Goal: Task Accomplishment & Management: Manage account settings

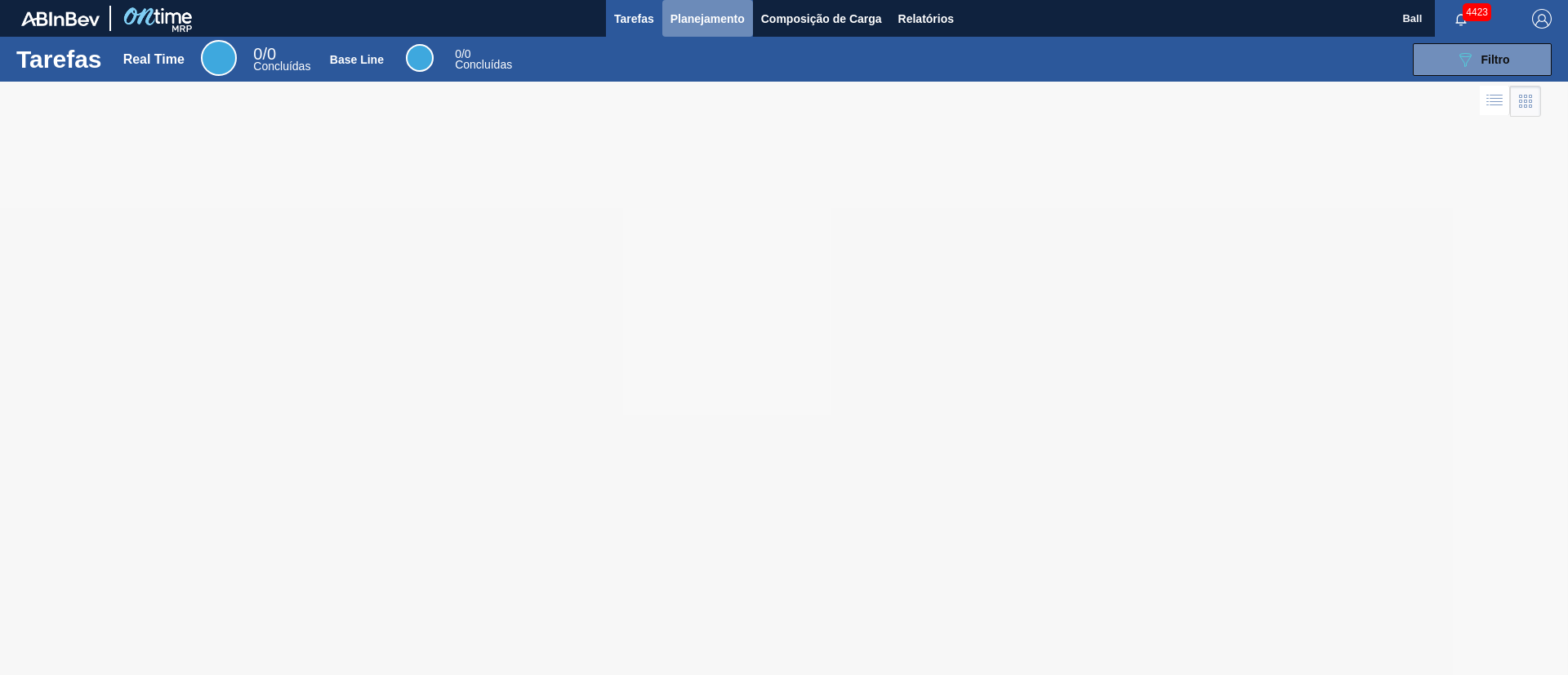
click at [693, 11] on span "Planejamento" at bounding box center [708, 19] width 74 height 20
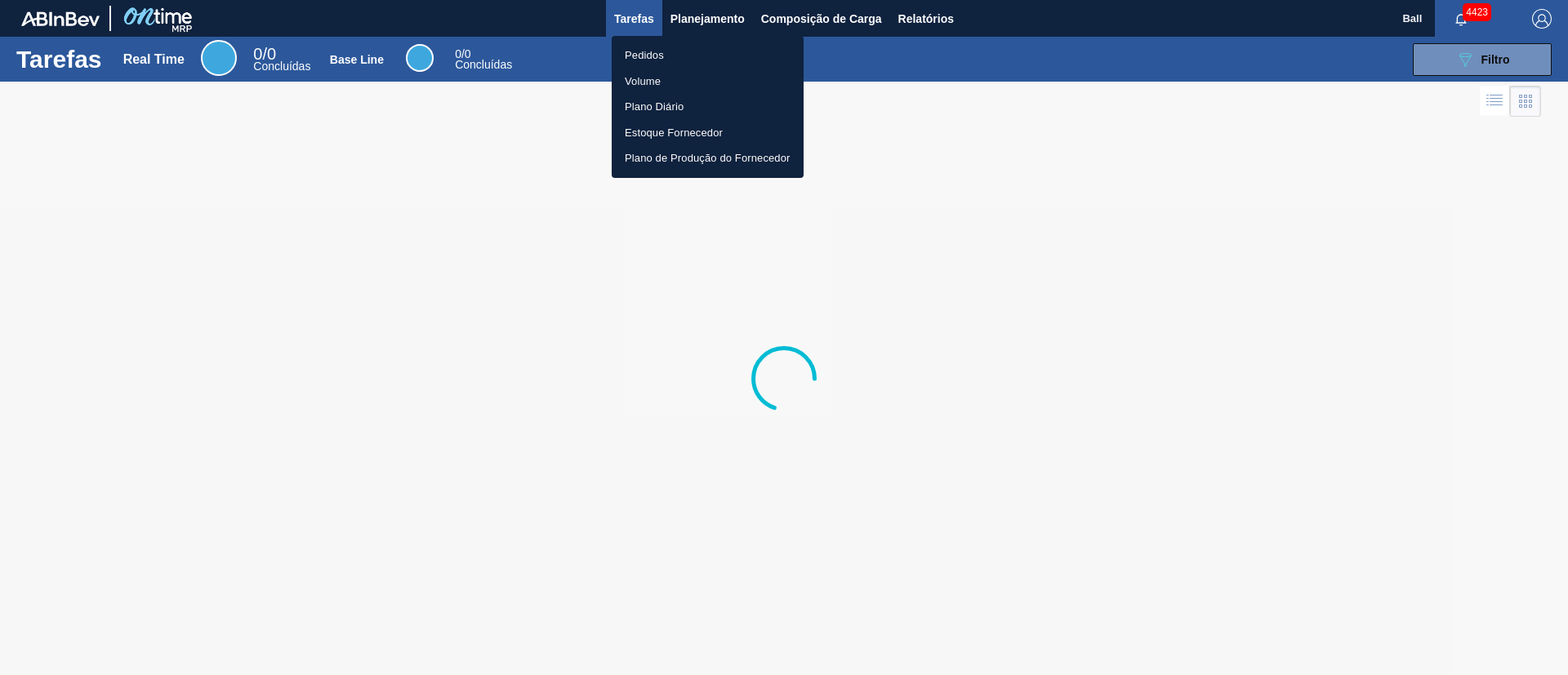
click at [660, 75] on li "Volume" at bounding box center [708, 82] width 192 height 26
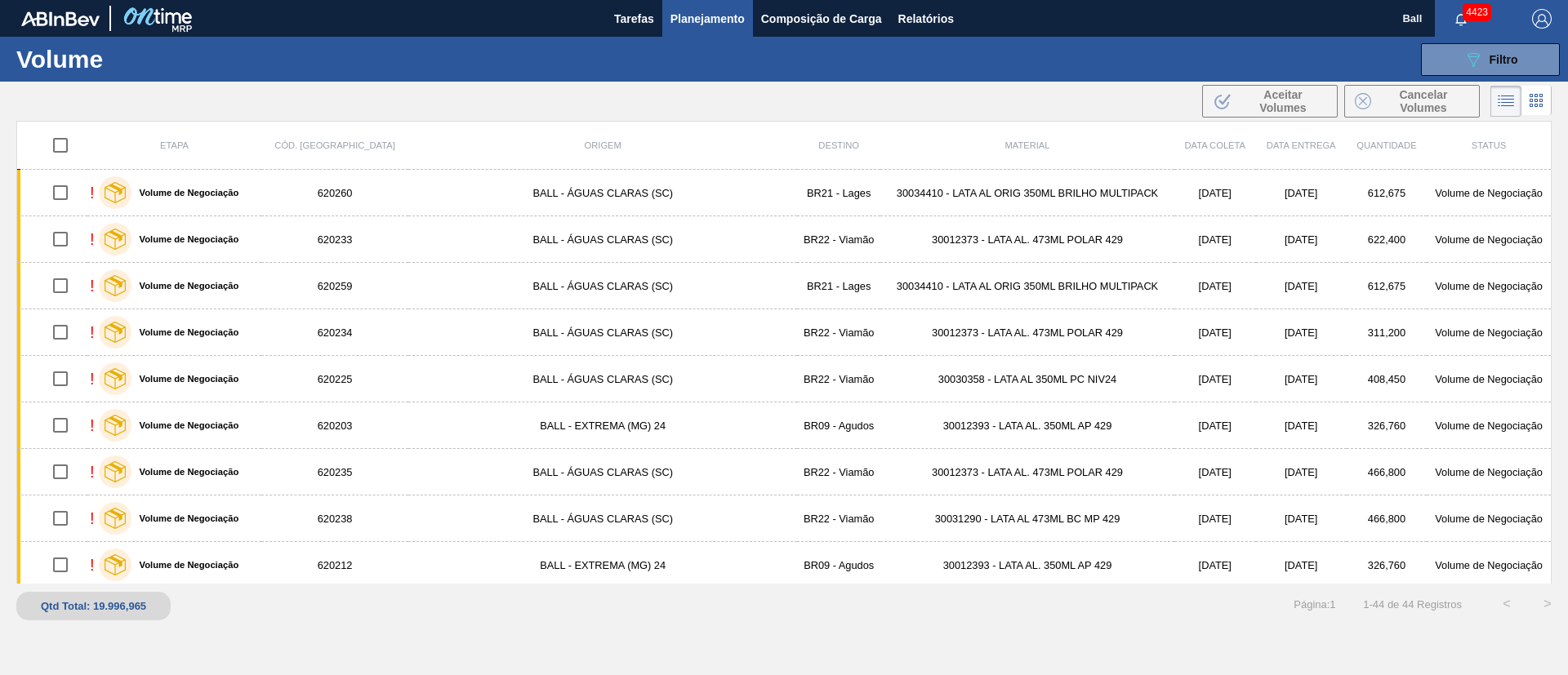
click at [717, 12] on span "Planejamento" at bounding box center [708, 19] width 74 height 20
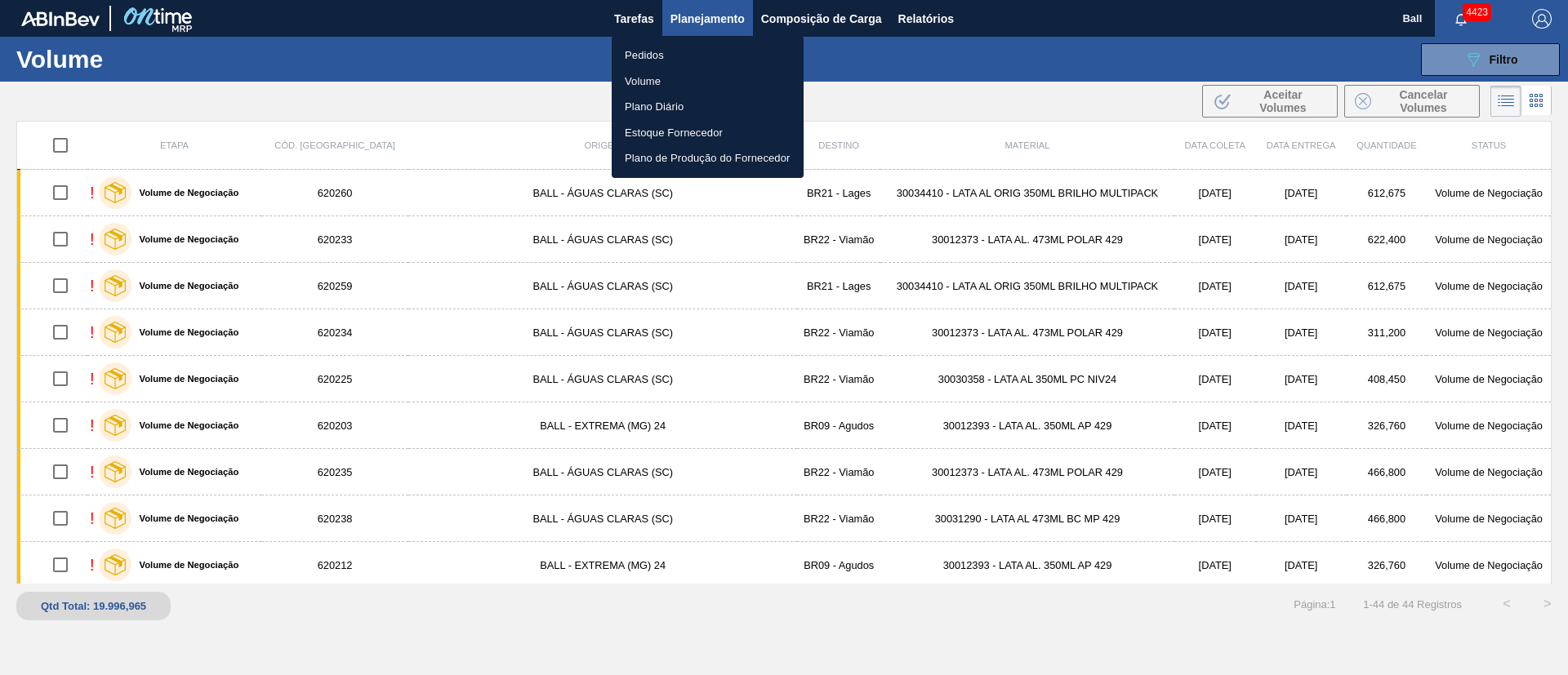
click at [1013, 94] on div at bounding box center [784, 337] width 1568 height 675
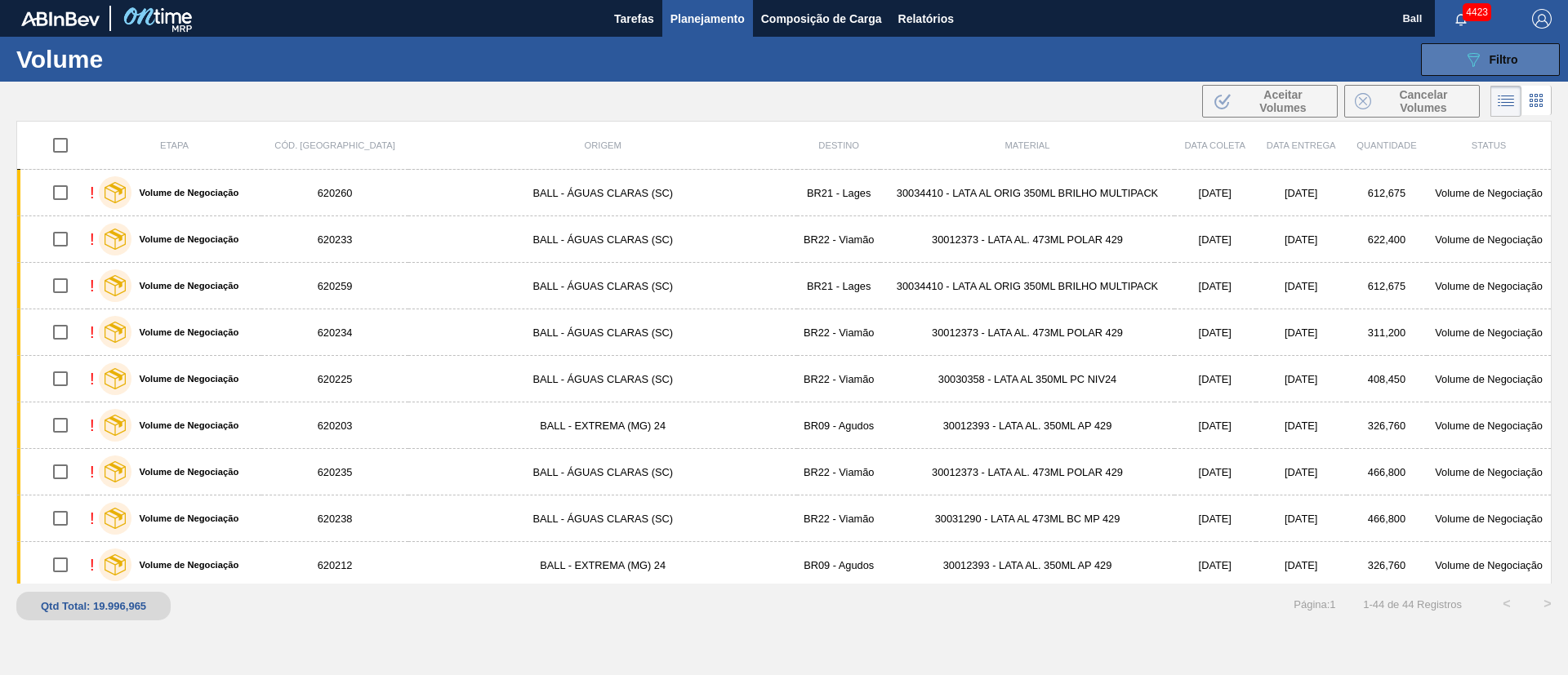
click at [1045, 54] on span "Filtro" at bounding box center [1504, 59] width 29 height 13
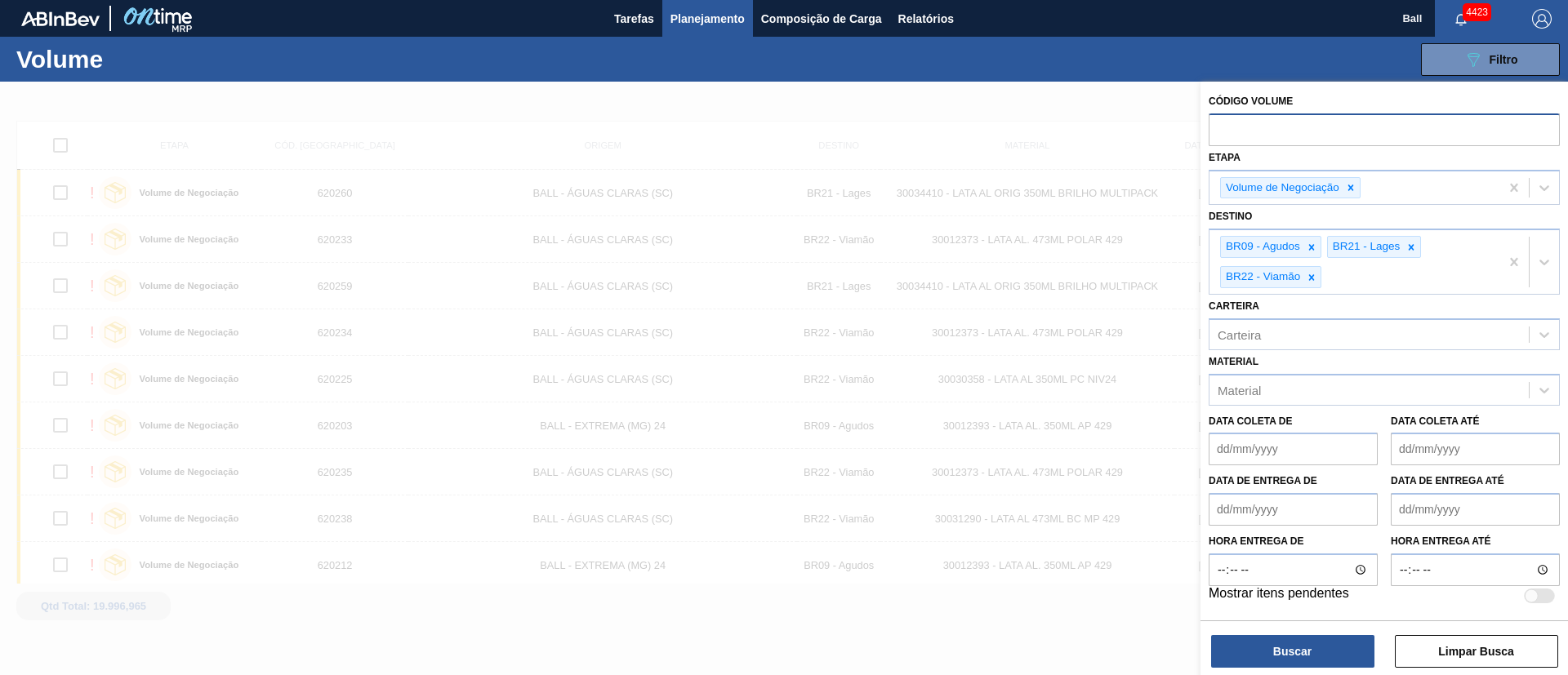
click at [1045, 130] on input "text" at bounding box center [1385, 129] width 351 height 31
paste input "text"
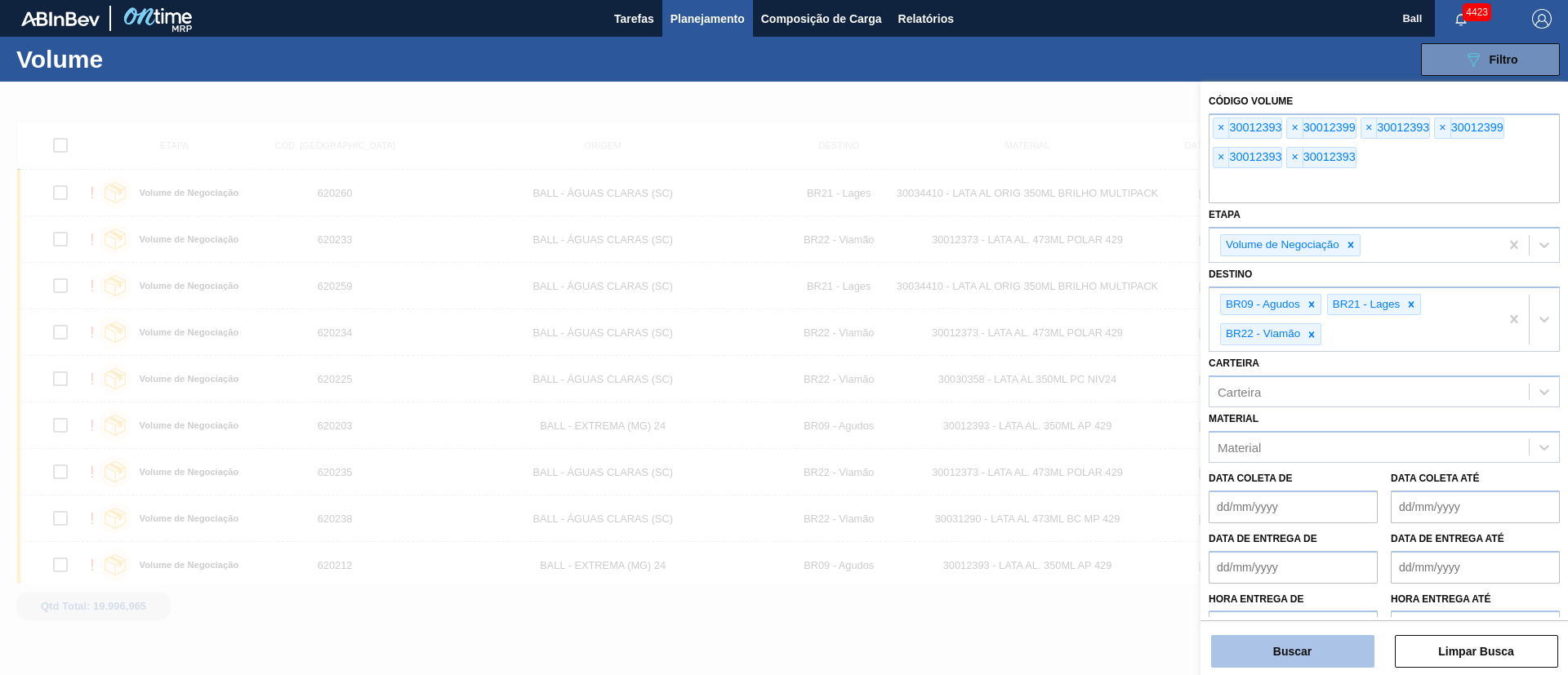
click at [1045, 449] on button "Buscar" at bounding box center [1294, 652] width 164 height 33
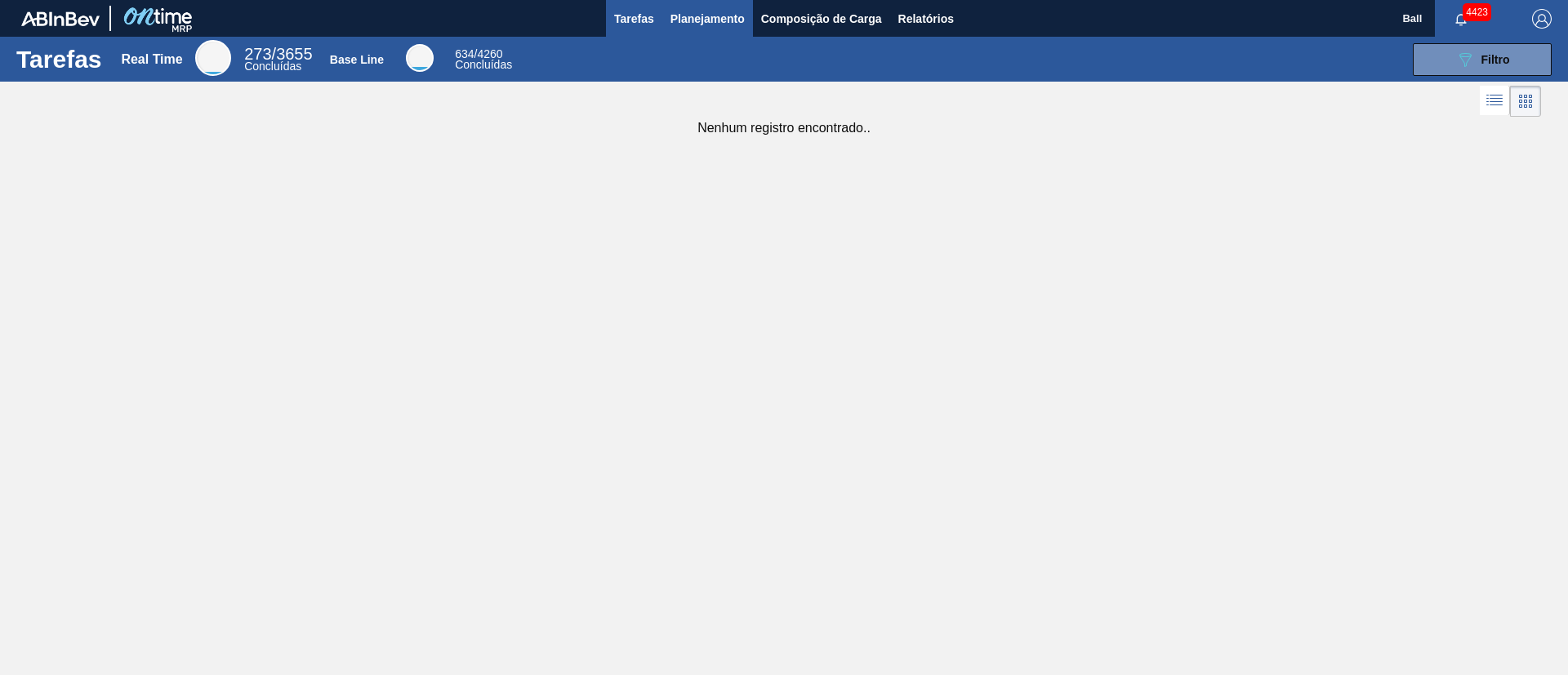
click at [722, 25] on span "Planejamento" at bounding box center [708, 19] width 74 height 20
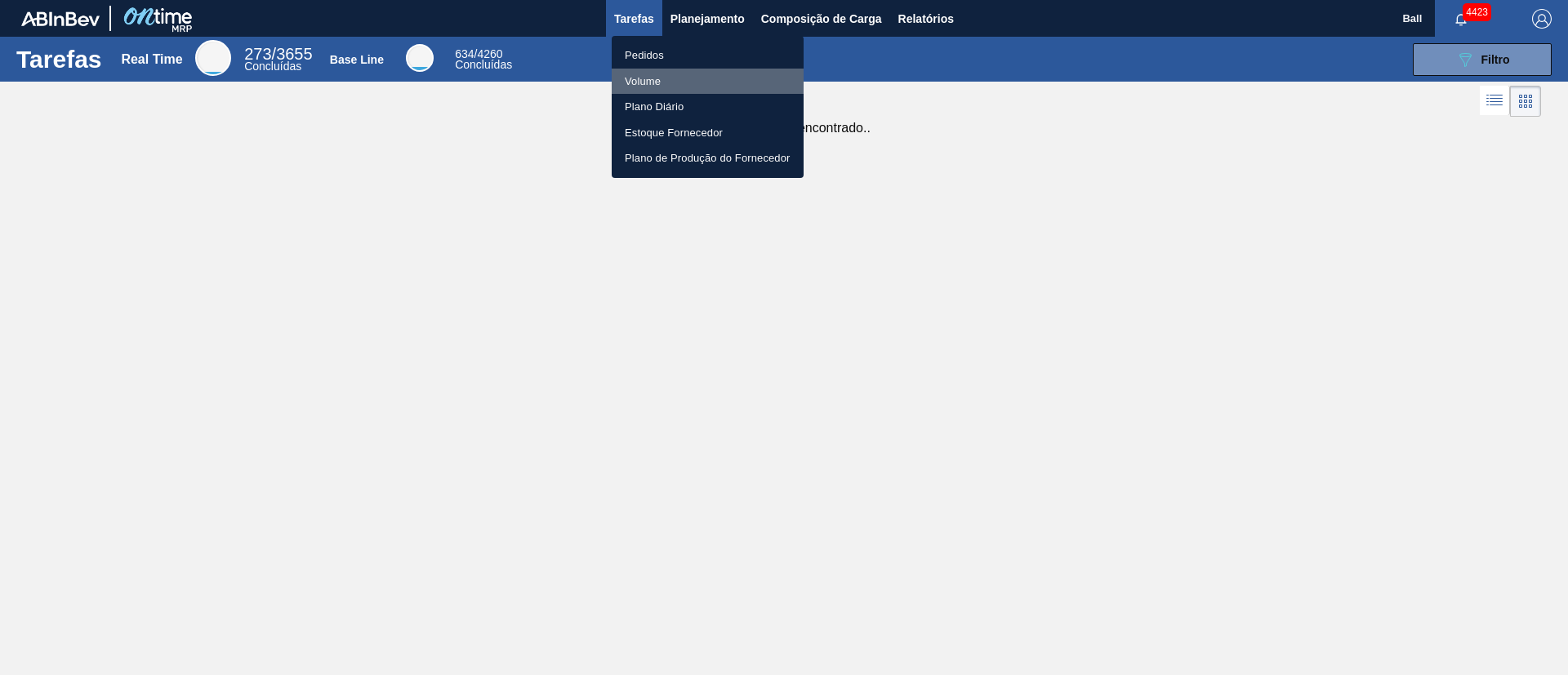
click at [654, 74] on li "Volume" at bounding box center [708, 82] width 192 height 26
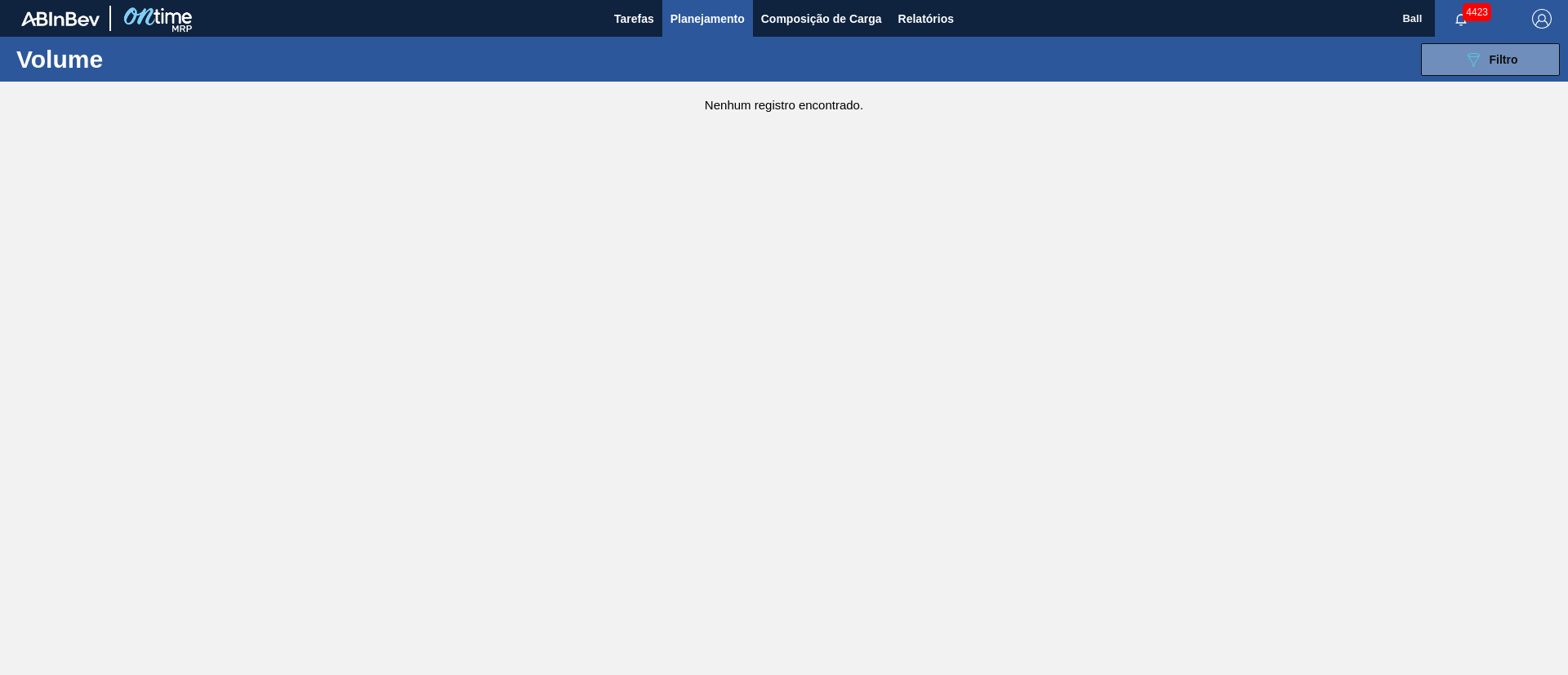
click at [736, 21] on span "Planejamento" at bounding box center [708, 19] width 74 height 20
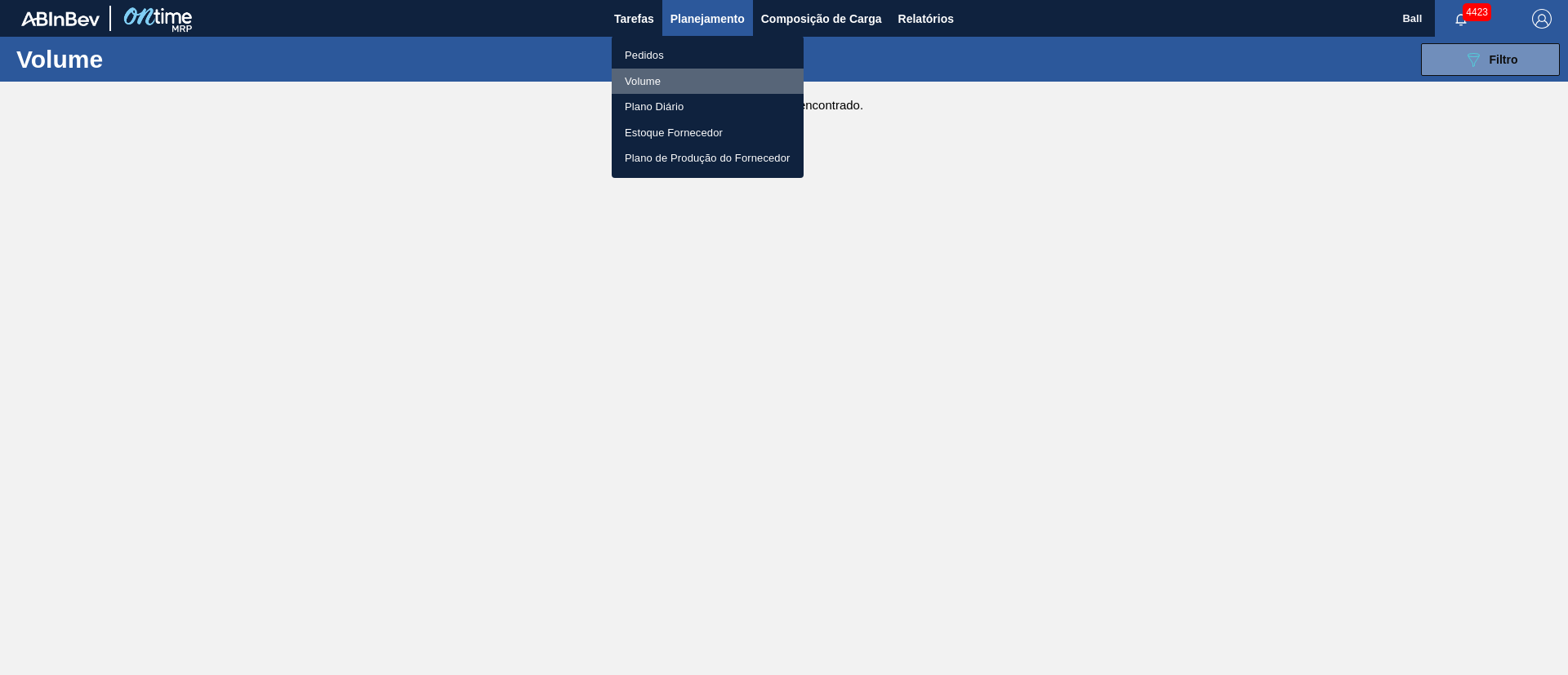
click at [643, 77] on li "Volume" at bounding box center [708, 82] width 192 height 26
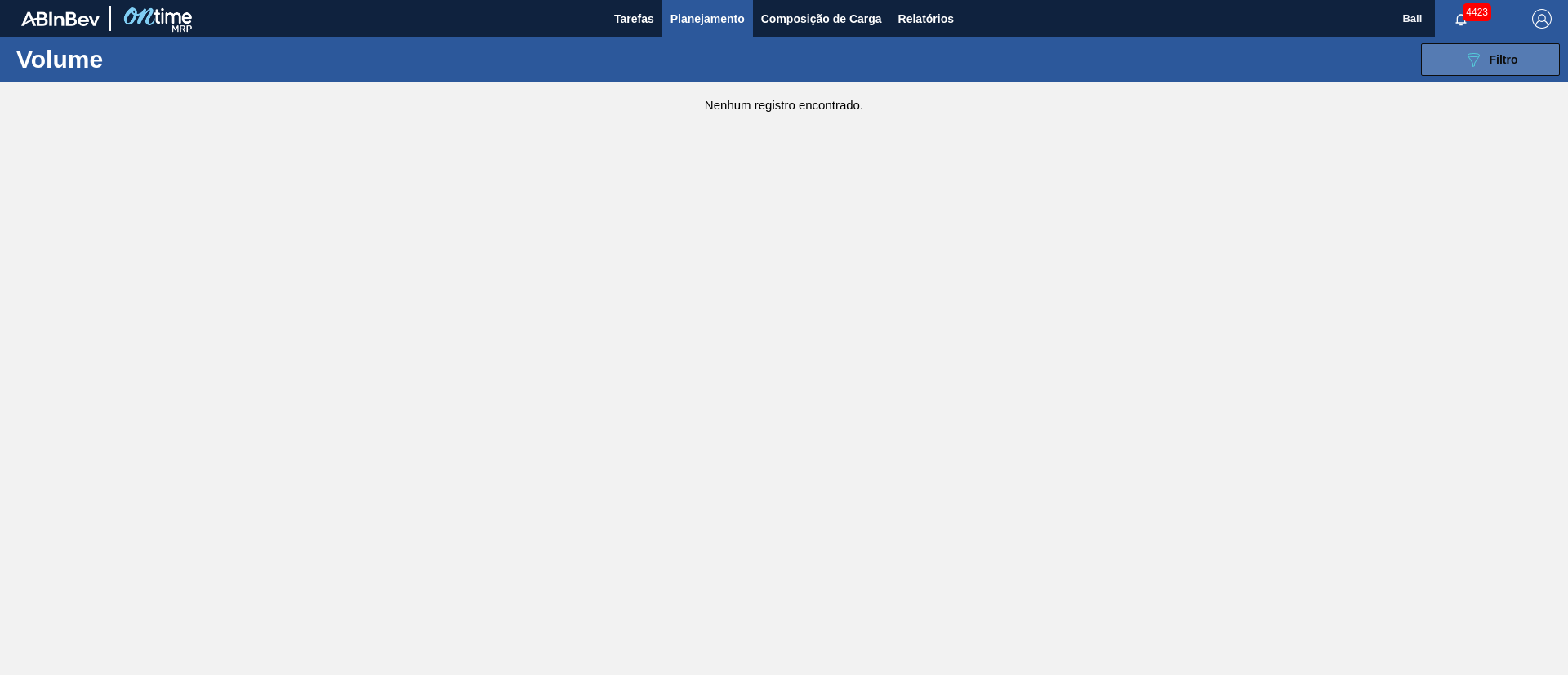
click at [1456, 57] on button "089F7B8B-B2A5-4AFE-B5C0-19BA573D28AC Filtro" at bounding box center [1491, 59] width 139 height 33
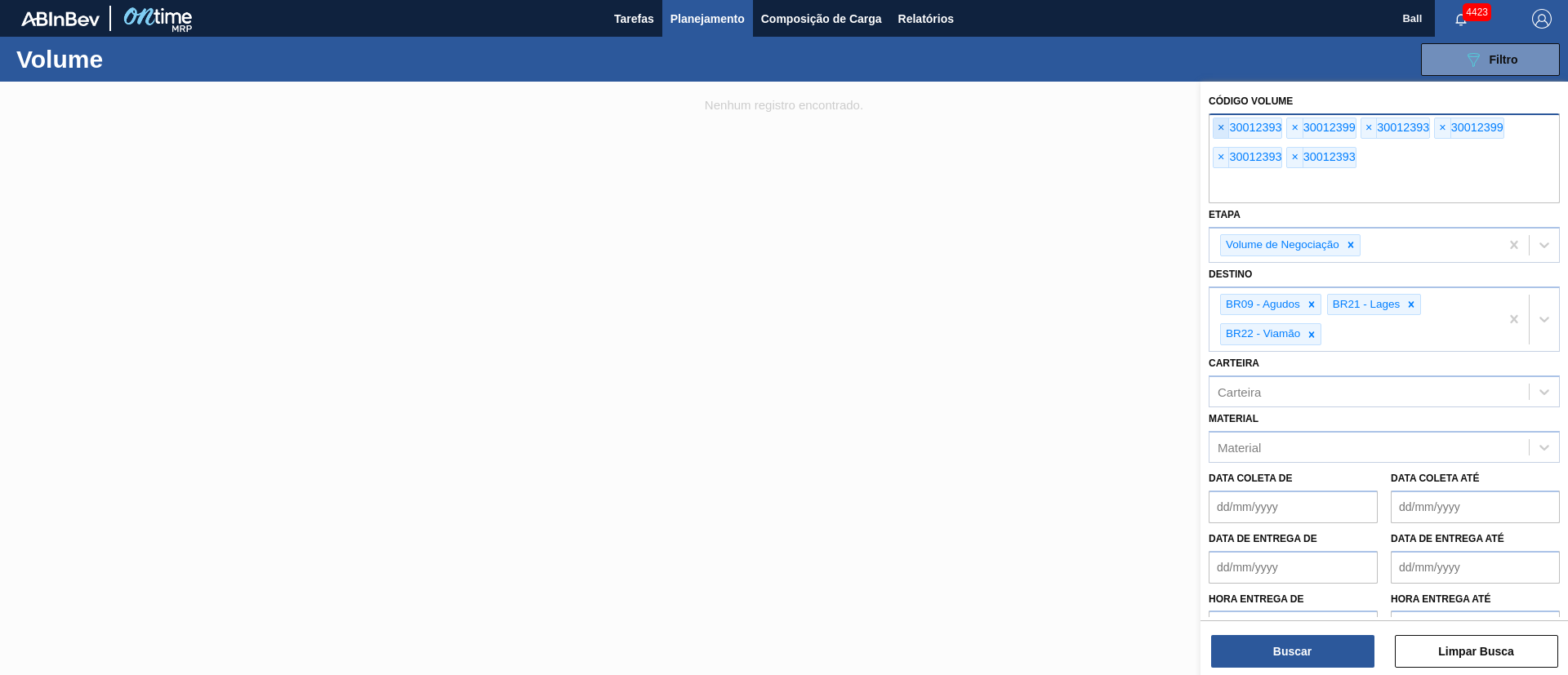
click at [1219, 126] on span "×" at bounding box center [1222, 128] width 16 height 20
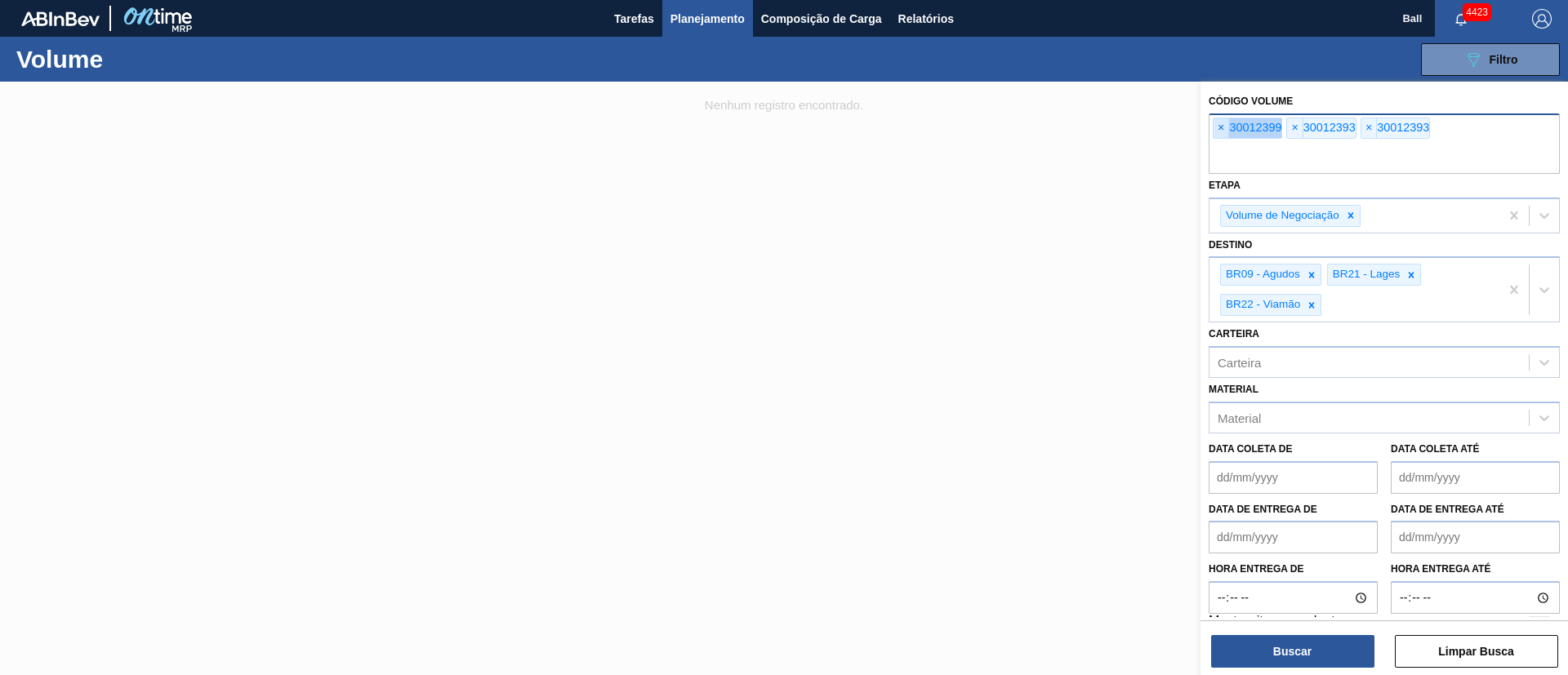
click at [1219, 126] on span "×" at bounding box center [1222, 128] width 16 height 20
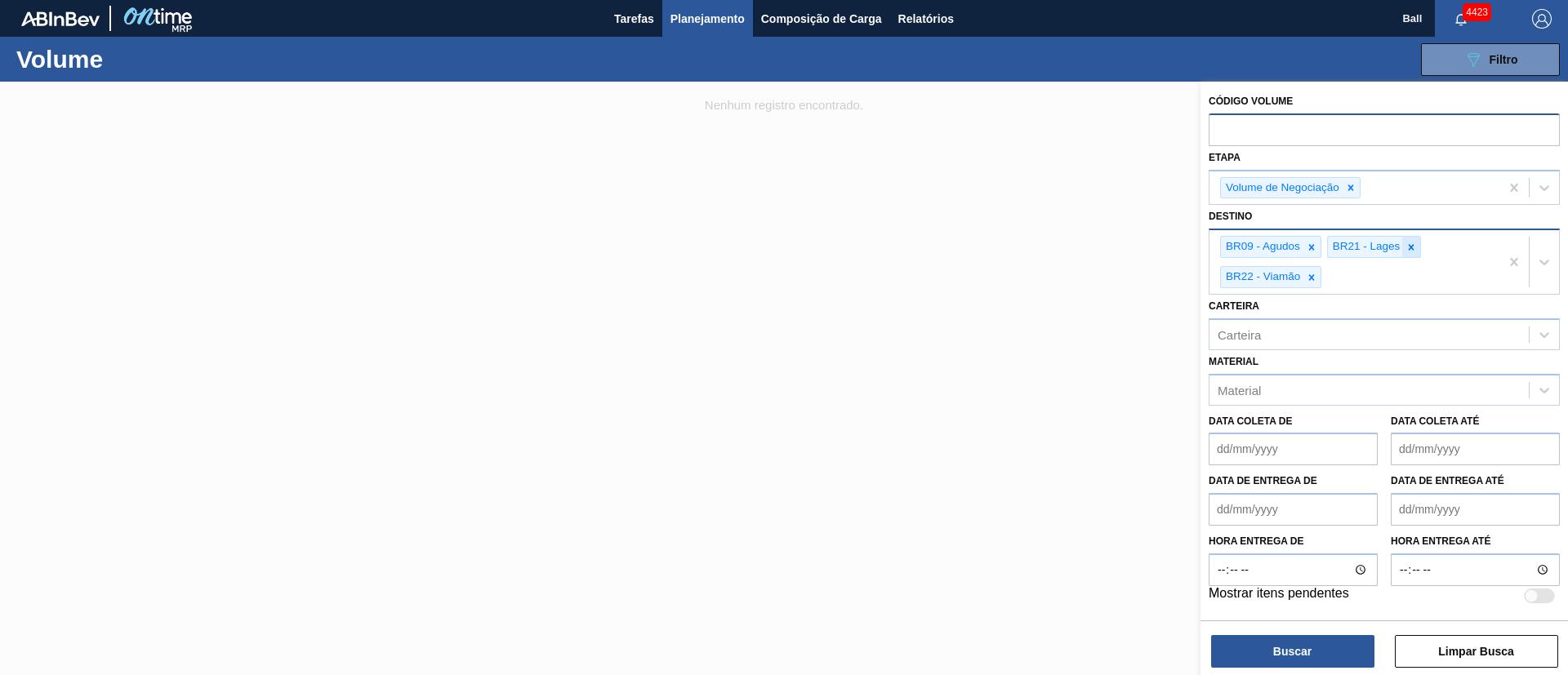
click at [1404, 249] on div at bounding box center [1412, 247] width 18 height 21
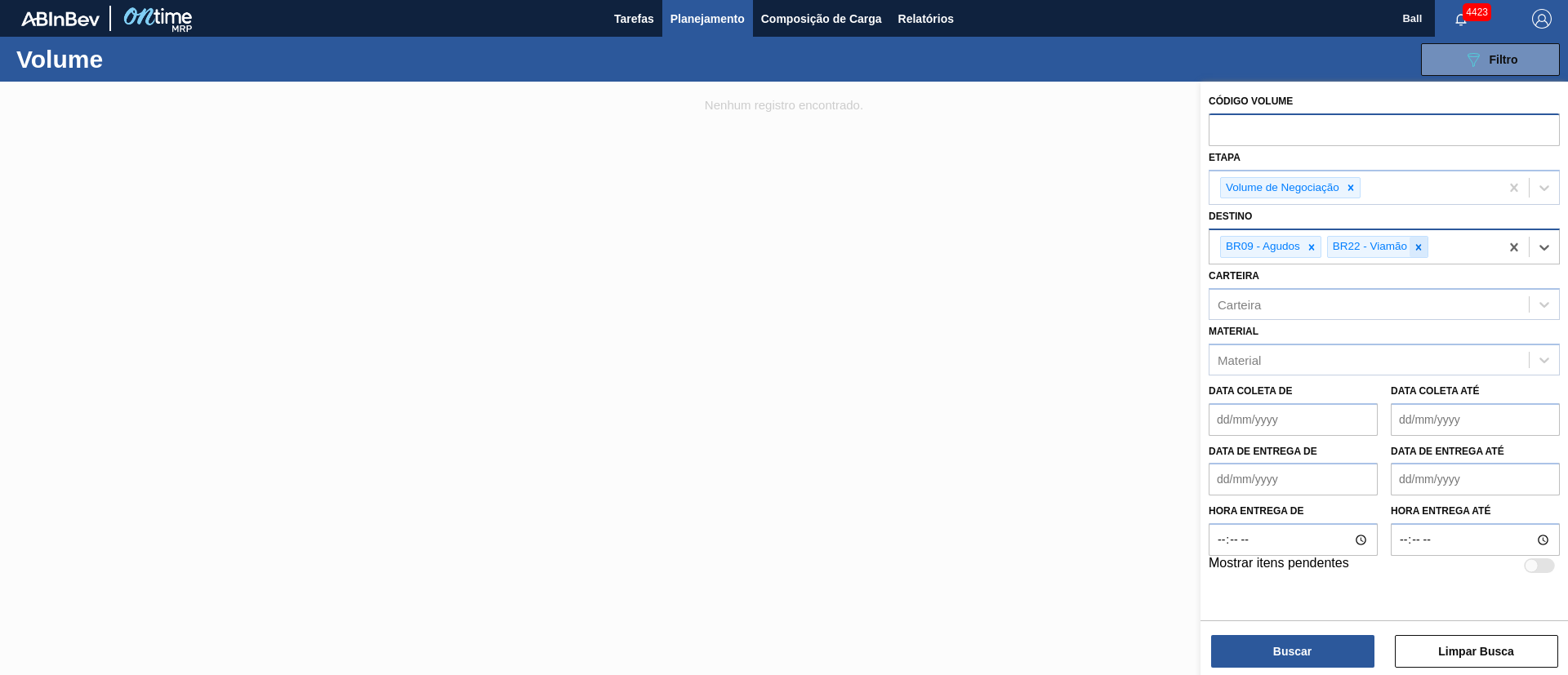
click at [1416, 245] on icon at bounding box center [1419, 248] width 12 height 12
click at [1338, 131] on input "text" at bounding box center [1385, 129] width 351 height 31
paste input "text"
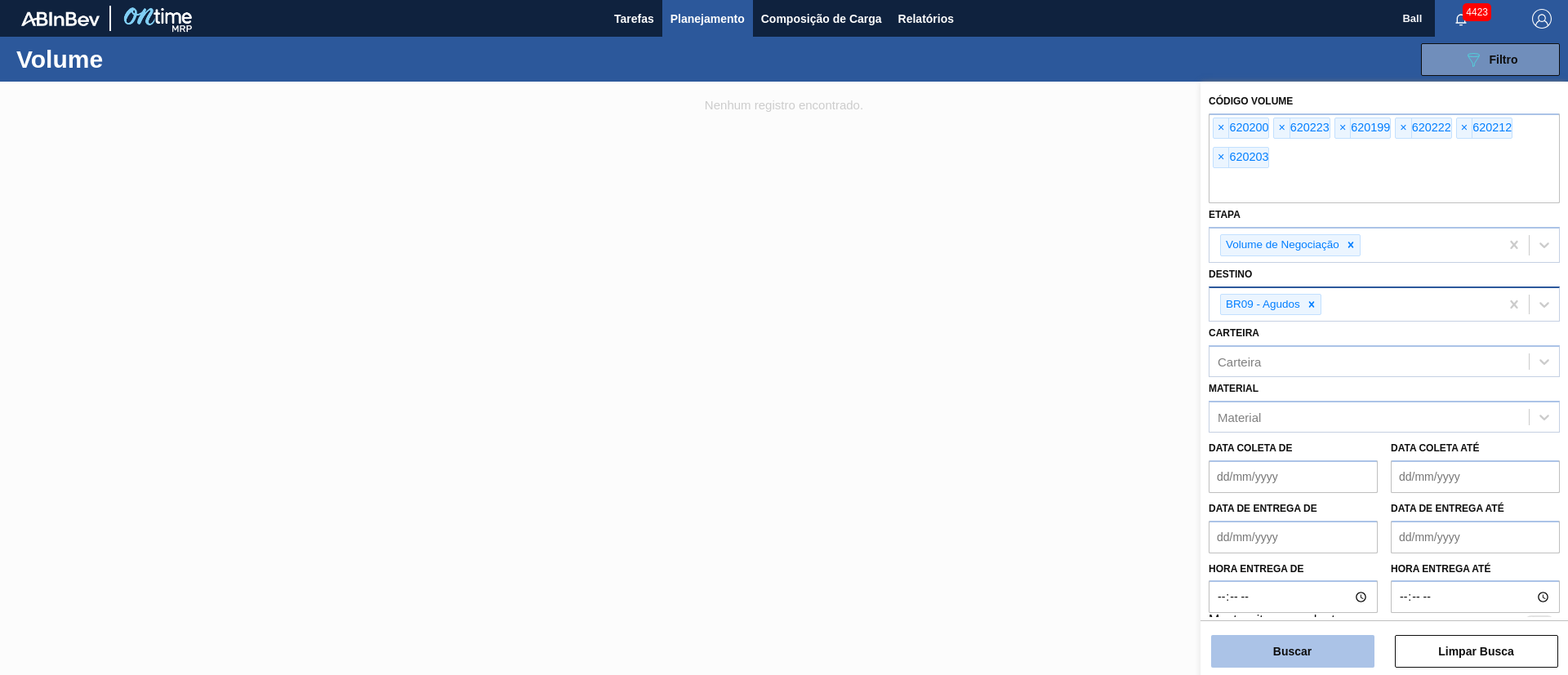
click at [1310, 639] on button "Buscar" at bounding box center [1294, 652] width 164 height 33
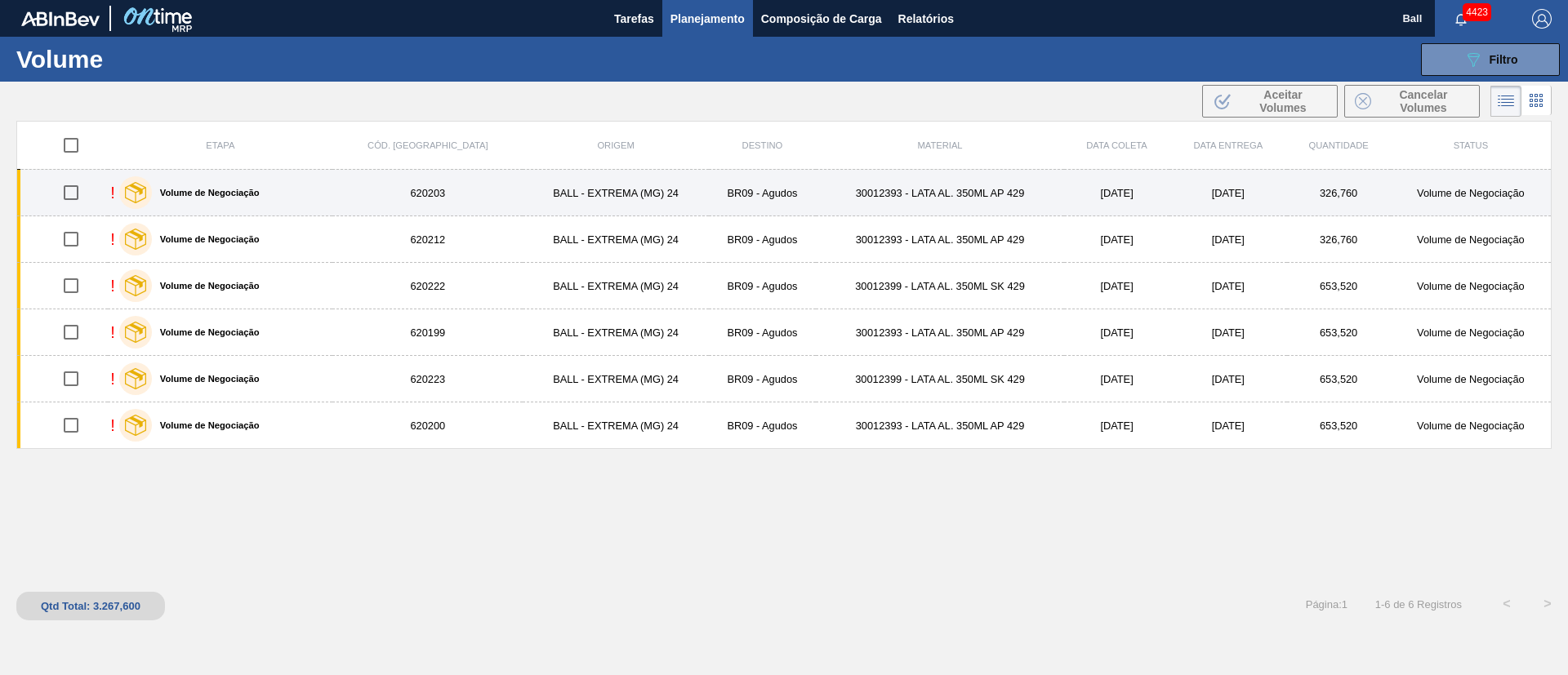
click at [274, 180] on div "! Volume de Negociação" at bounding box center [220, 193] width 220 height 40
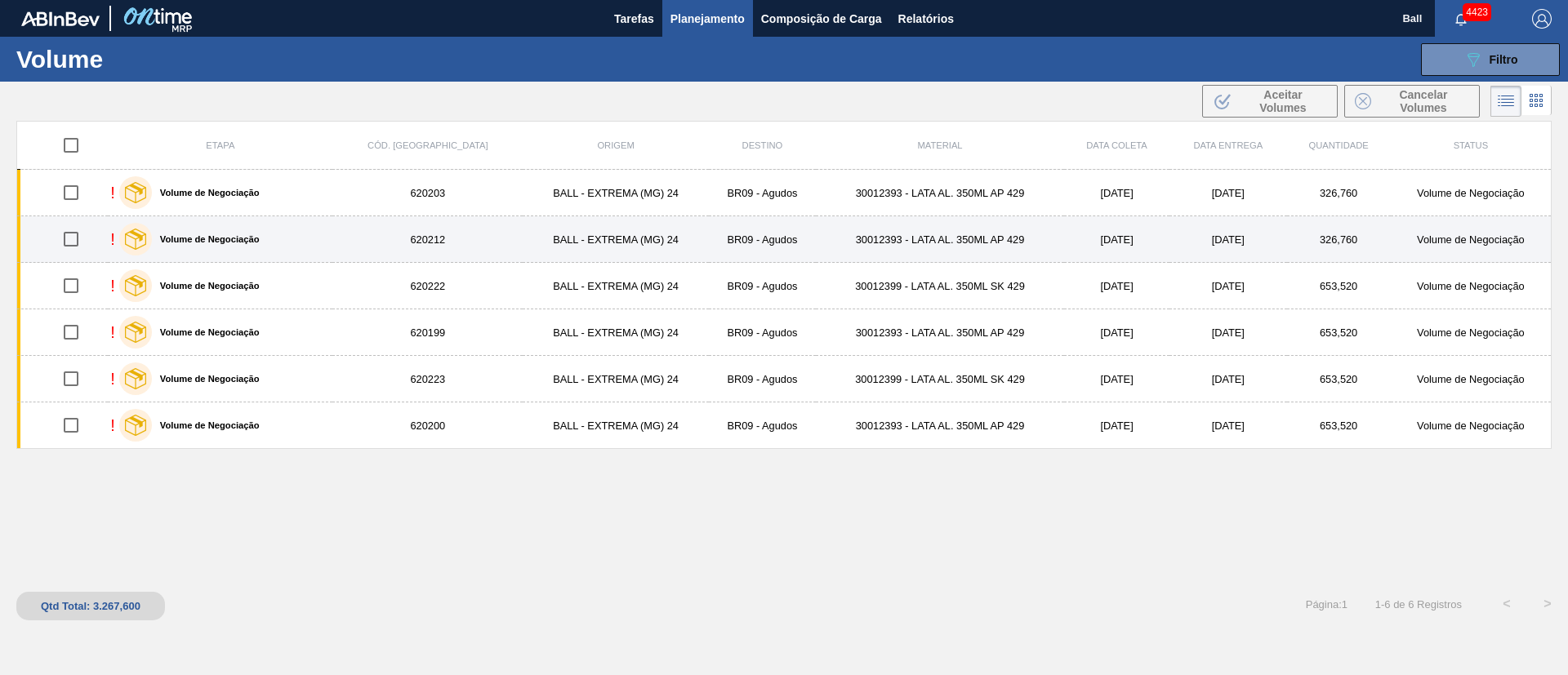
click at [243, 247] on div "Volume de Negociação" at bounding box center [189, 239] width 149 height 40
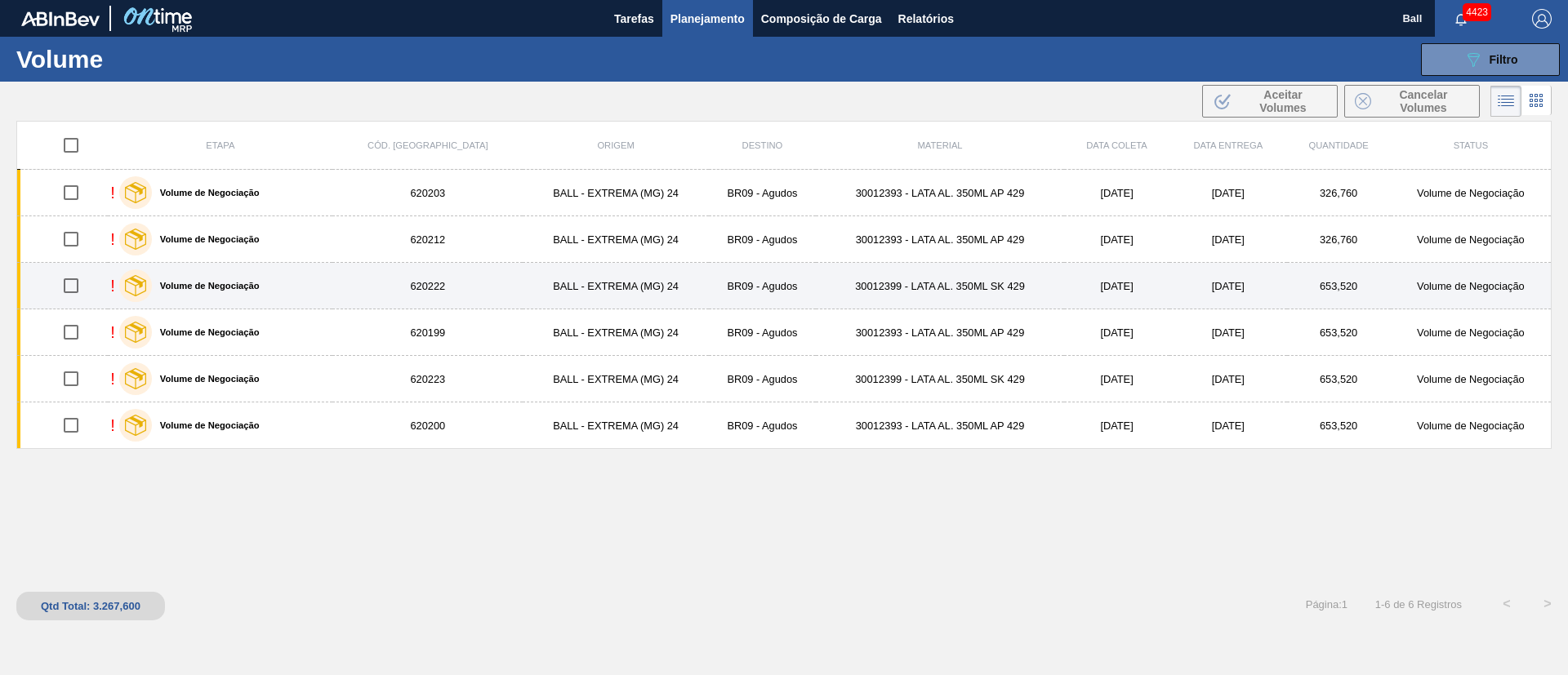
click at [243, 283] on label "Volume de Negociação" at bounding box center [206, 286] width 107 height 10
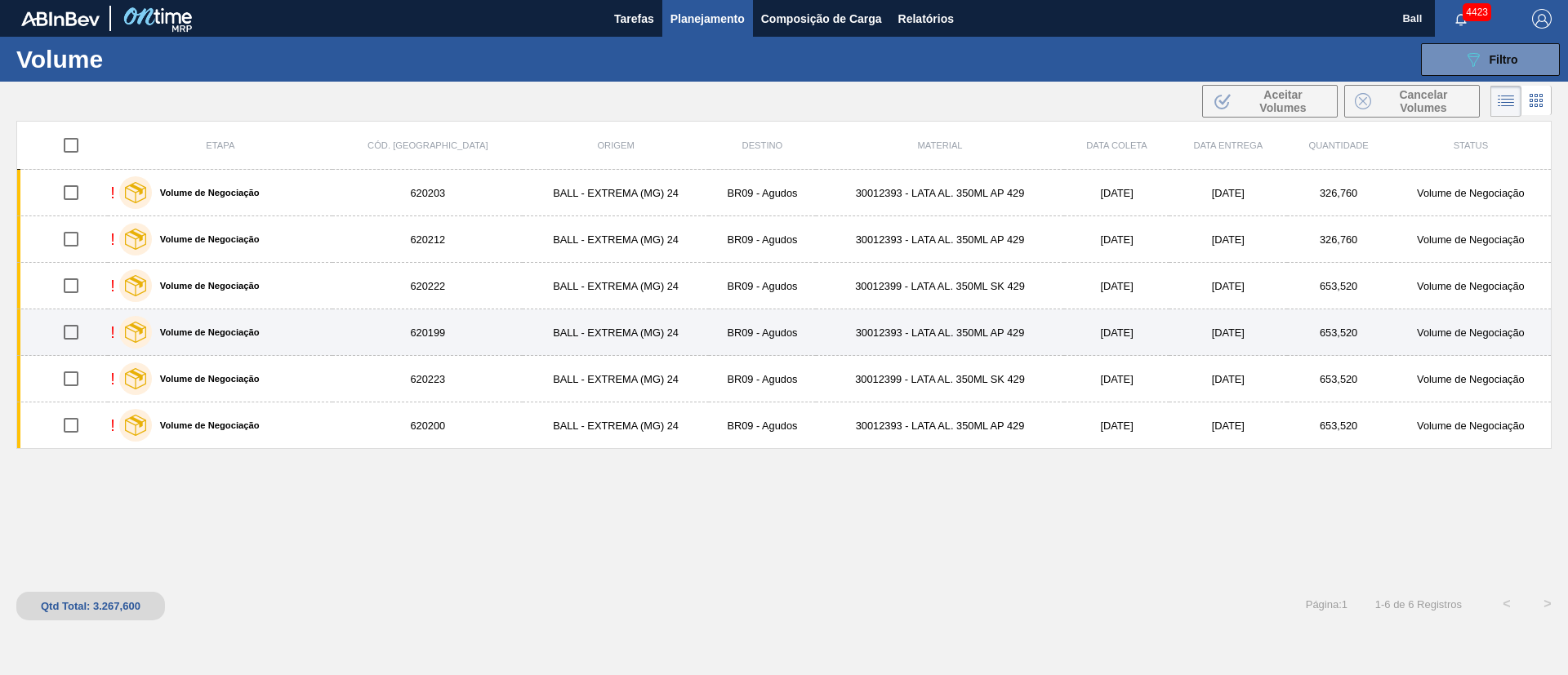
click at [245, 328] on label "Volume de Negociação" at bounding box center [206, 332] width 107 height 10
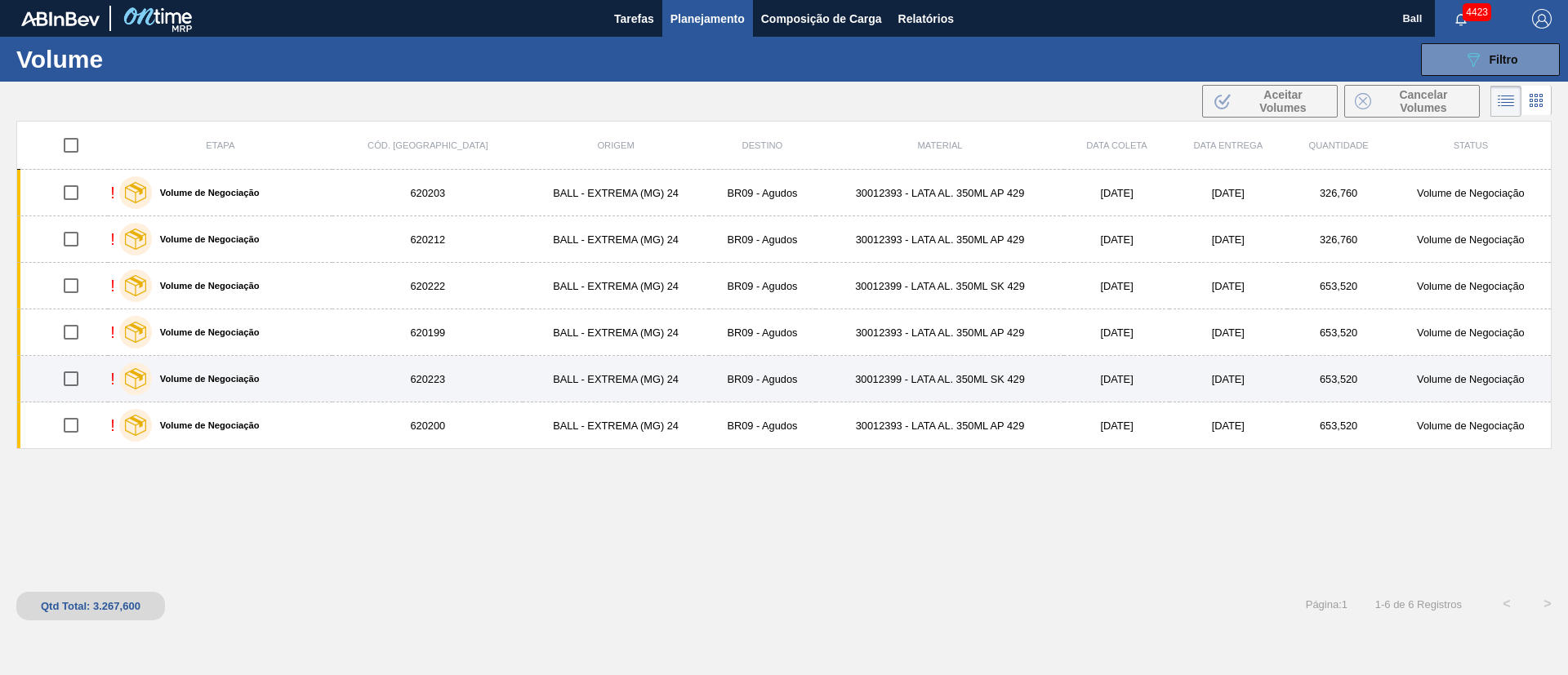
click at [245, 373] on div "Volume de Negociação" at bounding box center [189, 378] width 149 height 40
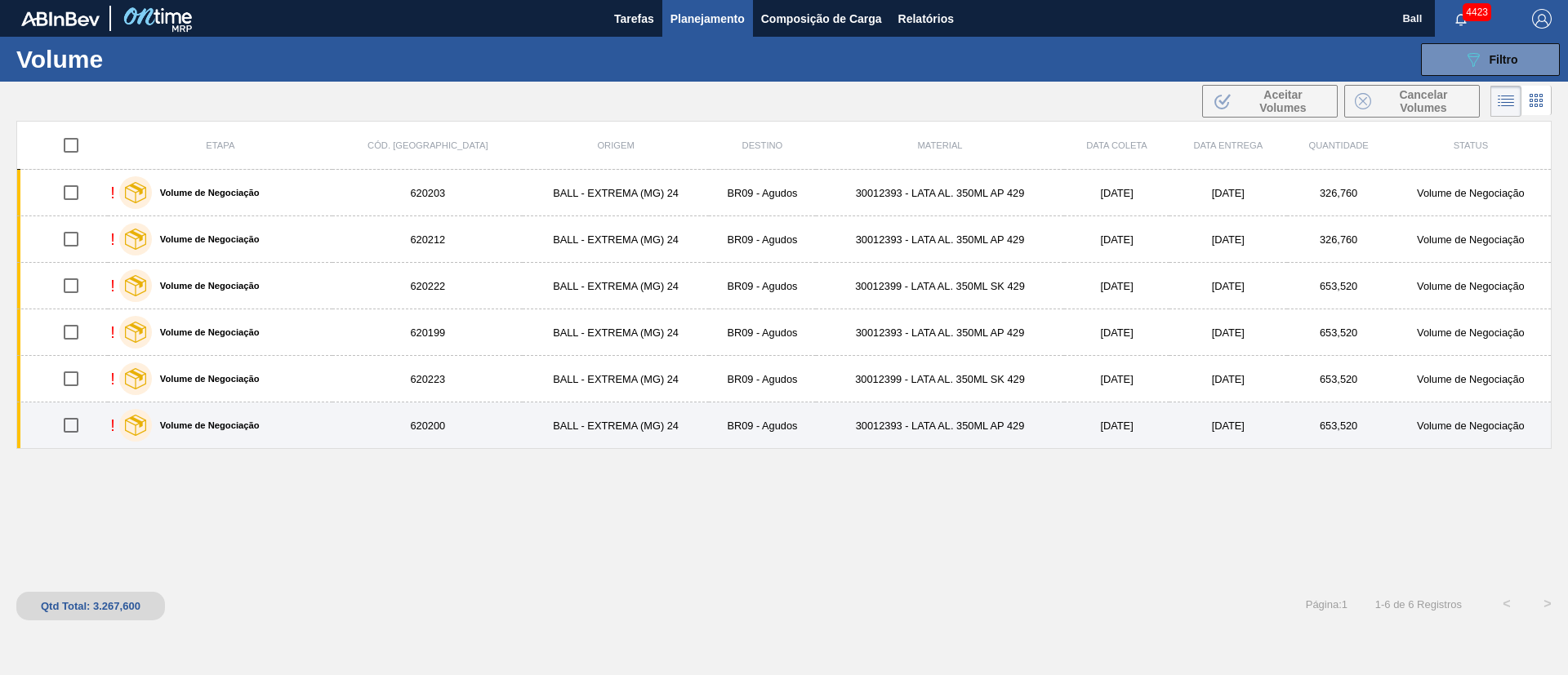
click at [245, 409] on div "Volume de Negociação" at bounding box center [189, 425] width 149 height 40
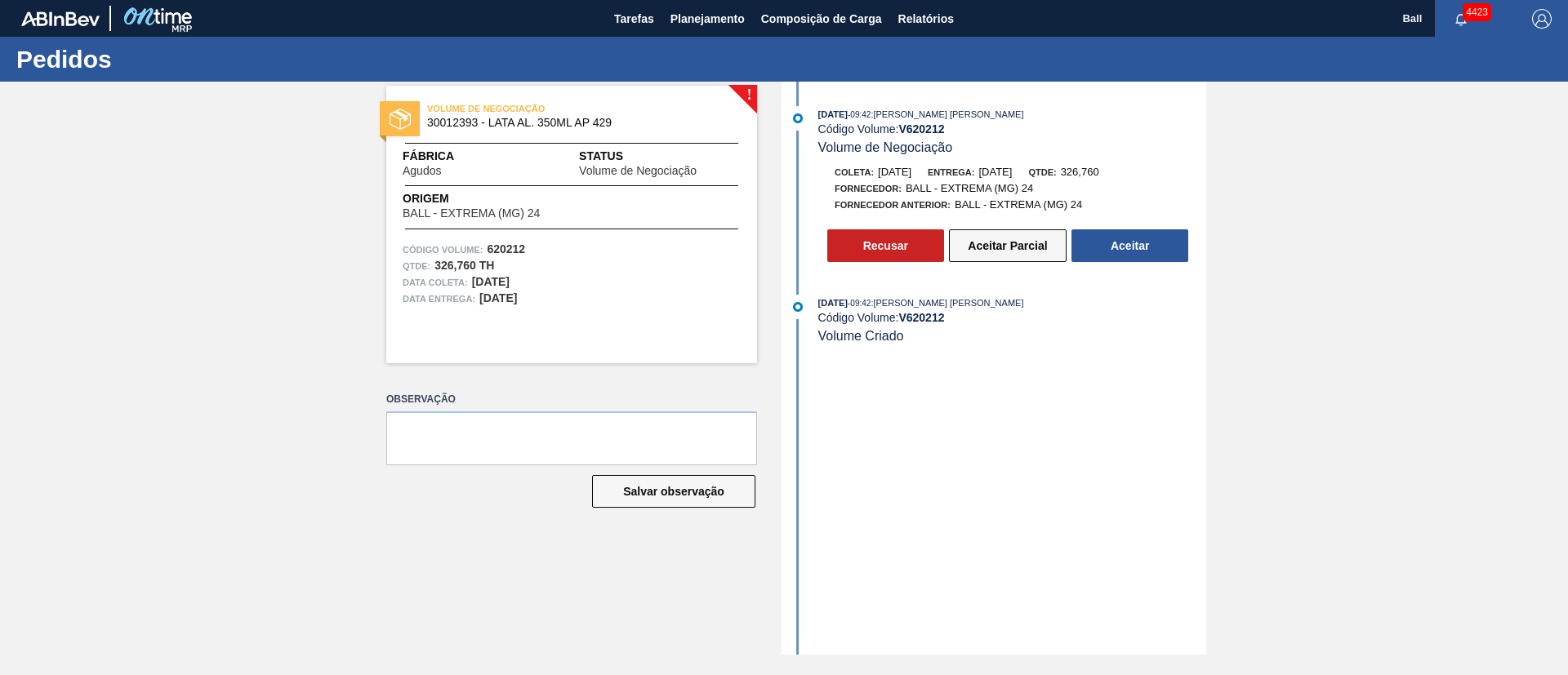
click at [1025, 252] on button "Aceitar Parcial" at bounding box center [1008, 246] width 117 height 33
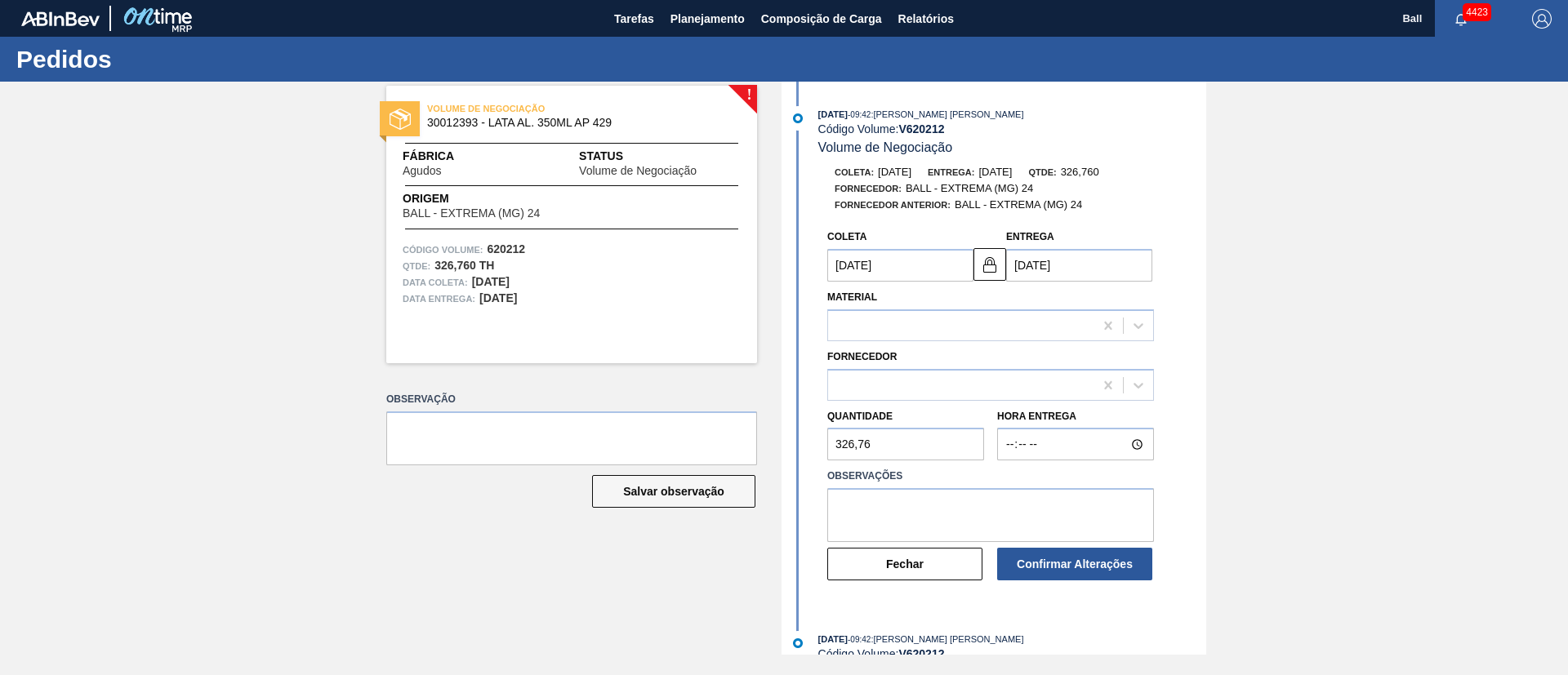
type input "[DATE]"
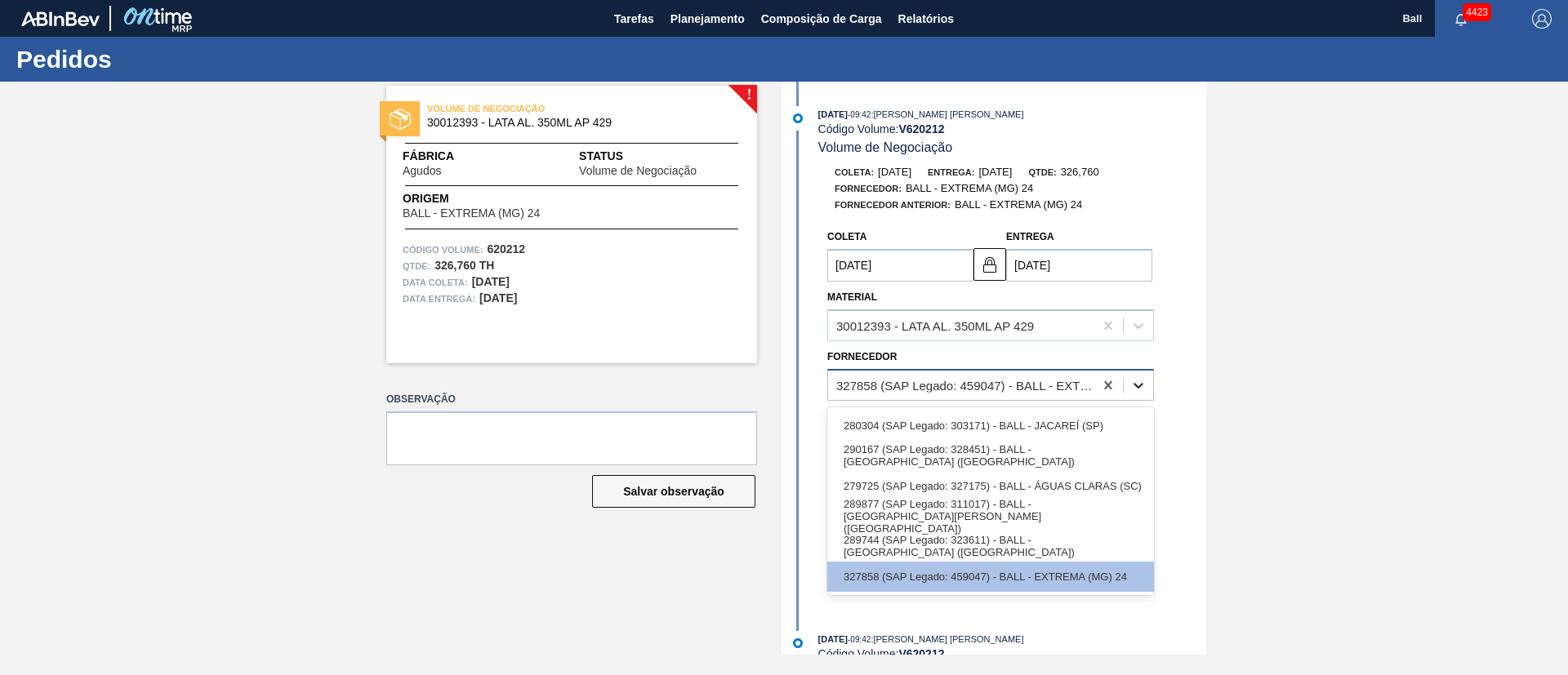
click at [1137, 382] on icon at bounding box center [1139, 386] width 17 height 17
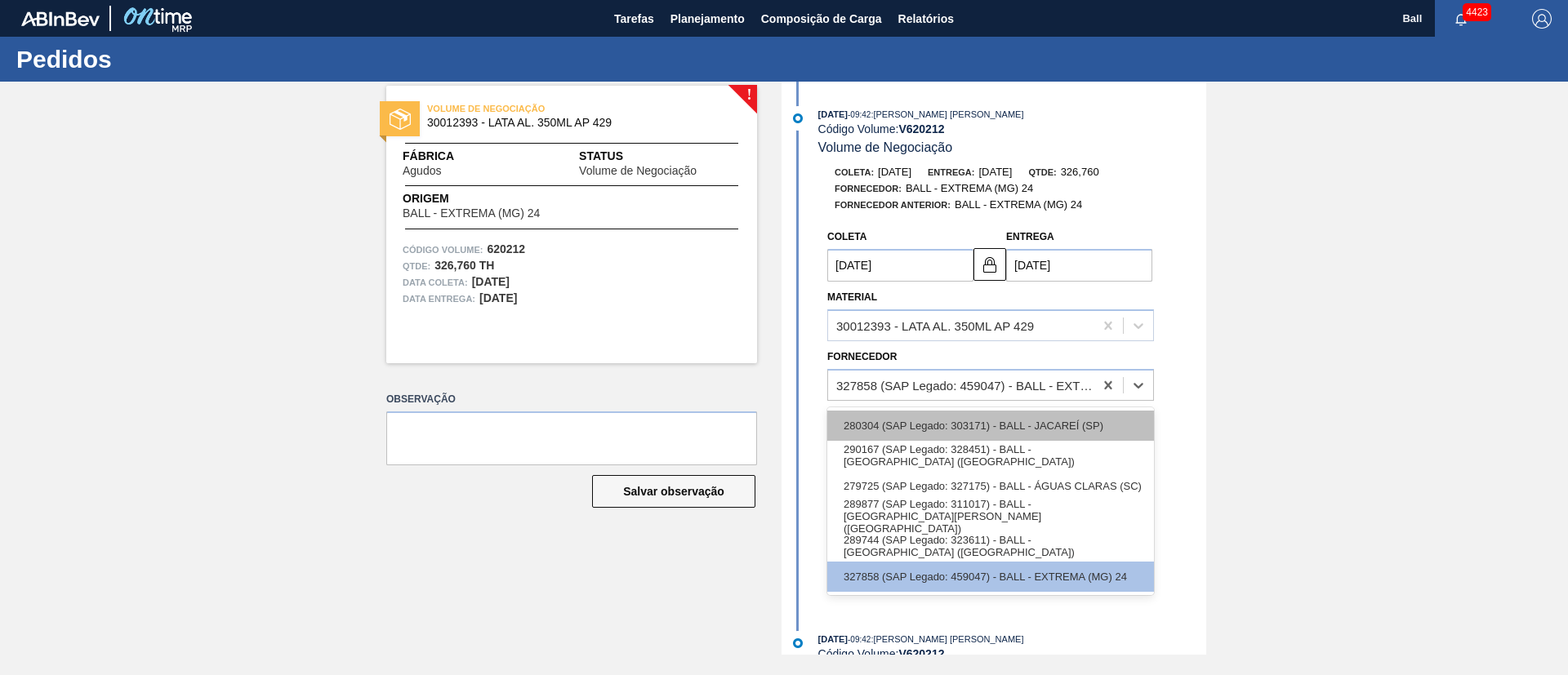
click at [1120, 428] on div "280304 (SAP Legado: 303171) - BALL - JACAREÍ (SP)" at bounding box center [990, 425] width 326 height 31
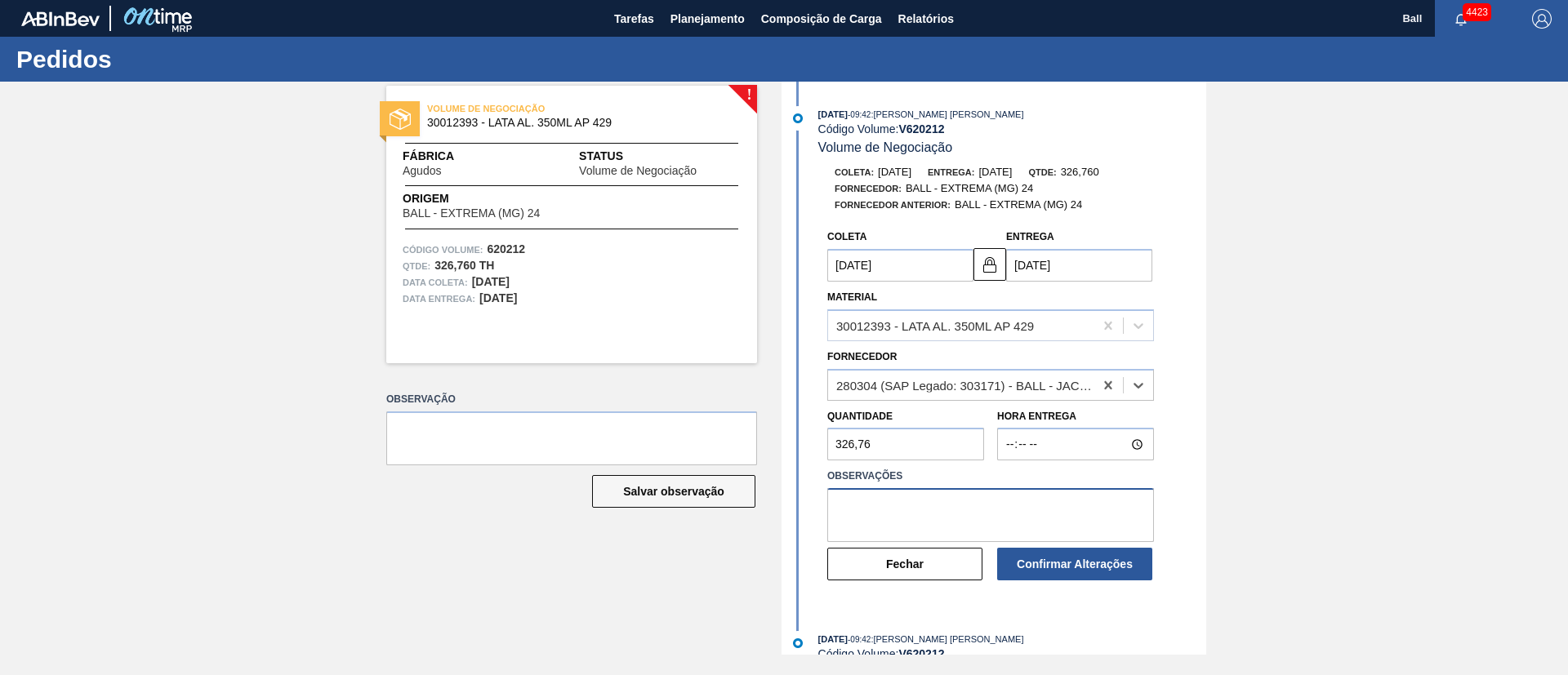
click at [1027, 513] on textarea at bounding box center [990, 515] width 326 height 54
type textarea "OK POR BRJC"
click at [1060, 562] on button "Confirmar Alterações" at bounding box center [1075, 564] width 155 height 33
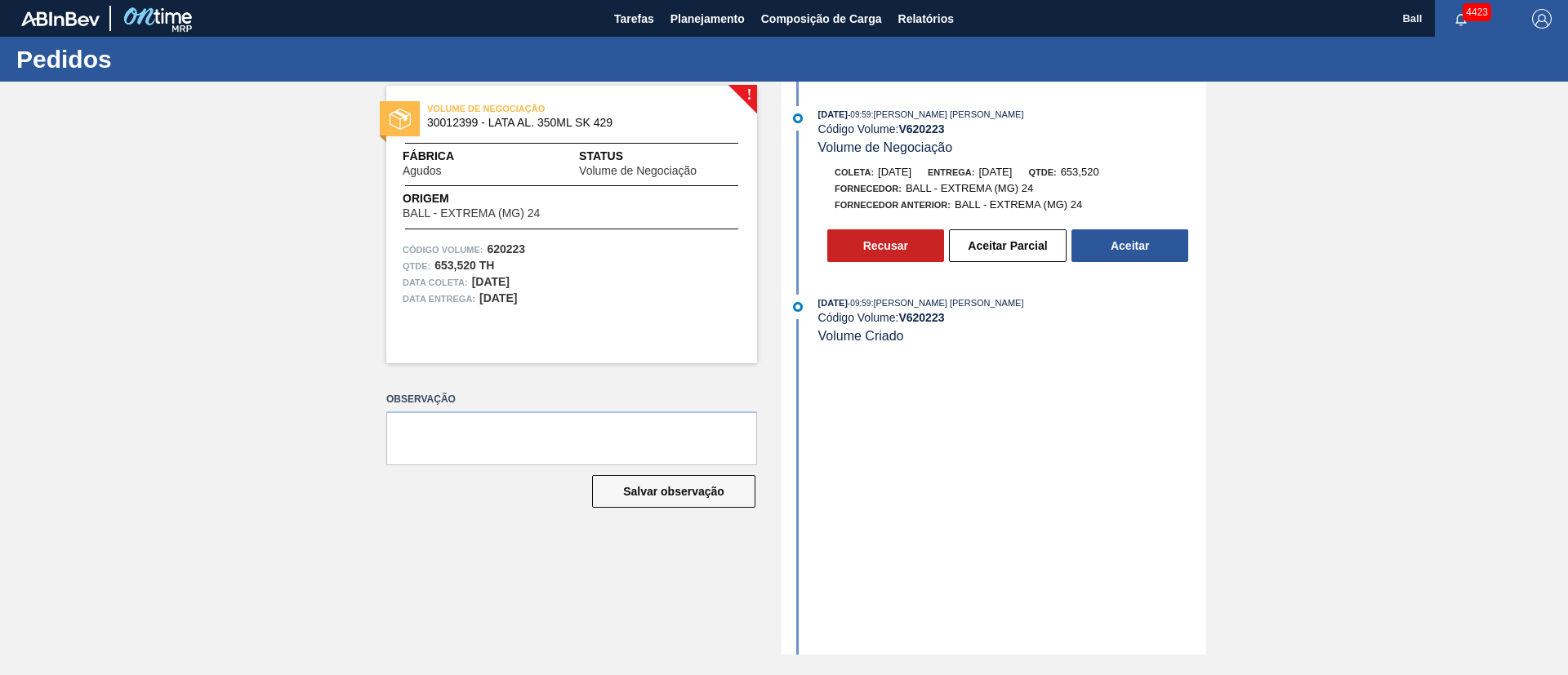
click at [1156, 252] on button "Aceitar" at bounding box center [1130, 246] width 117 height 33
click at [1162, 248] on button "Aceitar" at bounding box center [1130, 246] width 117 height 33
click at [1007, 248] on button "Aceitar Parcial" at bounding box center [1008, 246] width 117 height 33
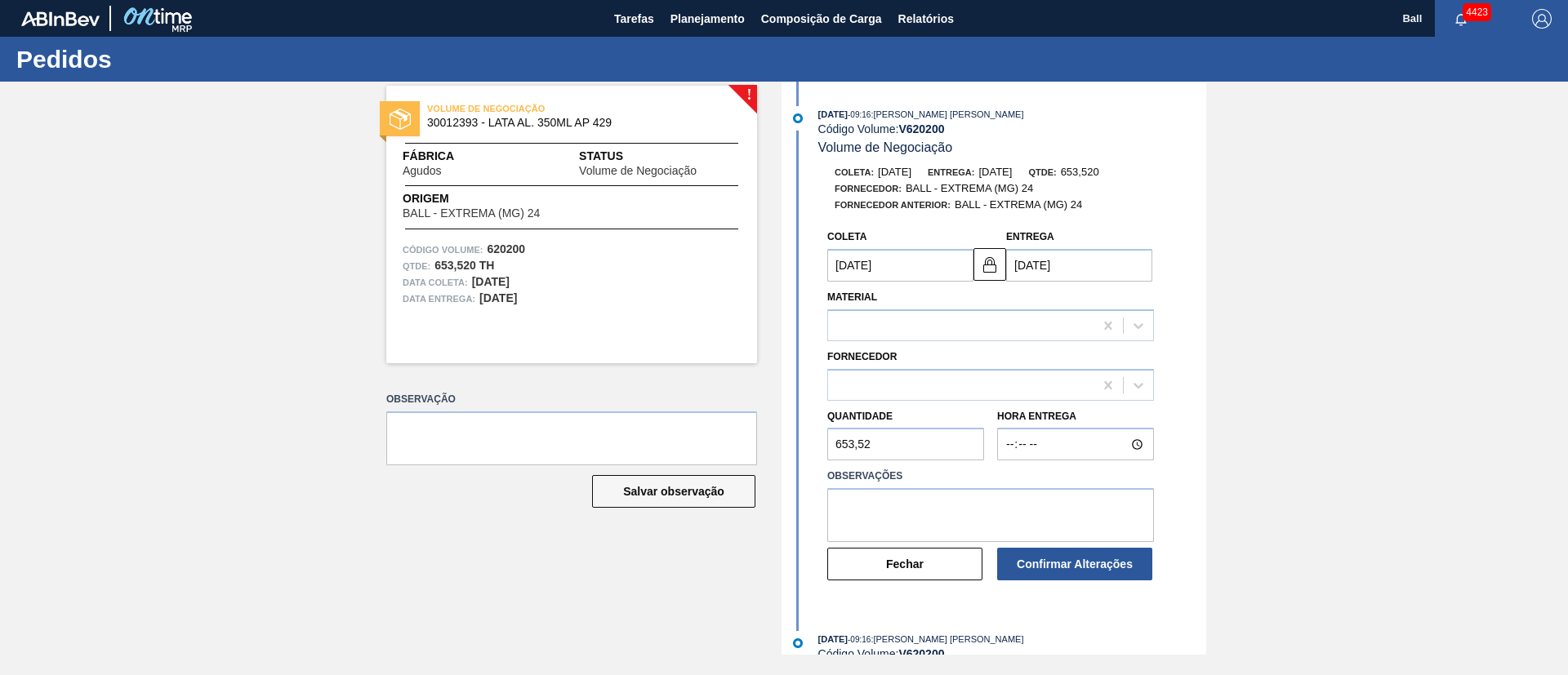
type input "[DATE]"
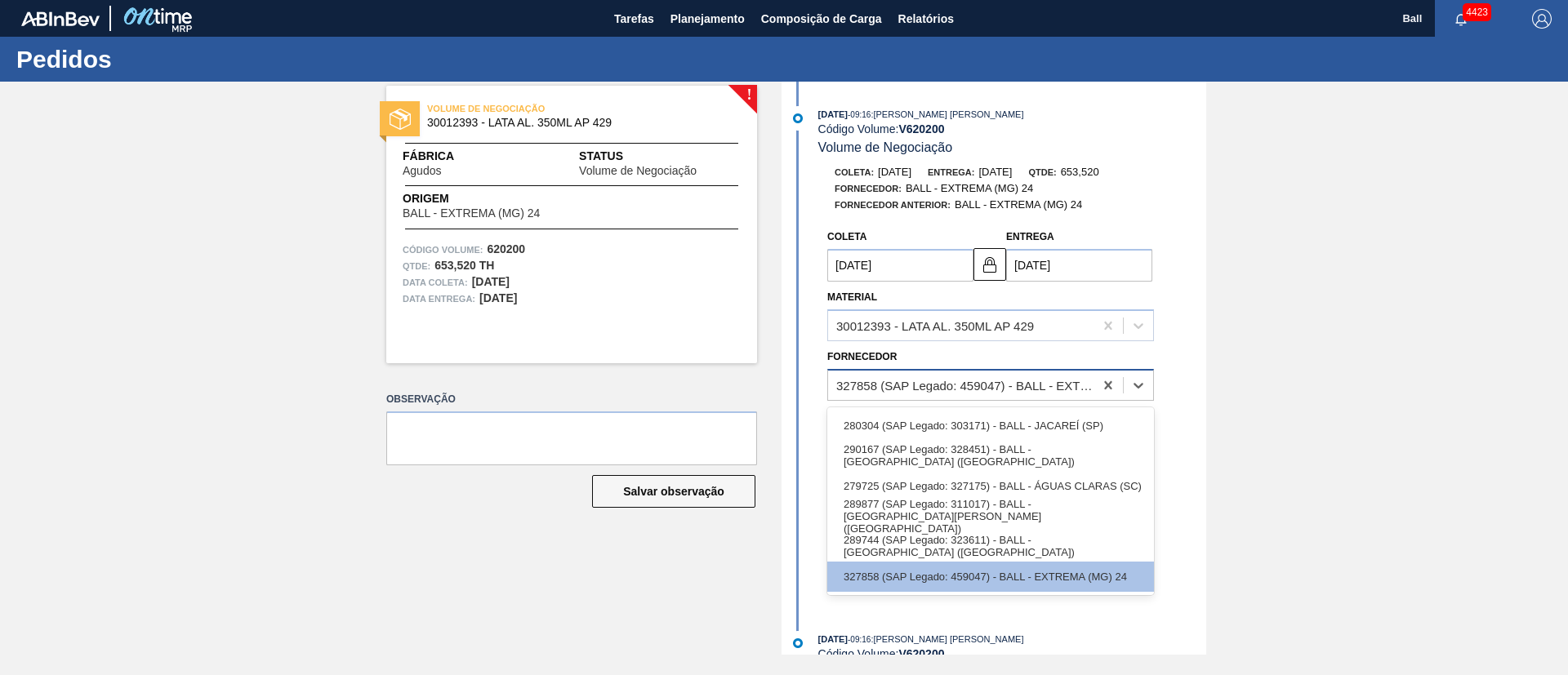
click at [997, 383] on div "327858 (SAP Legado: 459047) - BALL - EXTREMA (MG) 24" at bounding box center [965, 385] width 259 height 14
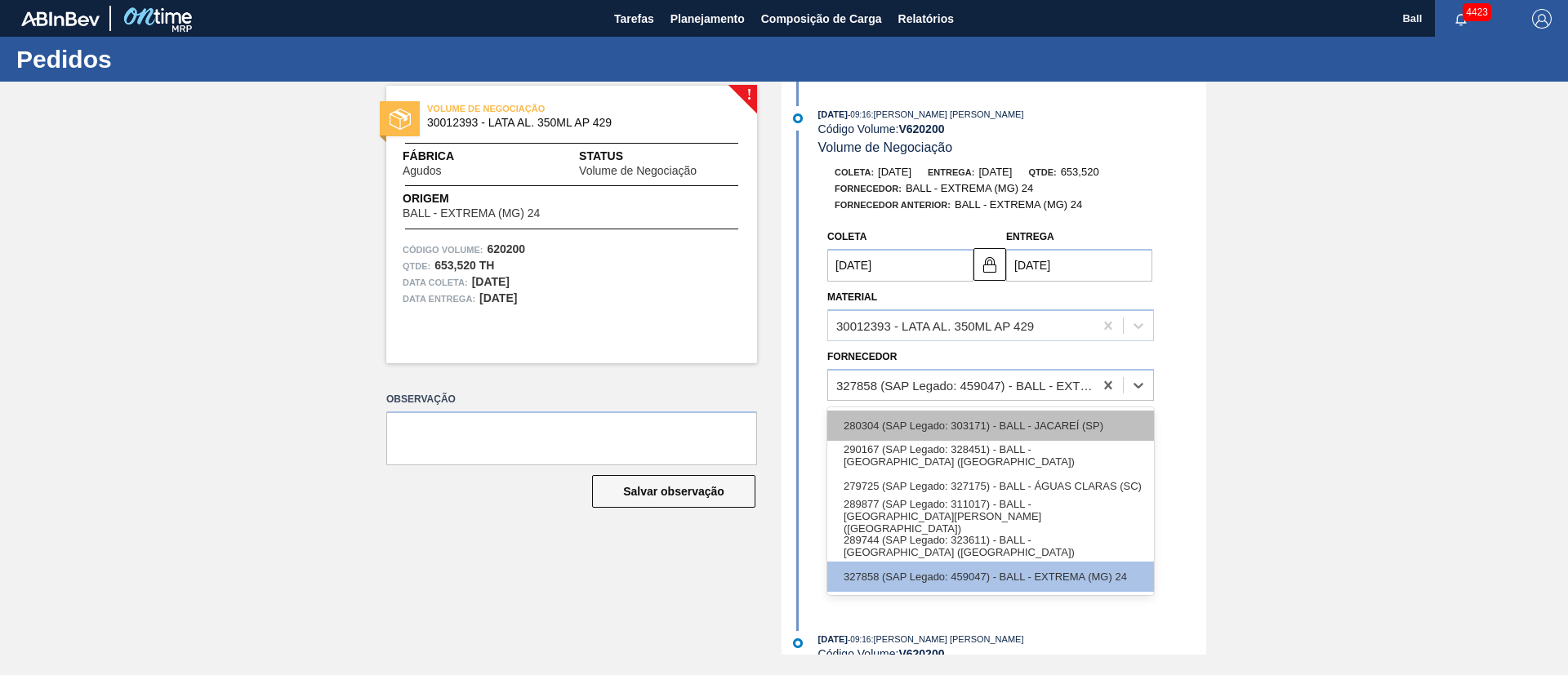
click at [1021, 419] on div "280304 (SAP Legado: 303171) - BALL - JACAREÍ (SP)" at bounding box center [990, 425] width 326 height 31
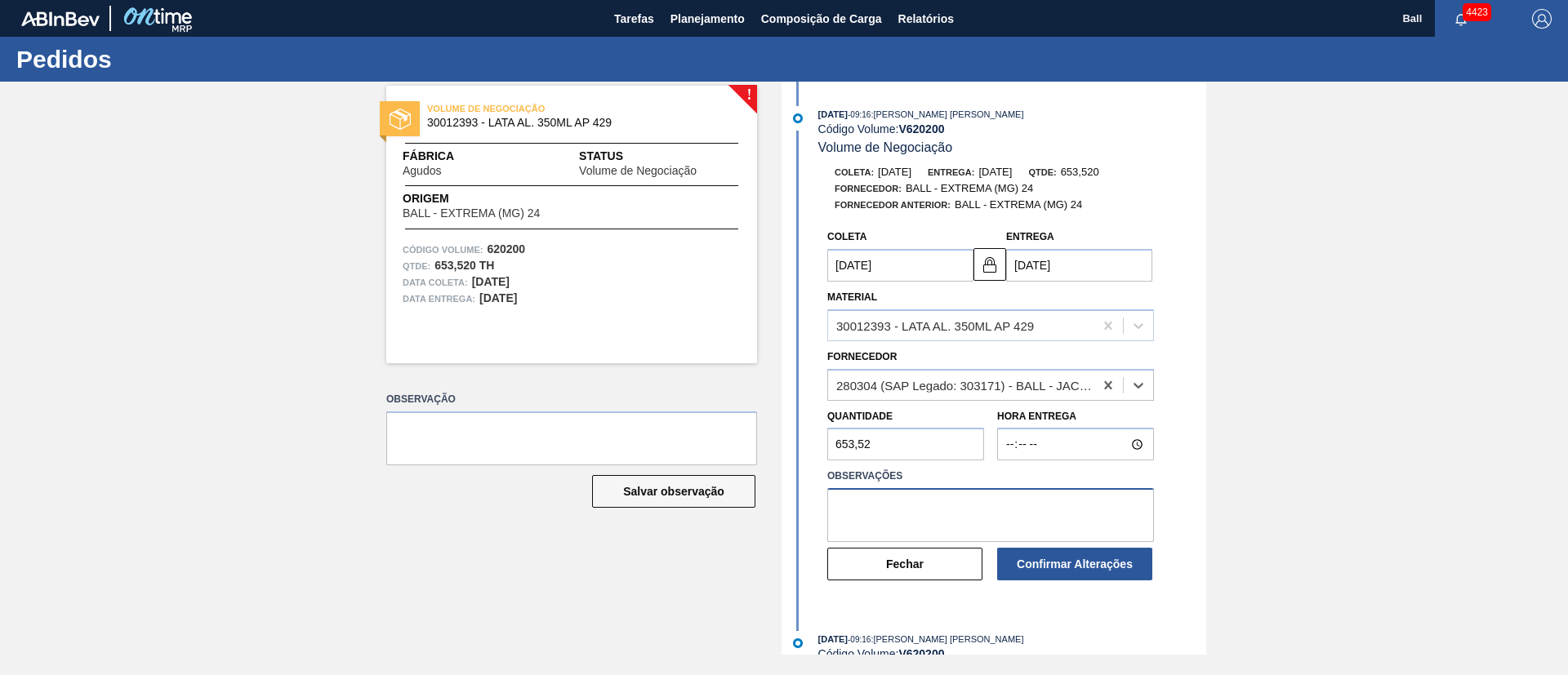
click at [982, 511] on textarea at bounding box center [990, 515] width 326 height 54
type textarea "OK POR BRJC"
click at [1055, 568] on button "Confirmar Alterações" at bounding box center [1075, 564] width 155 height 33
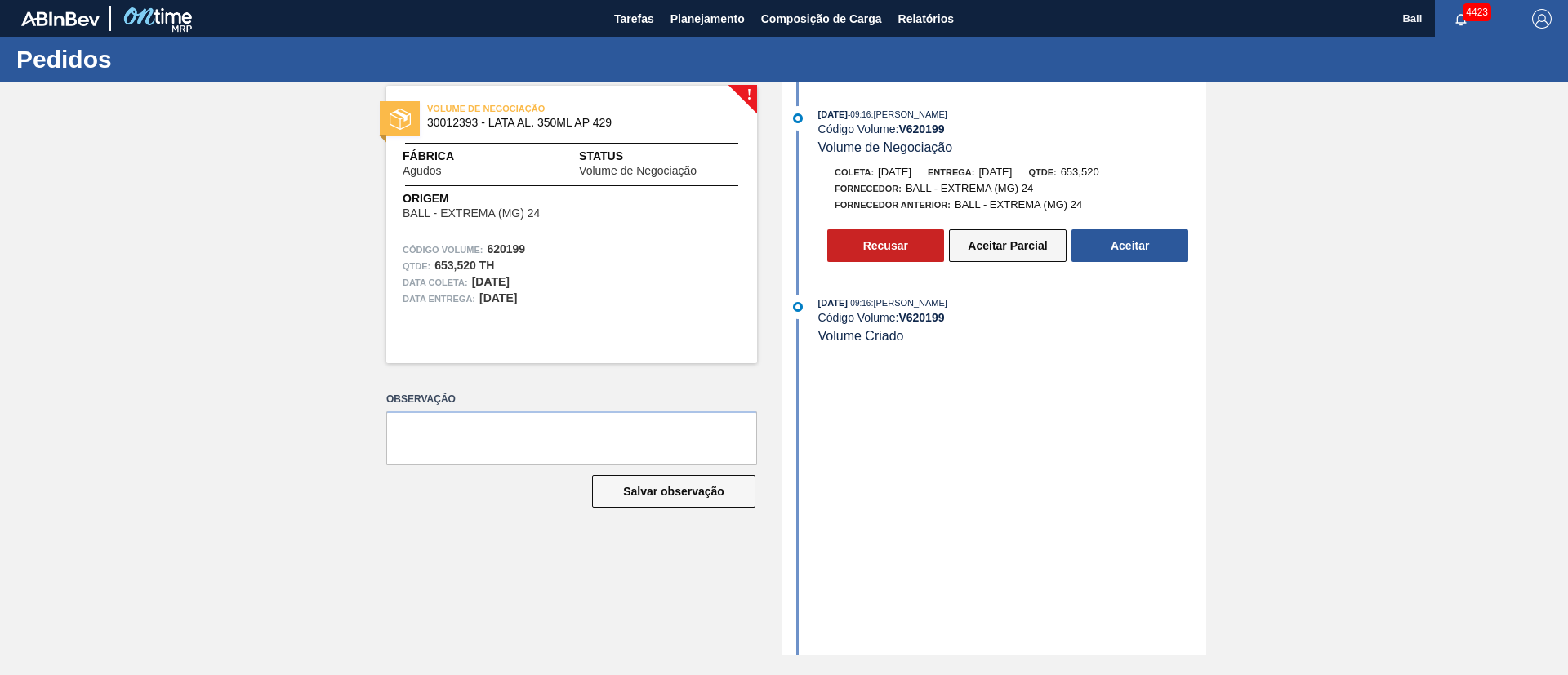
click at [1035, 246] on button "Aceitar Parcial" at bounding box center [1008, 246] width 117 height 33
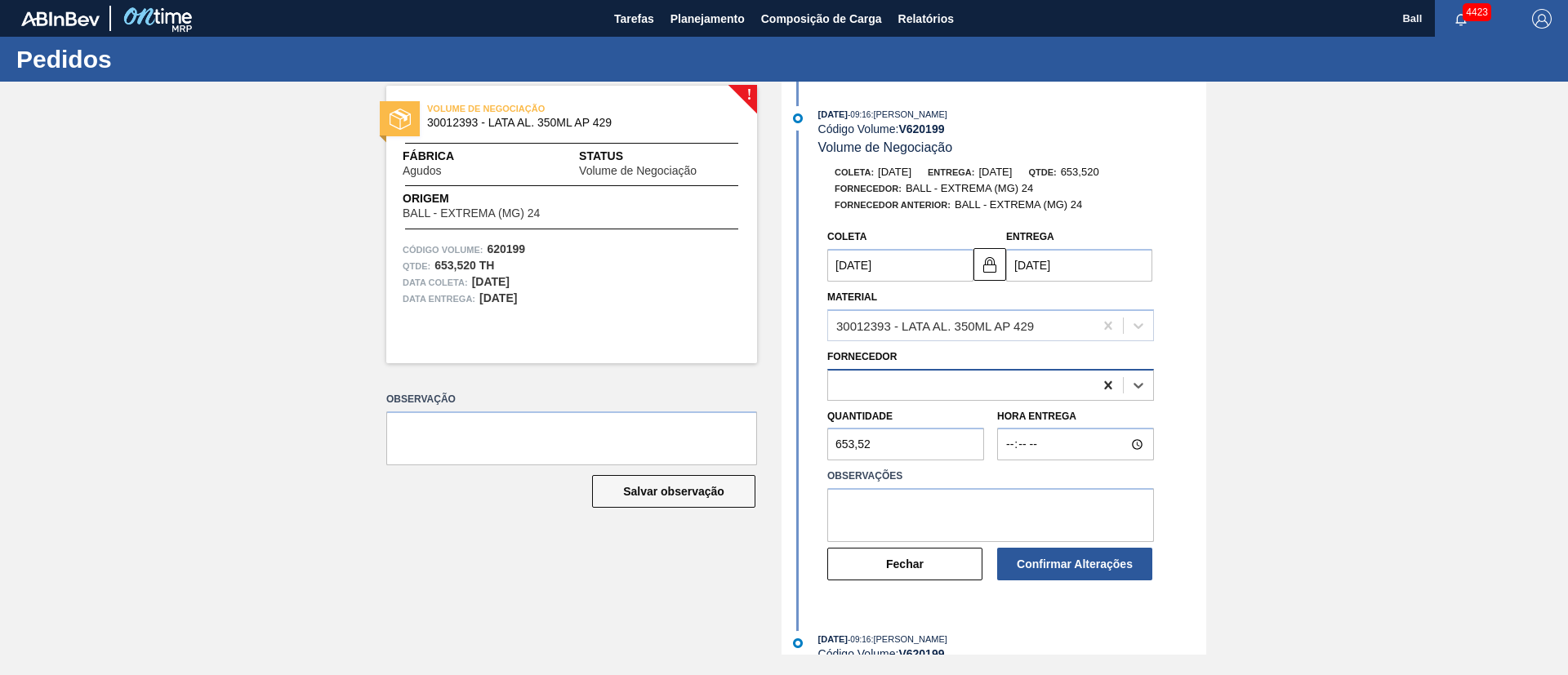
click at [1094, 383] on div at bounding box center [1108, 386] width 30 height 30
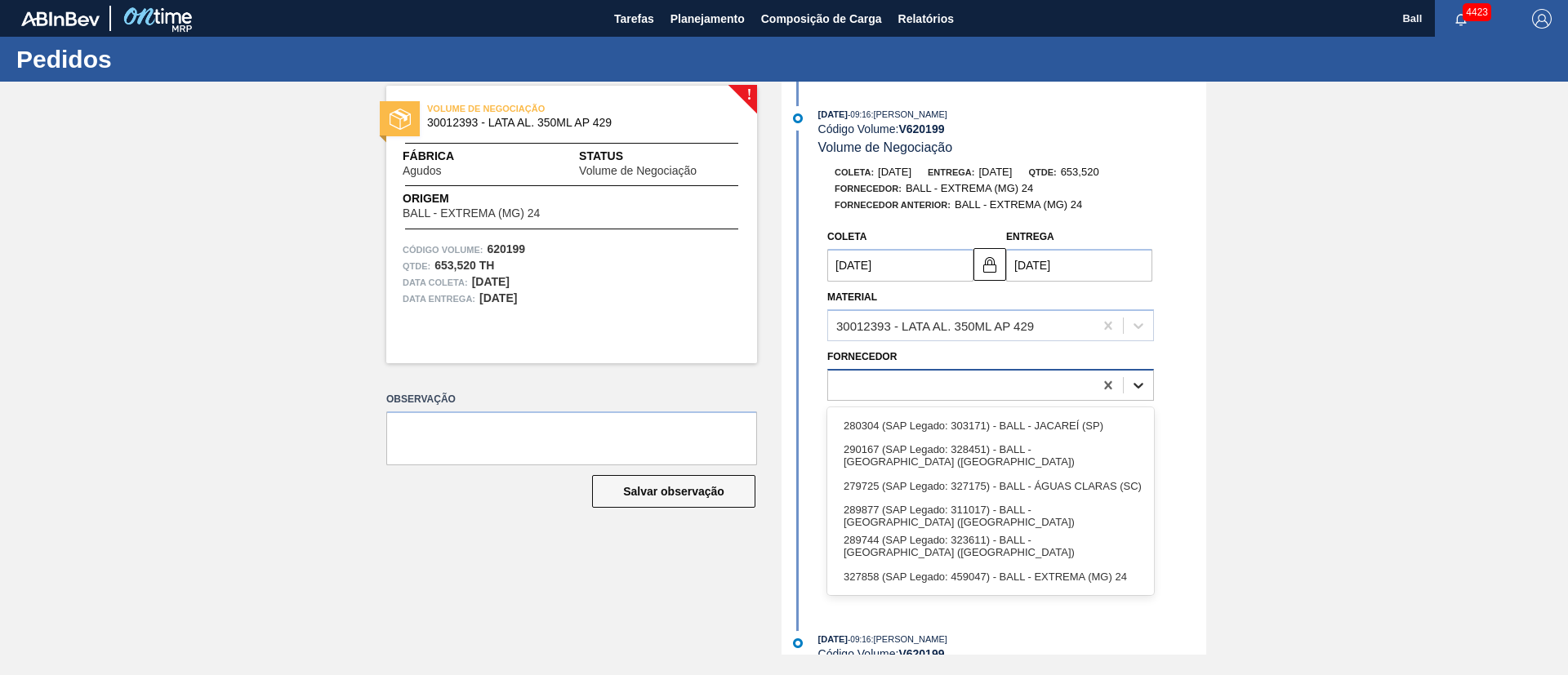
click at [1137, 382] on icon at bounding box center [1139, 386] width 17 height 17
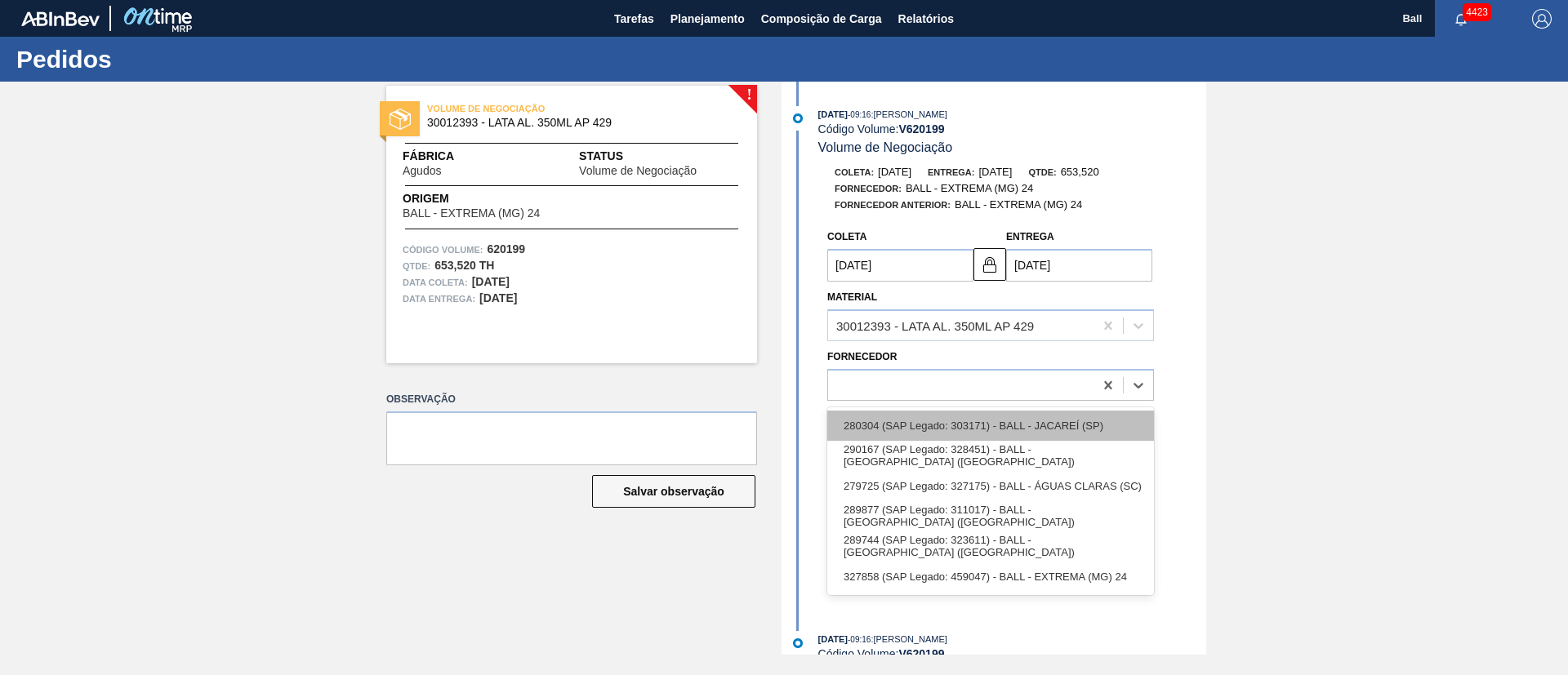
click at [1104, 425] on div "280304 (SAP Legado: 303171) - BALL - JACAREÍ (SP)" at bounding box center [990, 425] width 326 height 31
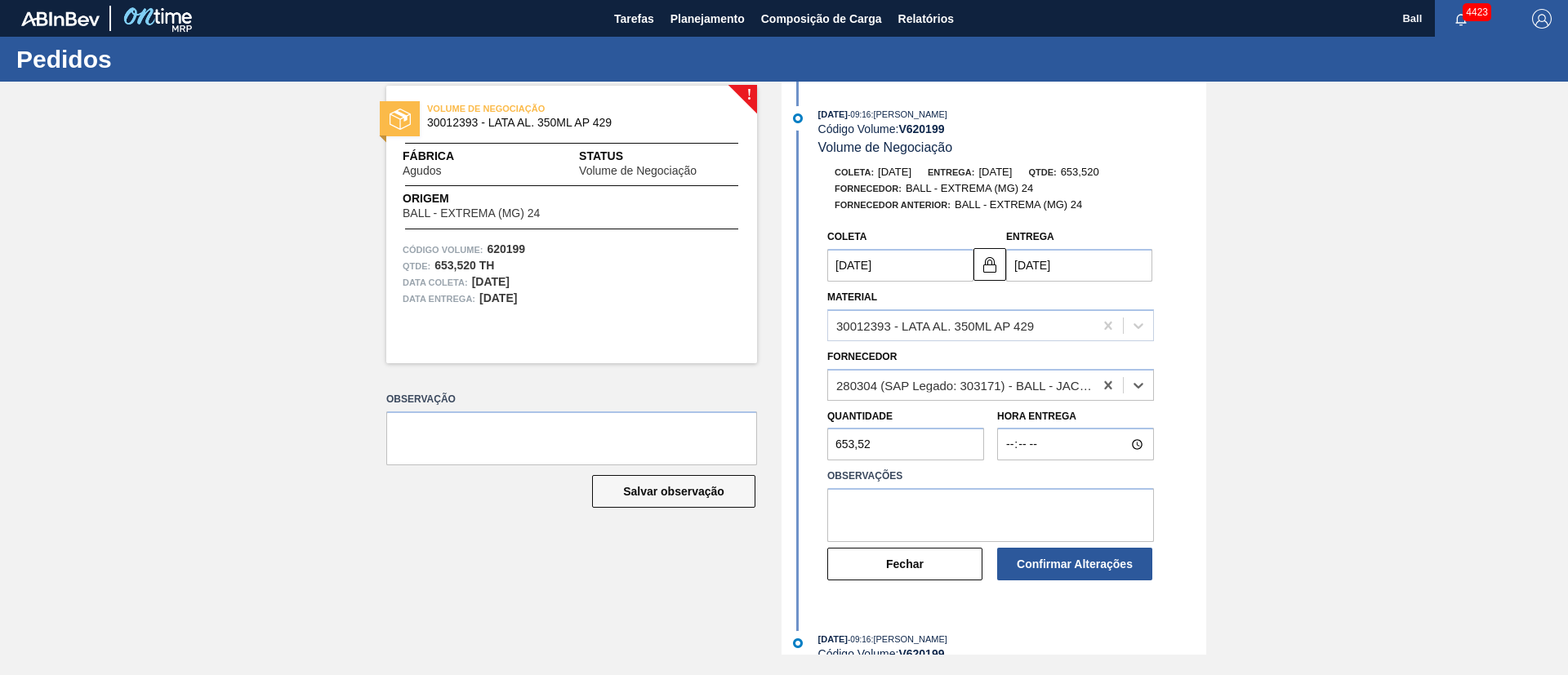
type input "[DATE]"
click at [1027, 519] on textarea at bounding box center [990, 515] width 326 height 54
type textarea "OK POR BRJC"
click at [1056, 557] on button "Confirmar Alterações" at bounding box center [1075, 564] width 155 height 33
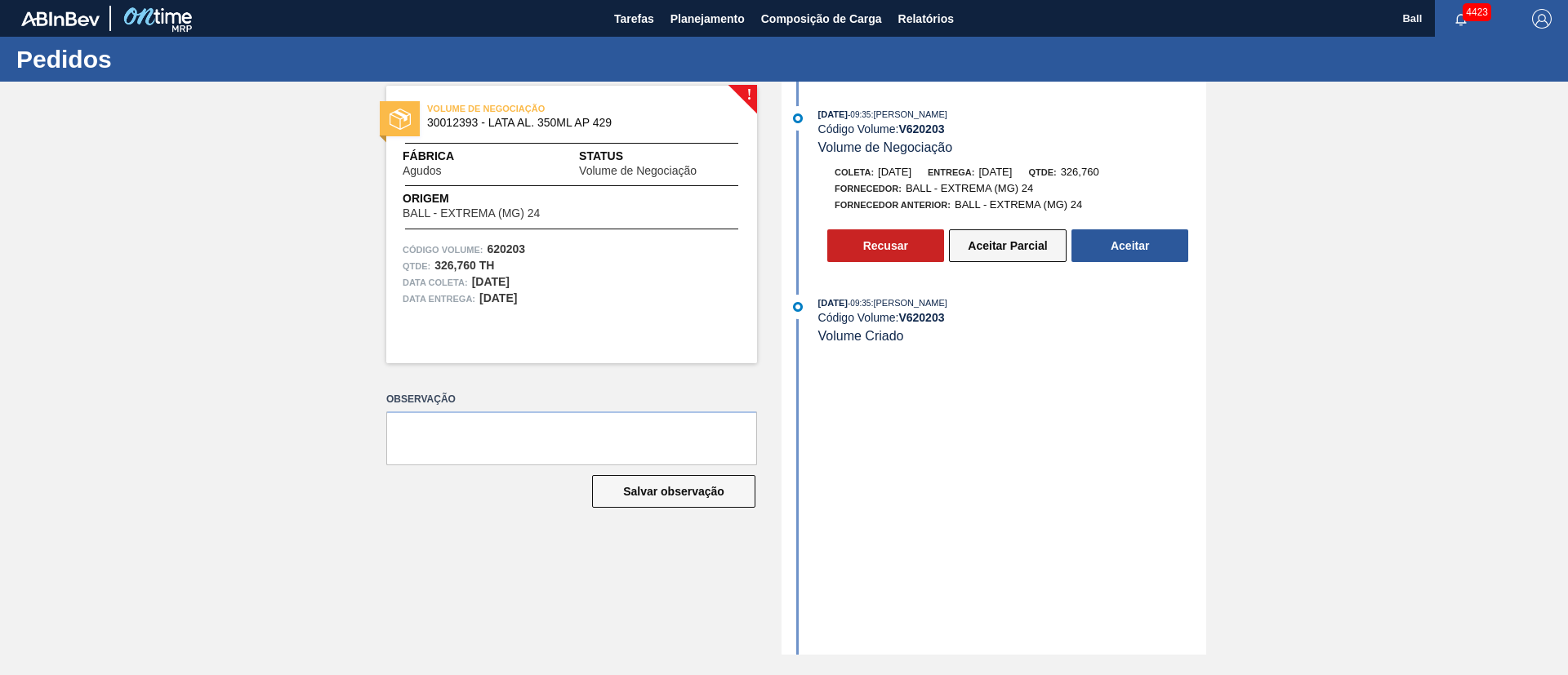
click at [1018, 245] on button "Aceitar Parcial" at bounding box center [1008, 246] width 117 height 33
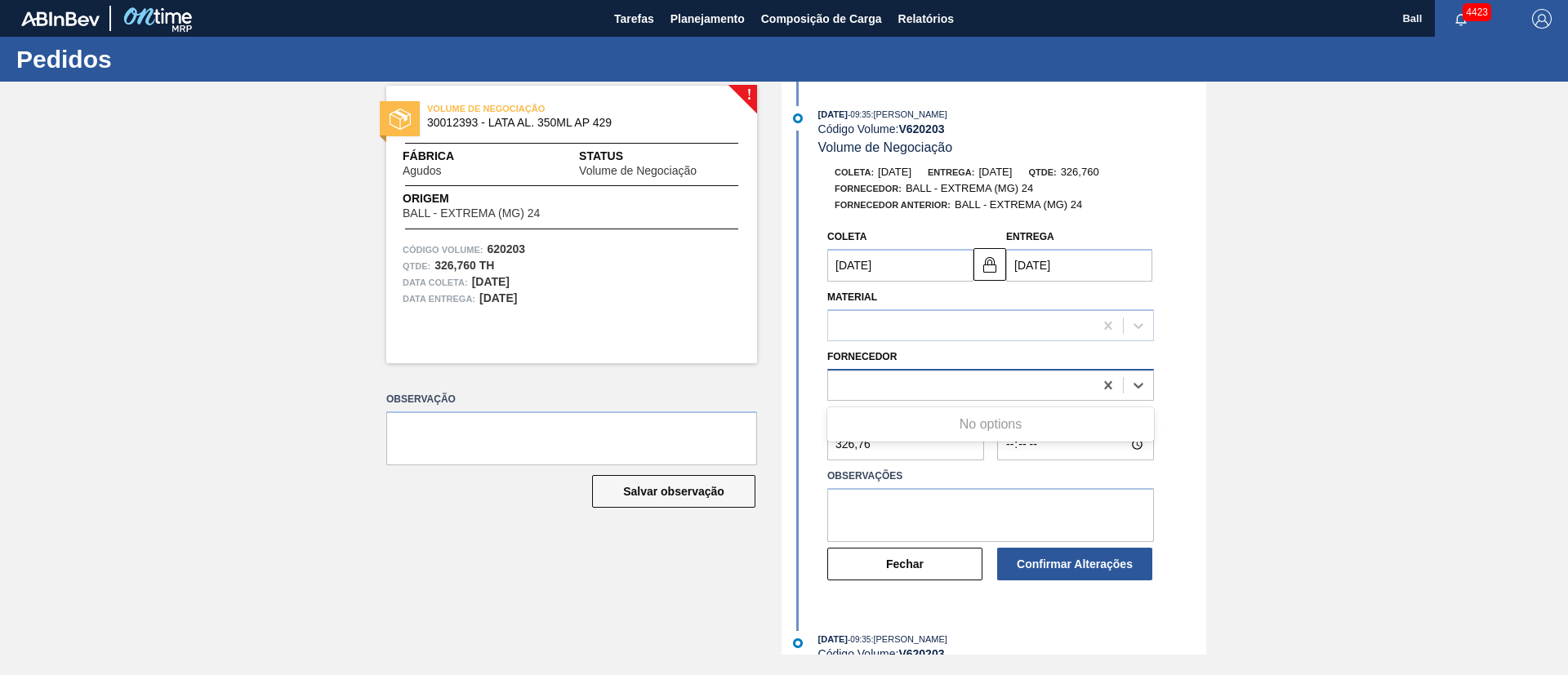
click at [1076, 383] on div at bounding box center [960, 385] width 265 height 24
type input "10/09/2025"
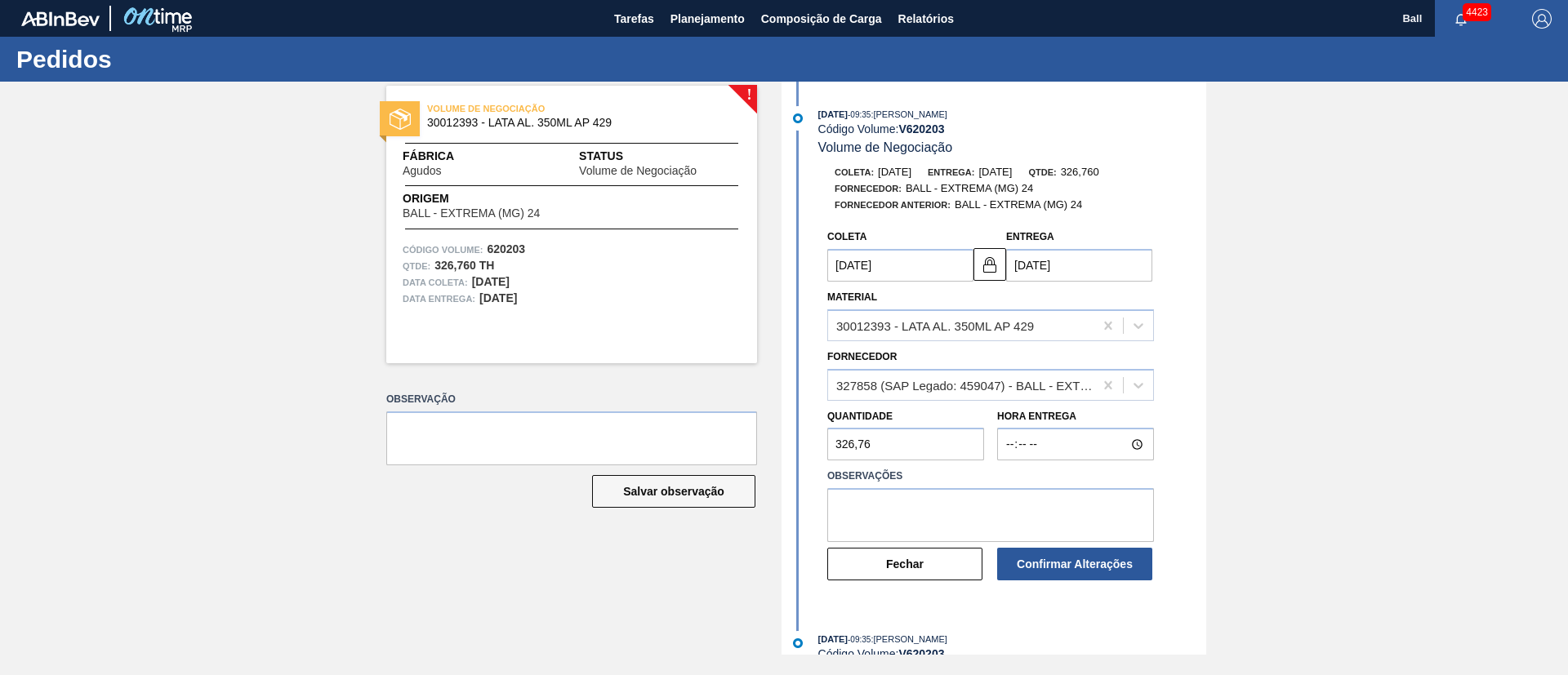
click at [1222, 340] on div "! VOLUME DE NEGOCIAÇÃO 30012393 - LATA AL. 350ML AP 429 Fábrica Agudos Status V…" at bounding box center [784, 368] width 1568 height 573
click at [1126, 384] on div at bounding box center [1139, 386] width 30 height 30
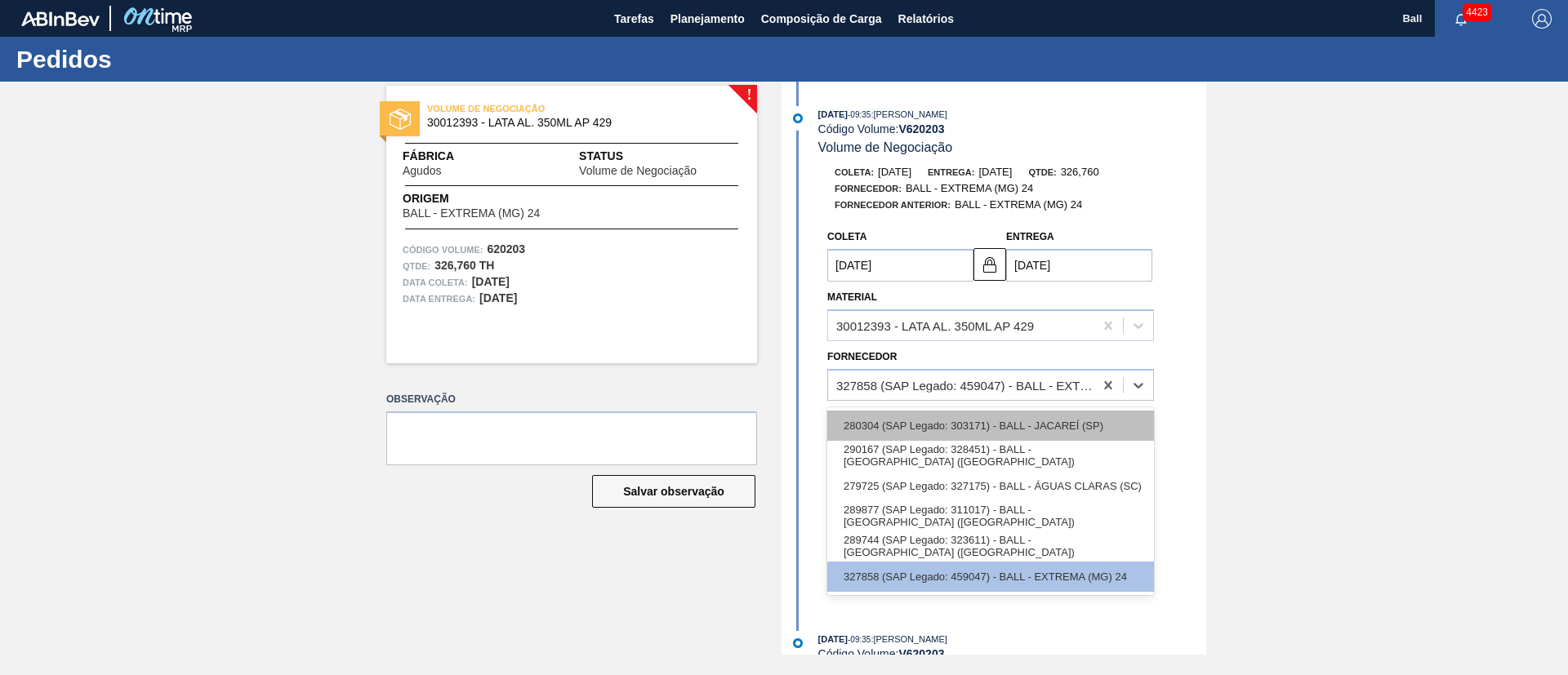
click at [1107, 424] on div "280304 (SAP Legado: 303171) - BALL - JACAREÍ (SP)" at bounding box center [990, 425] width 326 height 31
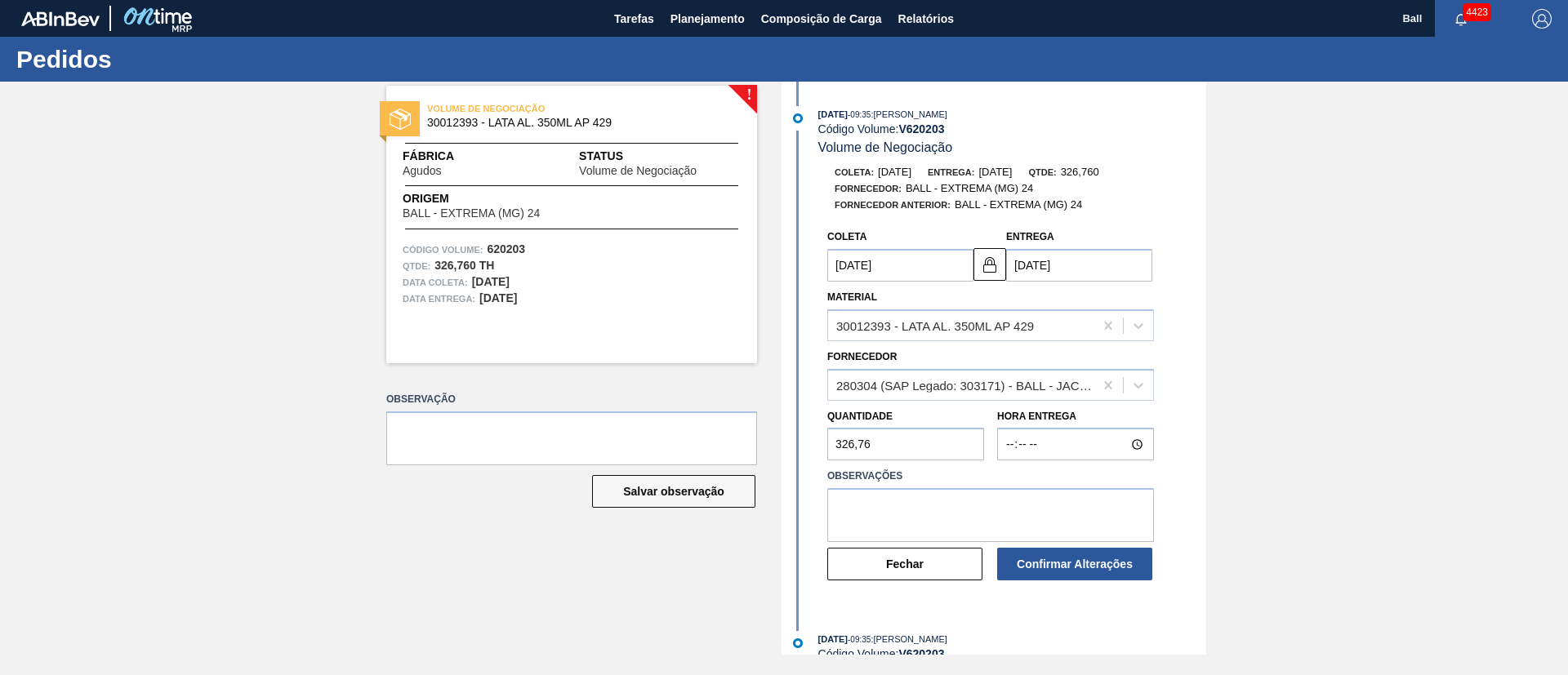
click at [1266, 402] on div "! VOLUME DE NEGOCIAÇÃO 30012393 - LATA AL. 350ML AP 429 Fábrica Agudos Status V…" at bounding box center [784, 368] width 1568 height 573
click at [1104, 511] on textarea at bounding box center [990, 515] width 326 height 54
type textarea "OK POR BRJC"
click at [1095, 560] on button "Confirmar Alterações" at bounding box center [1075, 564] width 155 height 33
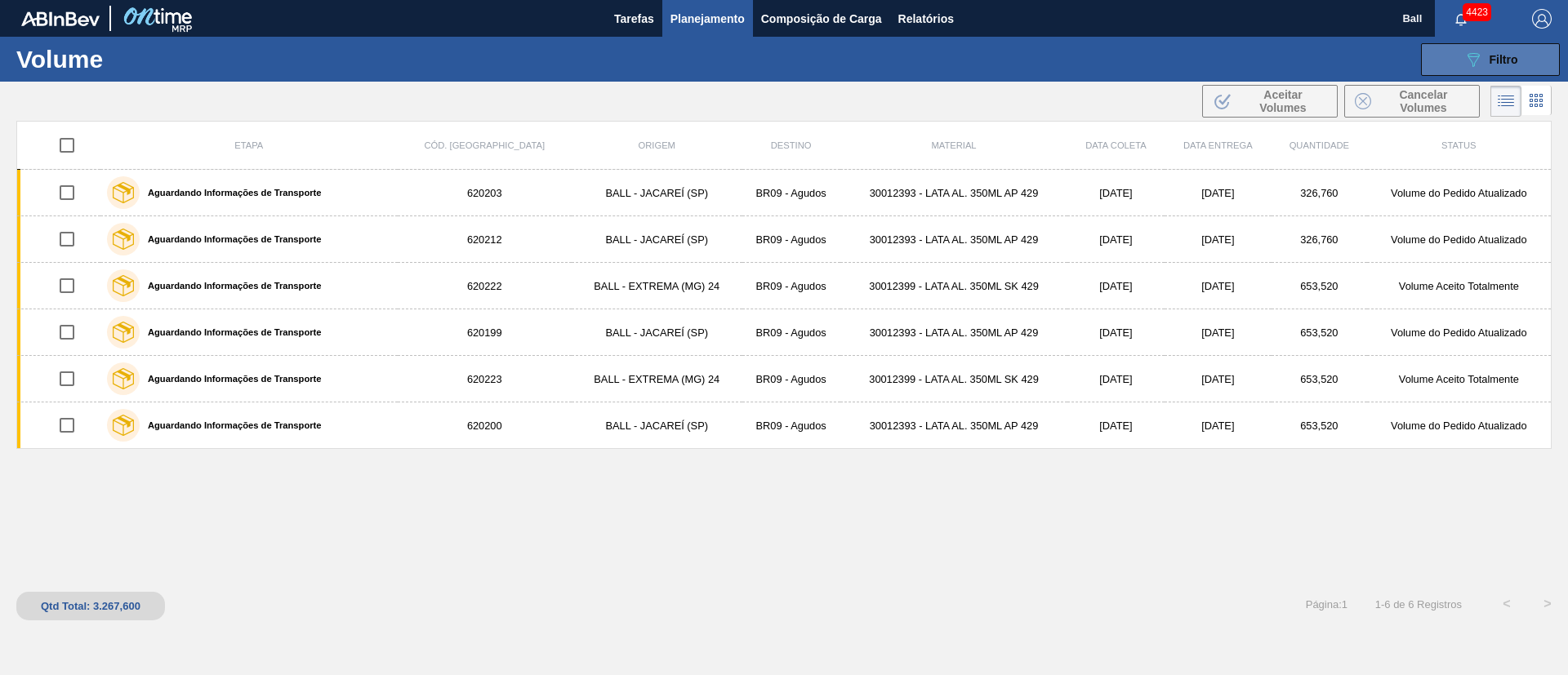
click at [1472, 64] on icon "089F7B8B-B2A5-4AFE-B5C0-19BA573D28AC" at bounding box center [1474, 59] width 20 height 20
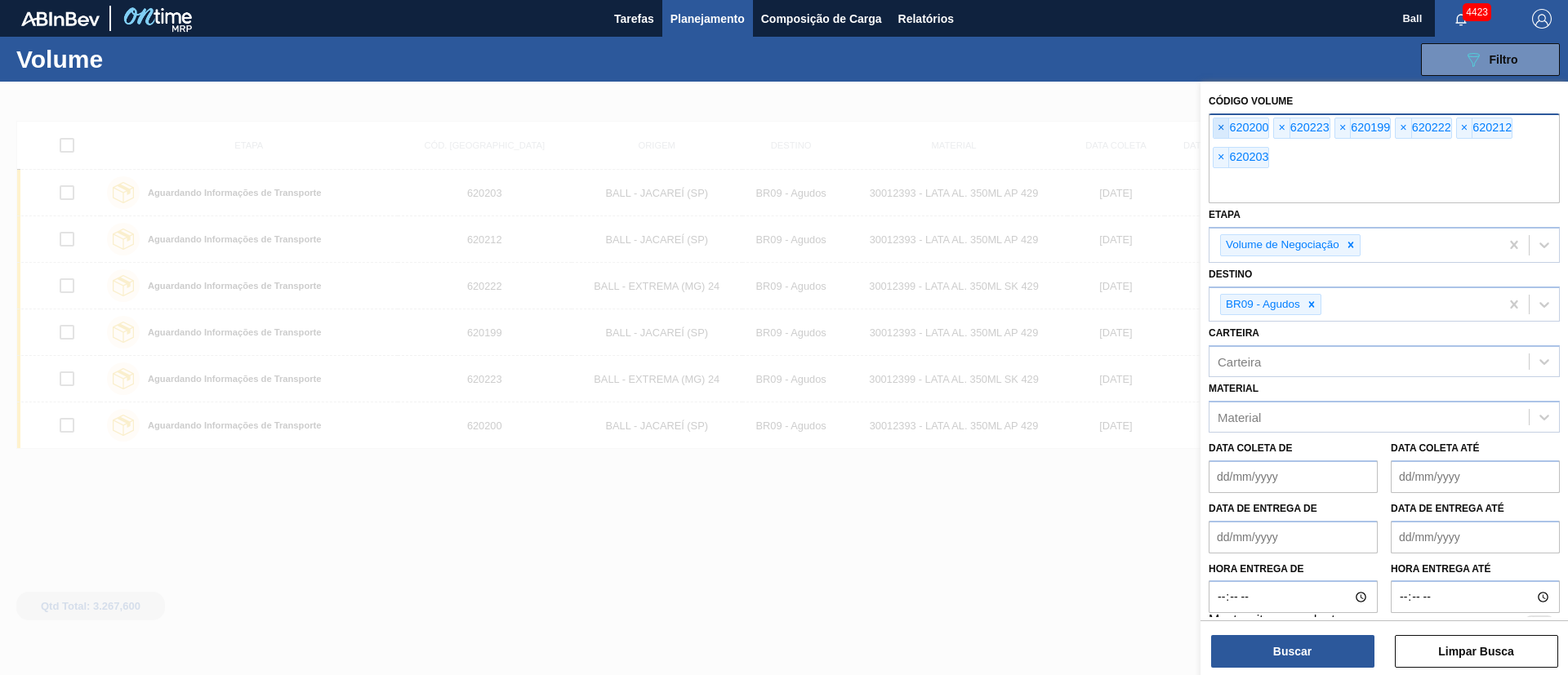
click at [1217, 129] on span "×" at bounding box center [1222, 128] width 16 height 20
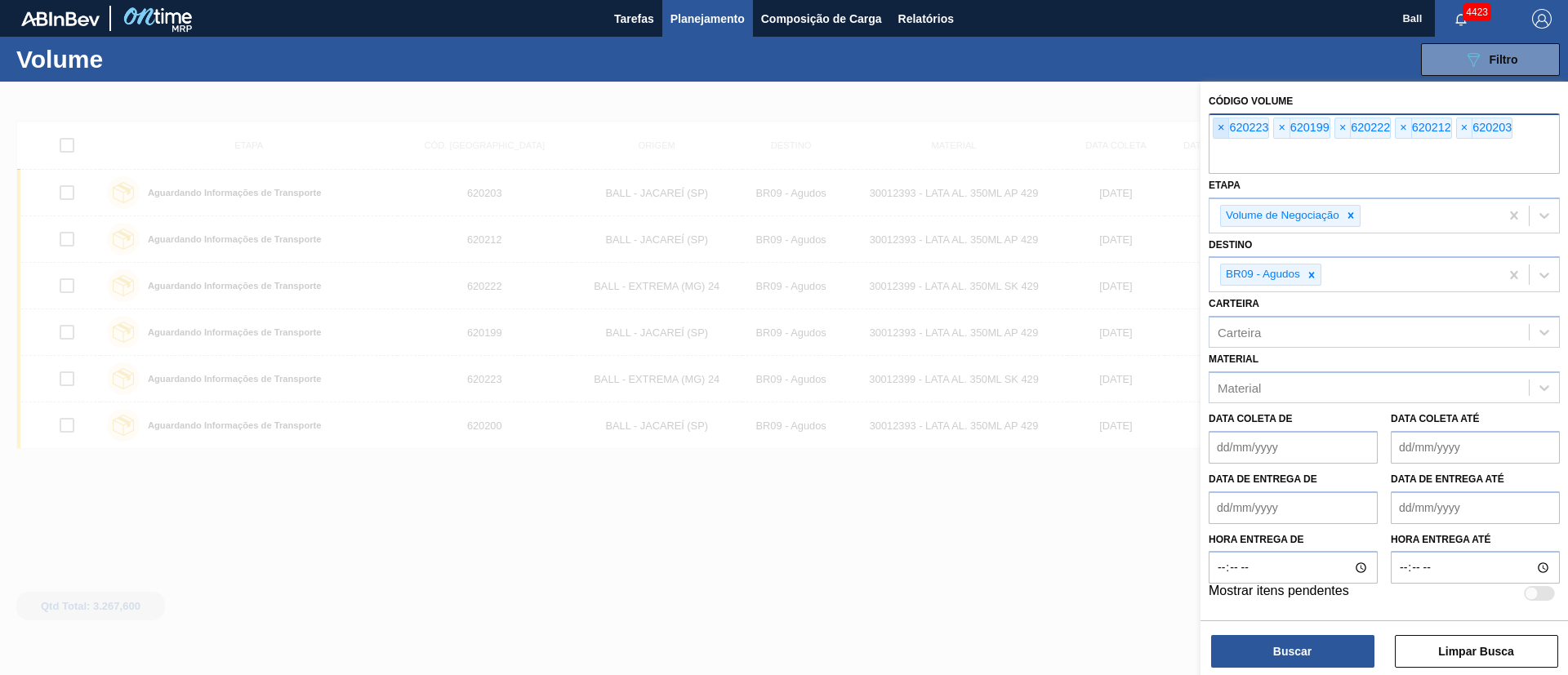
click at [1217, 129] on span "×" at bounding box center [1222, 128] width 16 height 20
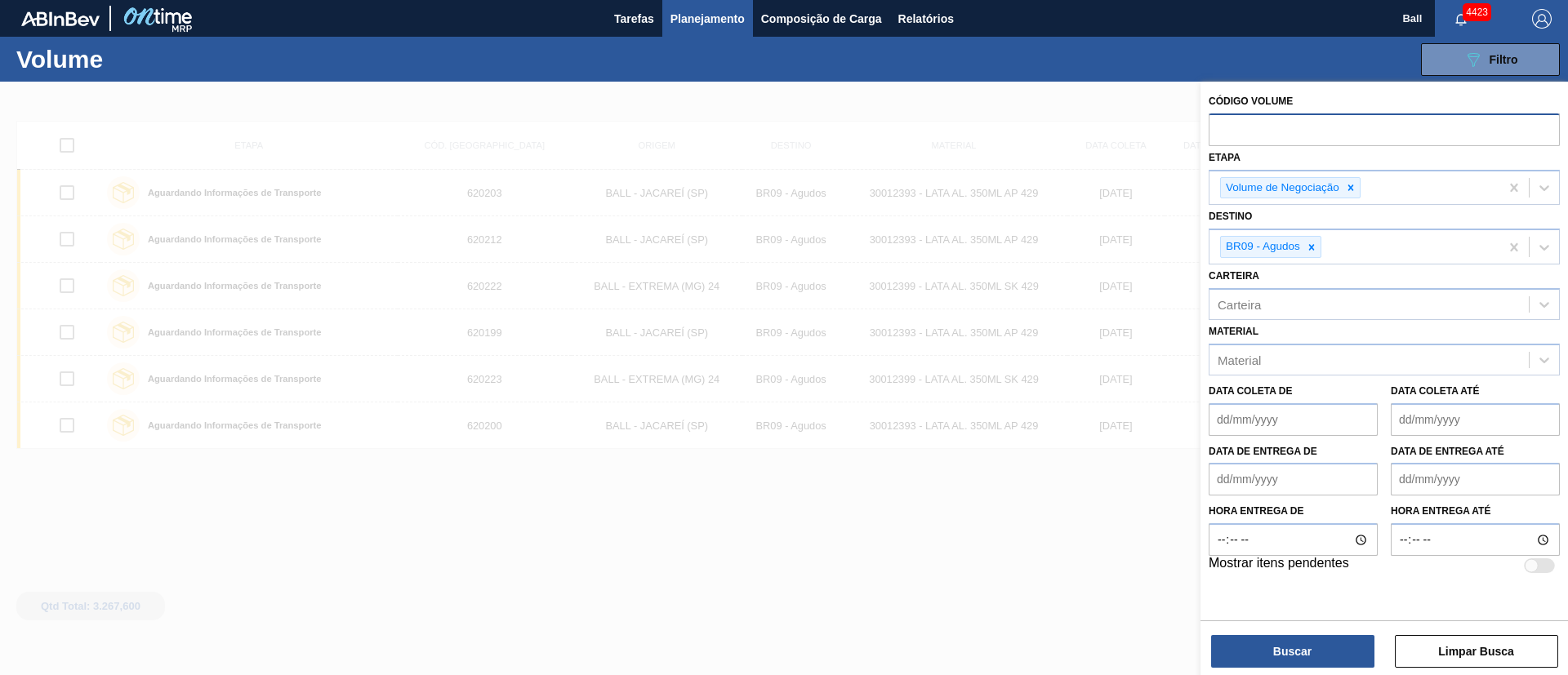
click at [1217, 129] on input "text" at bounding box center [1385, 129] width 351 height 31
paste input "text"
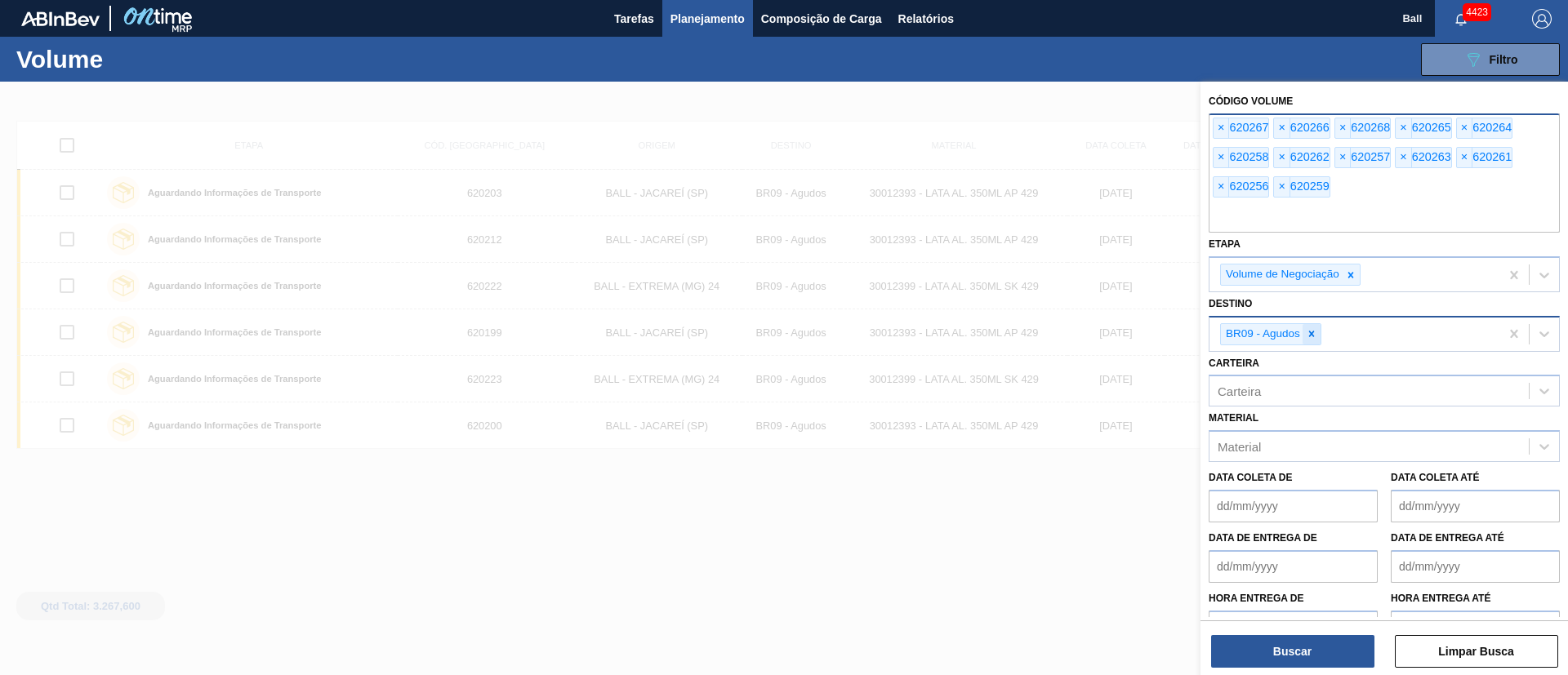
click at [1312, 331] on icon at bounding box center [1312, 334] width 12 height 12
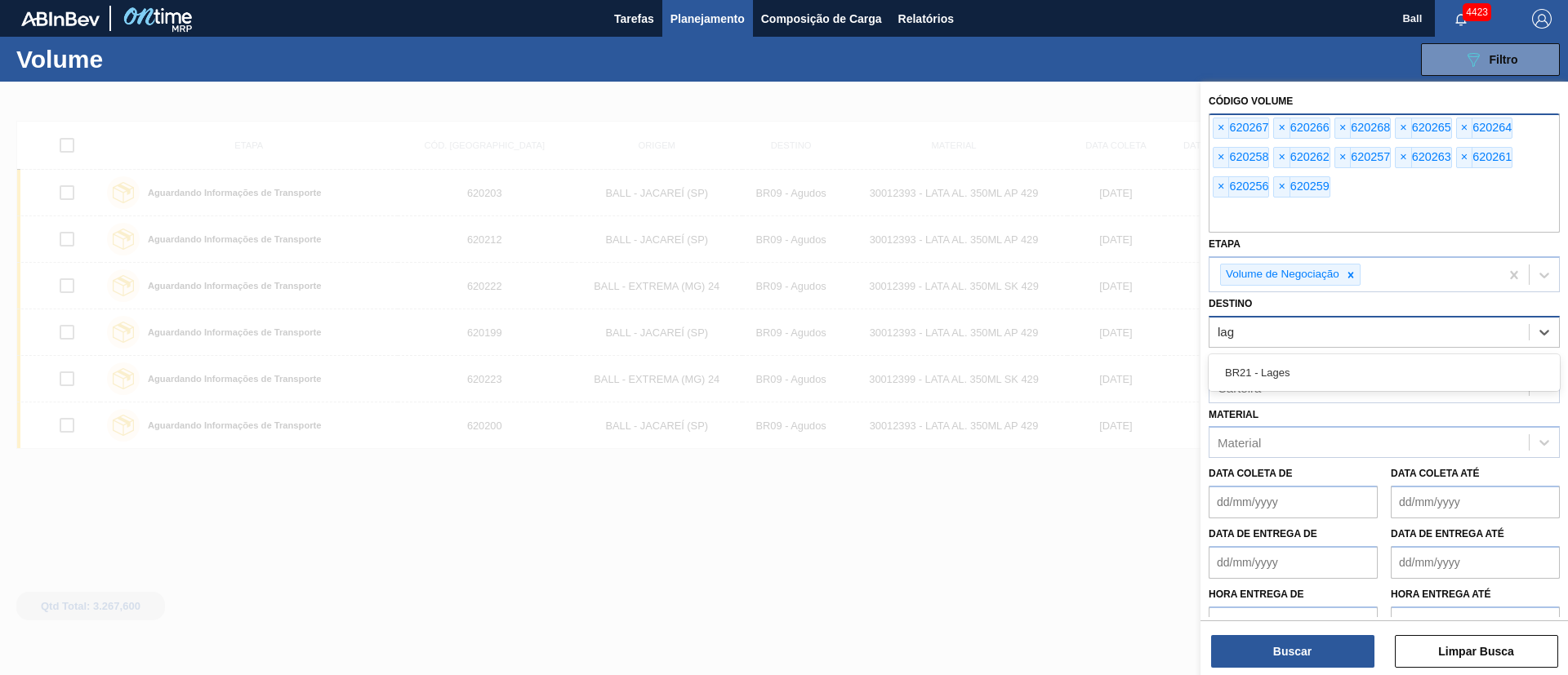
type input "lage"
click at [1315, 360] on div "BR21 - Lages" at bounding box center [1385, 373] width 351 height 31
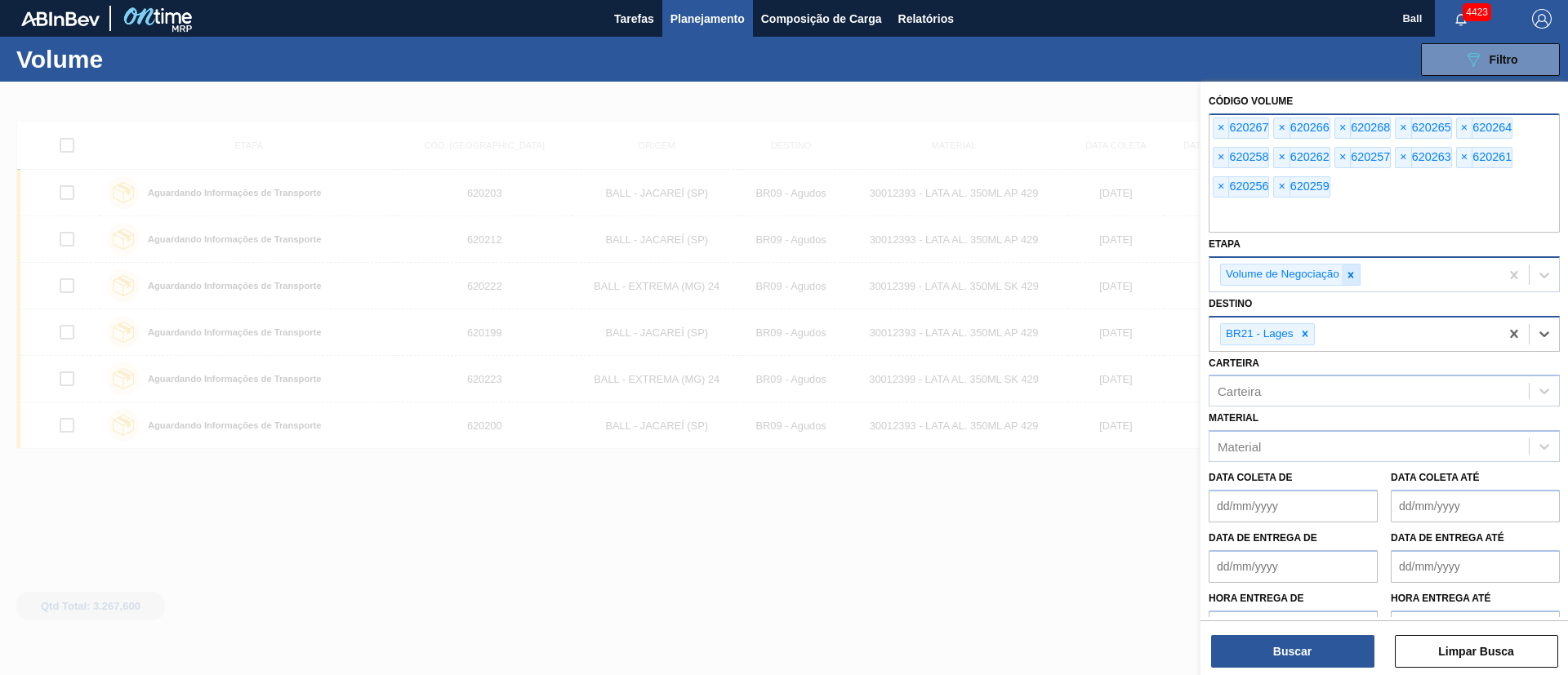
click at [1356, 275] on icon at bounding box center [1351, 275] width 12 height 12
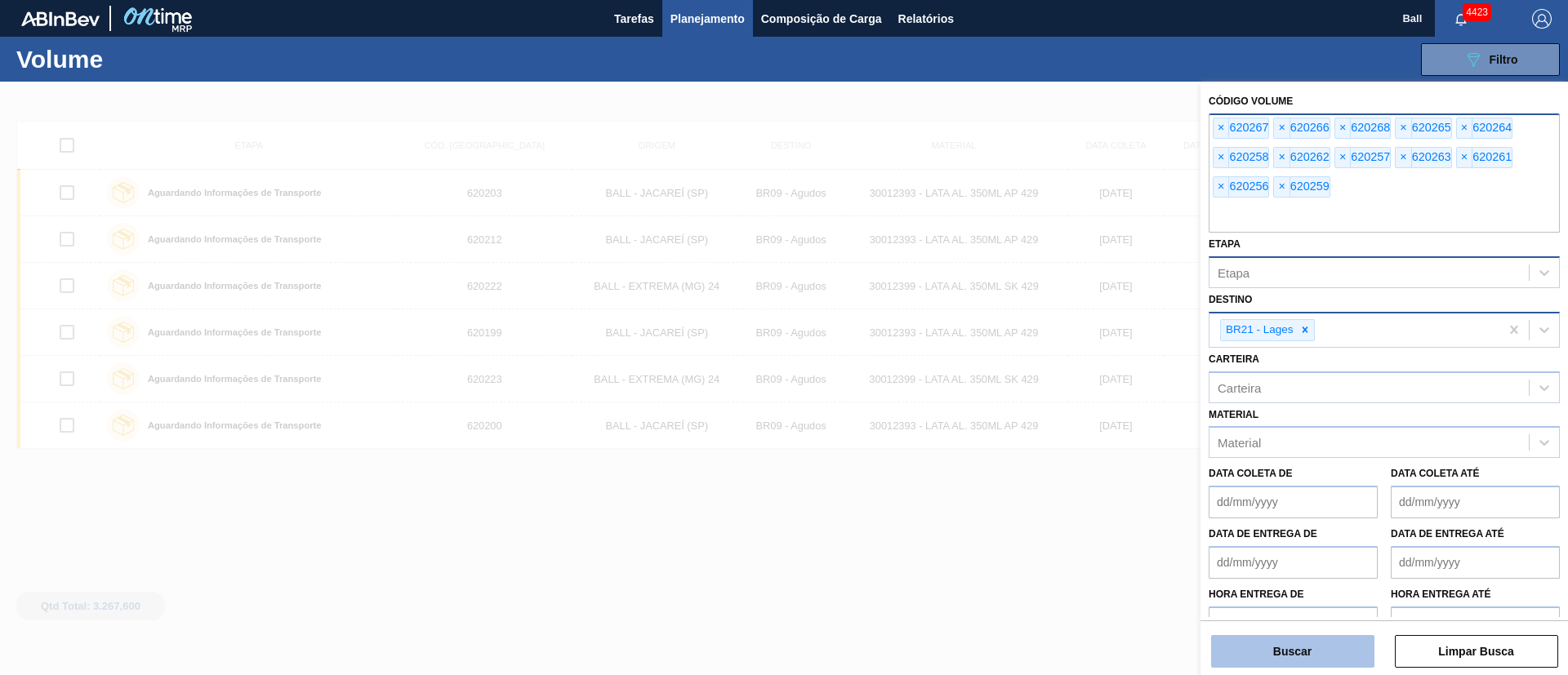
click at [1296, 654] on button "Buscar" at bounding box center [1294, 652] width 164 height 33
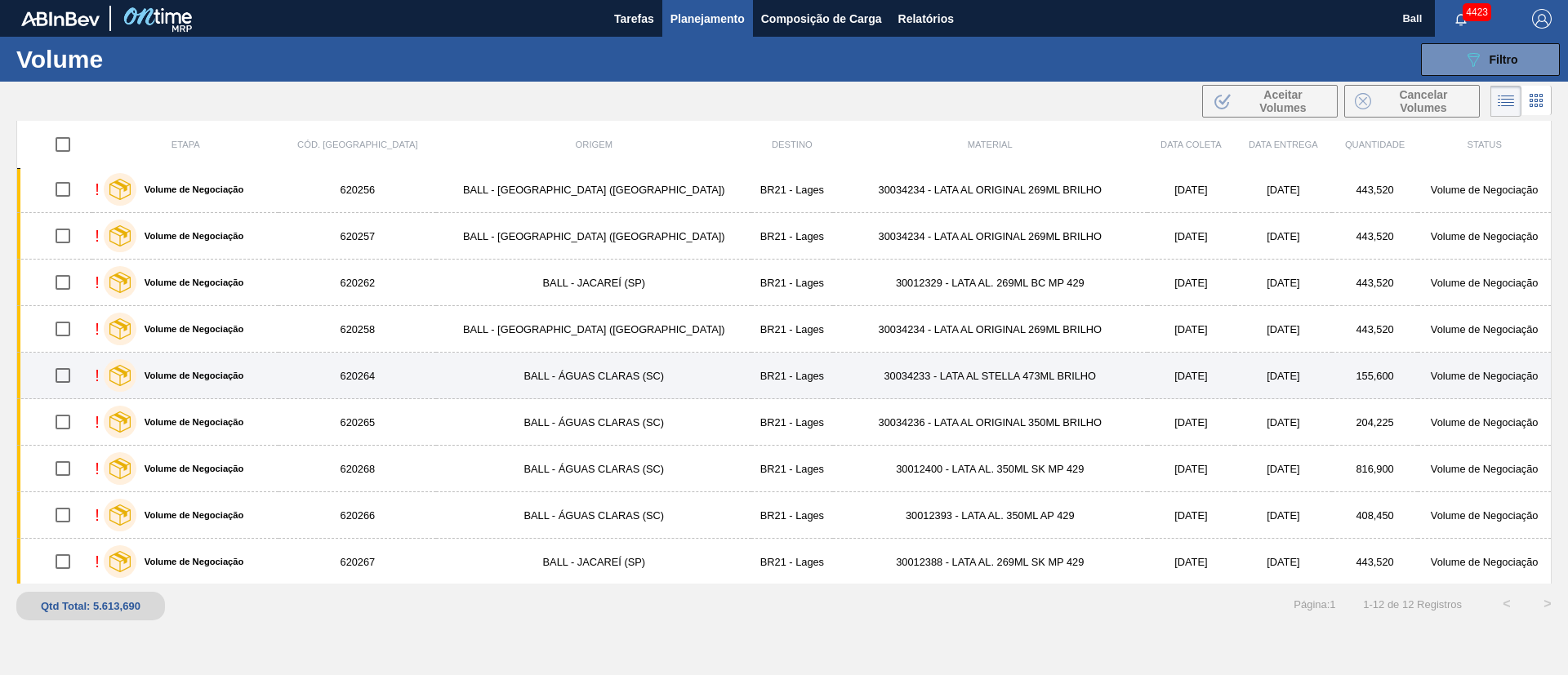
scroll to position [145, 0]
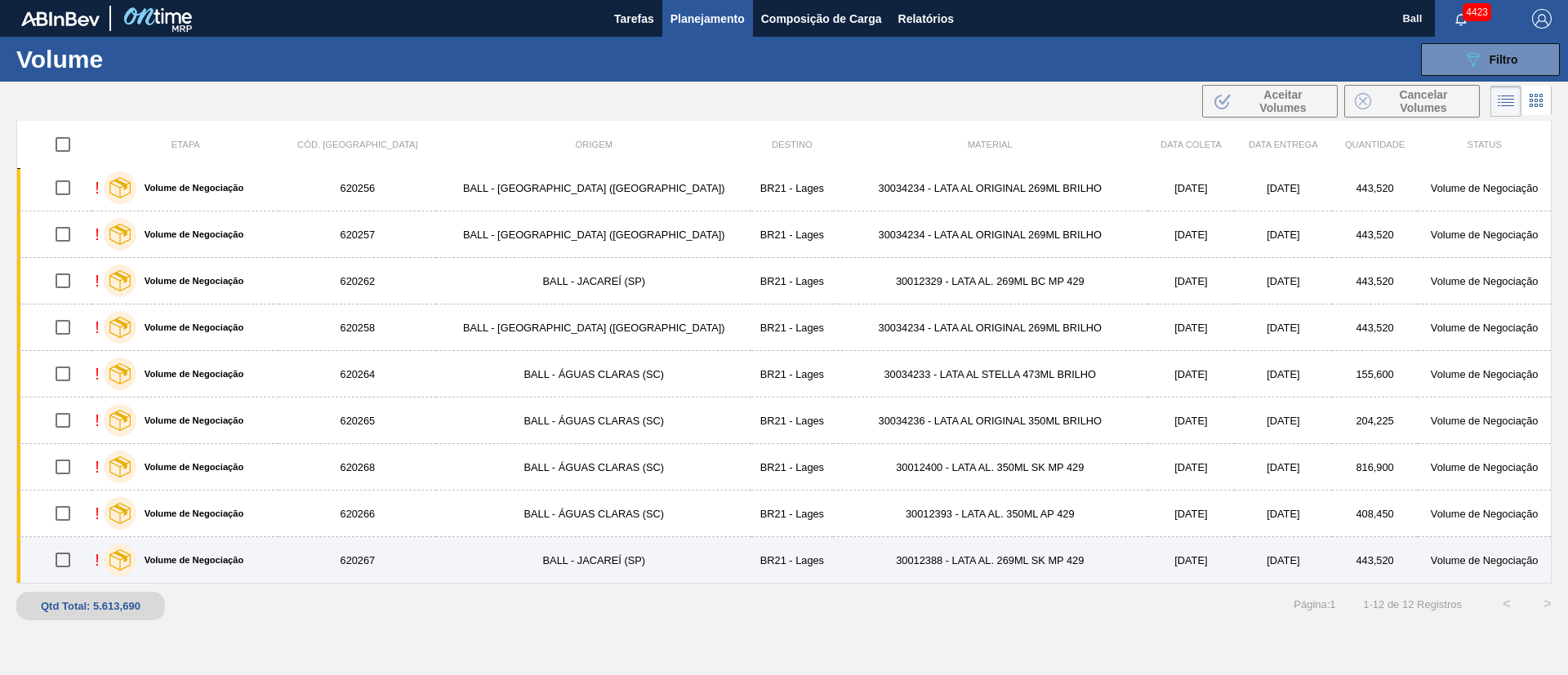
click at [384, 555] on td "620267" at bounding box center [357, 560] width 158 height 46
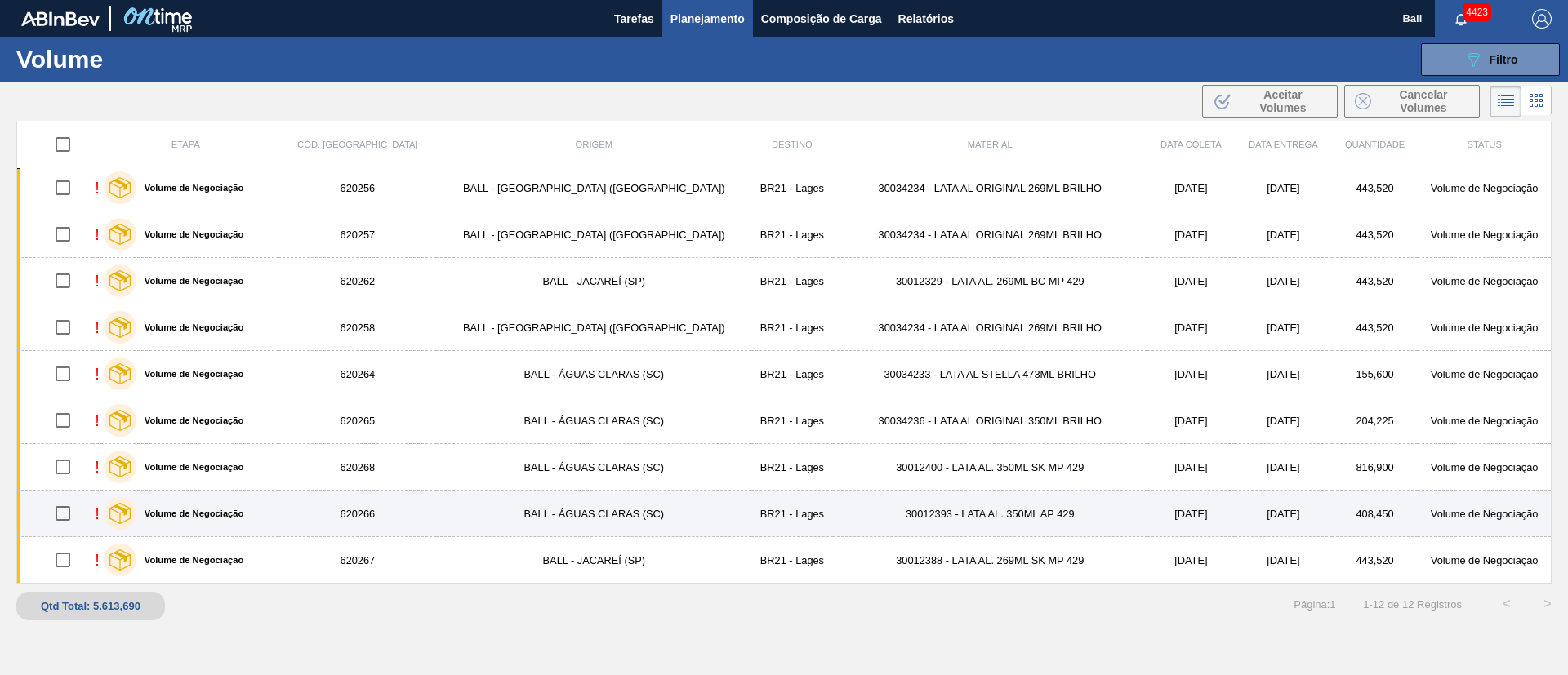
click at [370, 508] on td "620266" at bounding box center [357, 514] width 158 height 46
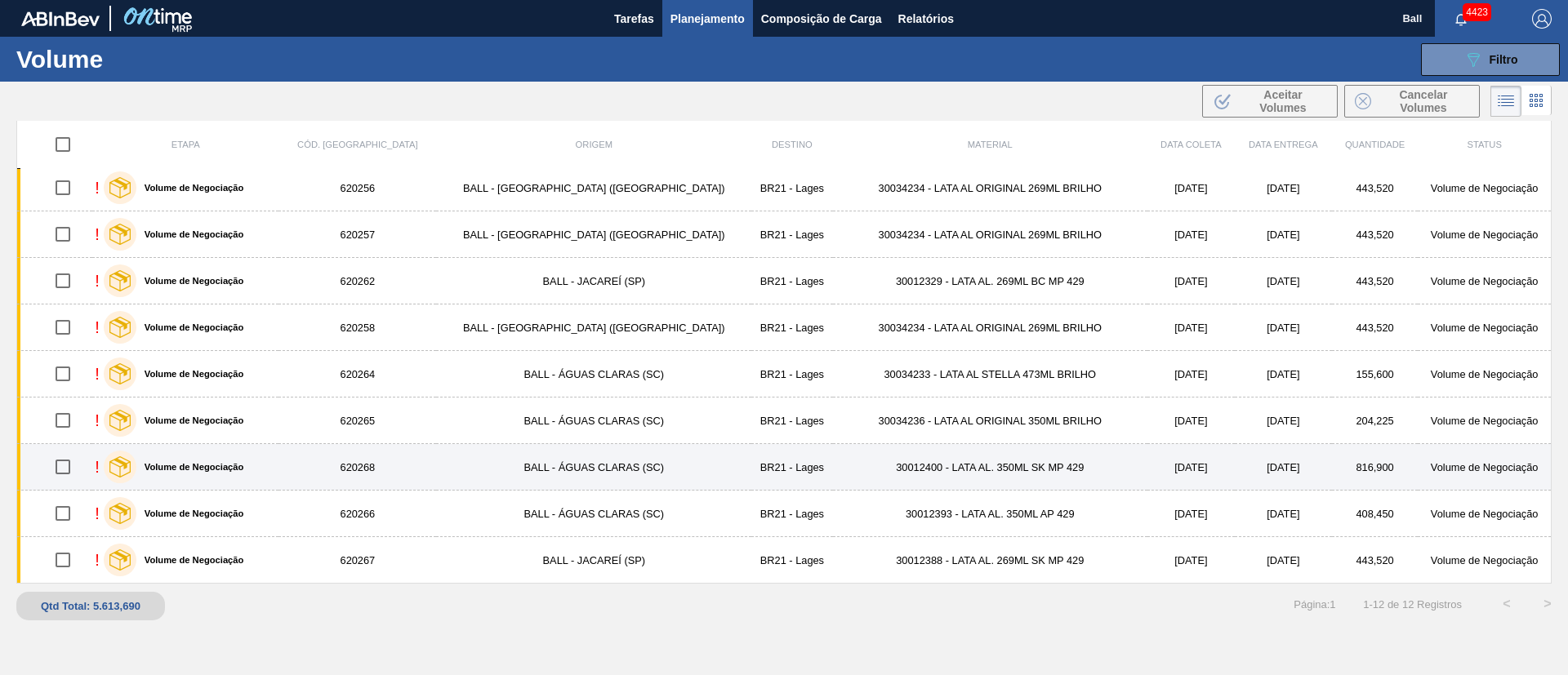
click at [372, 472] on td "620268" at bounding box center [357, 468] width 158 height 46
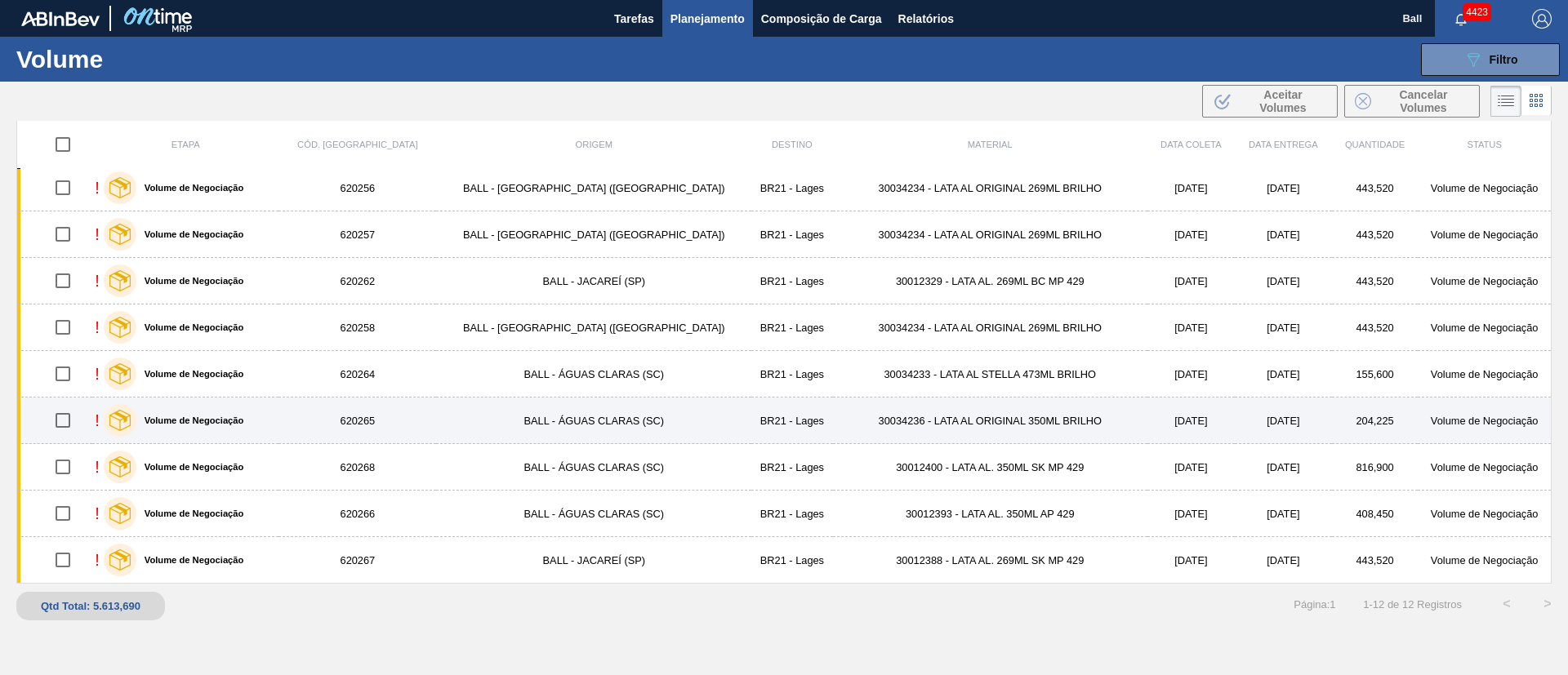
click at [387, 421] on td "620265" at bounding box center [357, 421] width 158 height 46
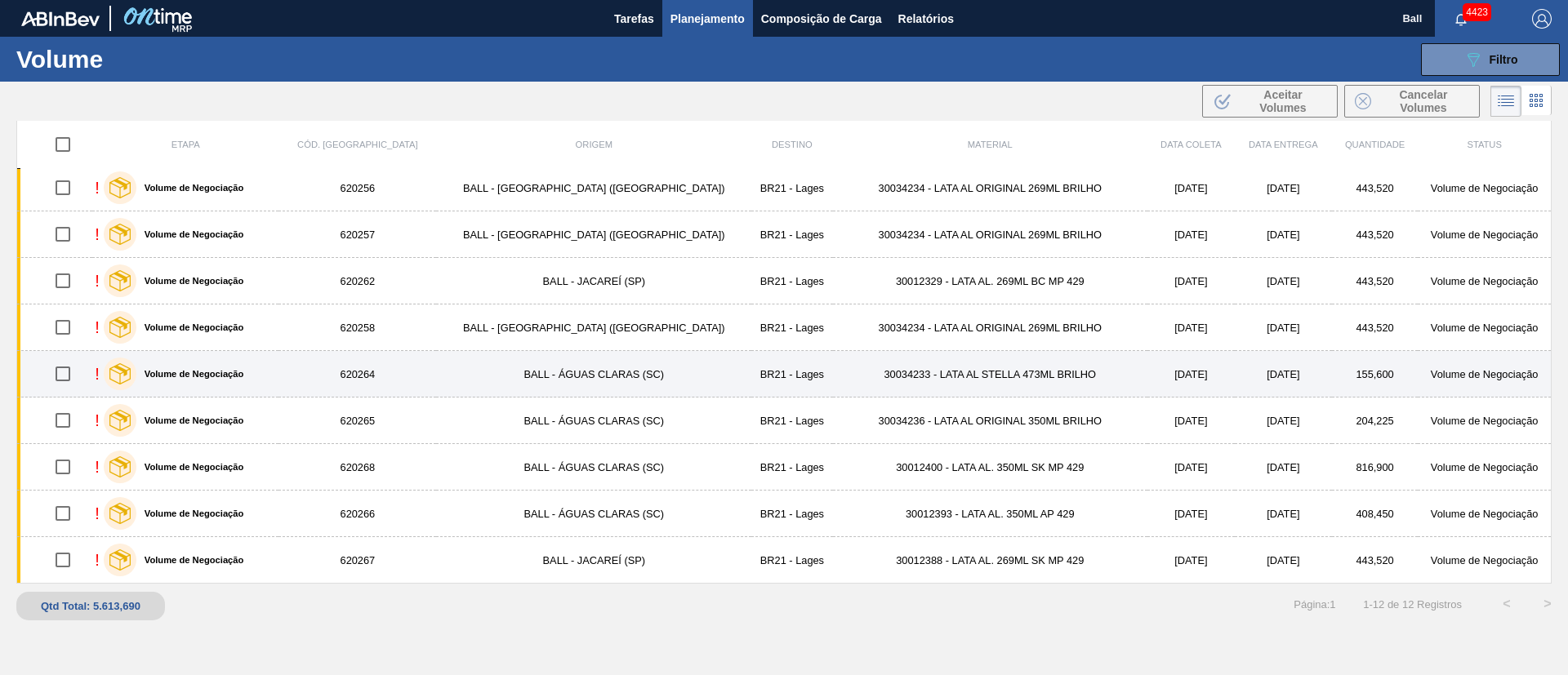
click at [388, 379] on td "620264" at bounding box center [357, 374] width 158 height 46
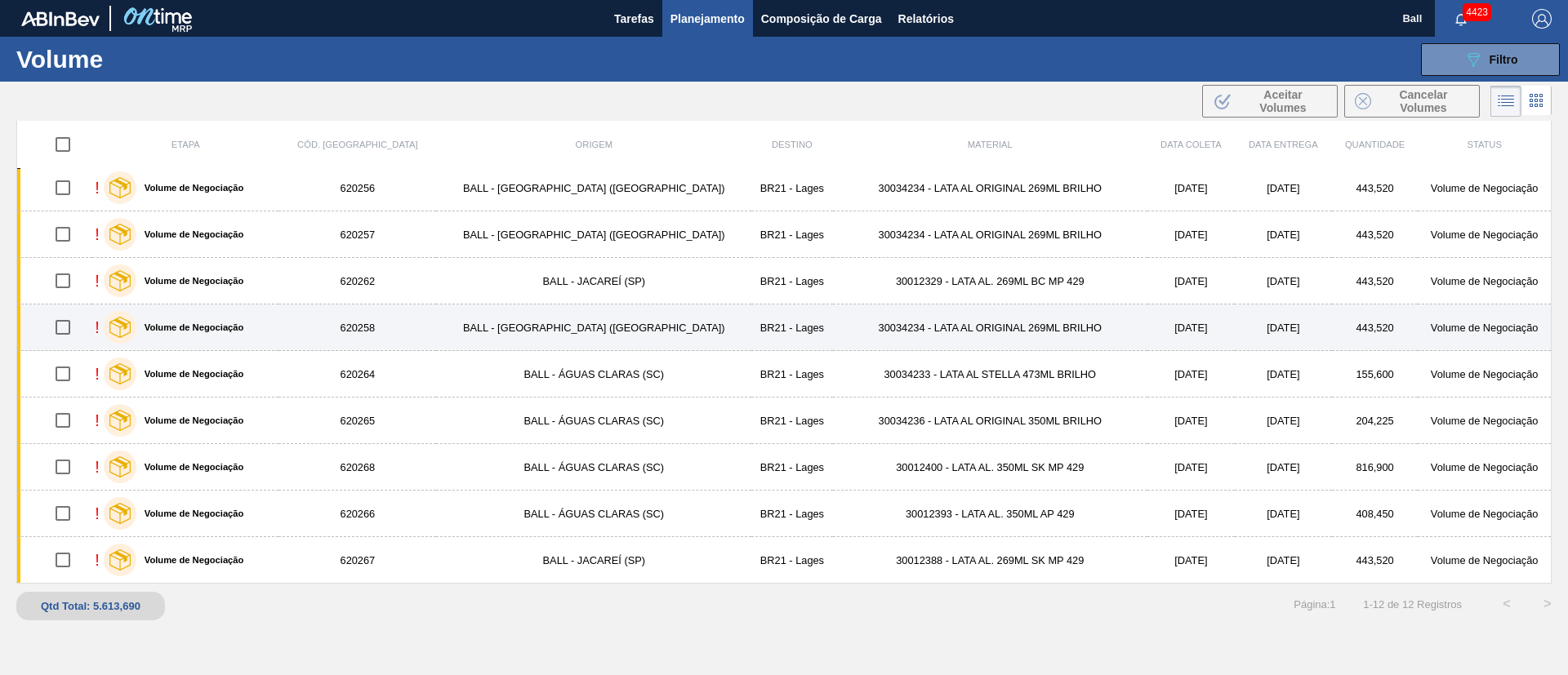
drag, startPoint x: 382, startPoint y: 334, endPoint x: 382, endPoint y: 320, distance: 14.0
click at [382, 333] on td "620258" at bounding box center [357, 328] width 158 height 46
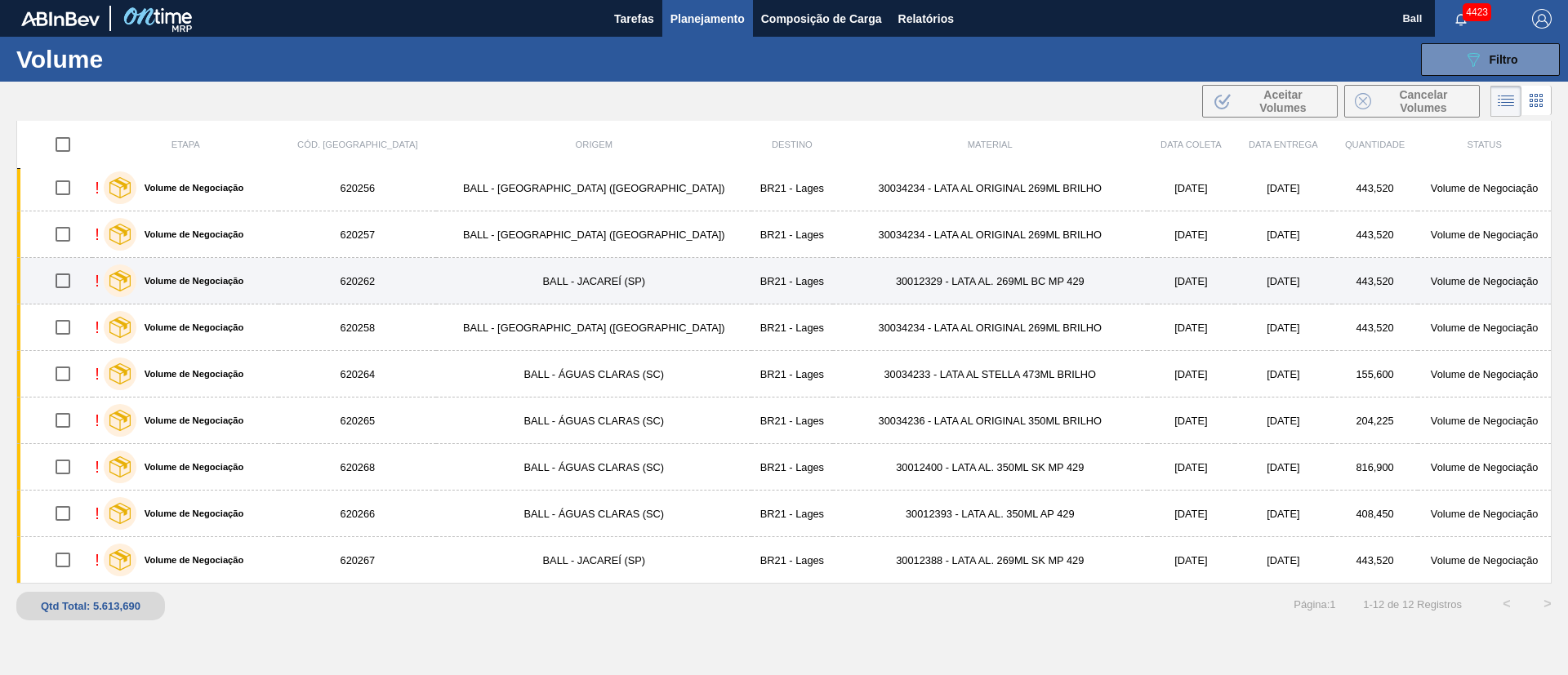
click at [384, 284] on td "620262" at bounding box center [357, 281] width 158 height 46
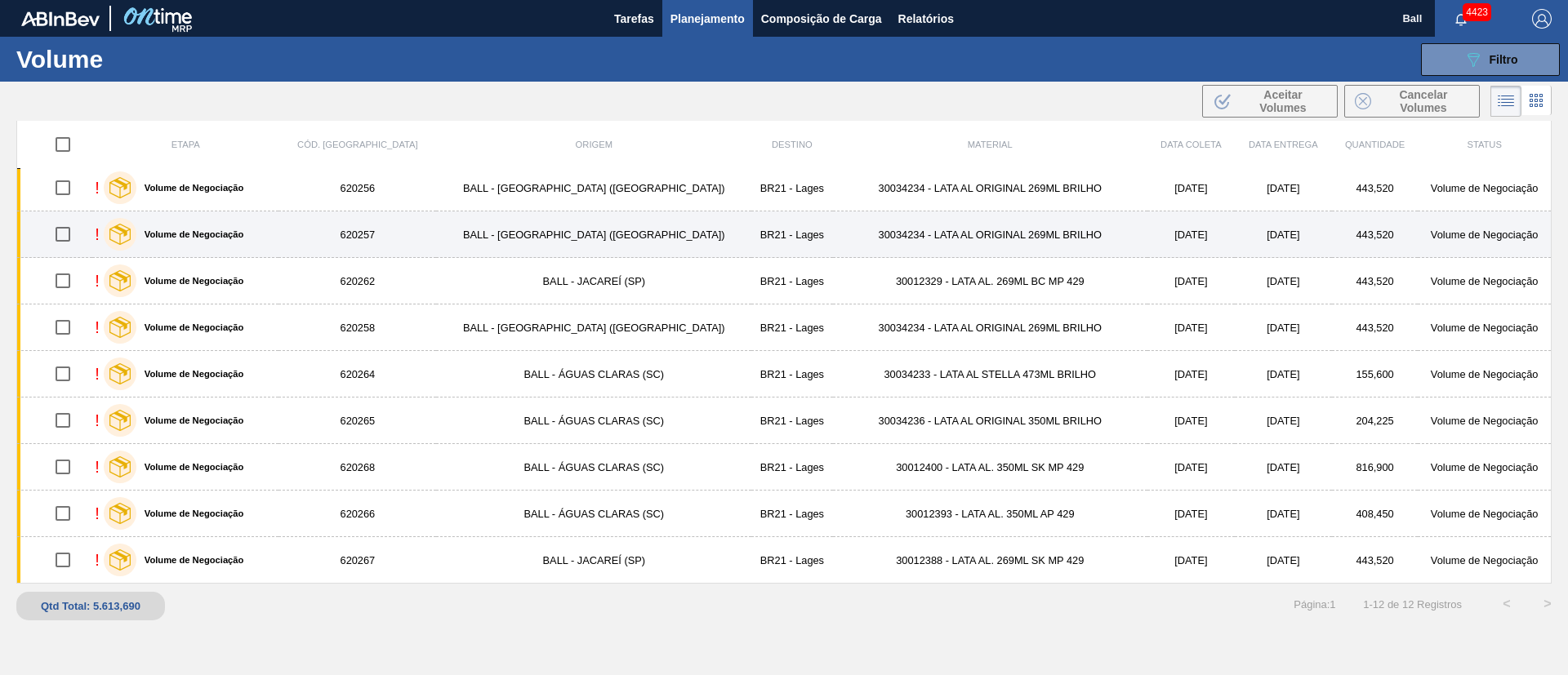
click at [384, 228] on td "620257" at bounding box center [357, 235] width 158 height 46
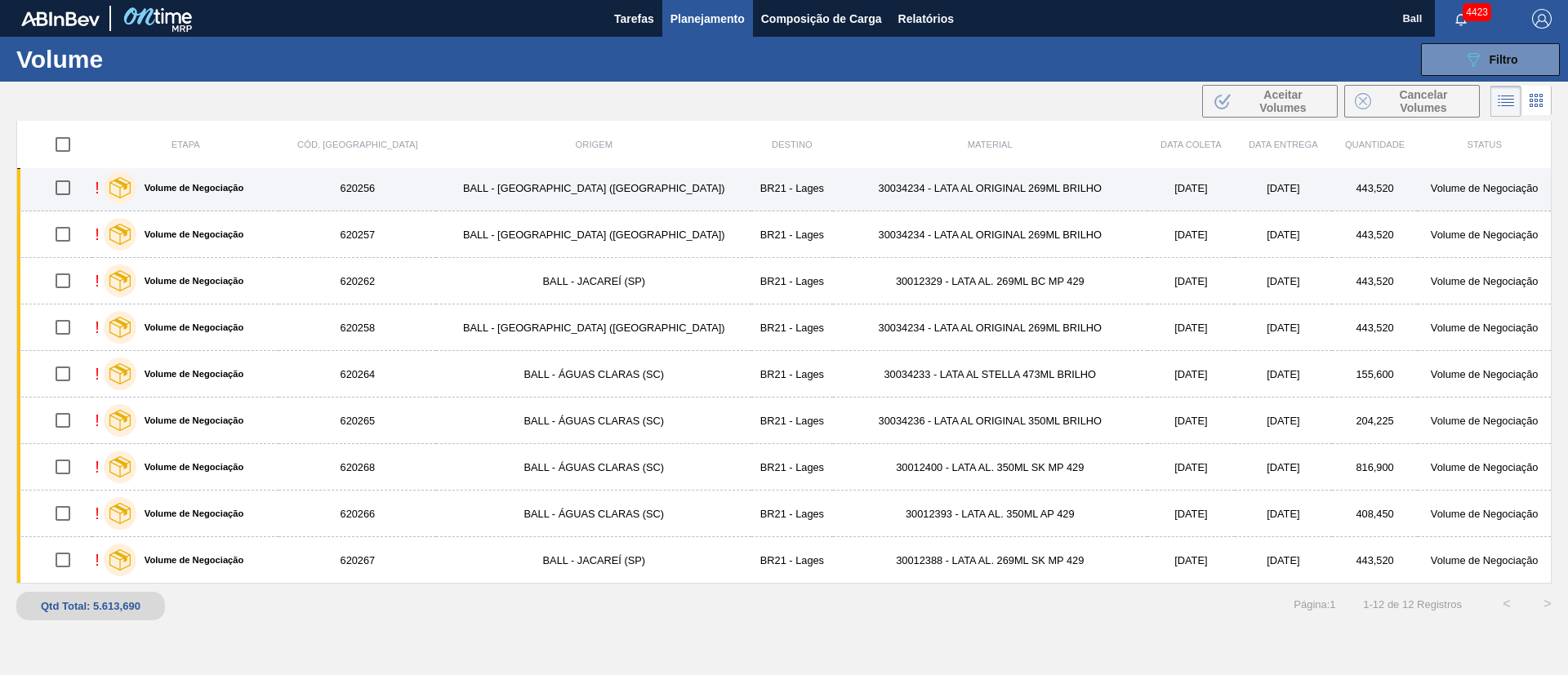
click at [384, 189] on td "620256" at bounding box center [357, 188] width 158 height 46
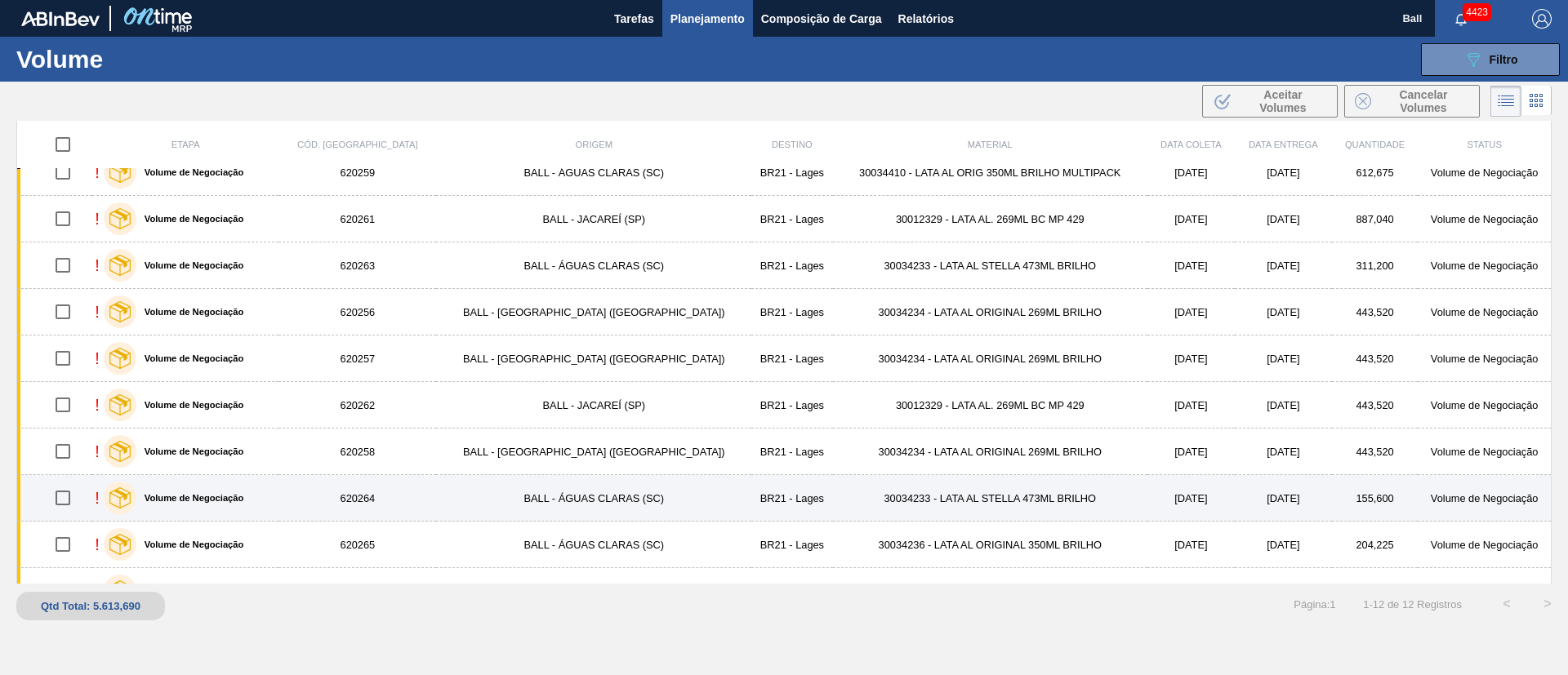
scroll to position [0, 0]
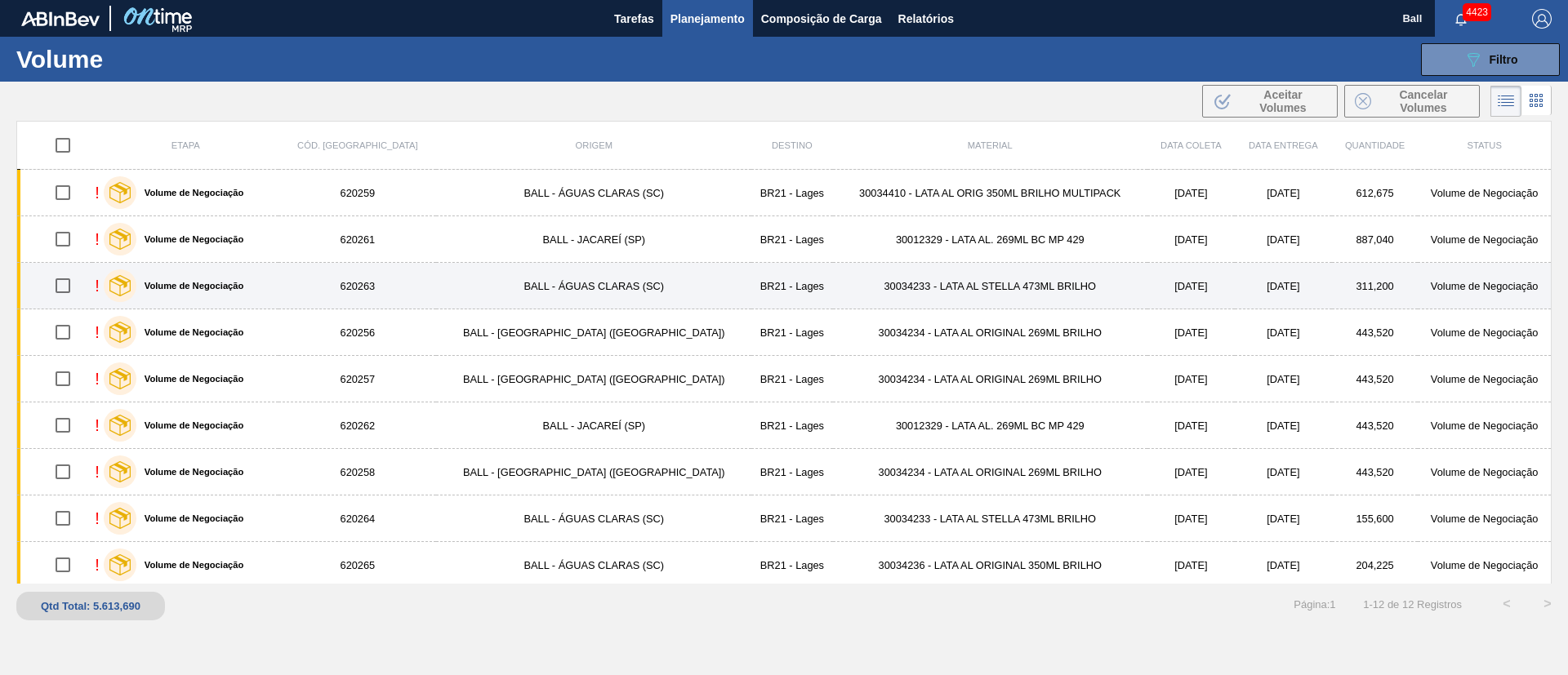
click at [398, 286] on td "620263" at bounding box center [357, 286] width 158 height 46
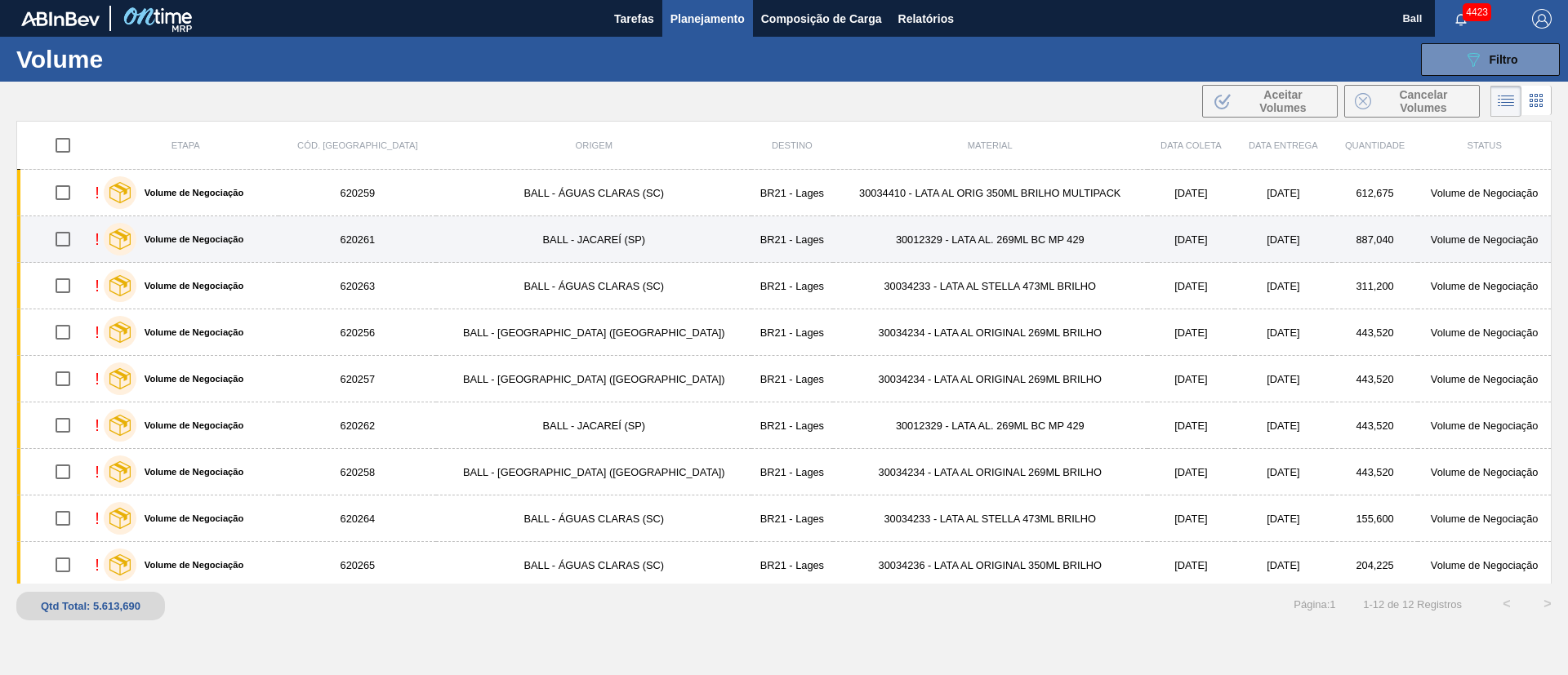
click at [386, 245] on td "620261" at bounding box center [357, 240] width 158 height 46
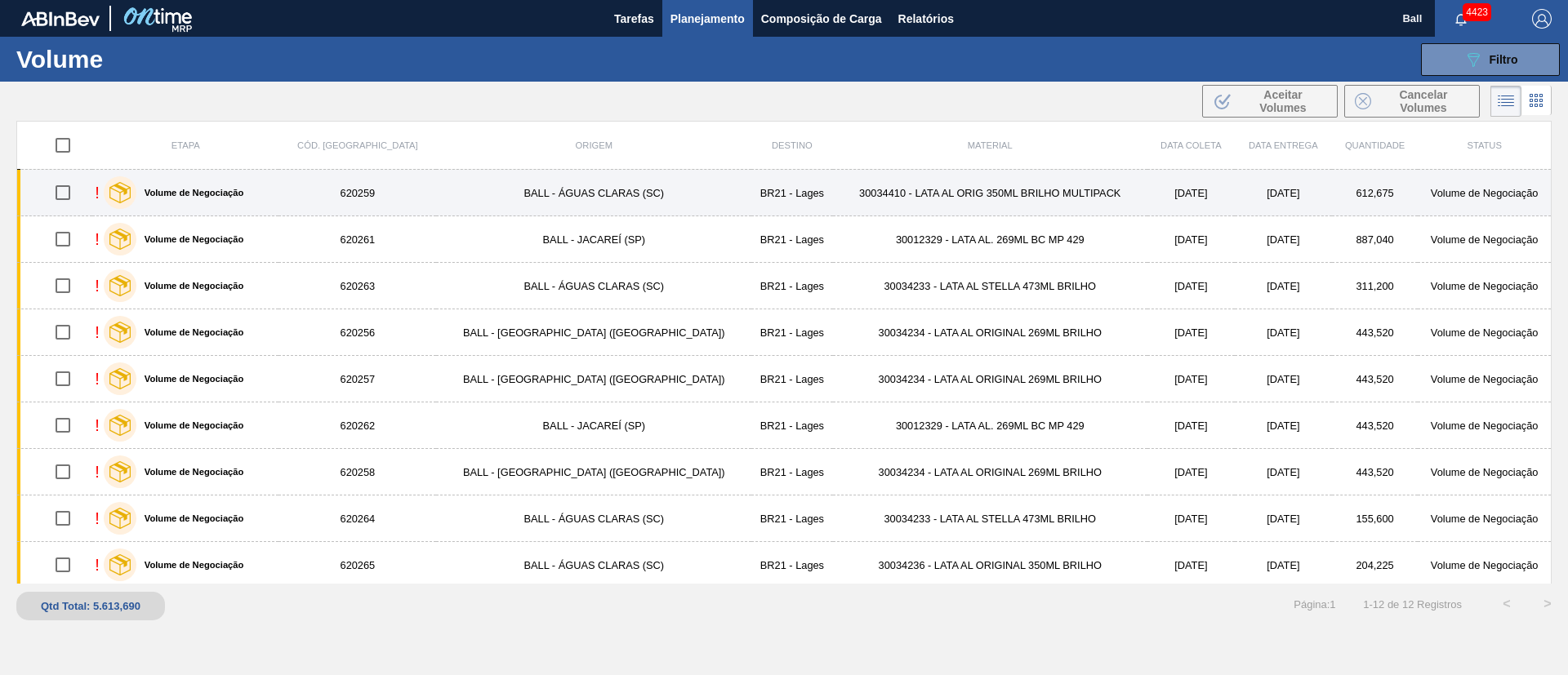
click at [383, 188] on td "620259" at bounding box center [357, 193] width 158 height 46
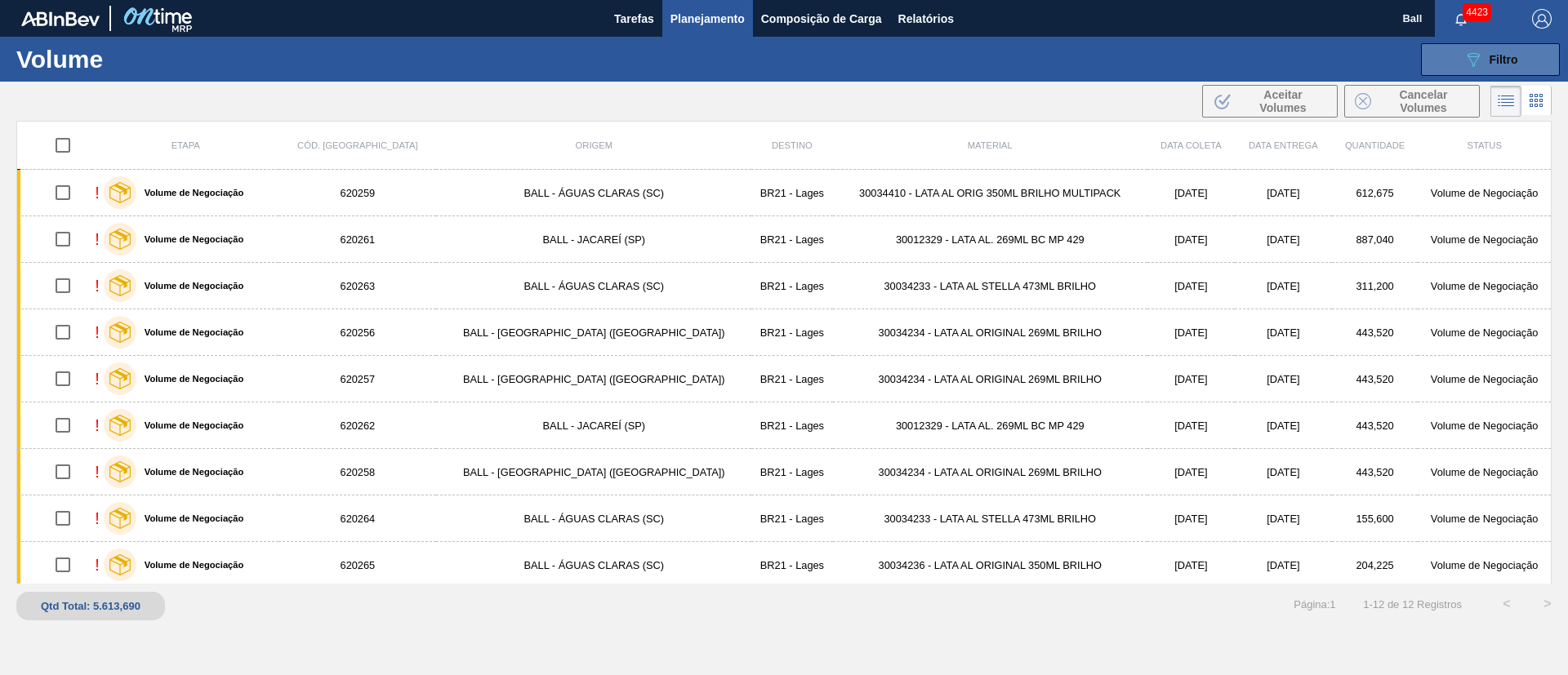
click at [1494, 57] on span "Filtro" at bounding box center [1504, 59] width 29 height 13
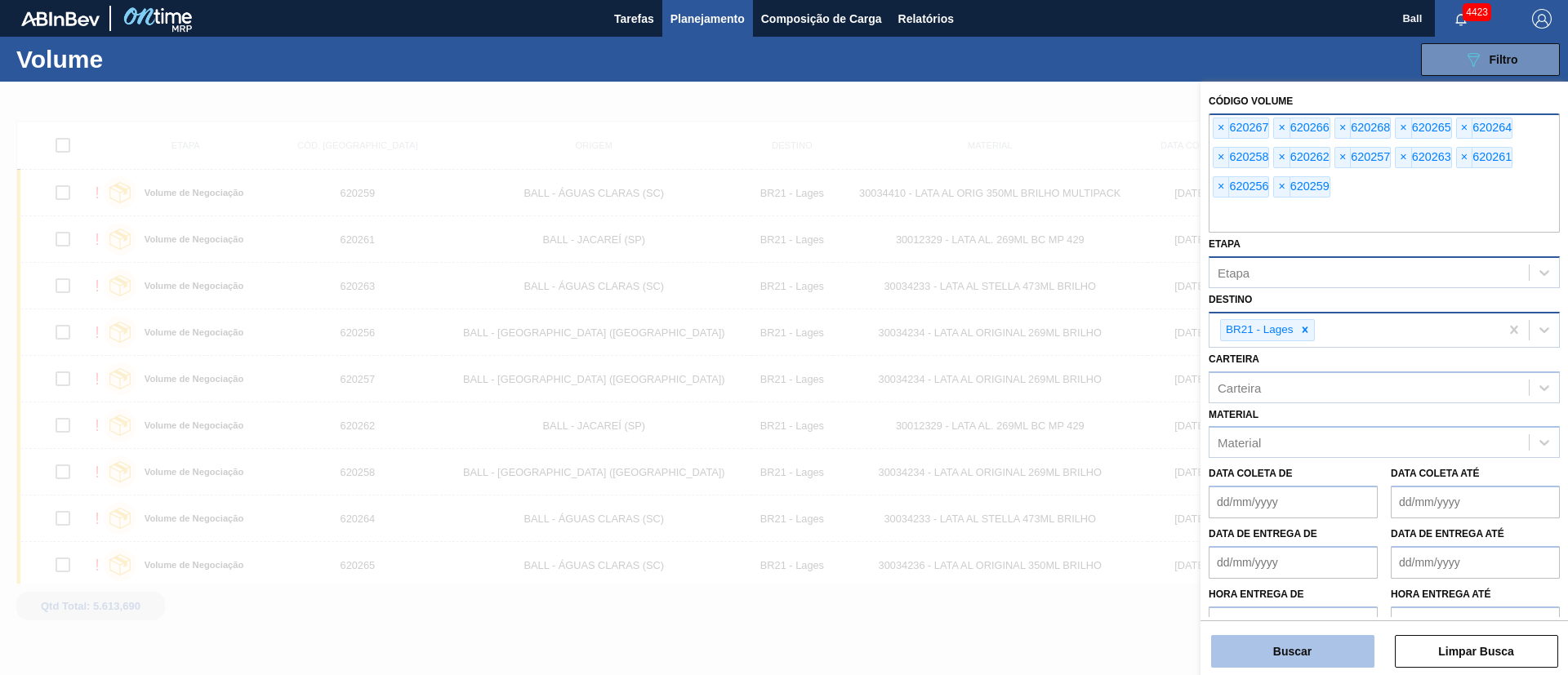
click at [1318, 640] on button "Buscar" at bounding box center [1294, 652] width 164 height 33
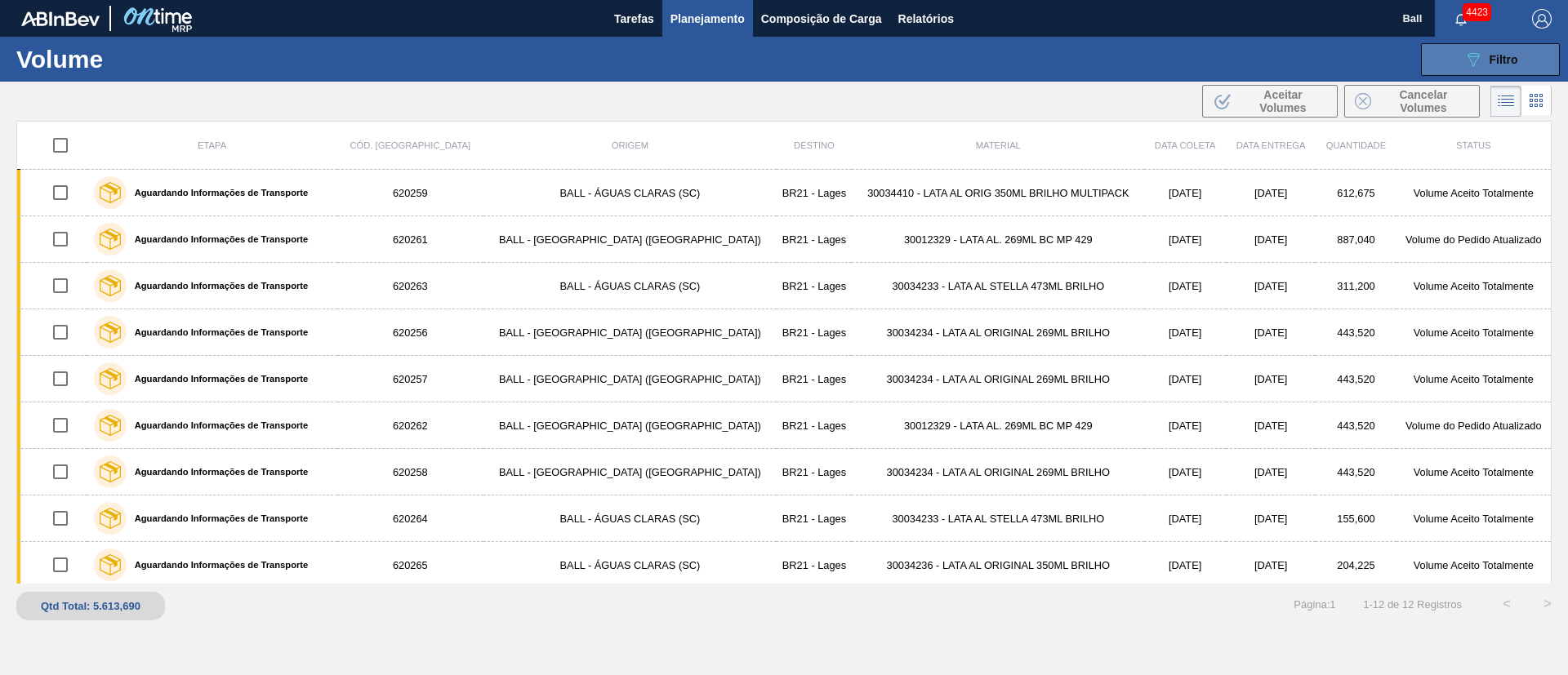
click at [1504, 53] on span "Filtro" at bounding box center [1504, 59] width 29 height 13
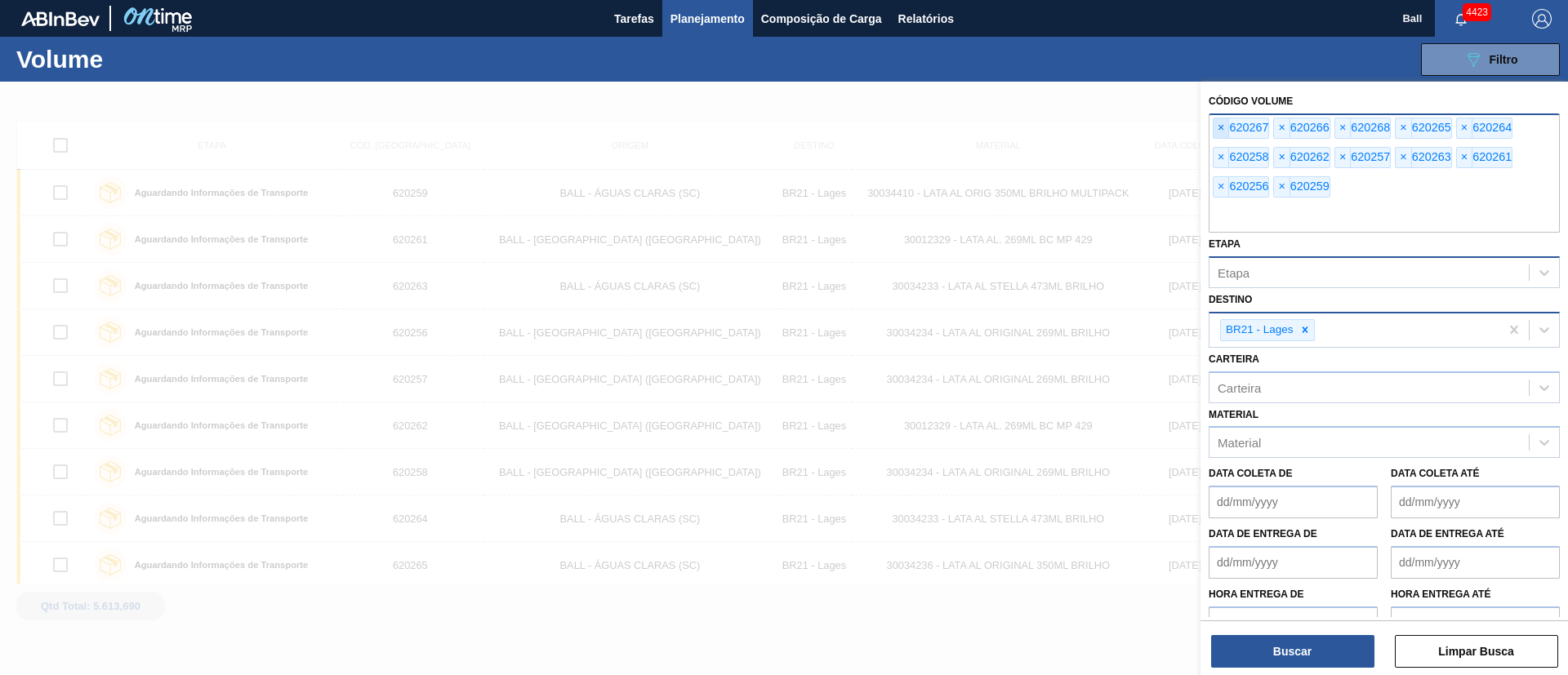
click at [1221, 119] on span "×" at bounding box center [1222, 128] width 16 height 20
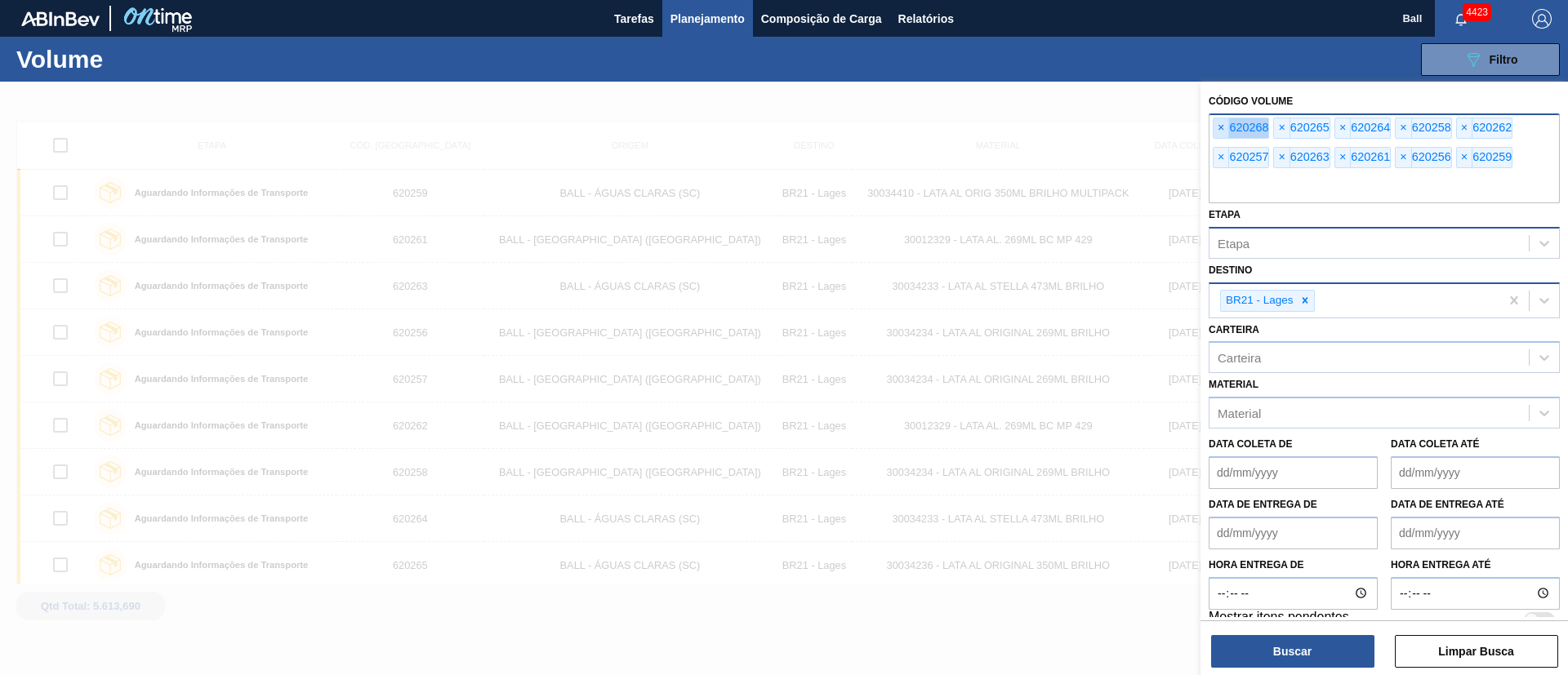
click at [1221, 119] on span "×" at bounding box center [1222, 128] width 16 height 20
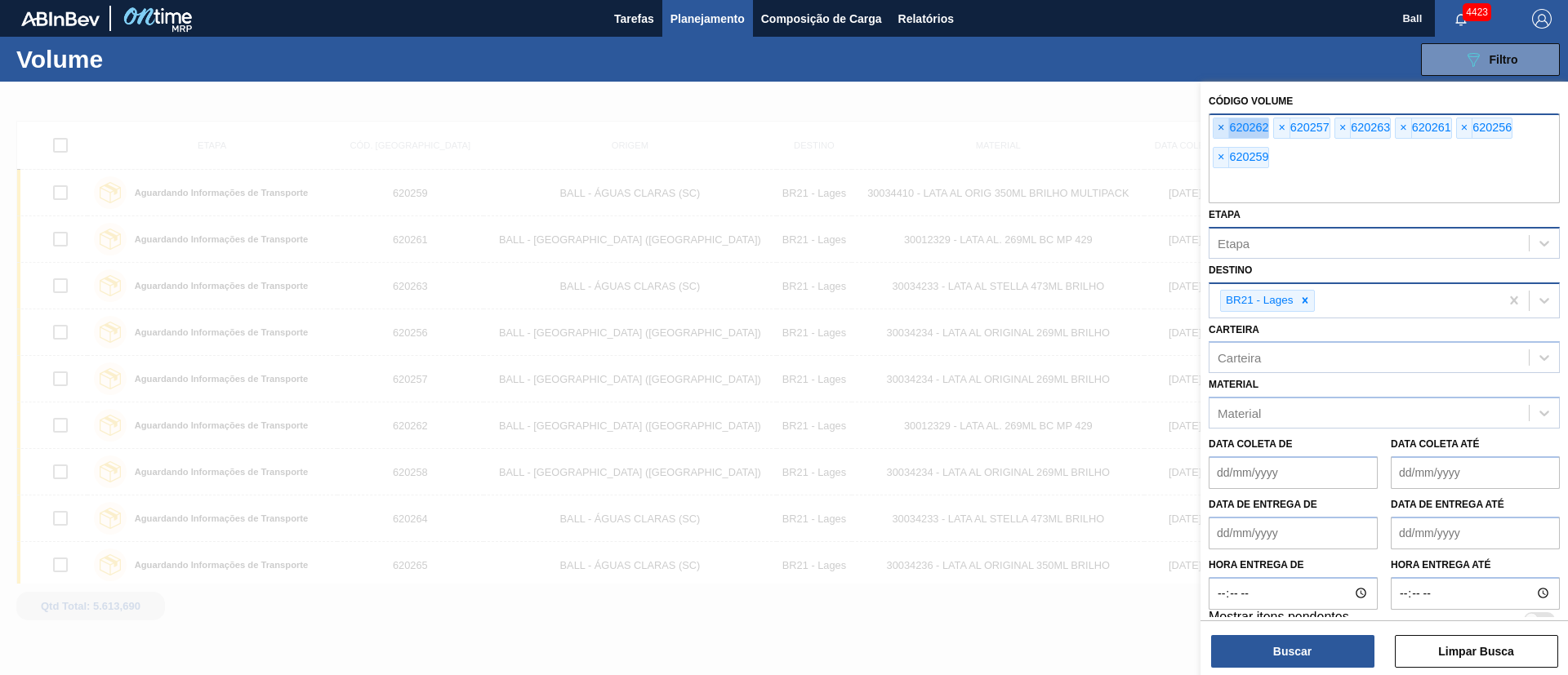
click at [1221, 119] on span "×" at bounding box center [1222, 128] width 16 height 20
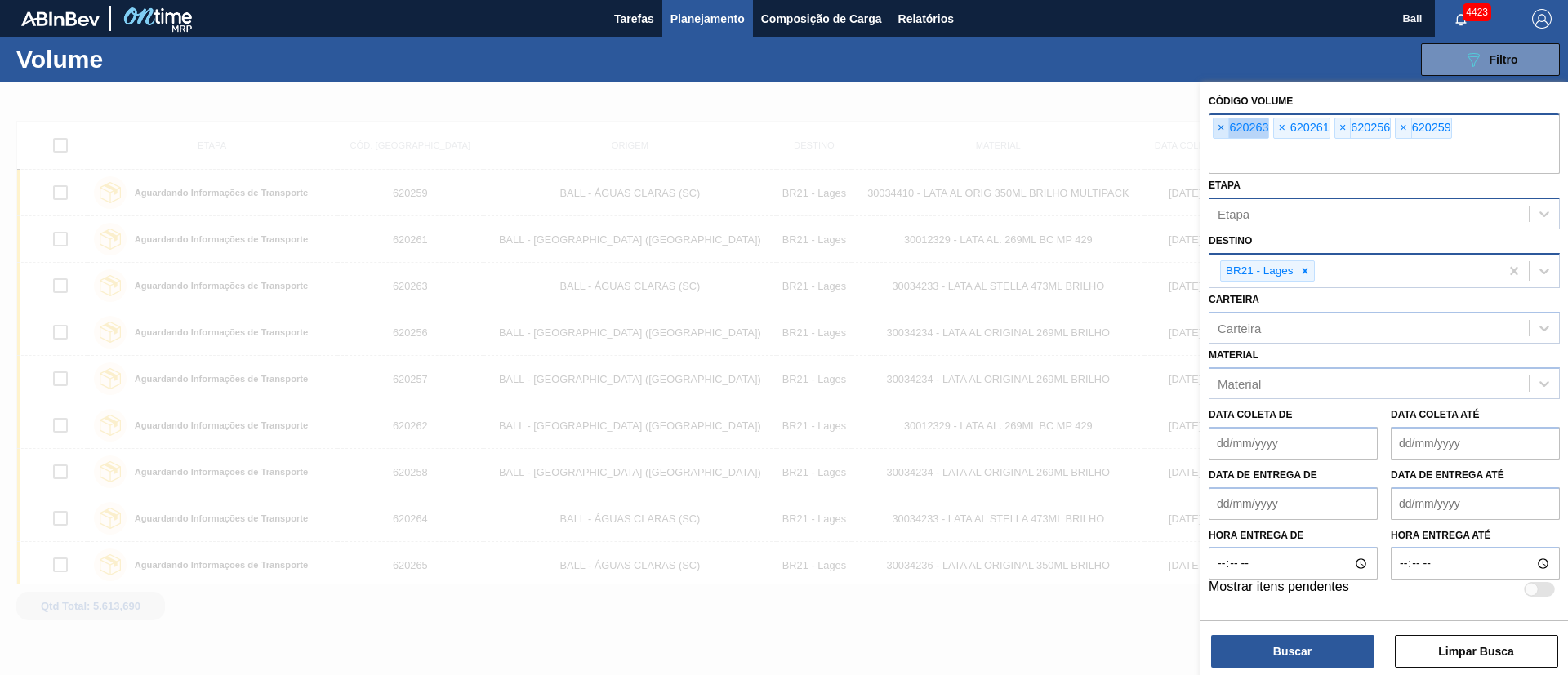
click at [1221, 119] on span "×" at bounding box center [1222, 128] width 16 height 20
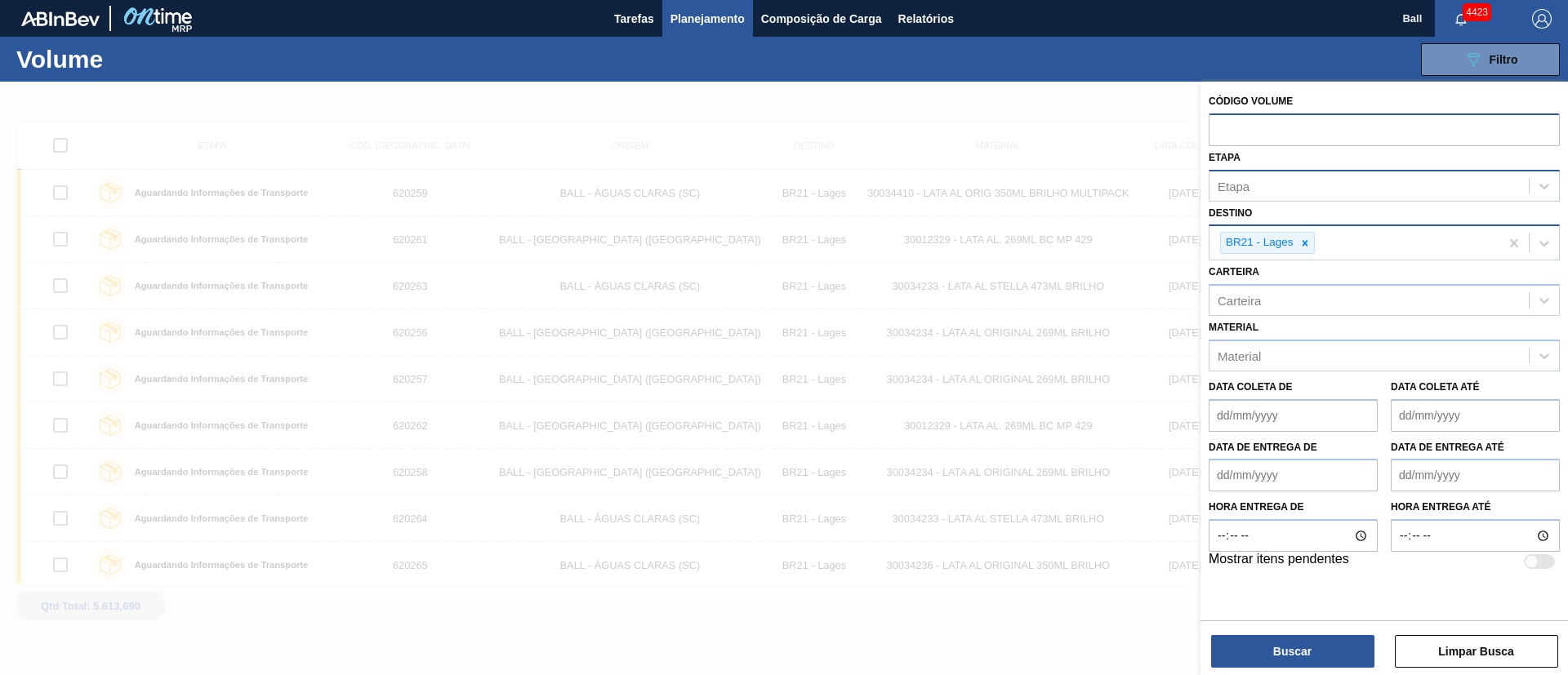
click at [1221, 119] on input "text" at bounding box center [1385, 129] width 351 height 31
paste input "text"
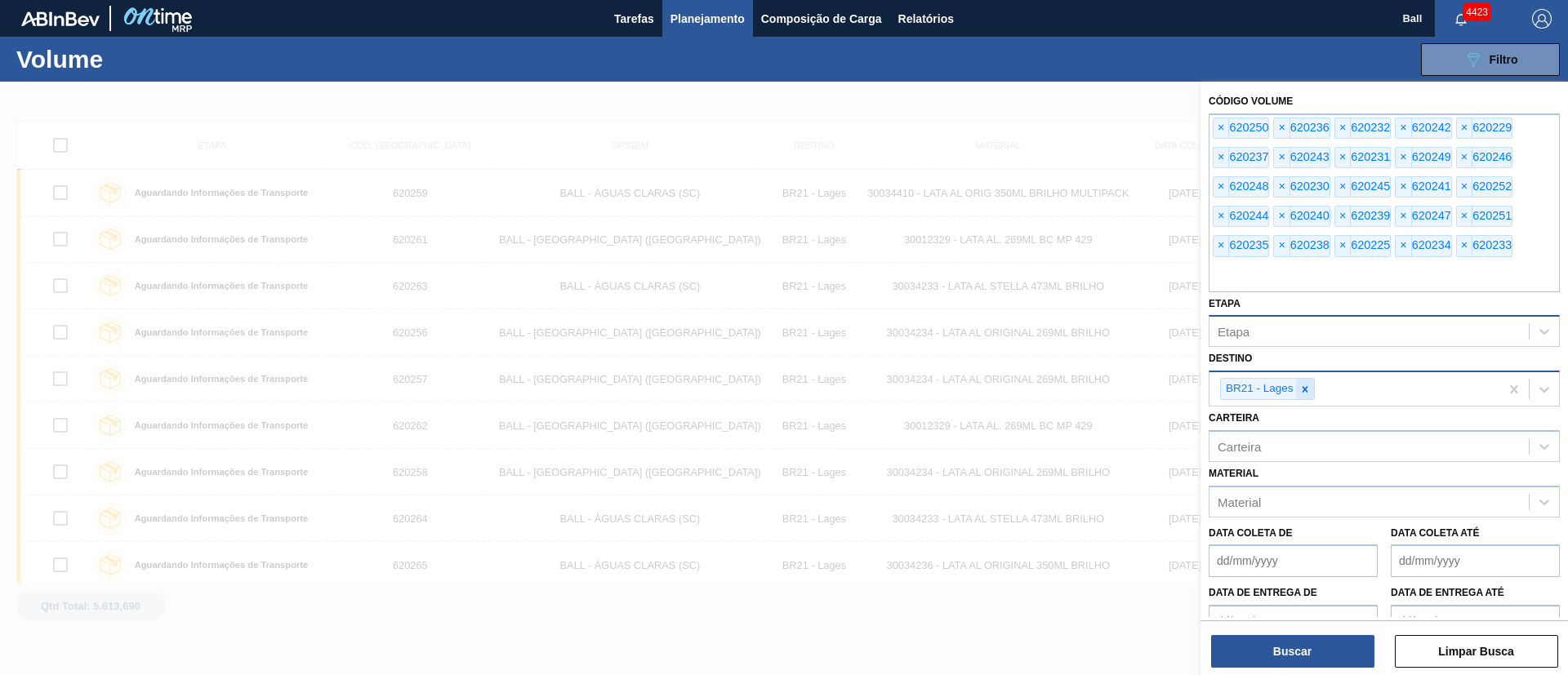
click at [1306, 387] on icon at bounding box center [1304, 388] width 6 height 6
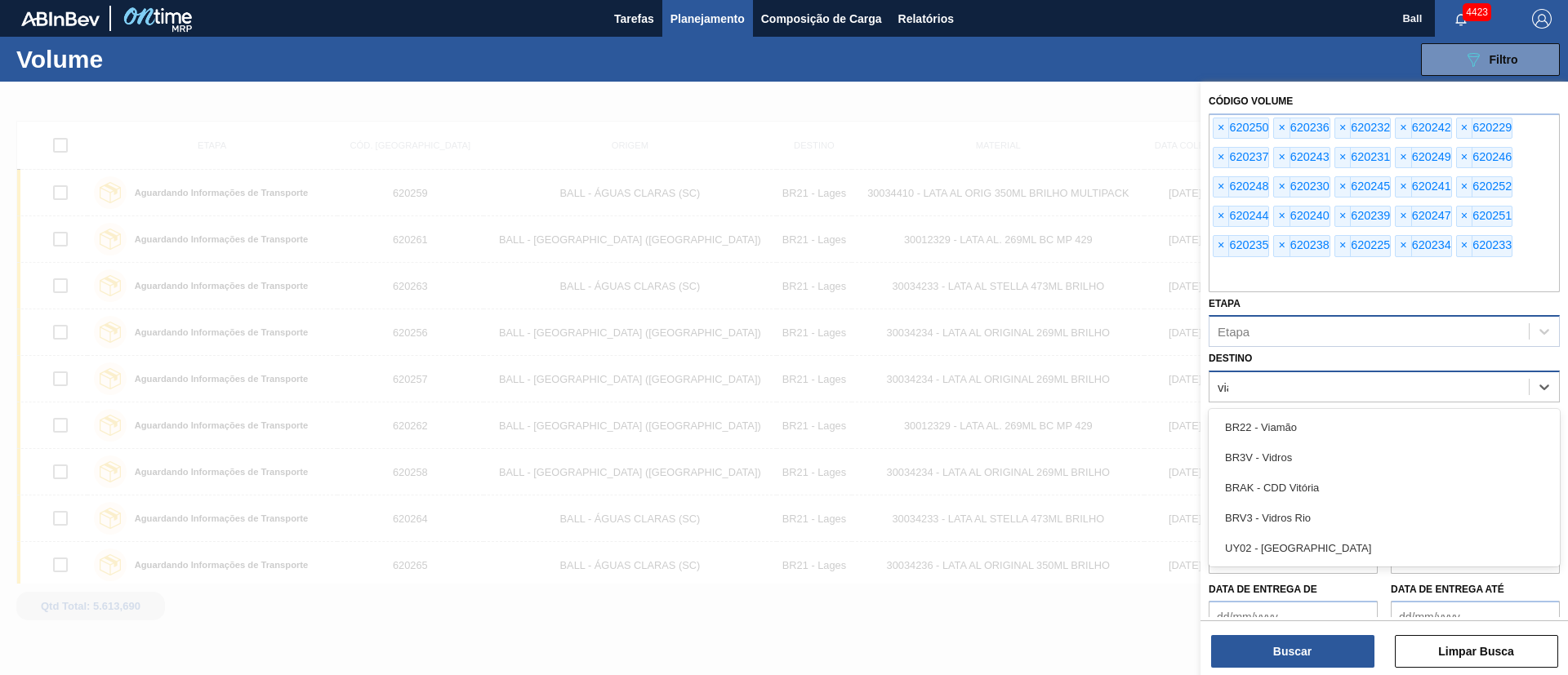
type input "viam"
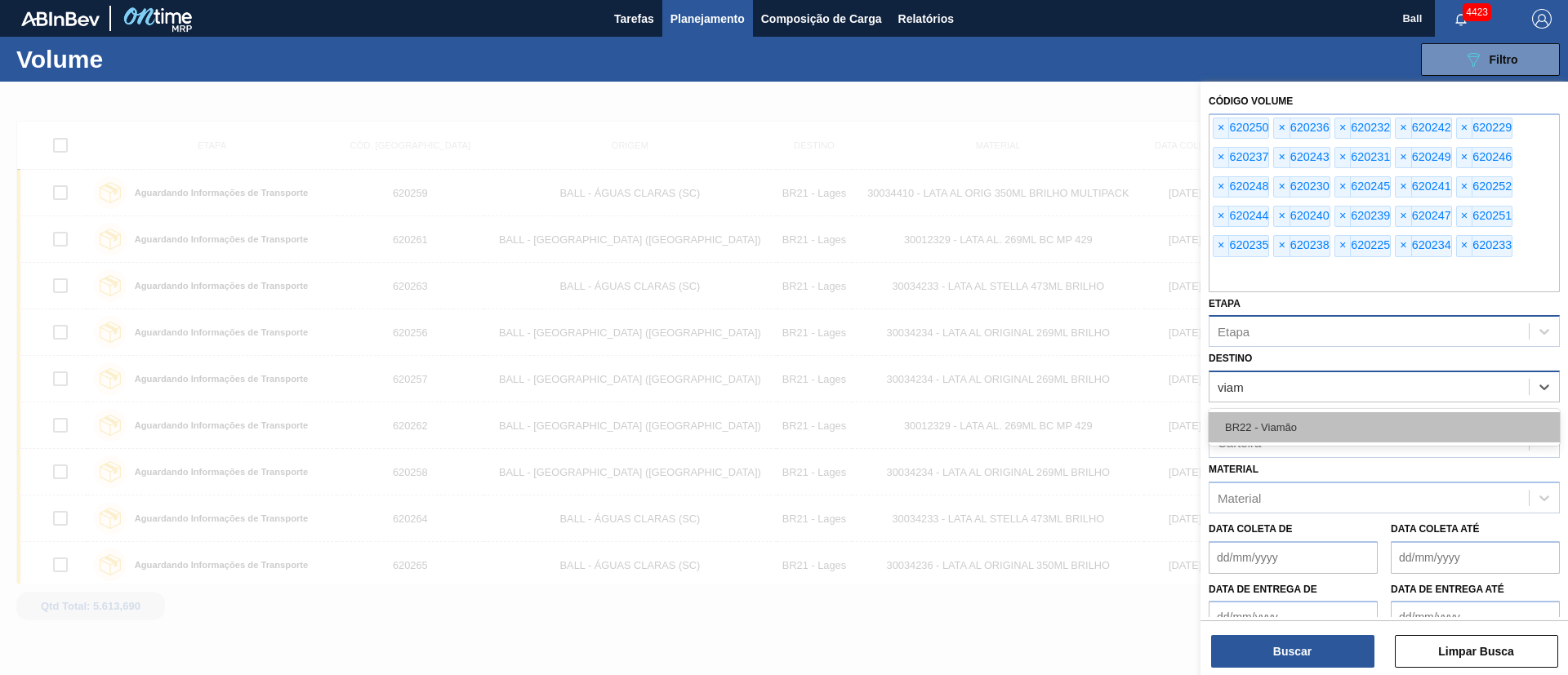
click at [1287, 426] on div "BR22 - Viamão" at bounding box center [1385, 427] width 351 height 31
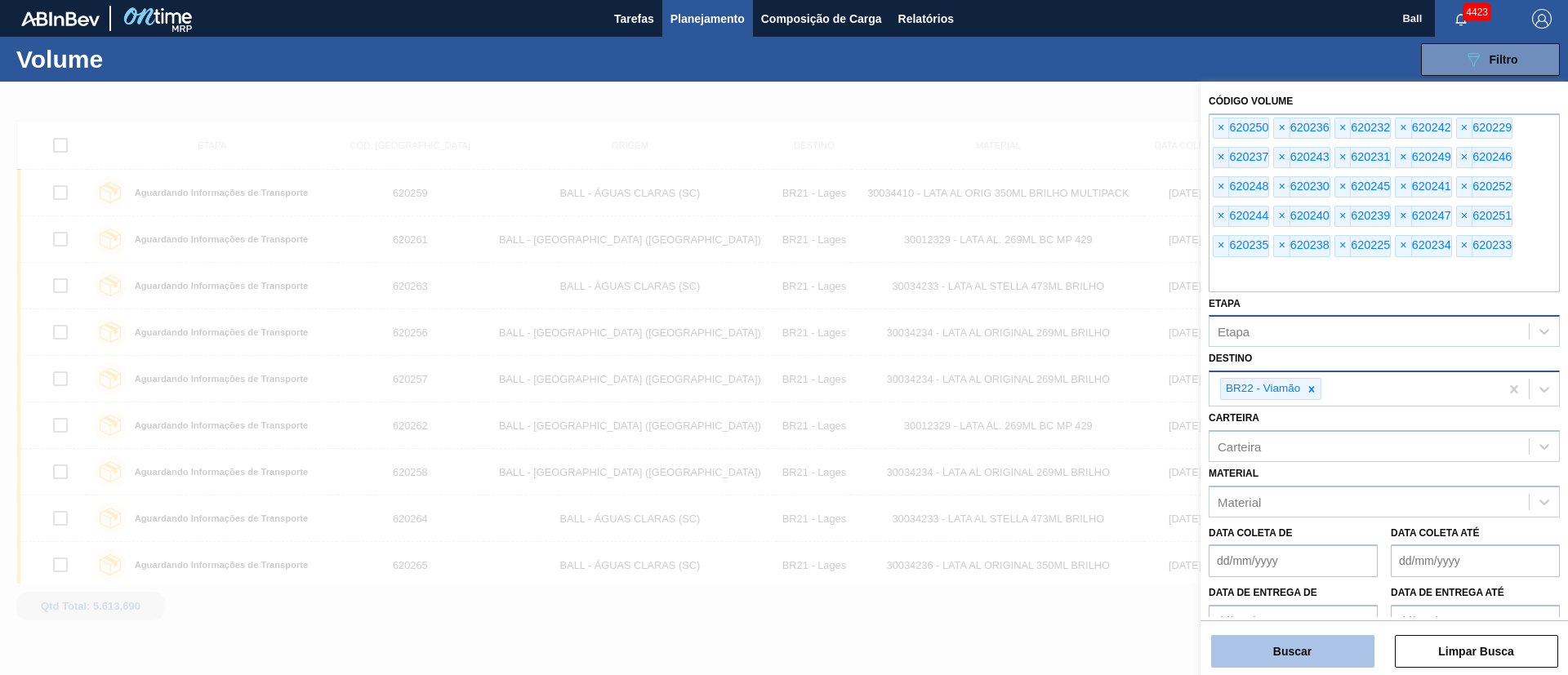
click at [1313, 648] on button "Buscar" at bounding box center [1294, 652] width 164 height 33
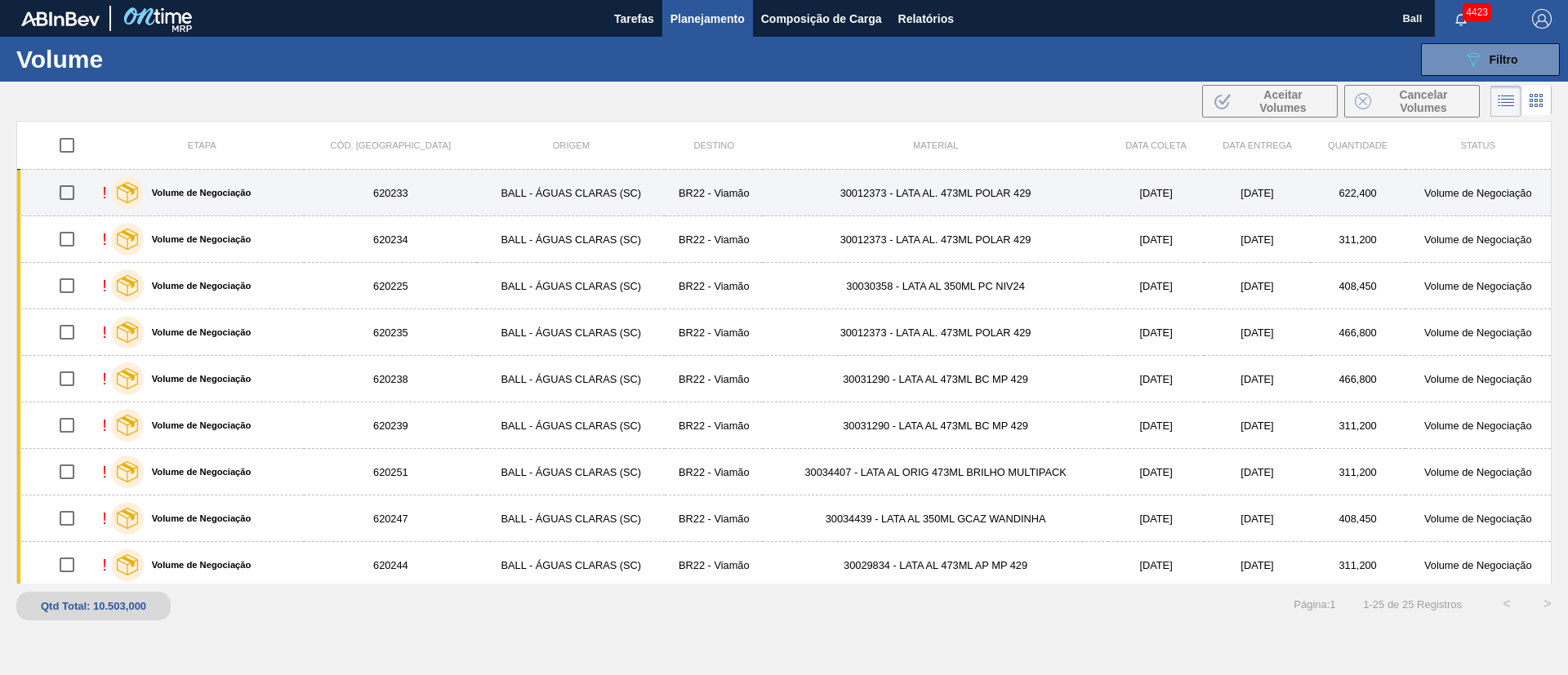
click at [266, 195] on div "! Volume de Negociação" at bounding box center [202, 193] width 199 height 40
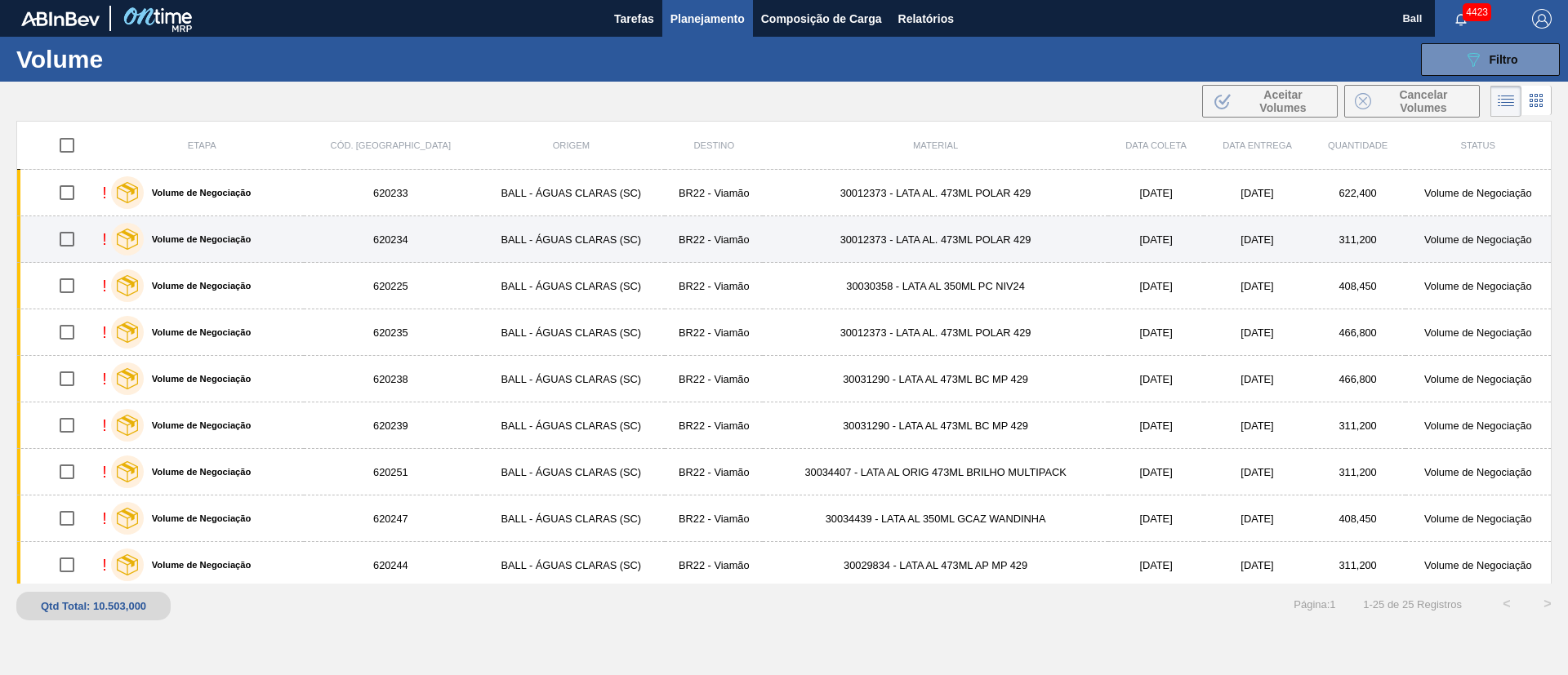
click at [243, 251] on div "Volume de Negociação" at bounding box center [181, 239] width 149 height 40
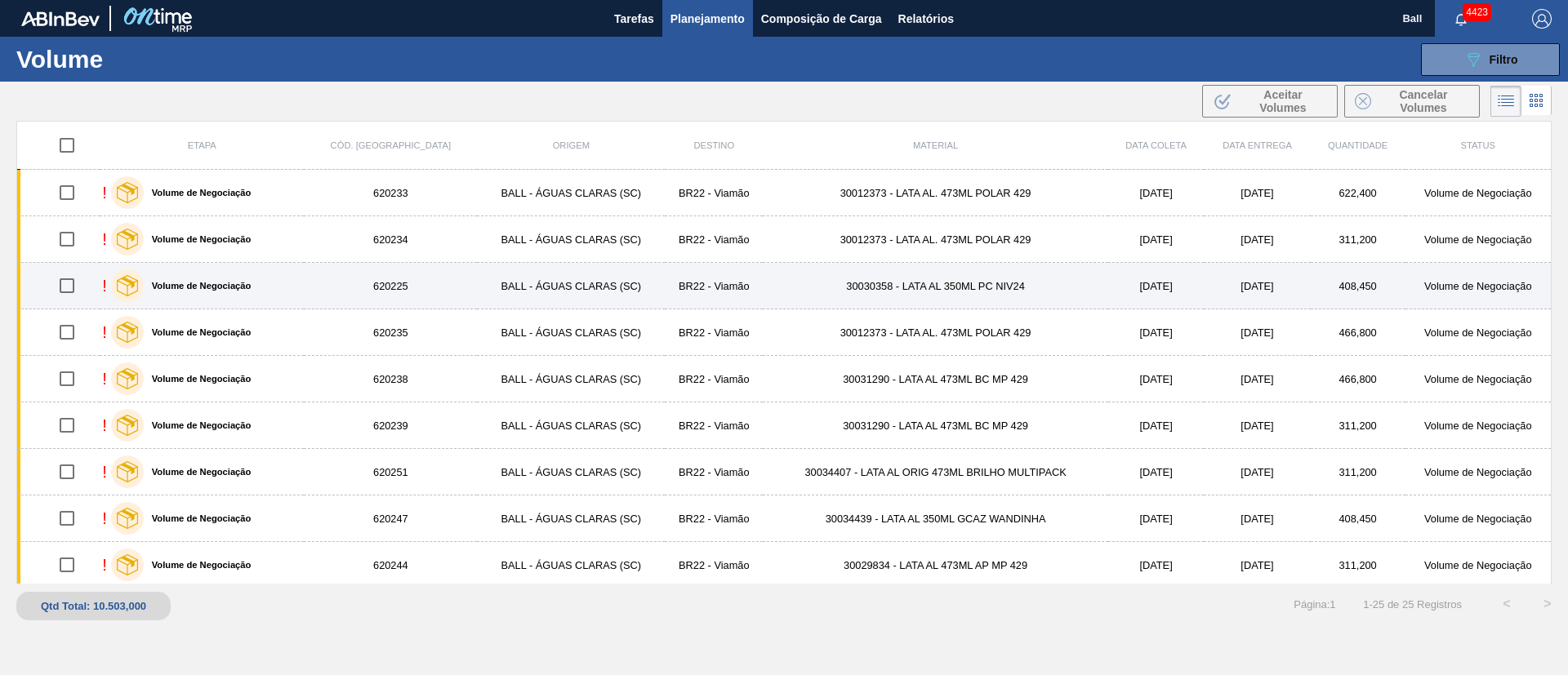
click at [231, 293] on div "Volume de Negociação" at bounding box center [181, 285] width 149 height 40
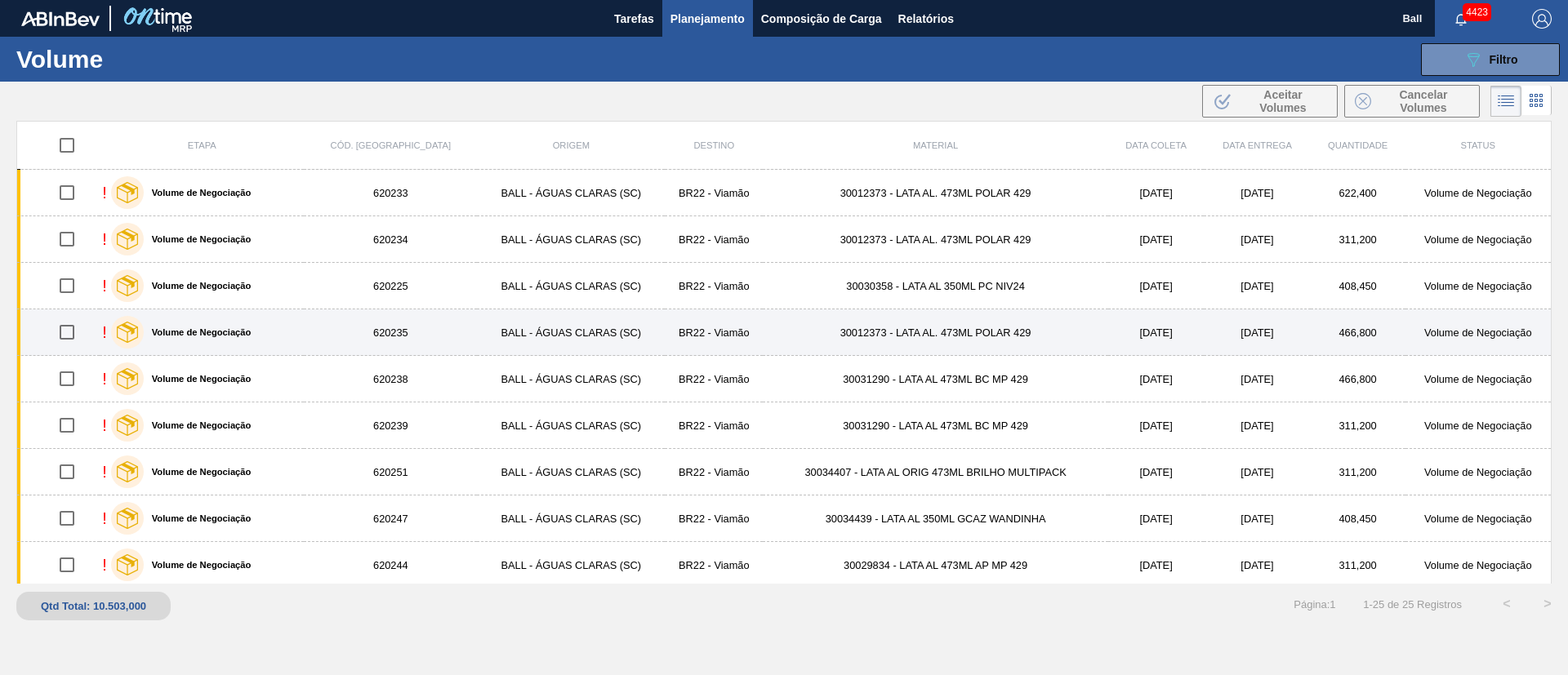
click at [228, 336] on label "Volume de Negociação" at bounding box center [198, 332] width 107 height 10
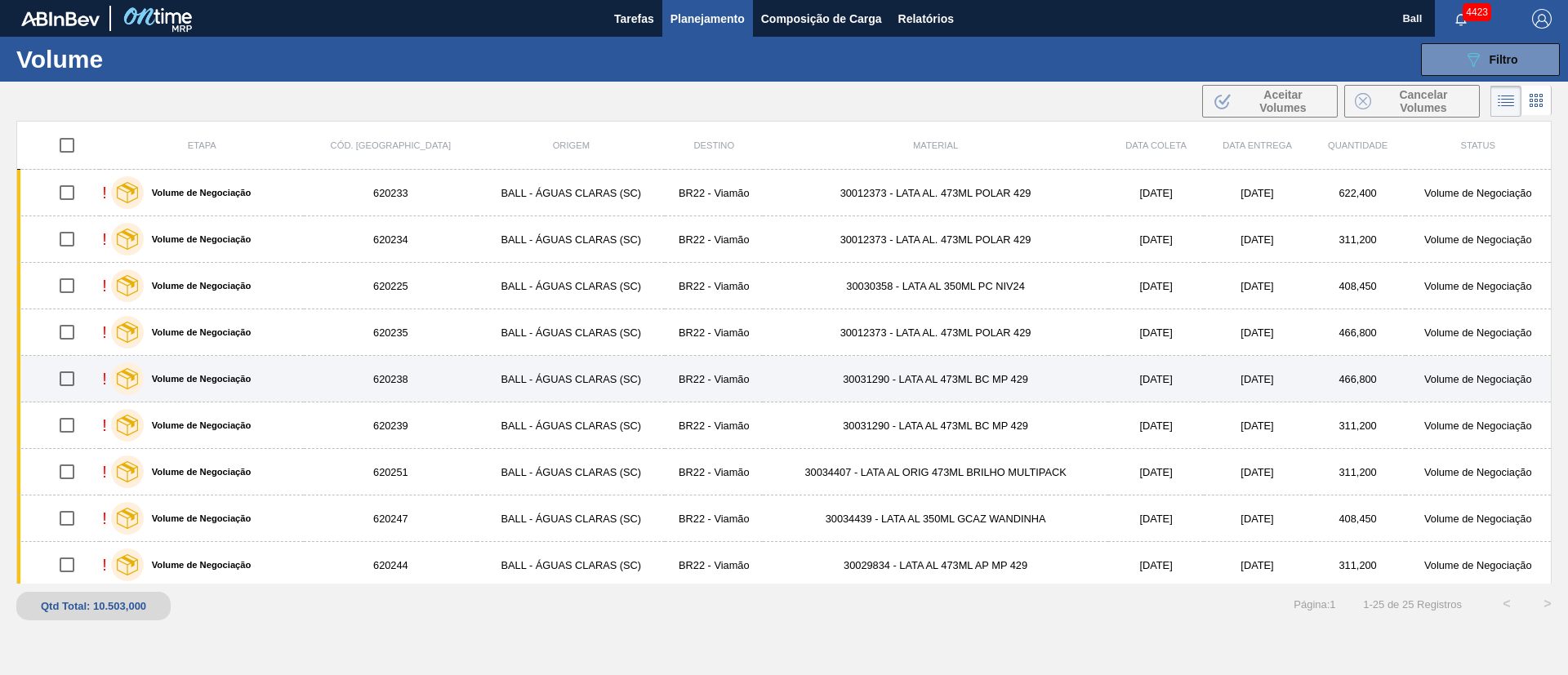
click at [228, 380] on label "Volume de Negociação" at bounding box center [198, 379] width 107 height 10
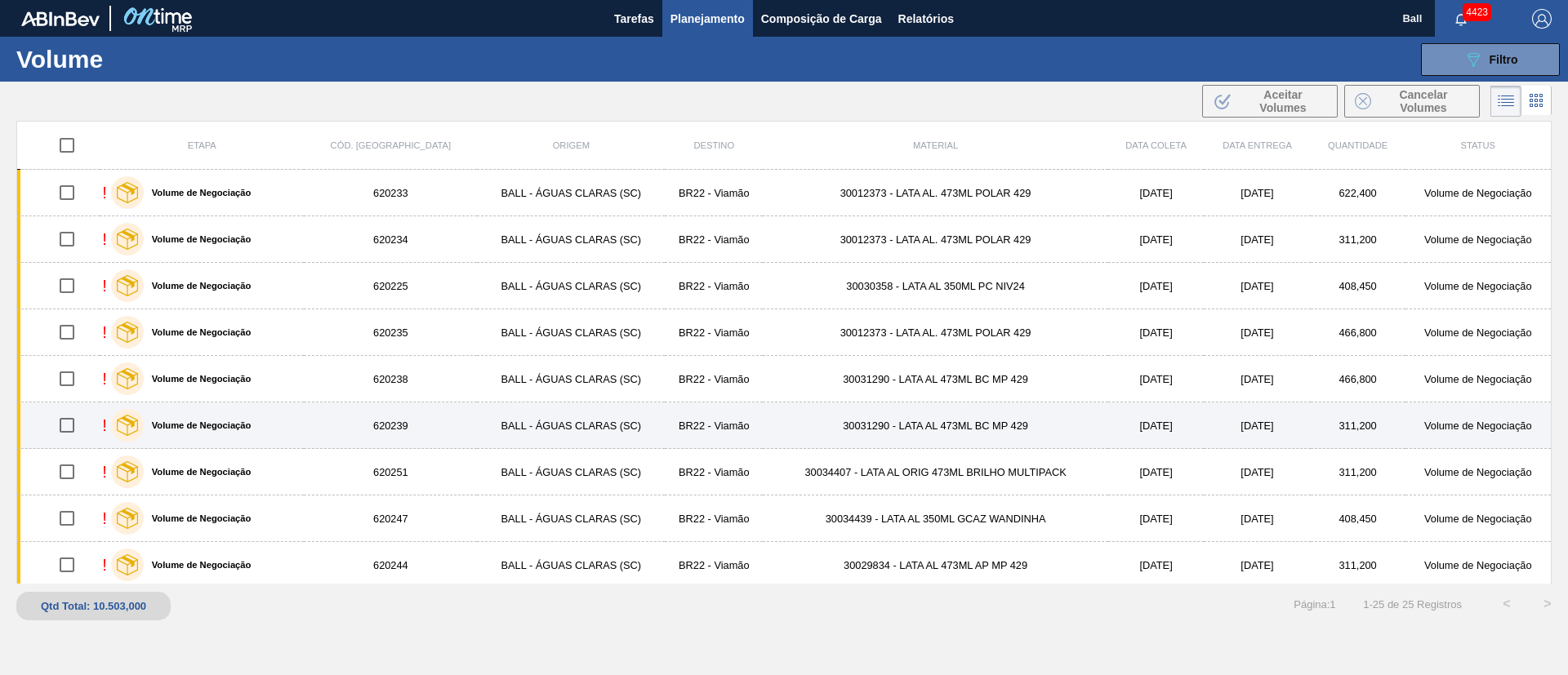
click at [228, 416] on div "Volume de Negociação" at bounding box center [181, 425] width 149 height 40
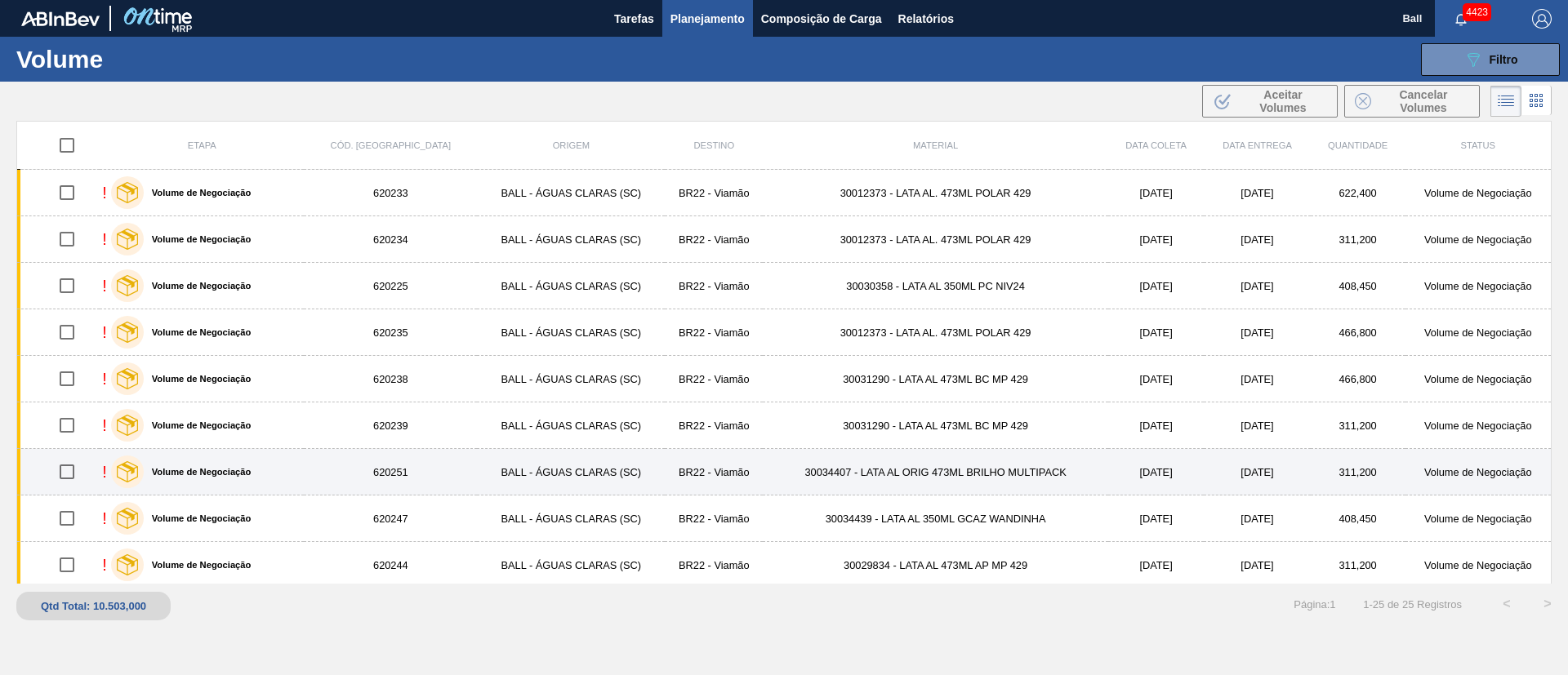
click at [230, 473] on label "Volume de Negociação" at bounding box center [198, 472] width 107 height 10
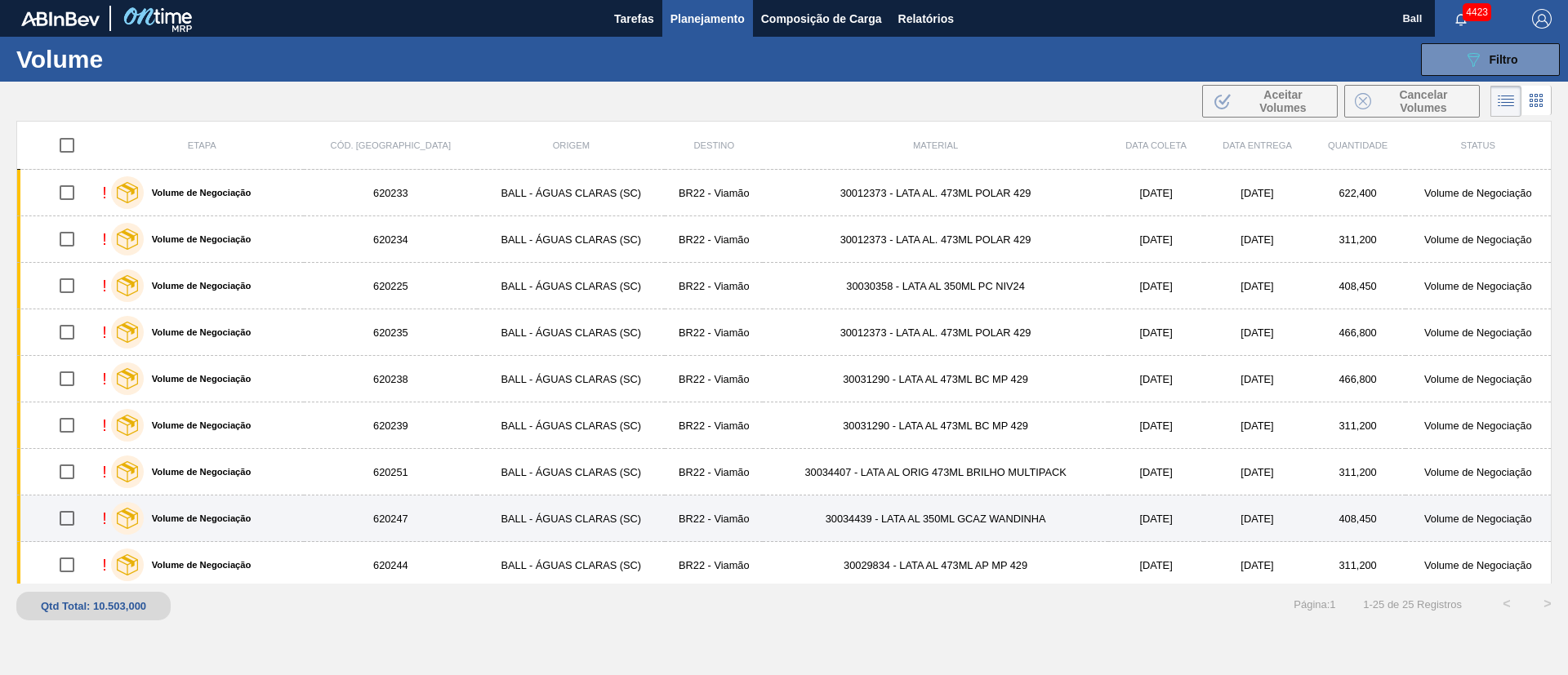
click at [232, 517] on label "Volume de Negociação" at bounding box center [198, 519] width 107 height 10
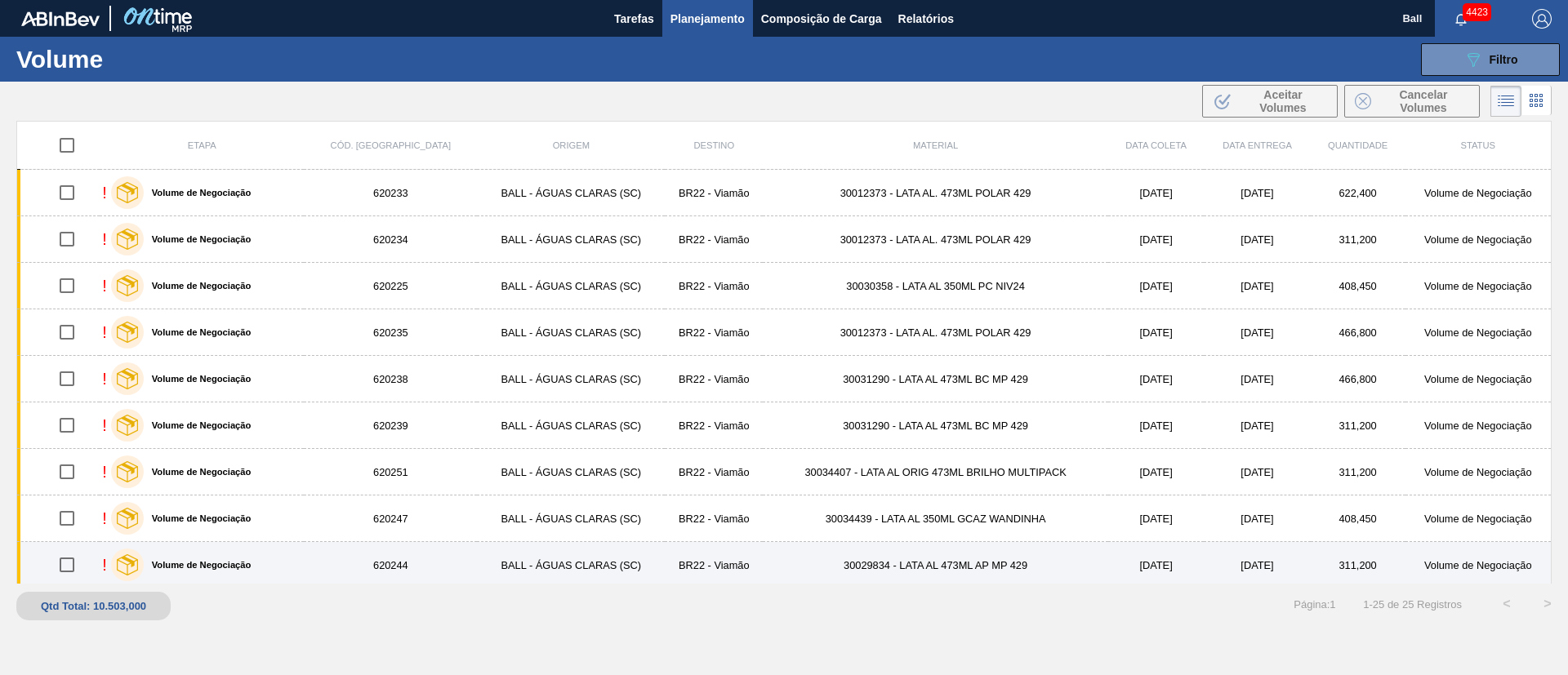
click at [233, 557] on div "Volume de Negociação" at bounding box center [181, 564] width 149 height 40
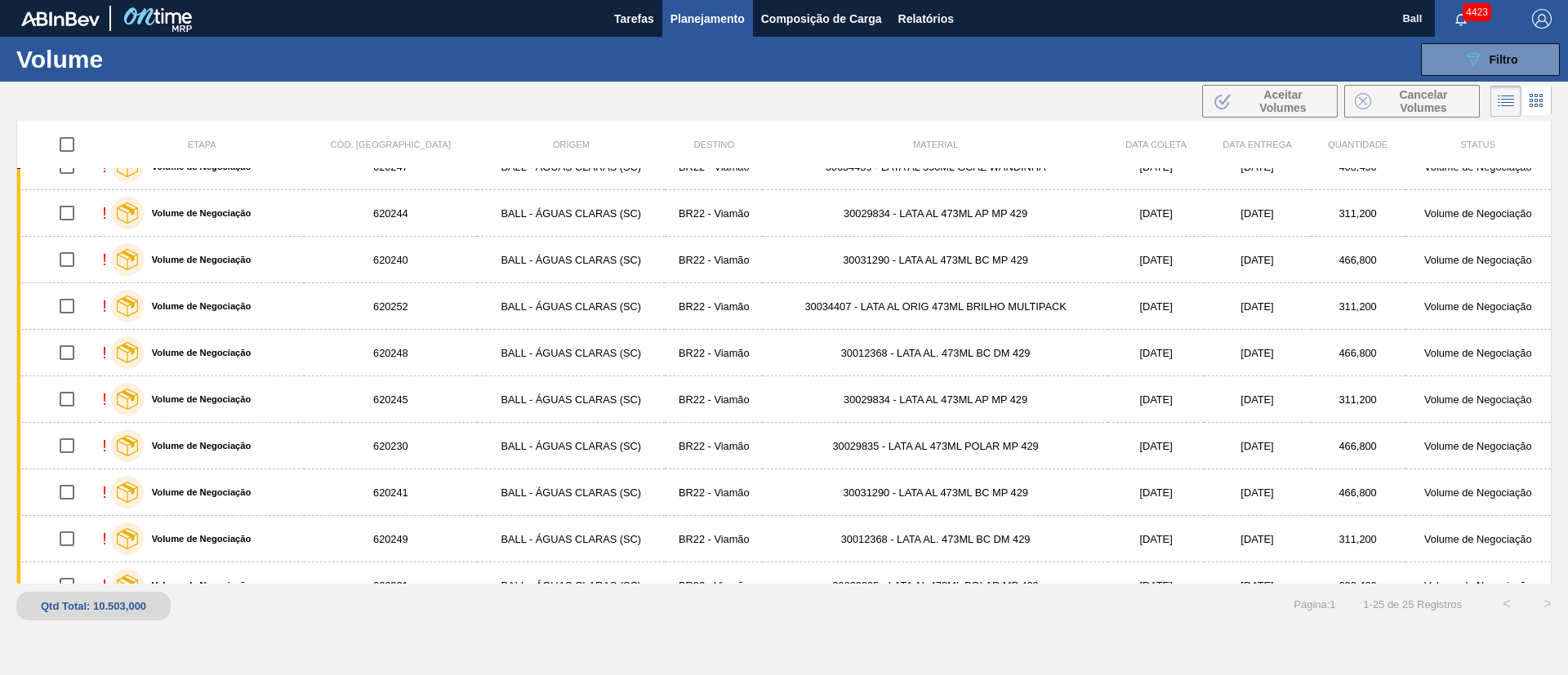
scroll to position [368, 0]
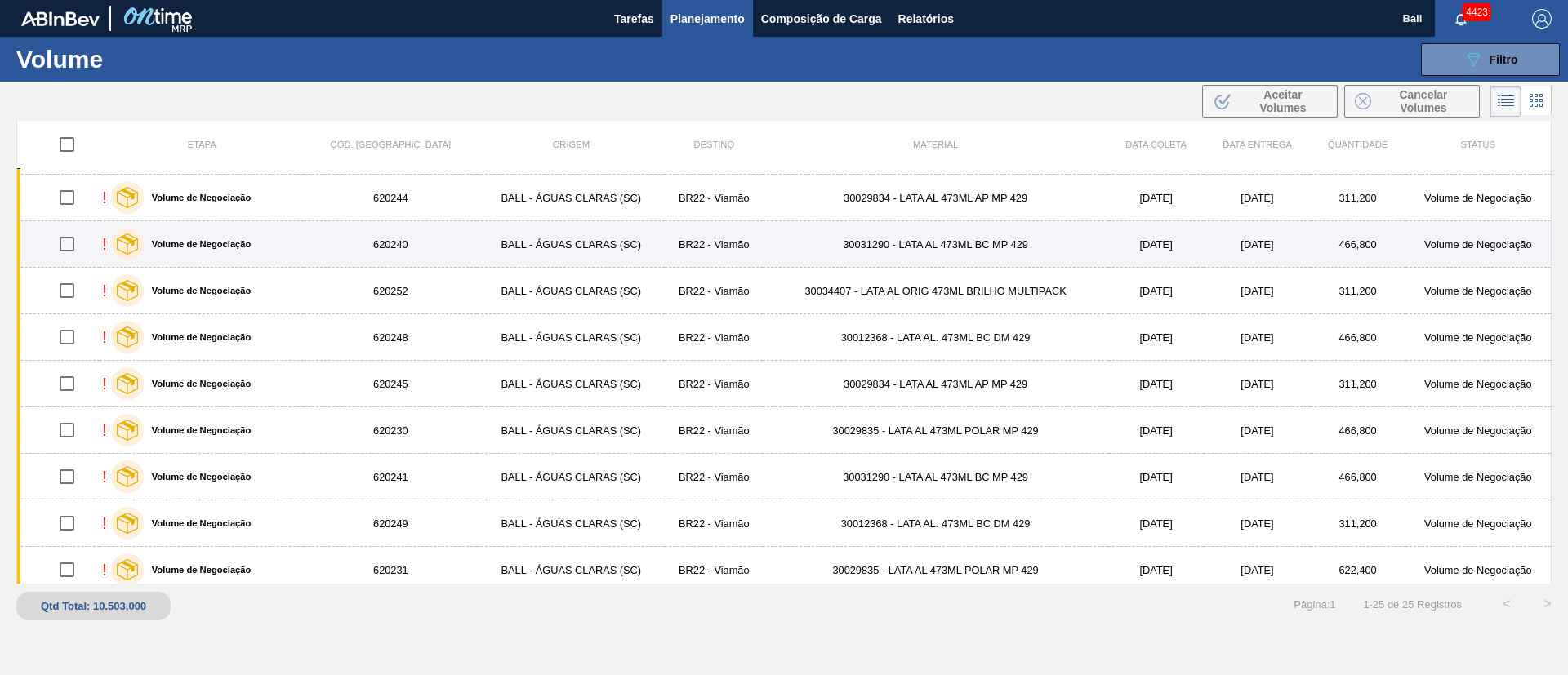
click at [243, 253] on div "Volume de Negociação" at bounding box center [181, 244] width 149 height 40
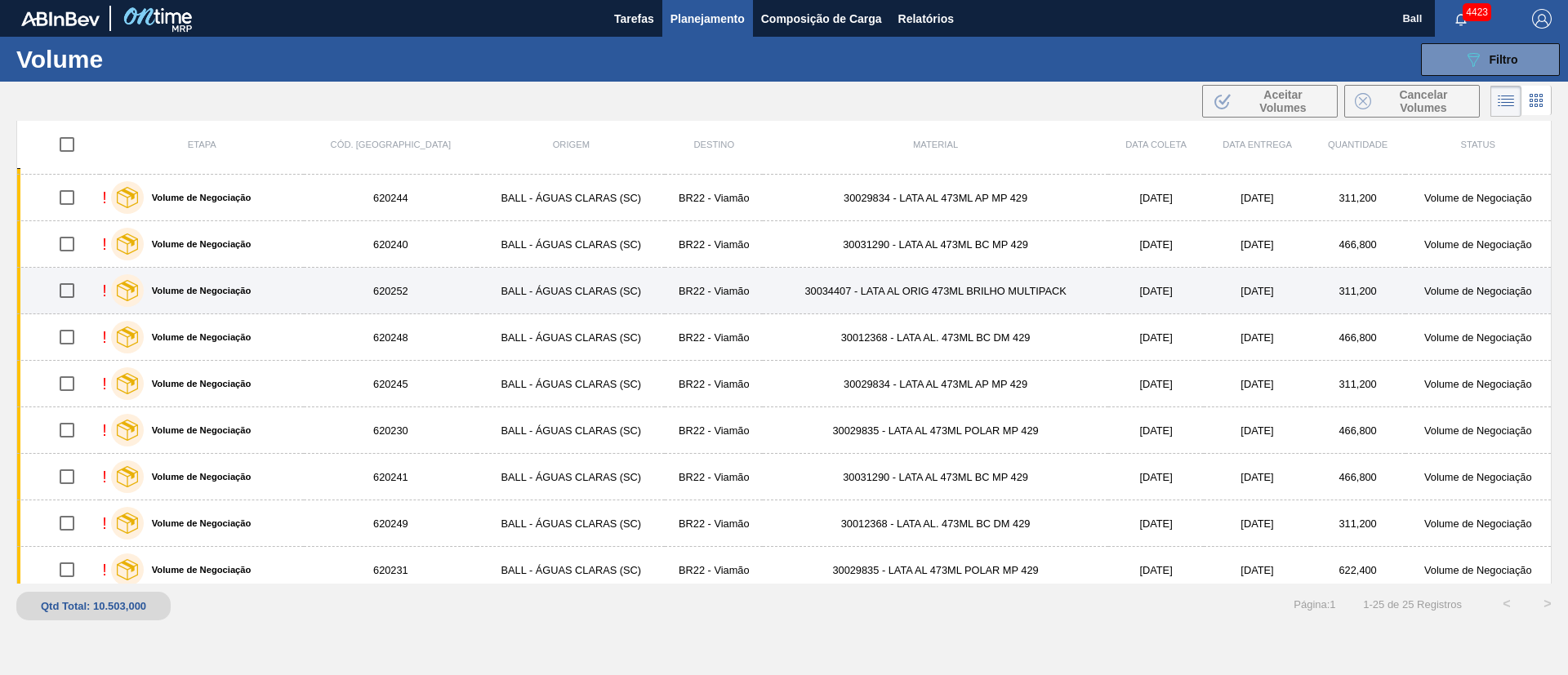
click at [240, 294] on label "Volume de Negociação" at bounding box center [198, 291] width 107 height 10
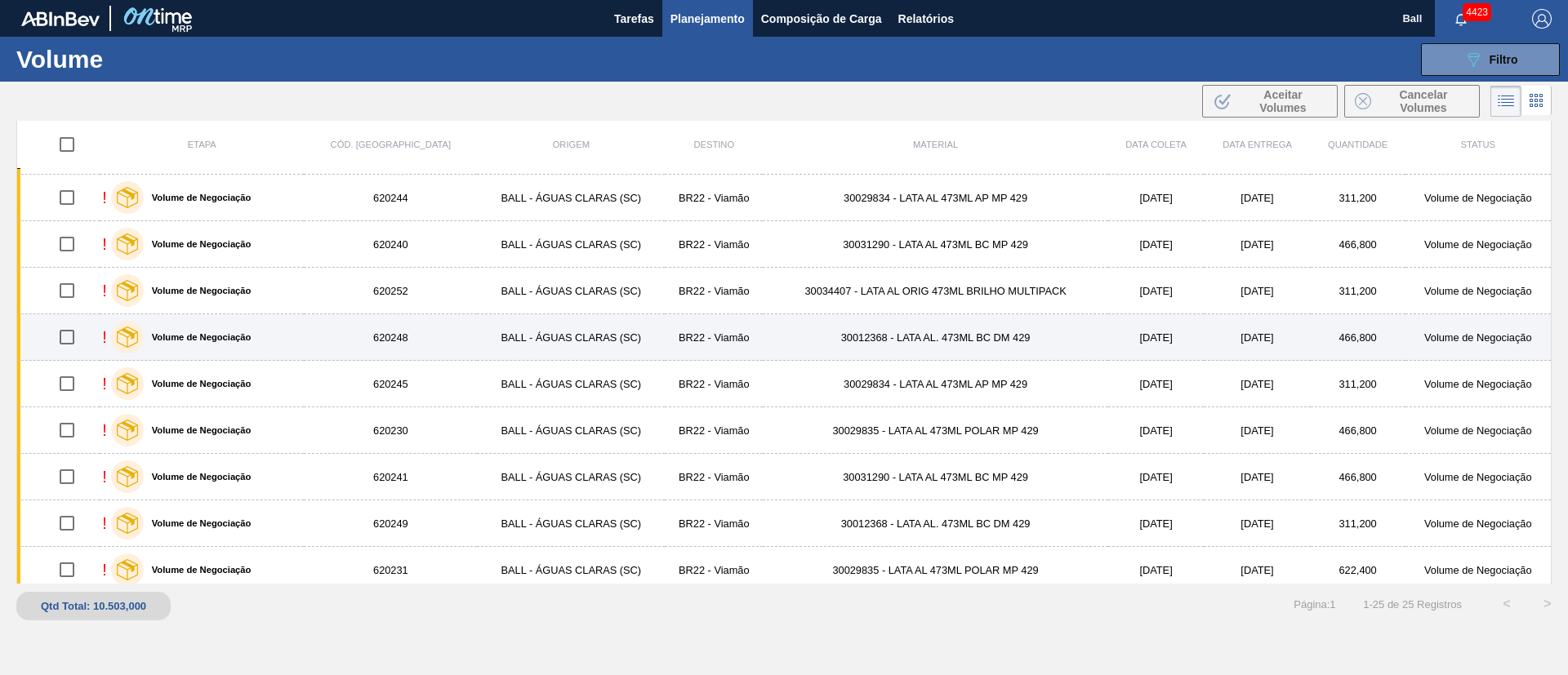
drag, startPoint x: 240, startPoint y: 326, endPoint x: 241, endPoint y: 348, distance: 22.0
click at [240, 326] on div "Volume de Negociação" at bounding box center [181, 336] width 149 height 40
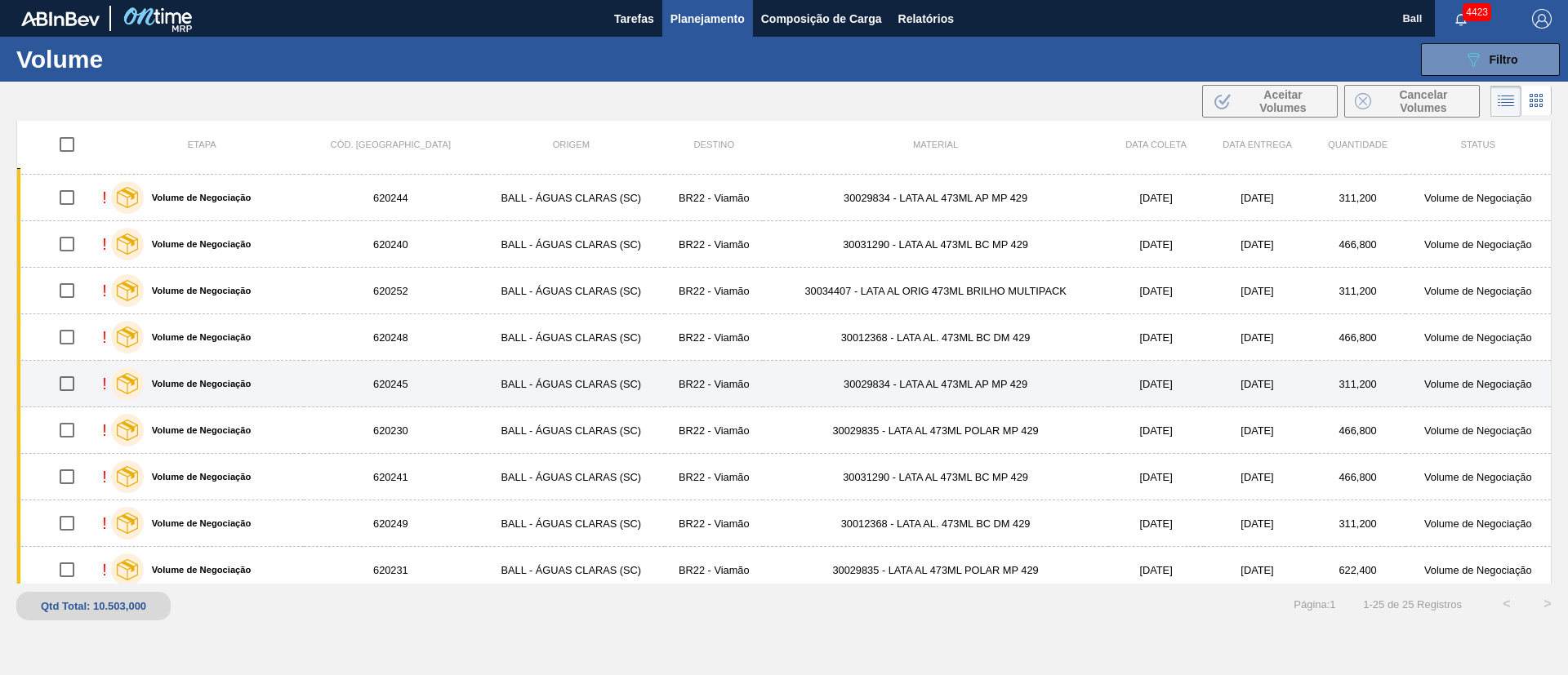
click at [241, 372] on div "Volume de Negociação" at bounding box center [181, 383] width 149 height 40
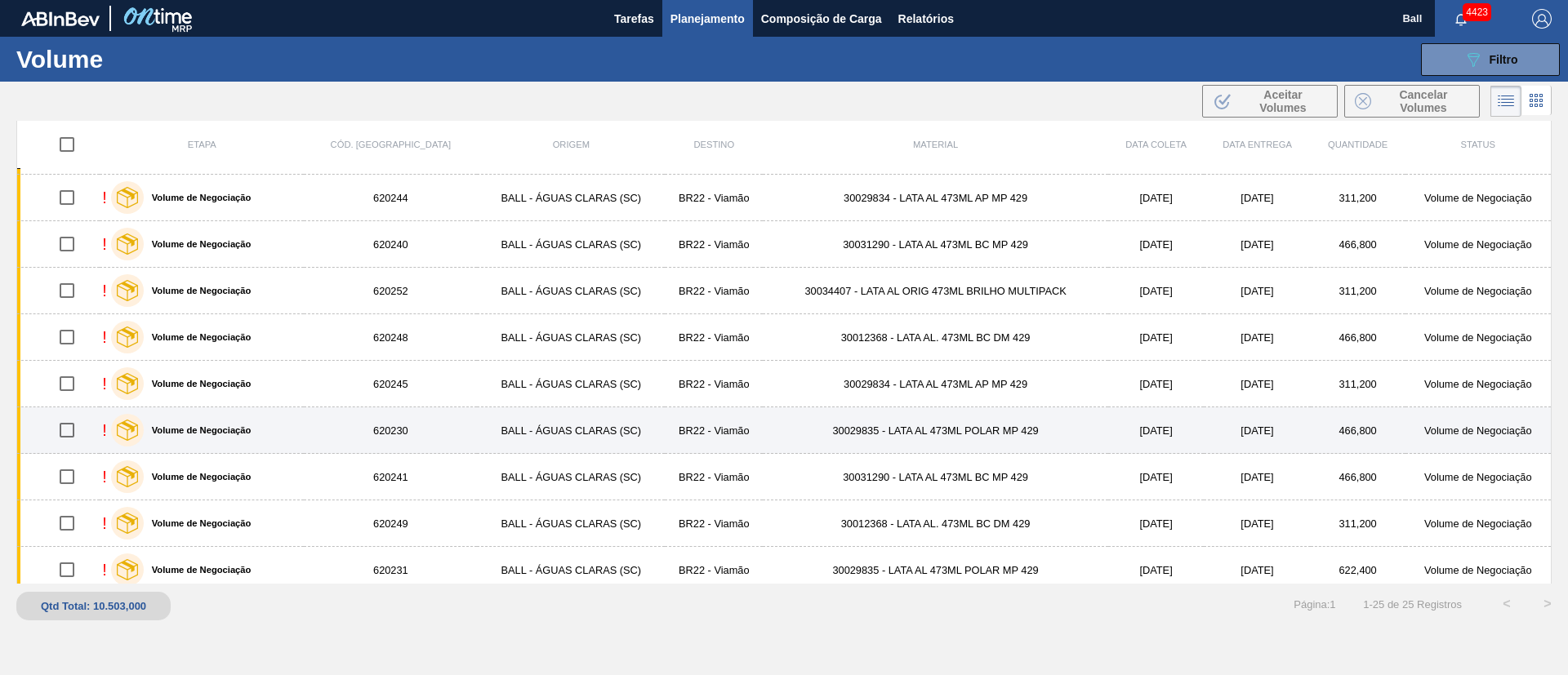
click at [241, 425] on label "Volume de Negociação" at bounding box center [198, 430] width 107 height 10
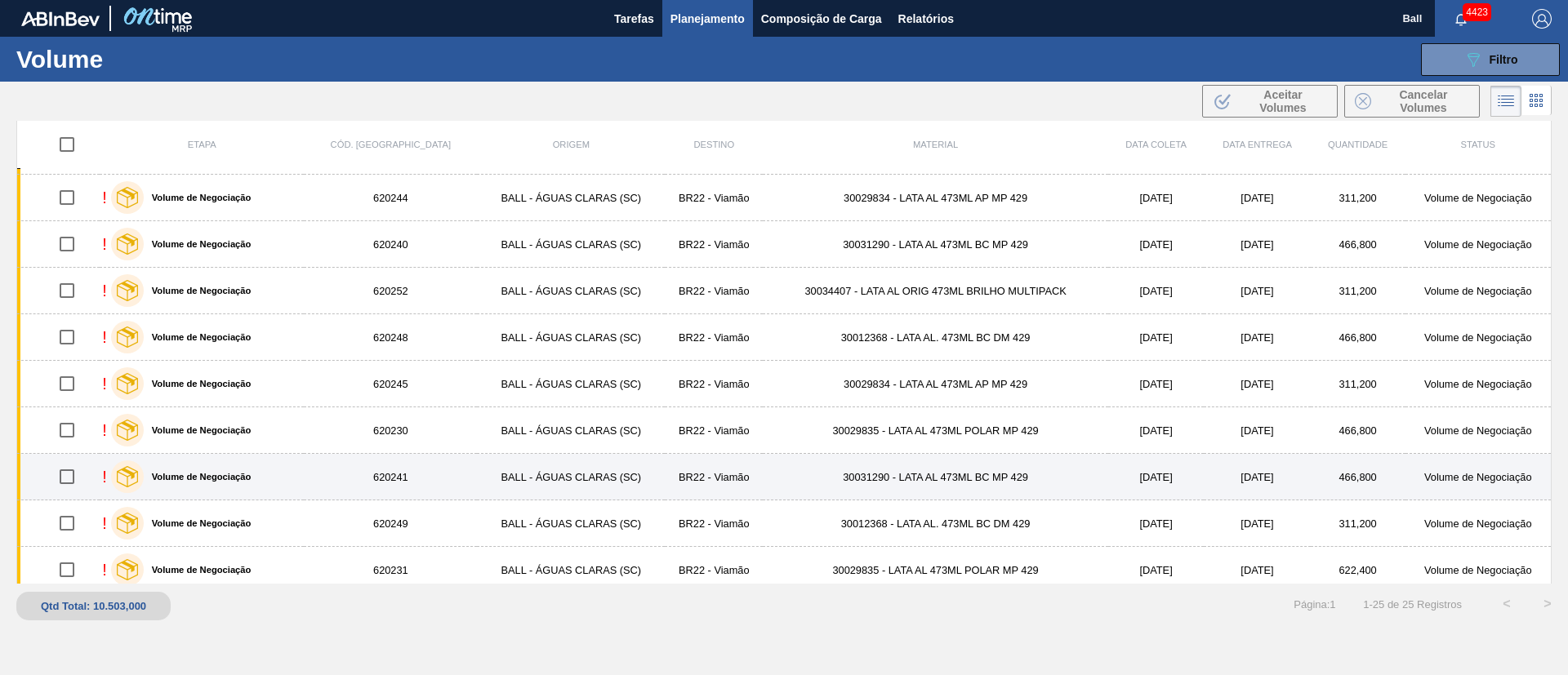
click at [236, 478] on label "Volume de Negociação" at bounding box center [198, 477] width 107 height 10
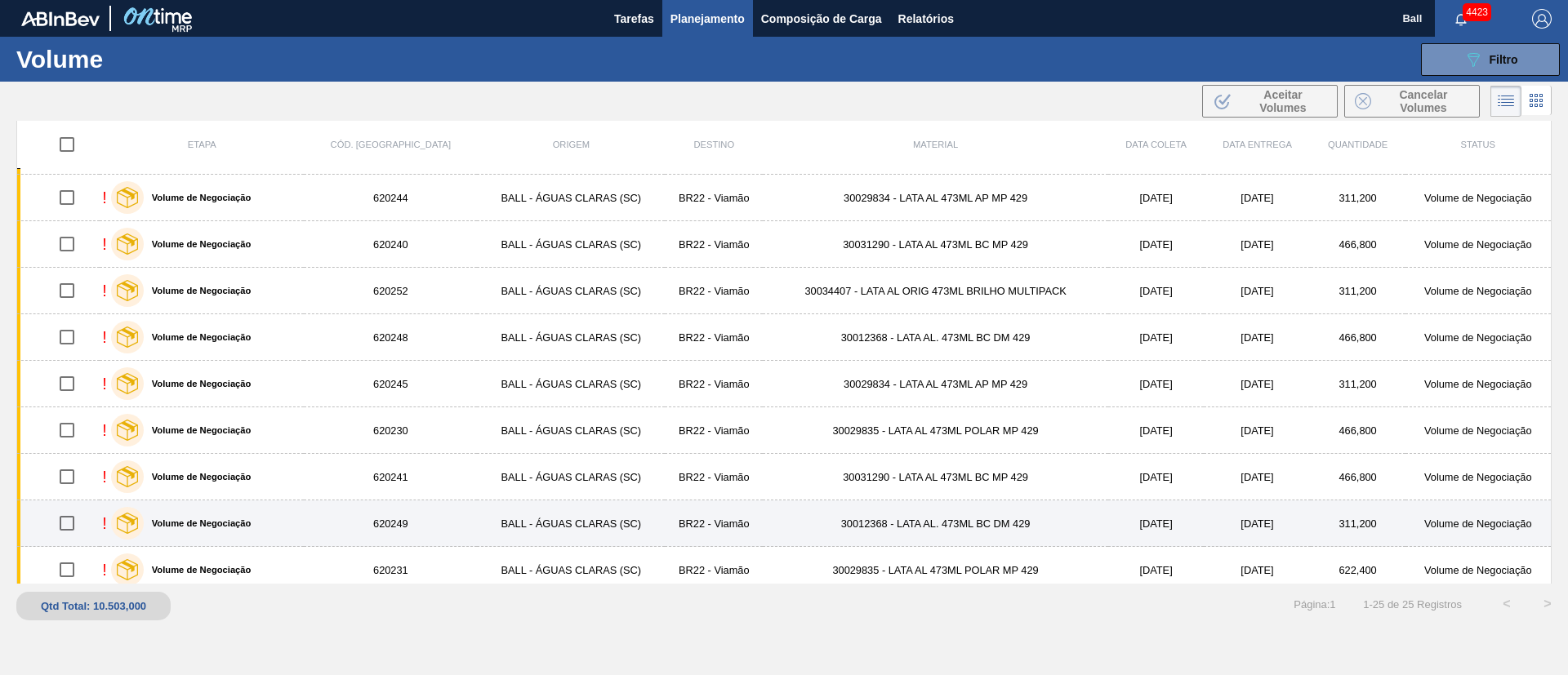
click at [245, 523] on label "Volume de Negociação" at bounding box center [198, 524] width 107 height 10
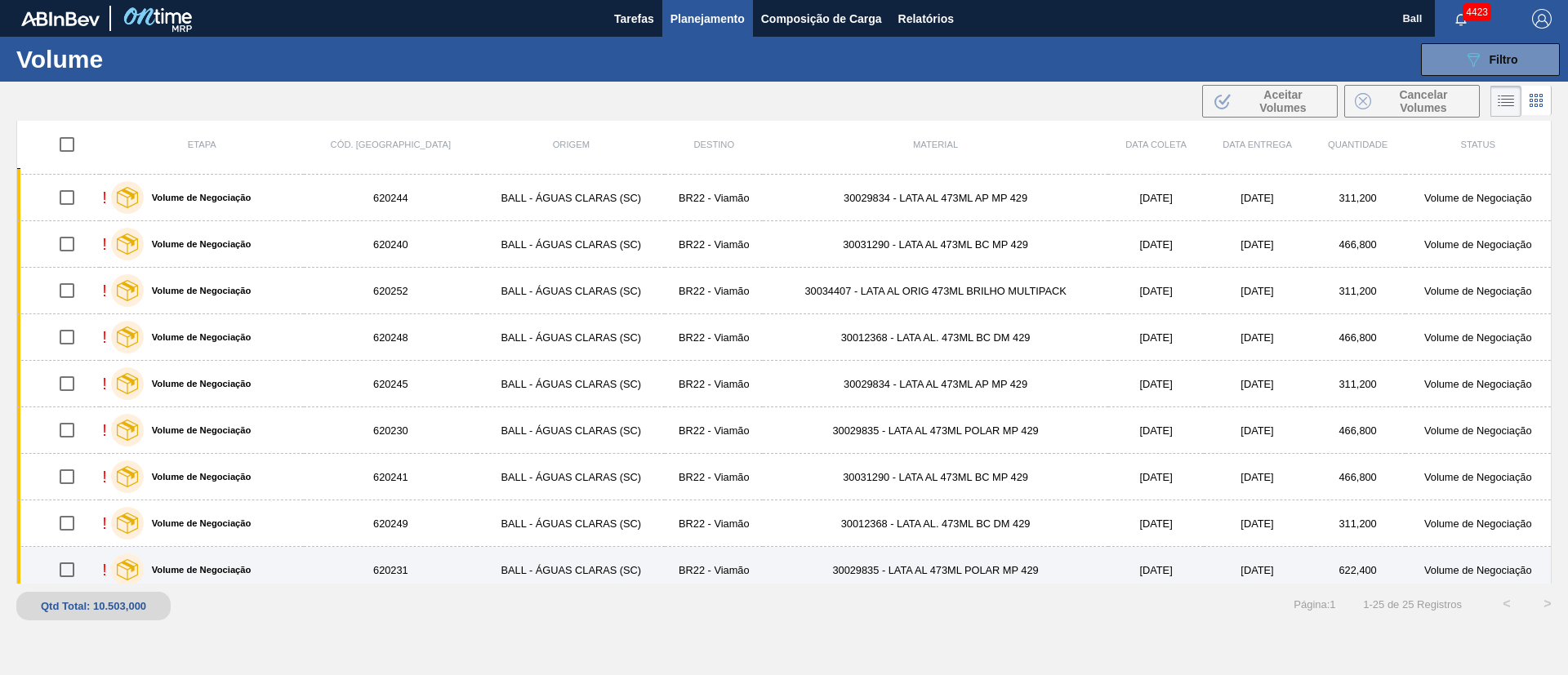
click at [247, 561] on div "Volume de Negociação" at bounding box center [181, 569] width 149 height 40
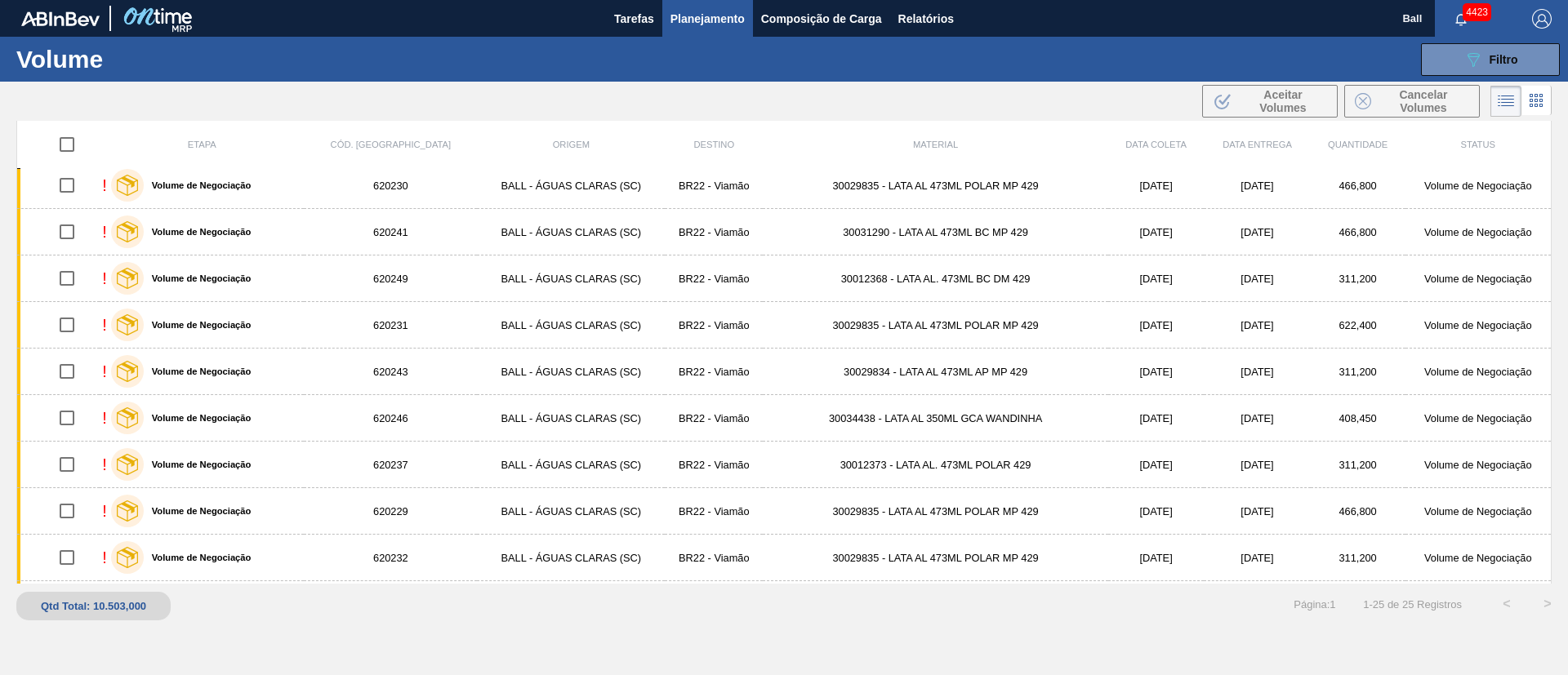
scroll to position [734, 0]
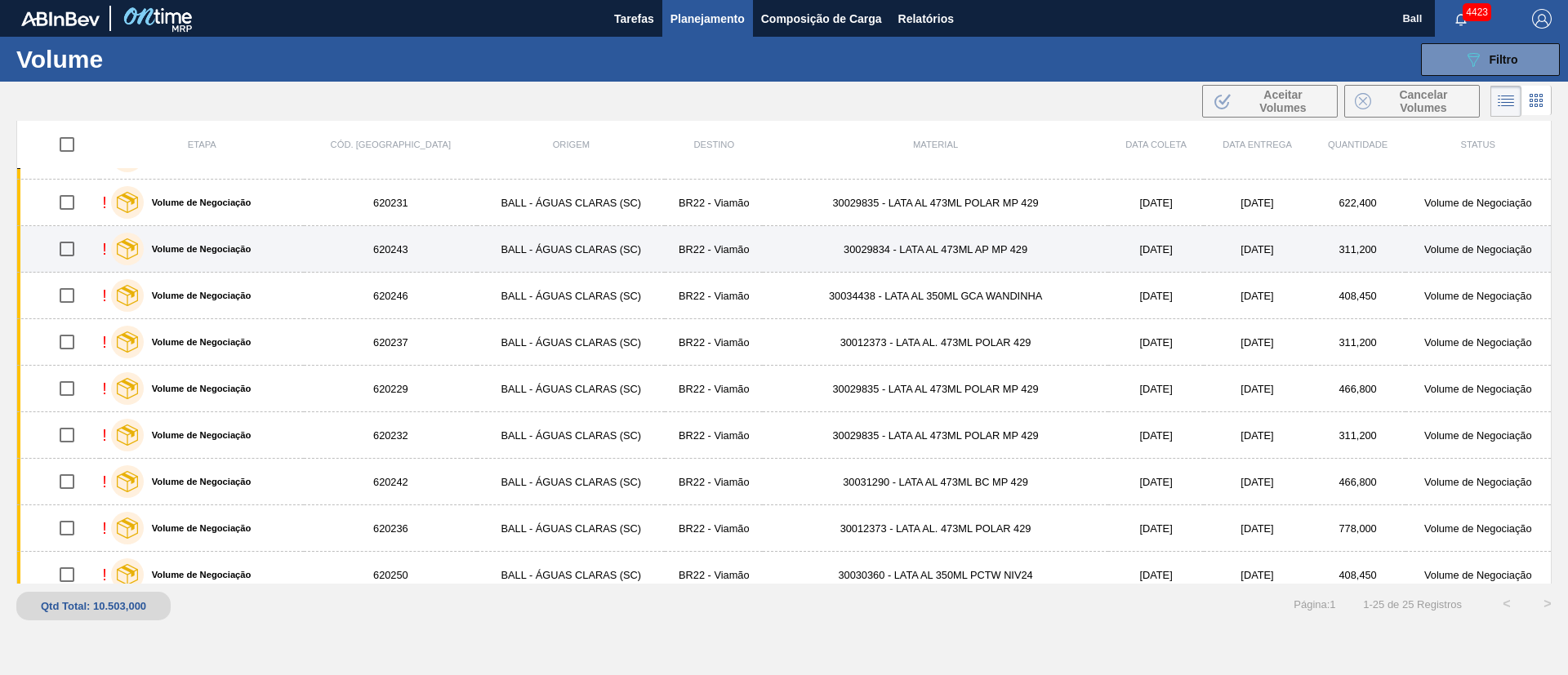
click at [241, 250] on label "Volume de Negociação" at bounding box center [198, 249] width 107 height 10
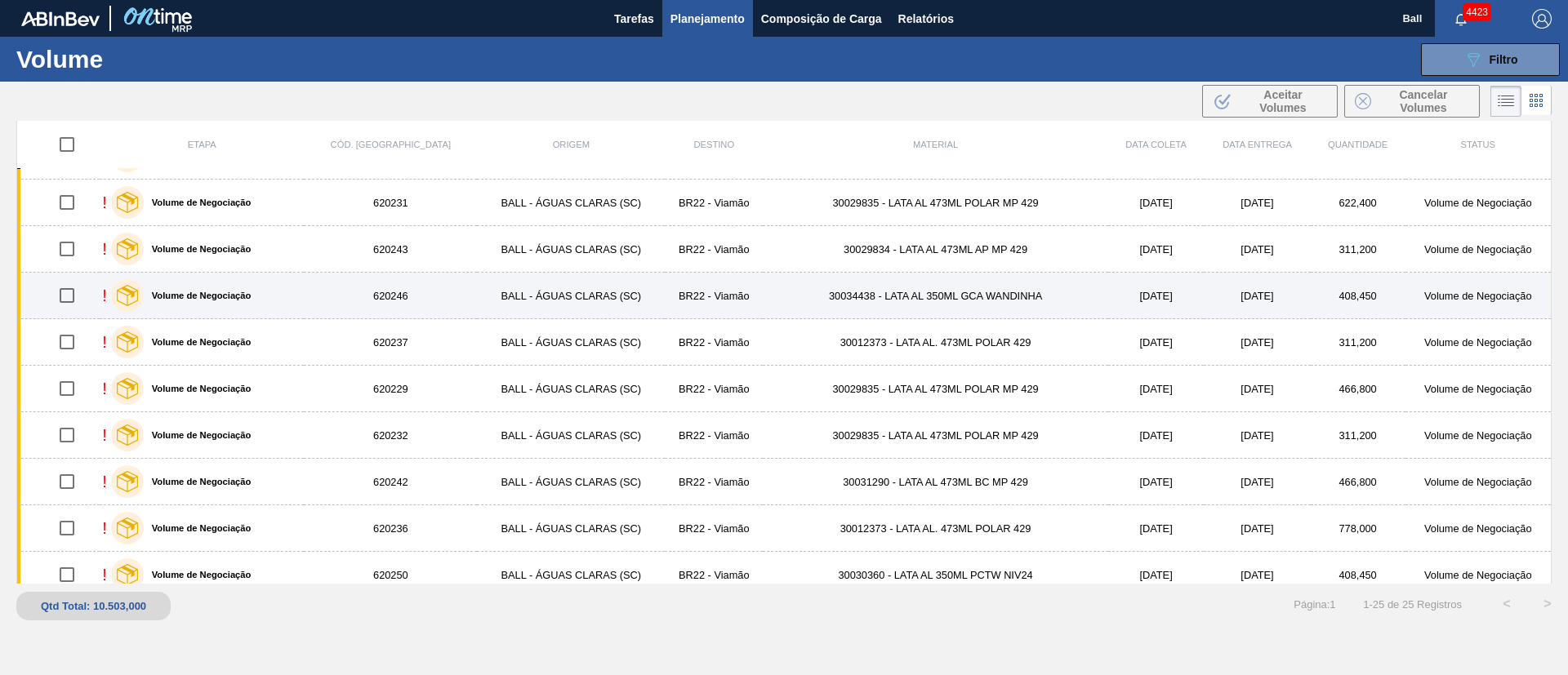
click at [241, 287] on div "Volume de Negociação" at bounding box center [181, 295] width 149 height 40
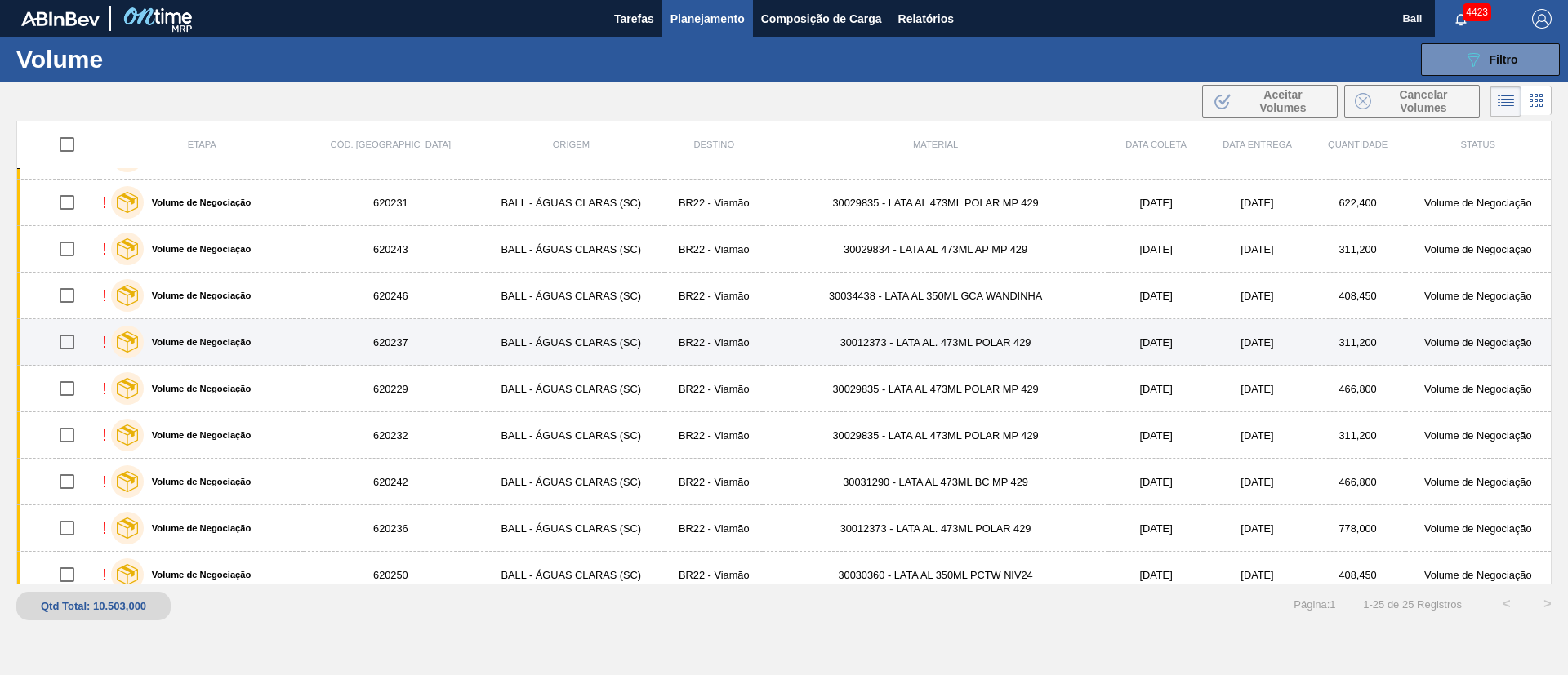
click at [240, 335] on div "Volume de Negociação" at bounding box center [181, 341] width 149 height 40
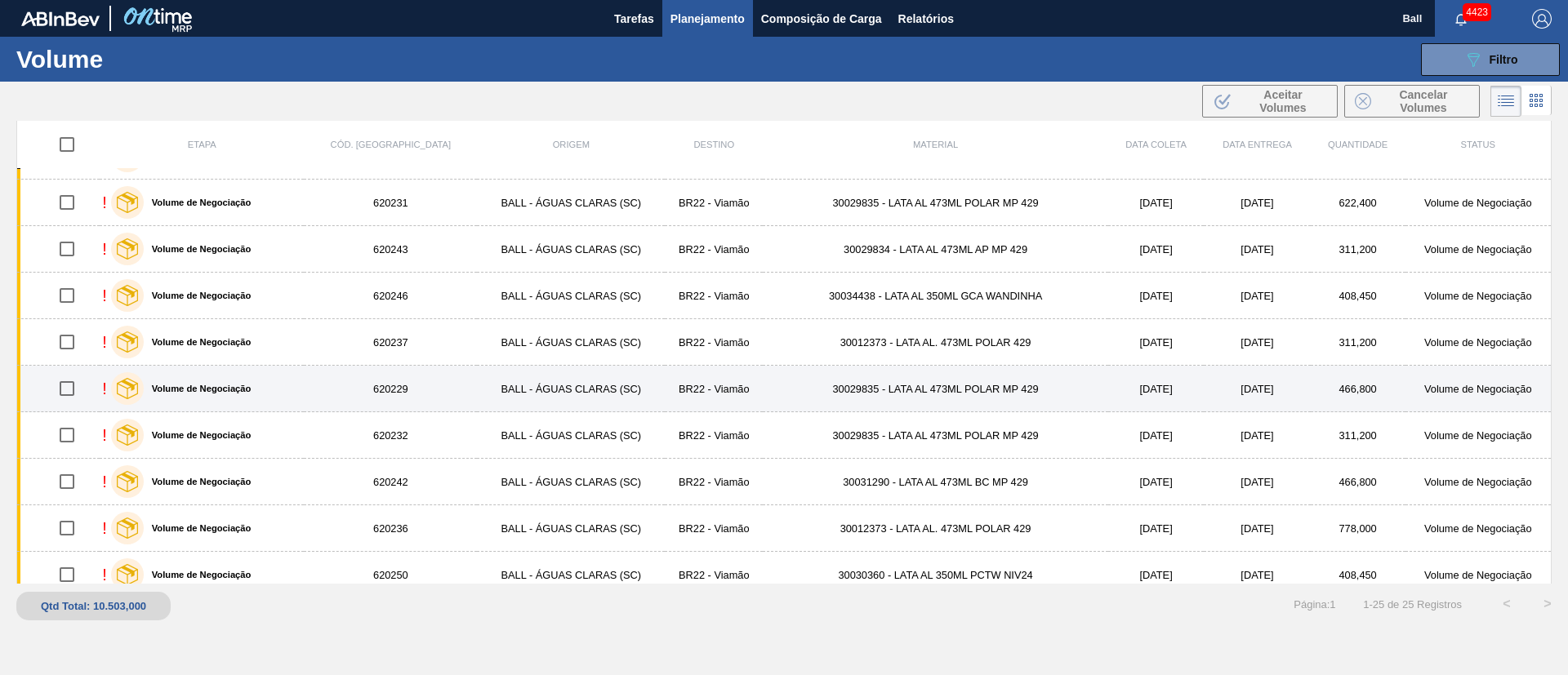
click at [240, 389] on label "Volume de Negociação" at bounding box center [198, 388] width 107 height 10
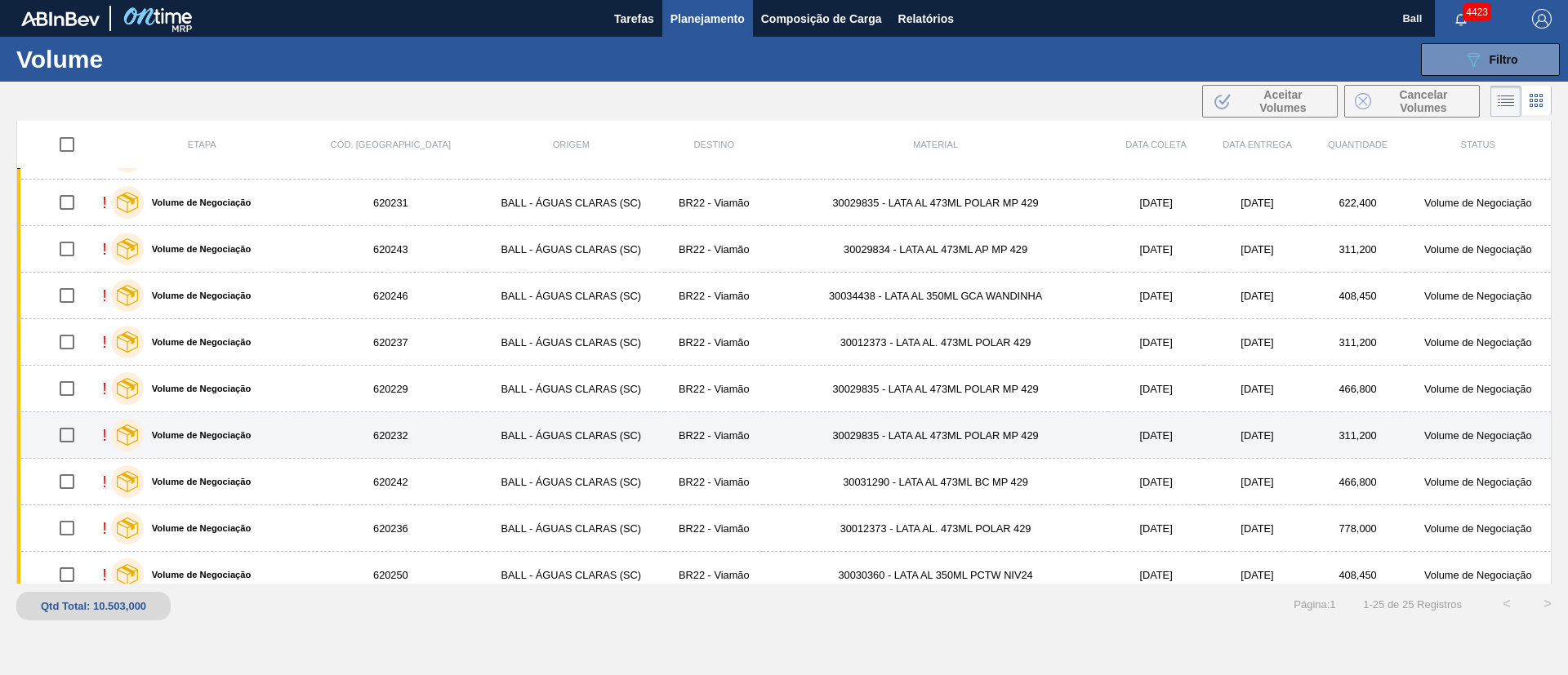
click at [240, 426] on div "Volume de Negociação" at bounding box center [181, 435] width 149 height 40
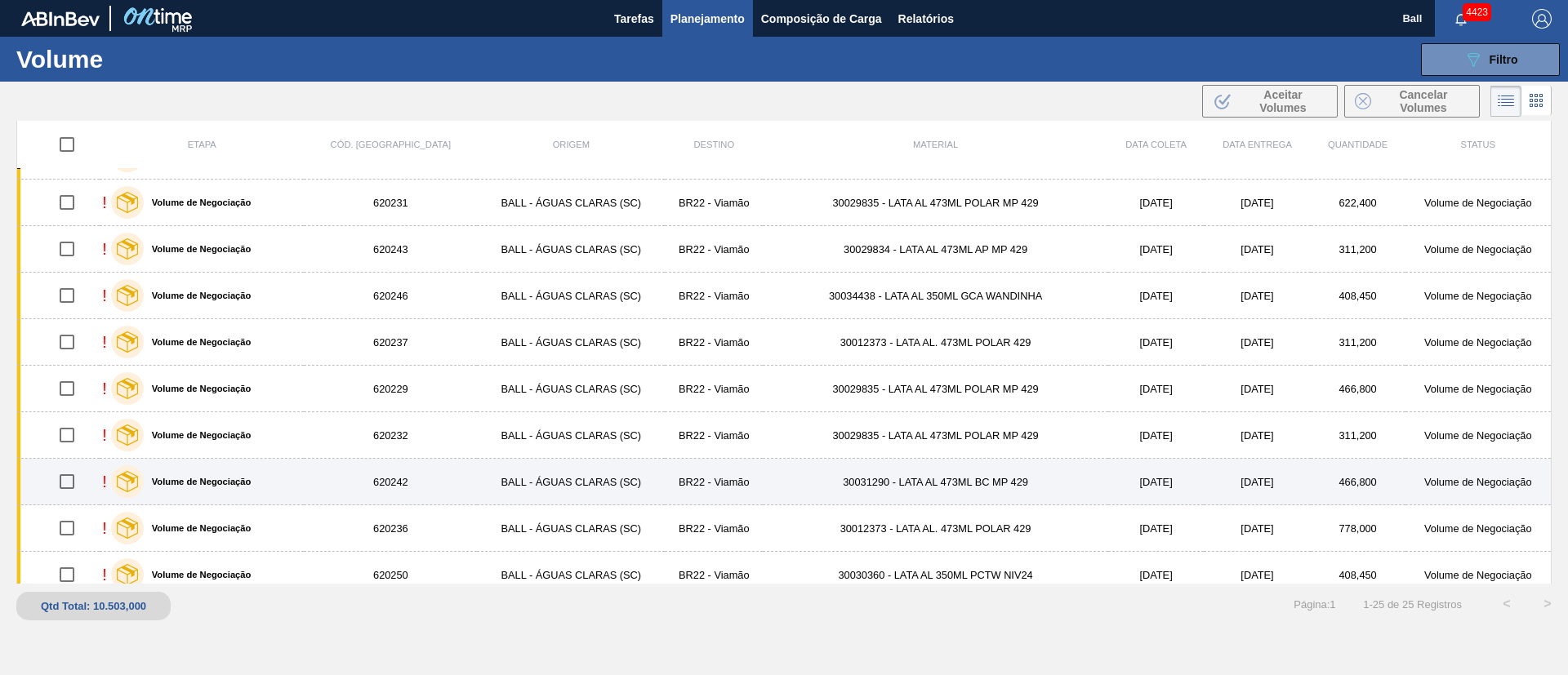
click at [244, 477] on label "Volume de Negociação" at bounding box center [198, 482] width 107 height 10
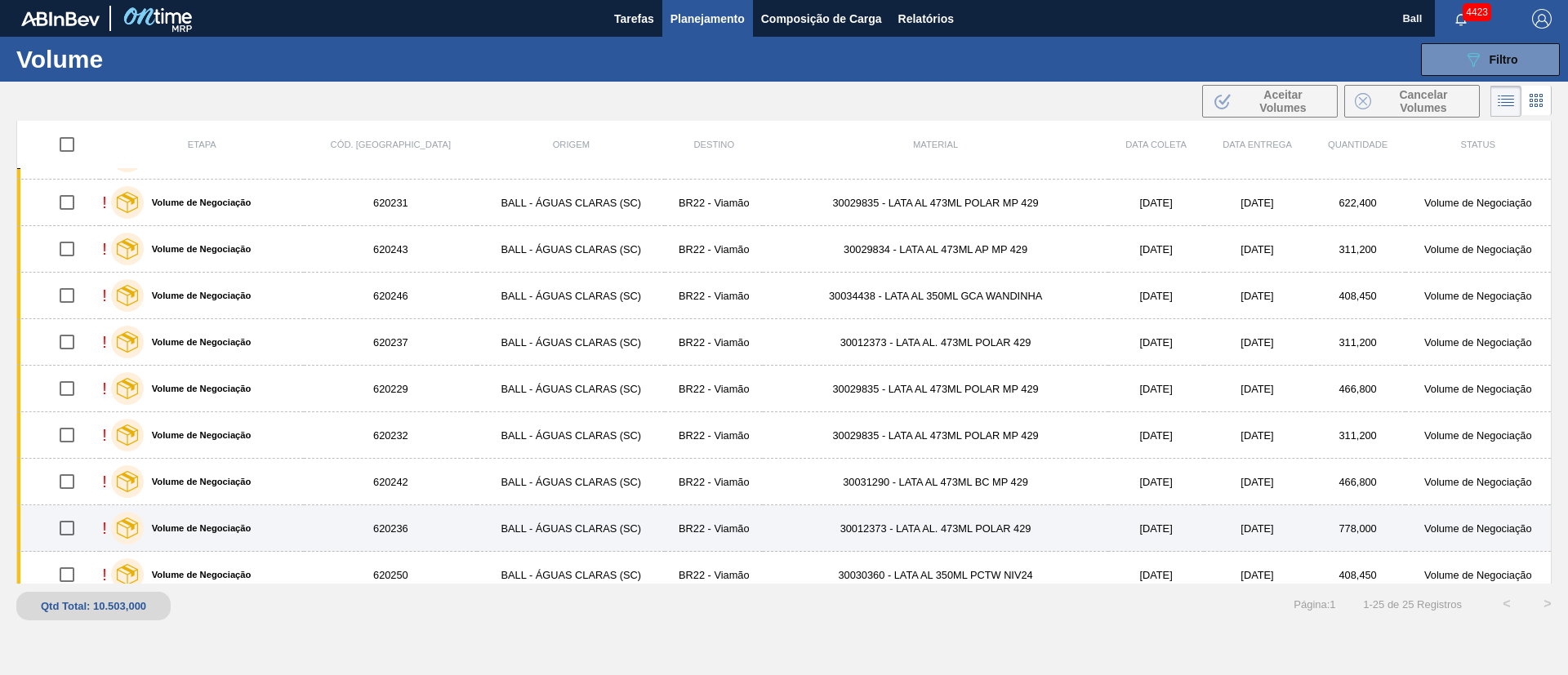
click at [245, 530] on label "Volume de Negociação" at bounding box center [198, 528] width 107 height 10
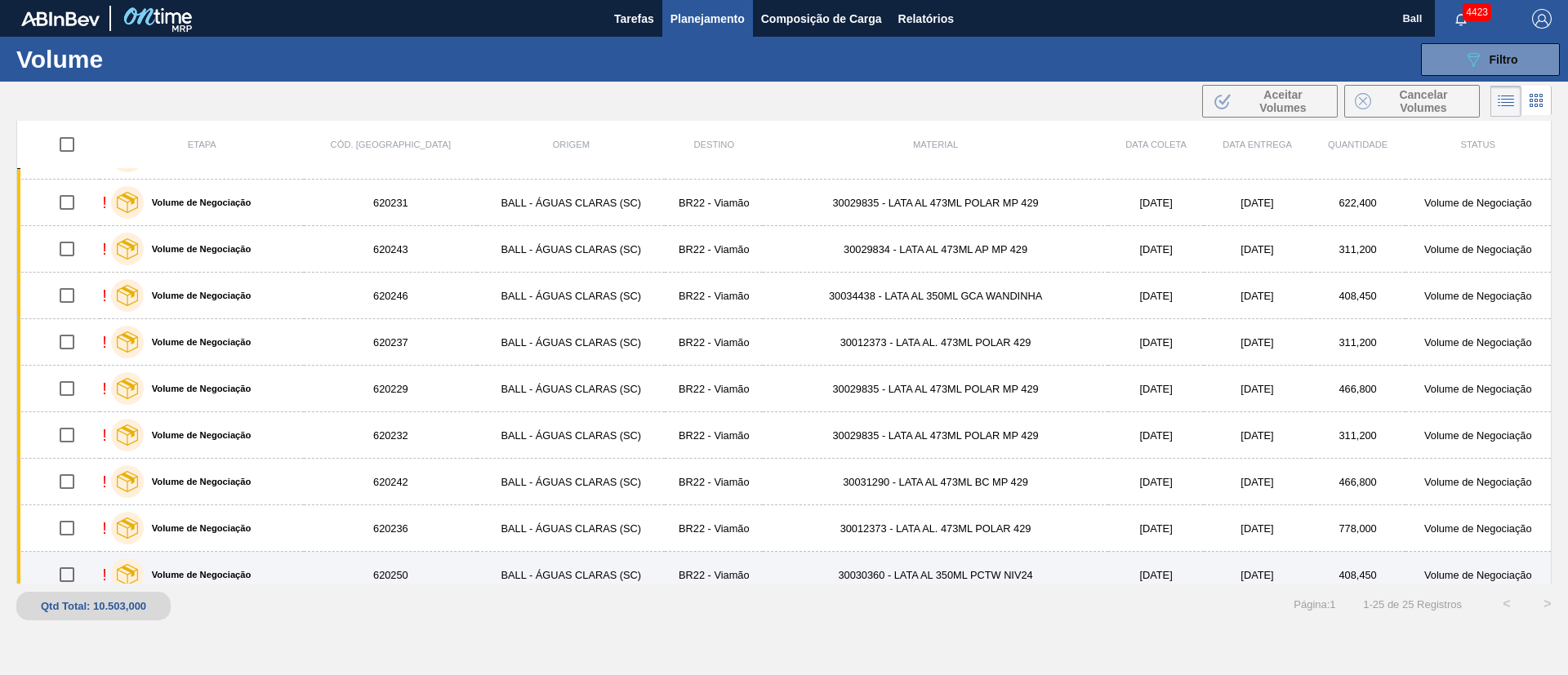
click at [243, 555] on div "Volume de Negociação" at bounding box center [181, 574] width 149 height 40
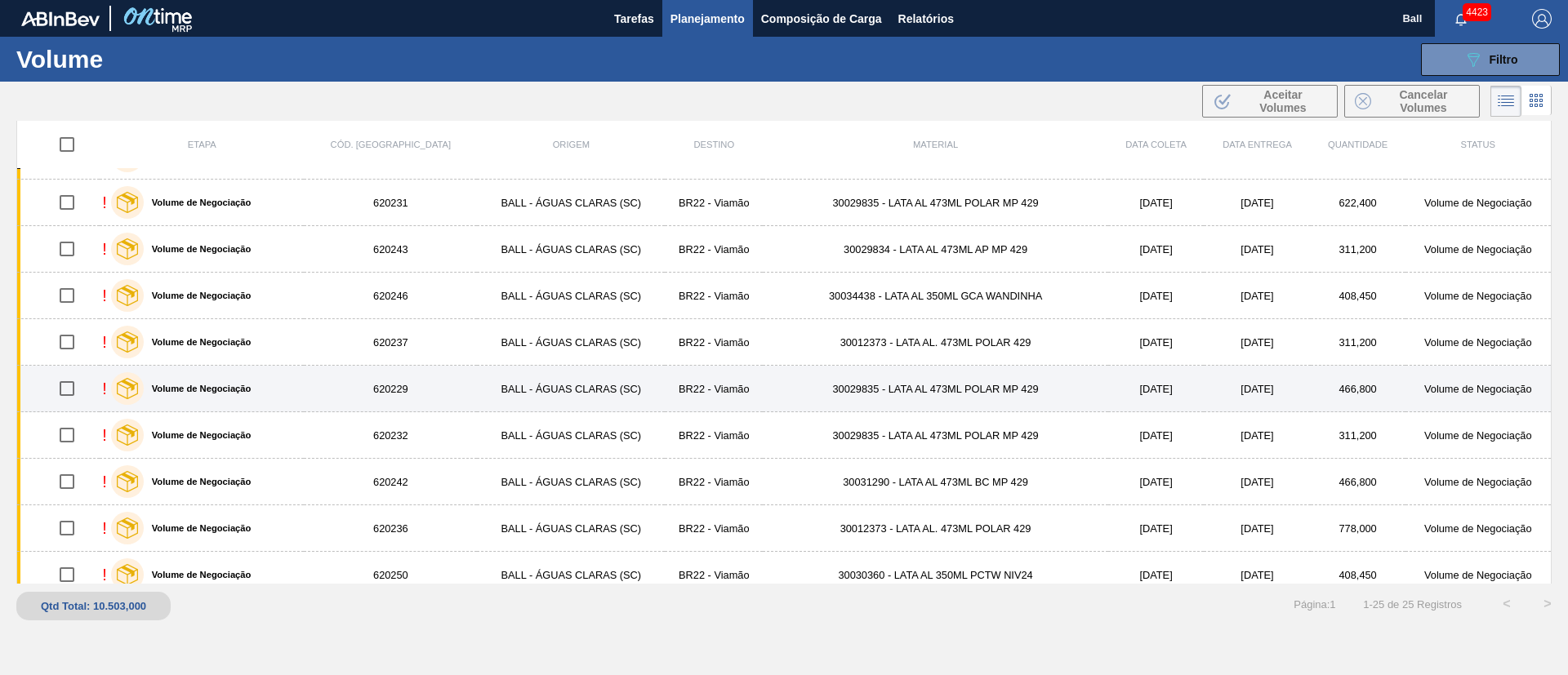
scroll to position [749, 0]
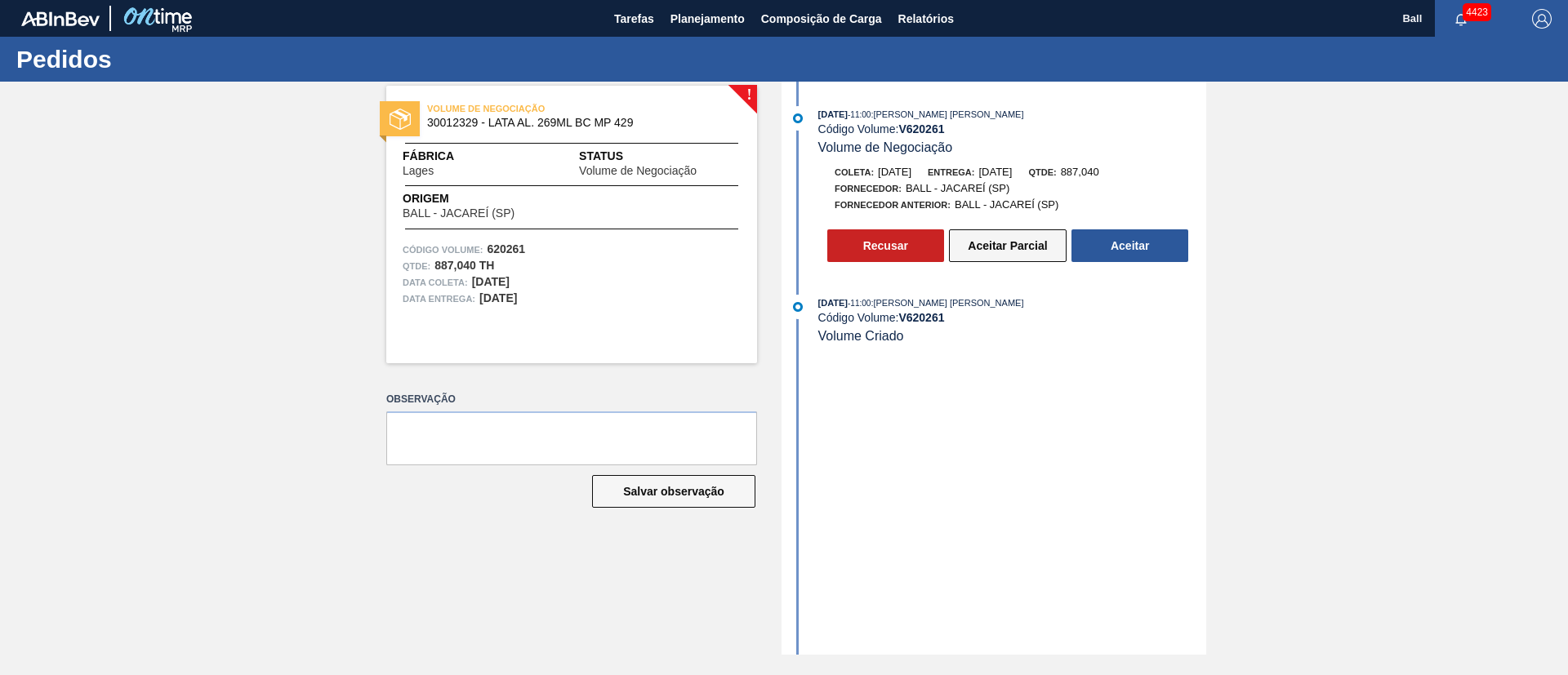
click at [1042, 240] on button "Aceitar Parcial" at bounding box center [1008, 246] width 117 height 33
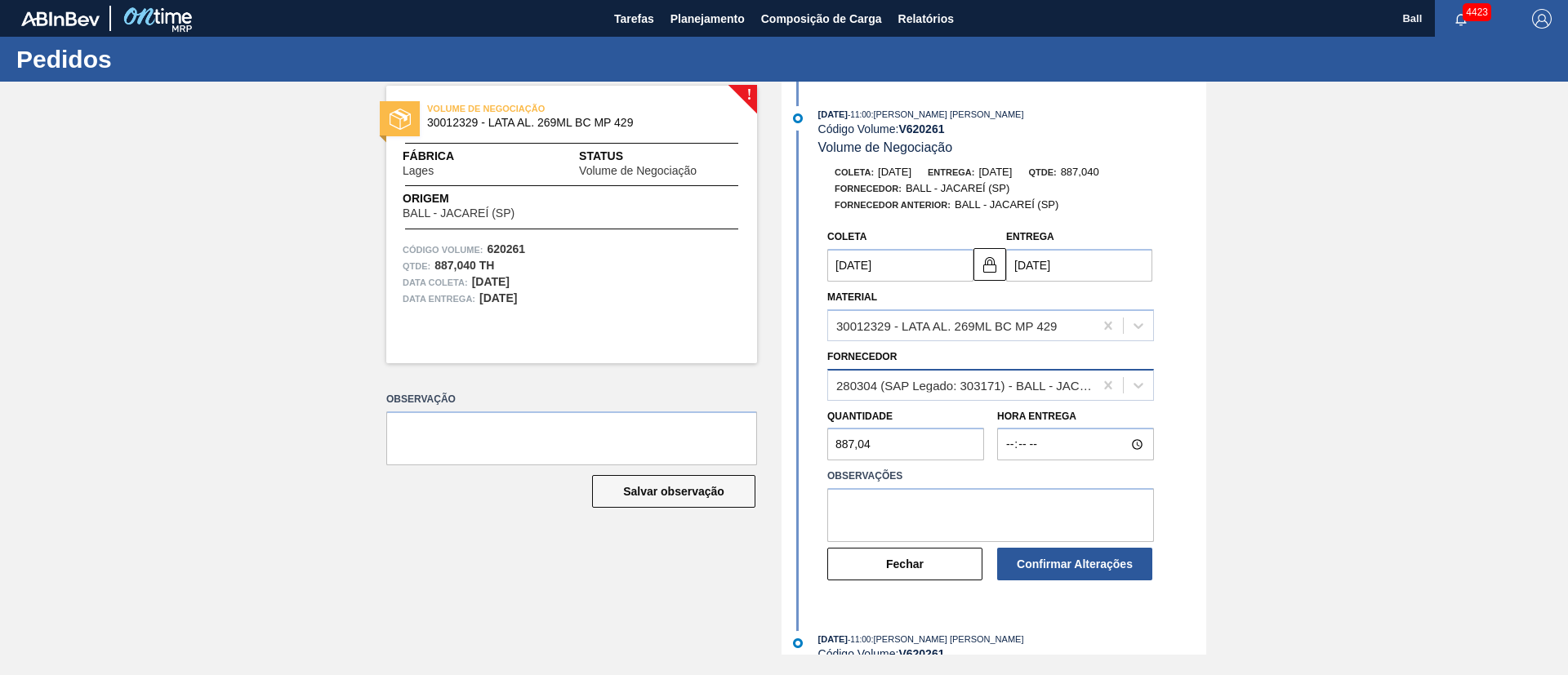
click at [1056, 389] on div "280304 (SAP Legado: 303171) - BALL - JACAREÍ (SP)" at bounding box center [965, 385] width 259 height 14
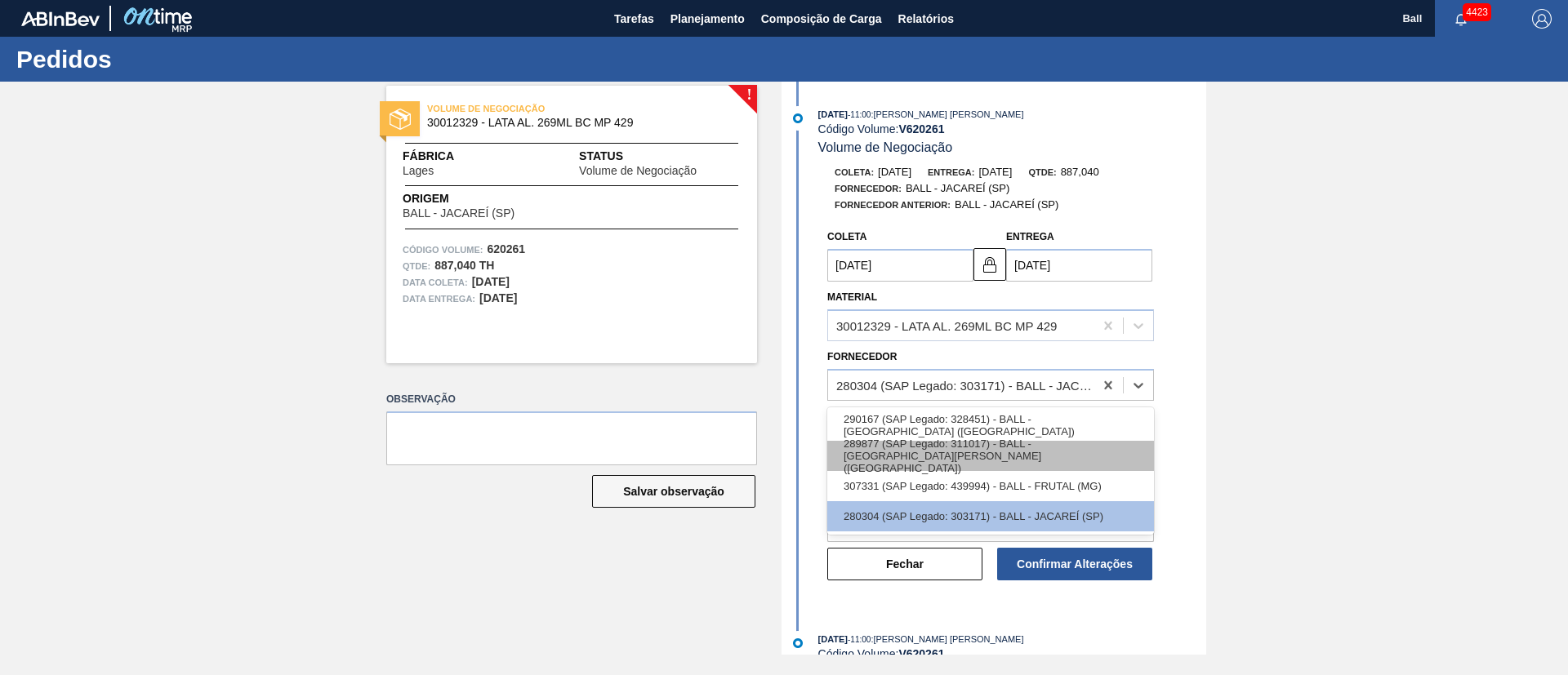
click at [1069, 454] on div "289877 (SAP Legado: 311017) - BALL - TRÊS RIOS (RJ)" at bounding box center [990, 456] width 326 height 31
type input "10/09/2025"
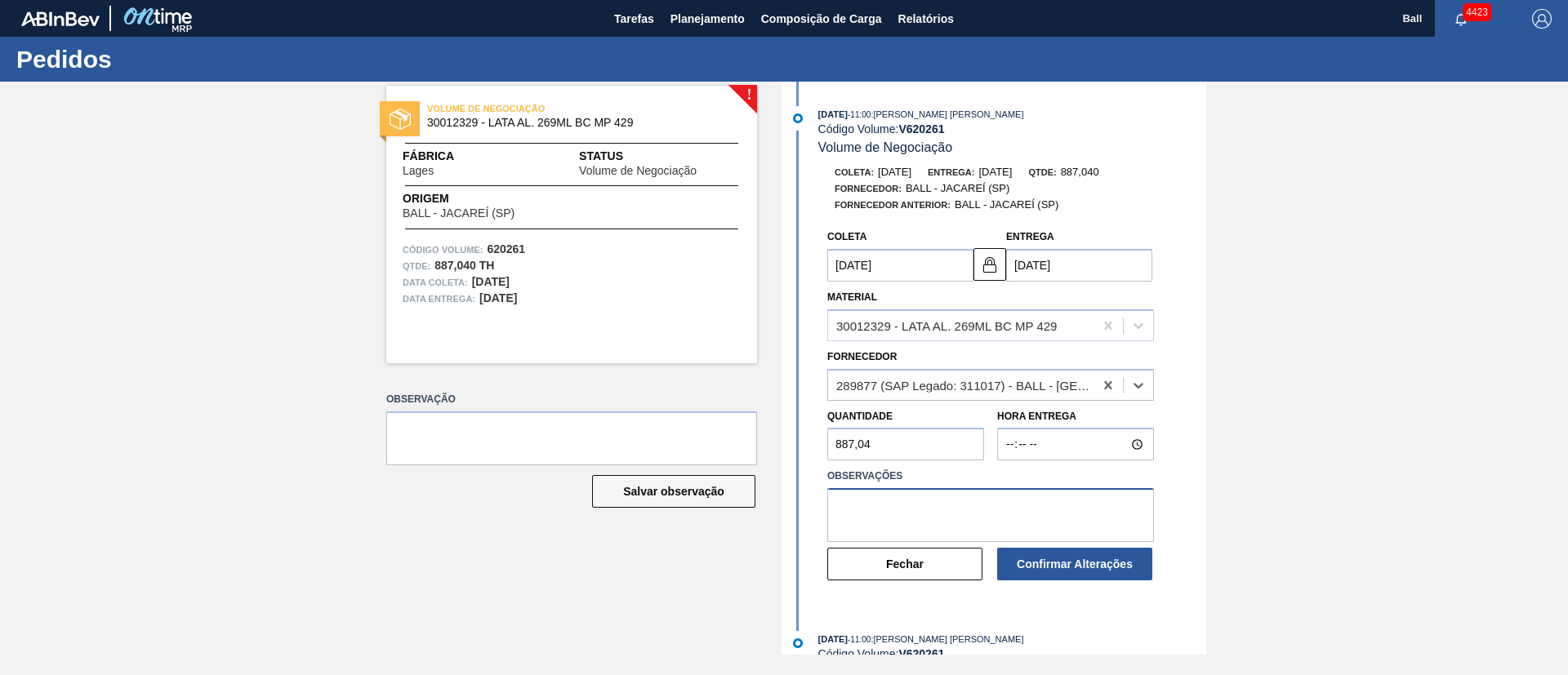
click at [1031, 490] on textarea at bounding box center [990, 515] width 326 height 54
paste textarea "OK conforme malha"
type textarea "OK conforme malha"
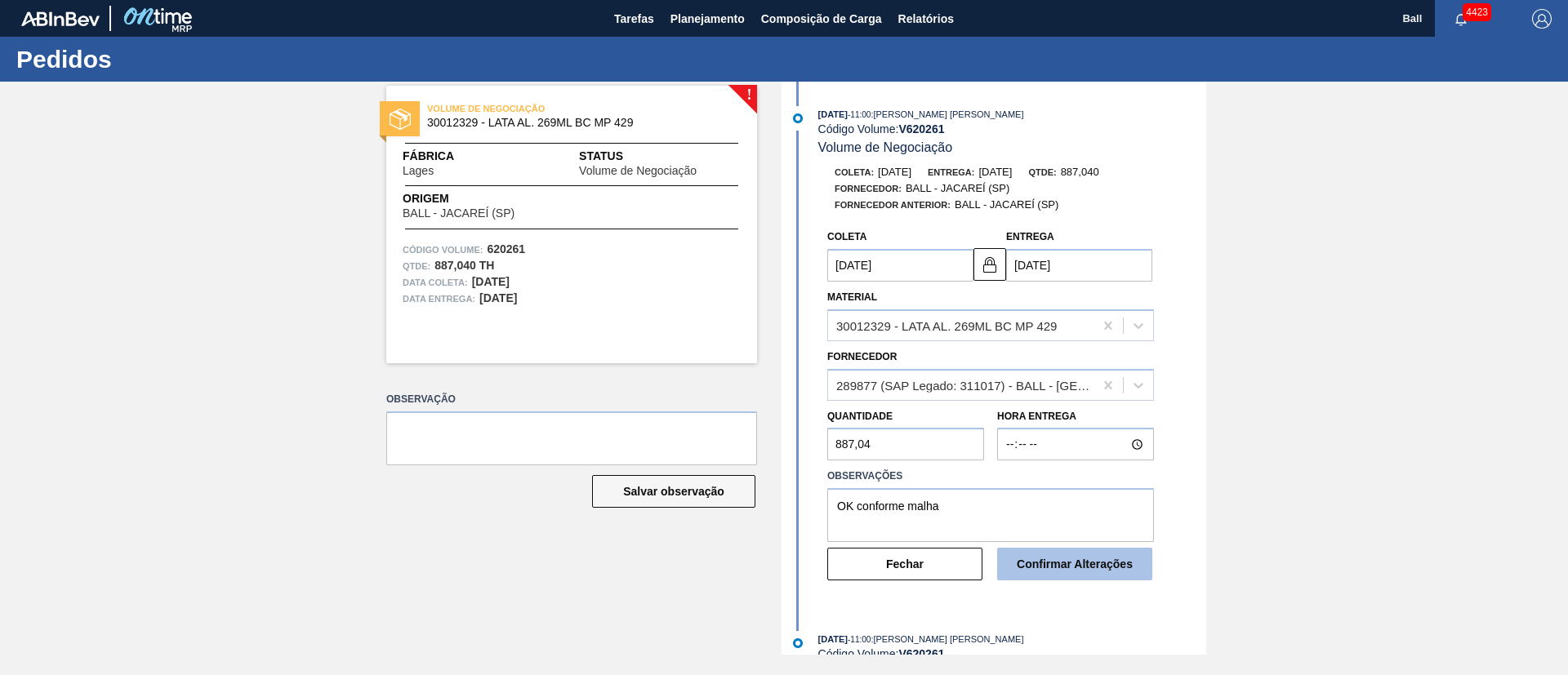
click at [1063, 575] on button "Confirmar Alterações" at bounding box center [1075, 564] width 155 height 33
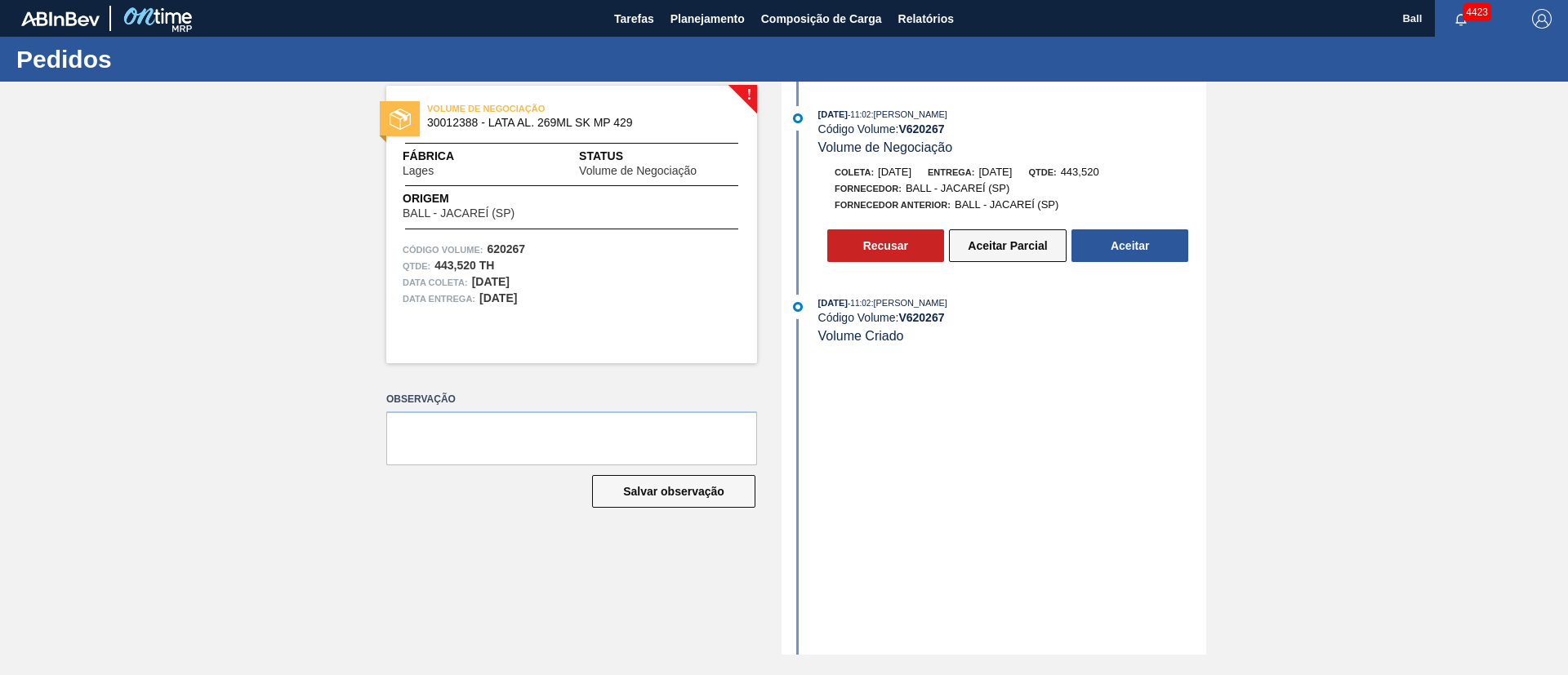
click at [1017, 243] on button "Aceitar Parcial" at bounding box center [1008, 246] width 117 height 33
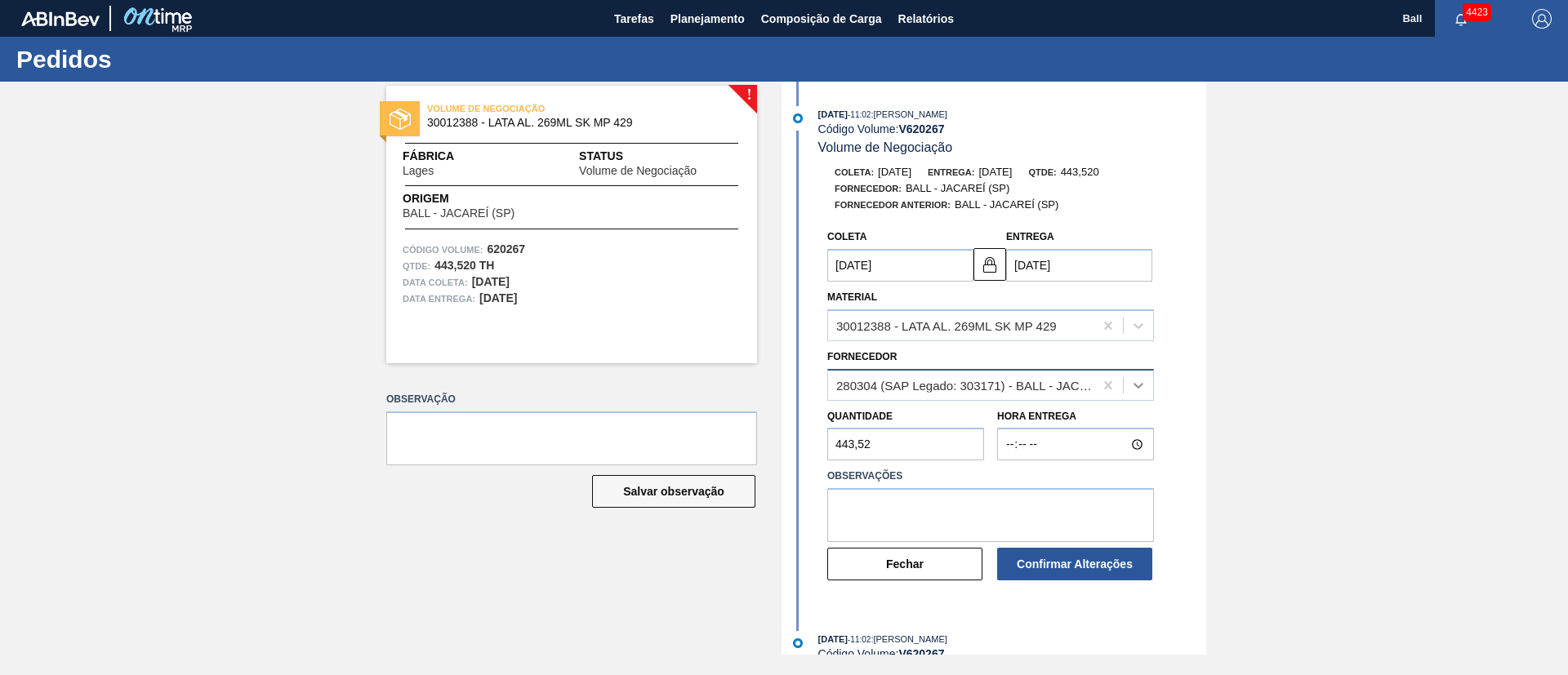
click at [1133, 387] on icon at bounding box center [1139, 386] width 17 height 17
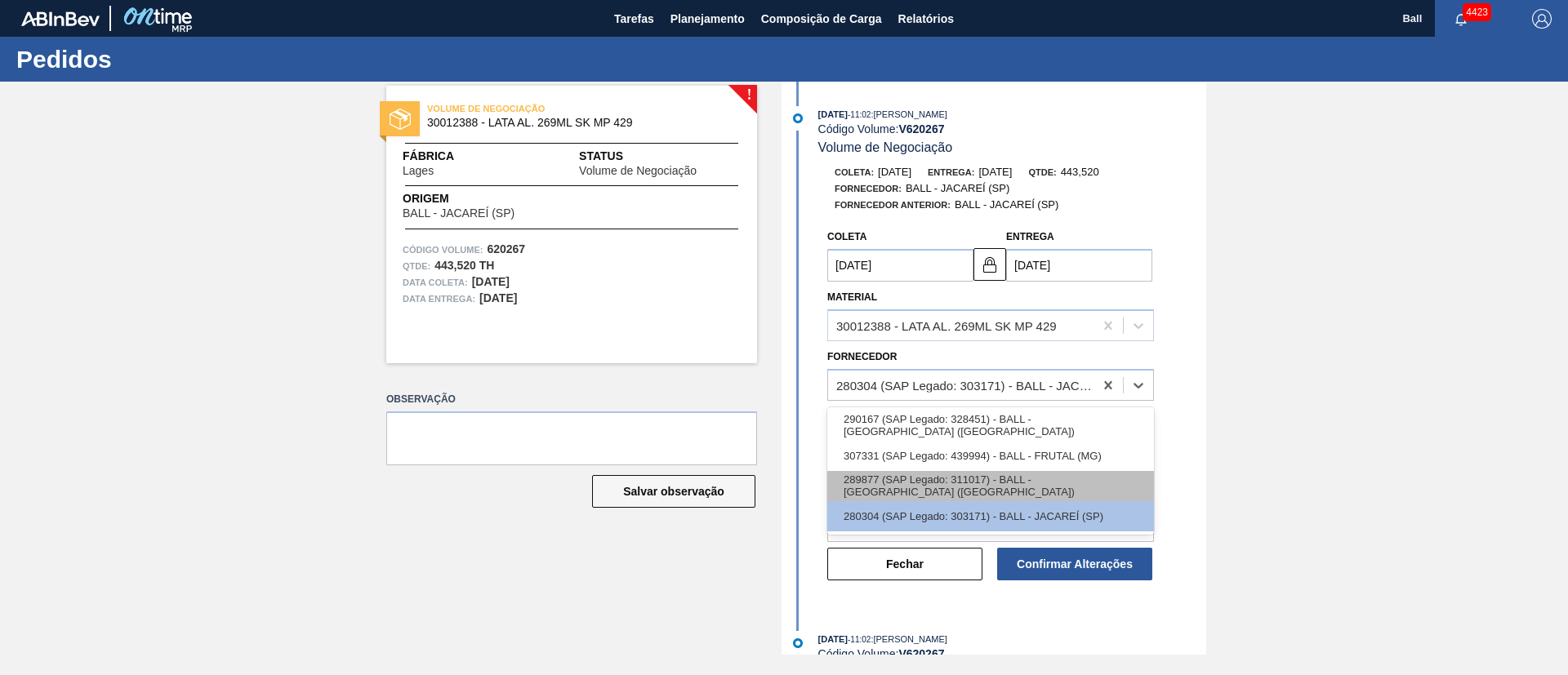
click at [1105, 477] on div "289877 (SAP Legado: 311017) - BALL - TRÊS RIOS (RJ)" at bounding box center [990, 486] width 326 height 31
type input "21/09/2025"
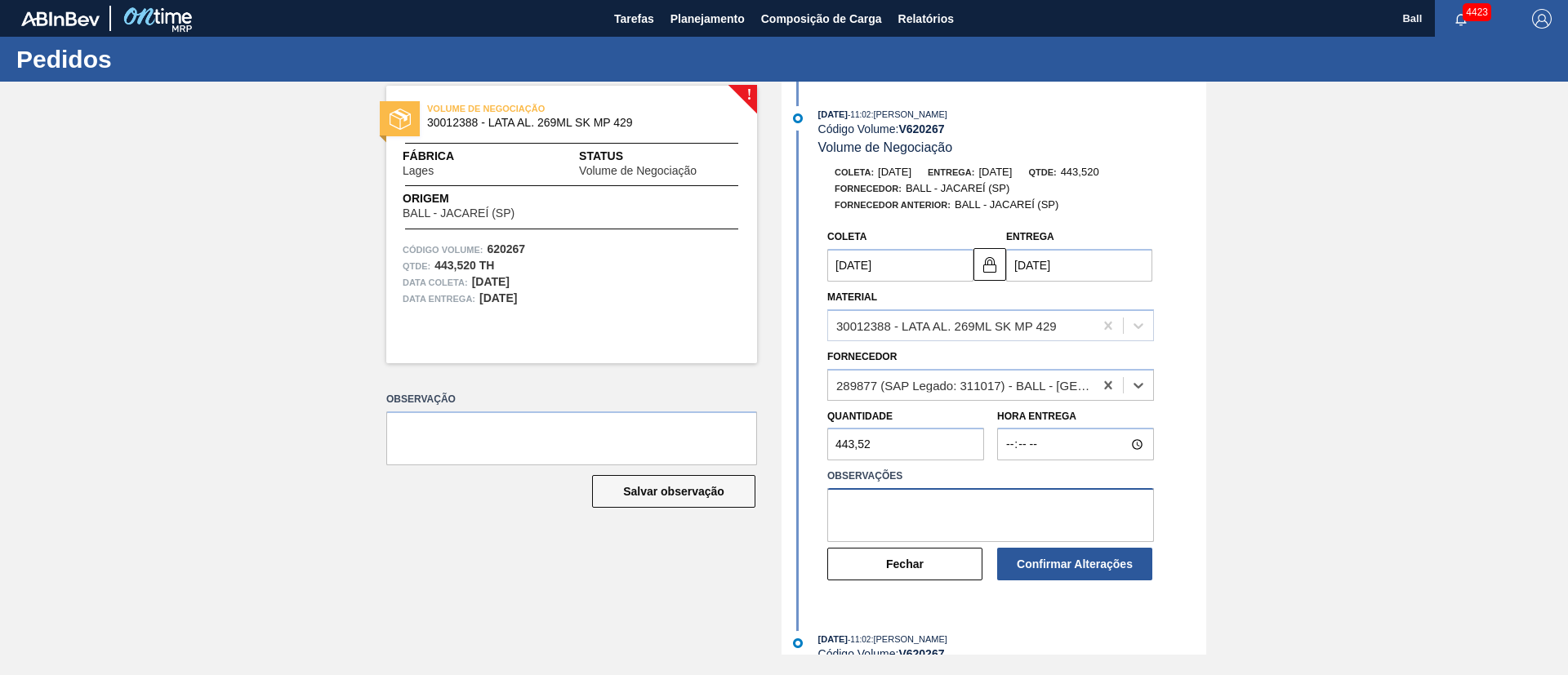
click at [977, 508] on textarea at bounding box center [990, 515] width 326 height 54
drag, startPoint x: 1018, startPoint y: 509, endPoint x: 641, endPoint y: 492, distance: 377.4
click at [641, 492] on div "! VOLUME DE NEGOCIAÇÃO 30012388 - LATA AL. 269ML SK MP 429 Fábrica Lages Status…" at bounding box center [784, 368] width 1568 height 573
type textarea "OK conforme malha"
click at [639, 487] on button "Salvar observação" at bounding box center [674, 492] width 164 height 33
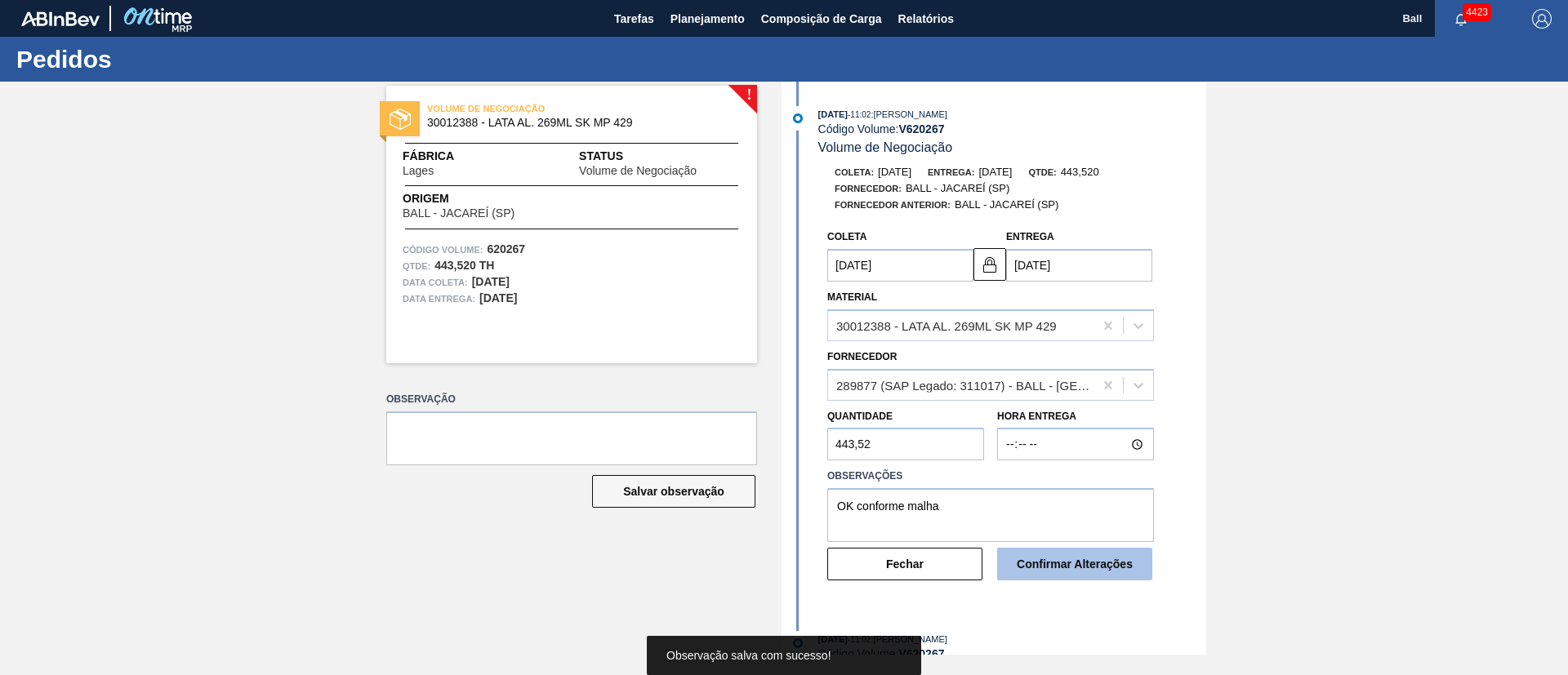
click at [1095, 564] on button "Confirmar Alterações" at bounding box center [1075, 564] width 155 height 33
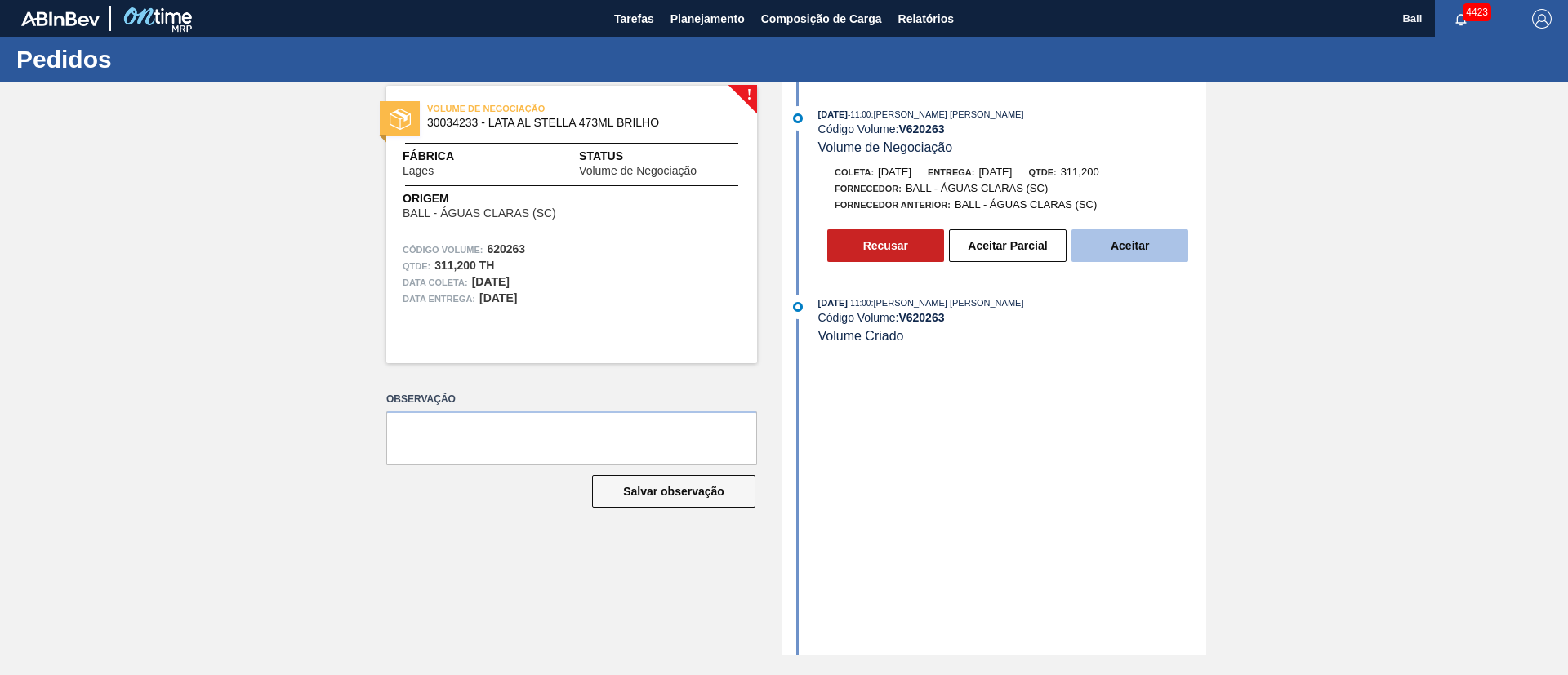
click at [1159, 253] on button "Aceitar" at bounding box center [1130, 246] width 117 height 33
click at [1144, 260] on button "Aceitar" at bounding box center [1130, 246] width 117 height 33
click at [1147, 244] on button "Aceitar" at bounding box center [1130, 246] width 117 height 33
click at [1159, 235] on button "Aceitar" at bounding box center [1130, 246] width 117 height 33
click at [1107, 242] on button "Aceitar" at bounding box center [1130, 246] width 117 height 33
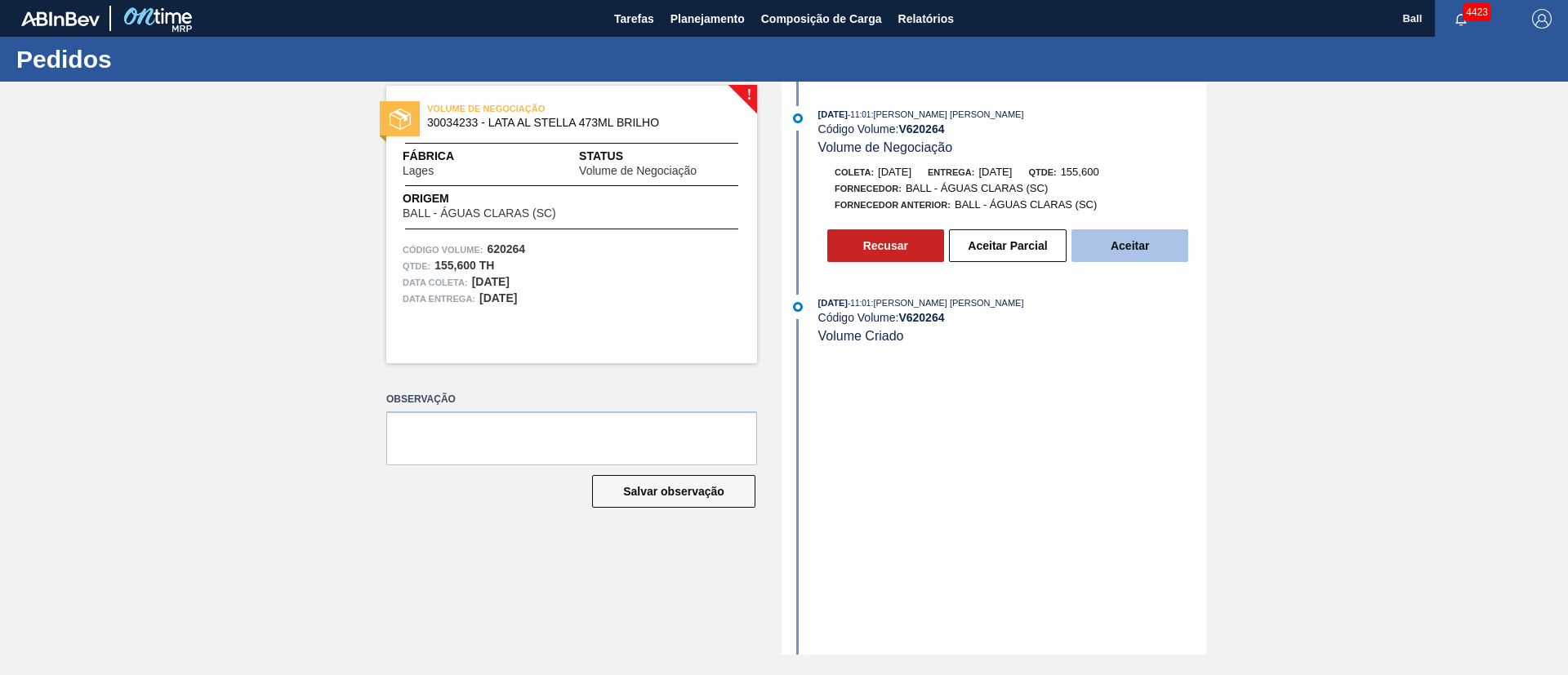
click at [1137, 248] on button "Aceitar" at bounding box center [1130, 246] width 117 height 33
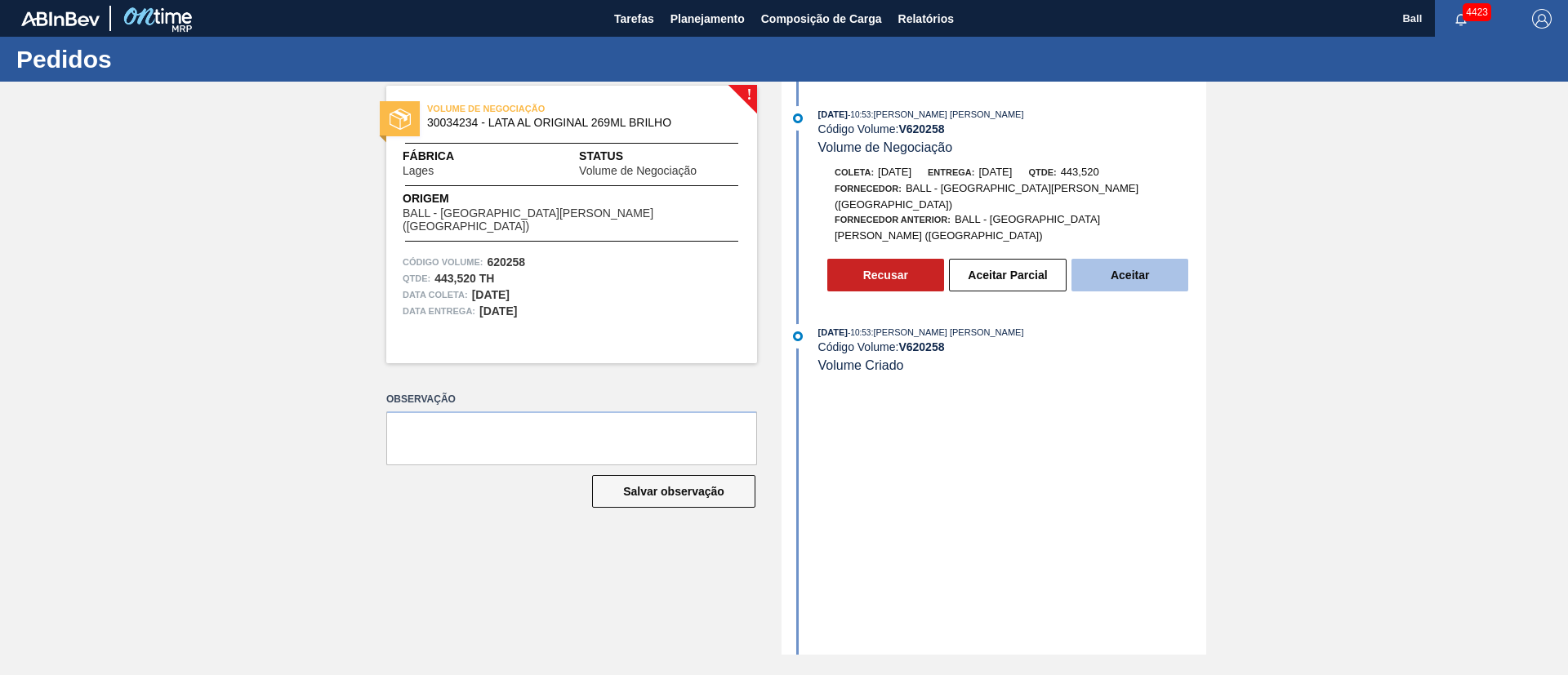
click at [1117, 259] on button "Aceitar" at bounding box center [1130, 275] width 117 height 33
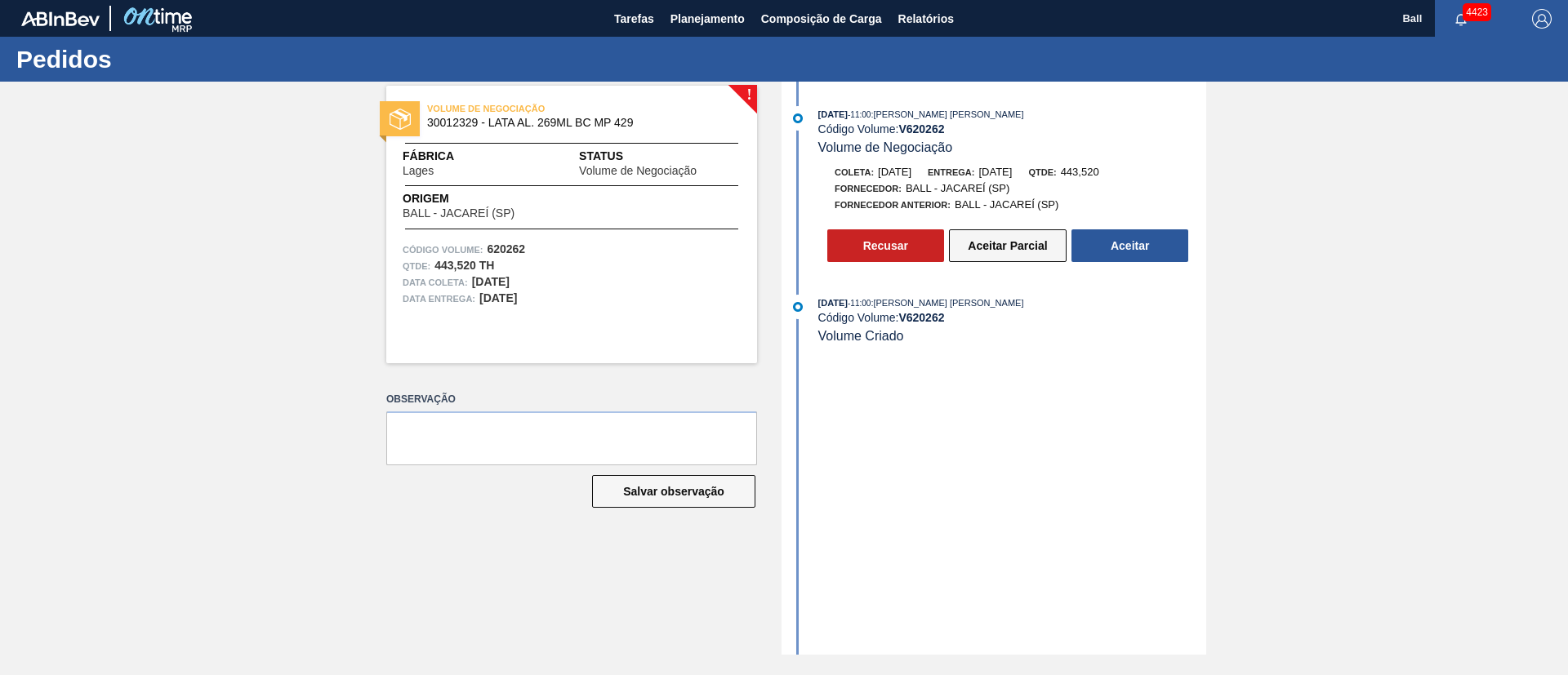
click at [989, 240] on button "Aceitar Parcial" at bounding box center [1008, 246] width 117 height 33
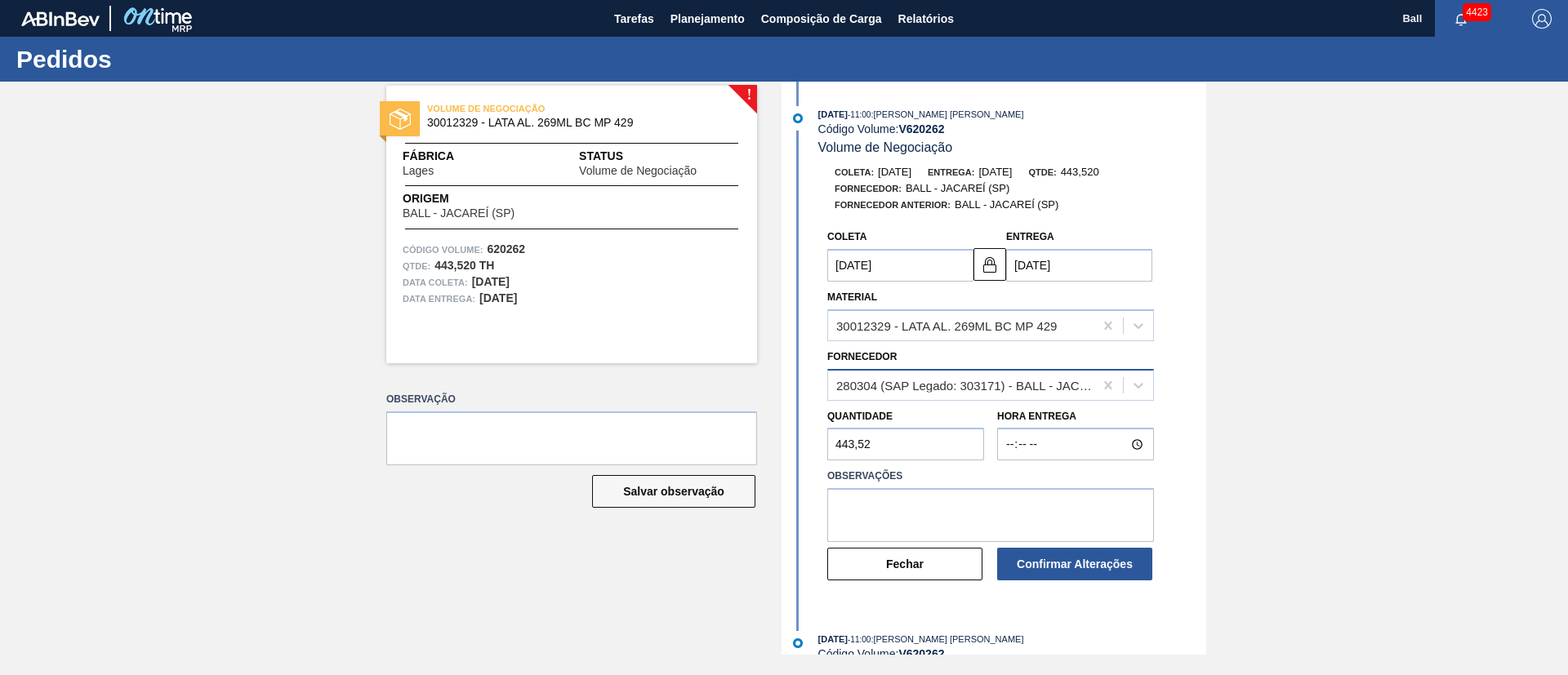
click at [1075, 383] on div "280304 (SAP Legado: 303171) - BALL - JACAREÍ (SP)" at bounding box center [965, 385] width 259 height 14
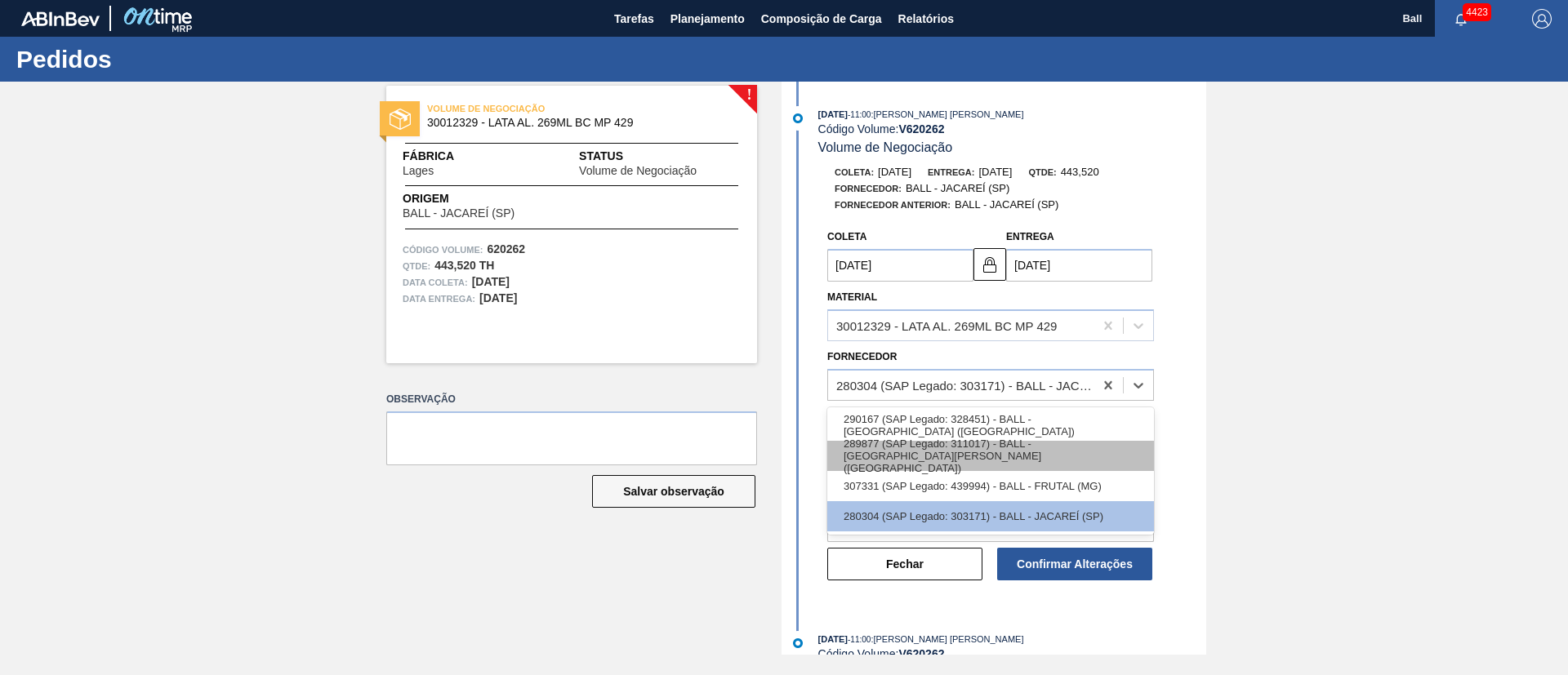
click at [1082, 454] on div "289877 (SAP Legado: 311017) - BALL - TRÊS RIOS (RJ)" at bounding box center [990, 456] width 326 height 31
type input "12/09/2025"
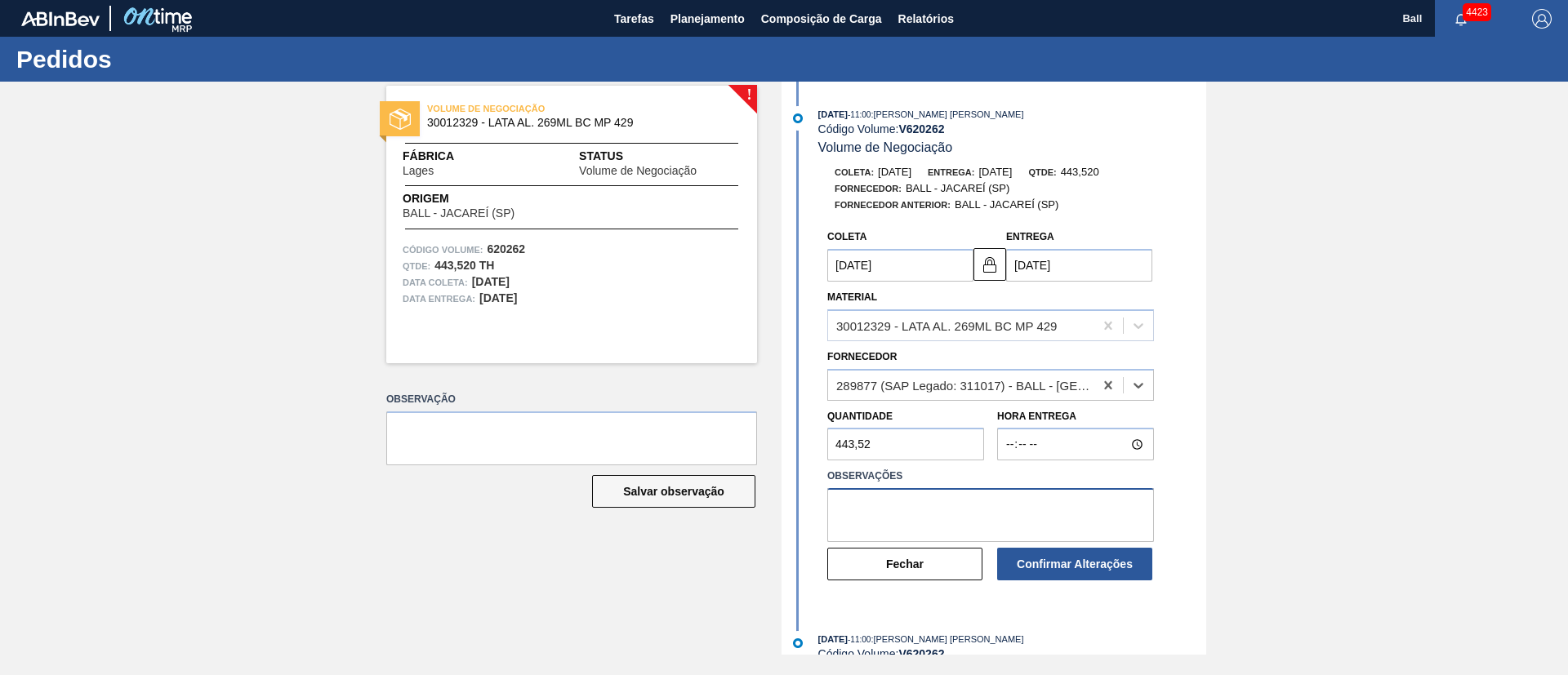
click at [1003, 516] on textarea at bounding box center [990, 515] width 326 height 54
paste textarea "OK conforme malha"
type textarea "OK conforme malha"
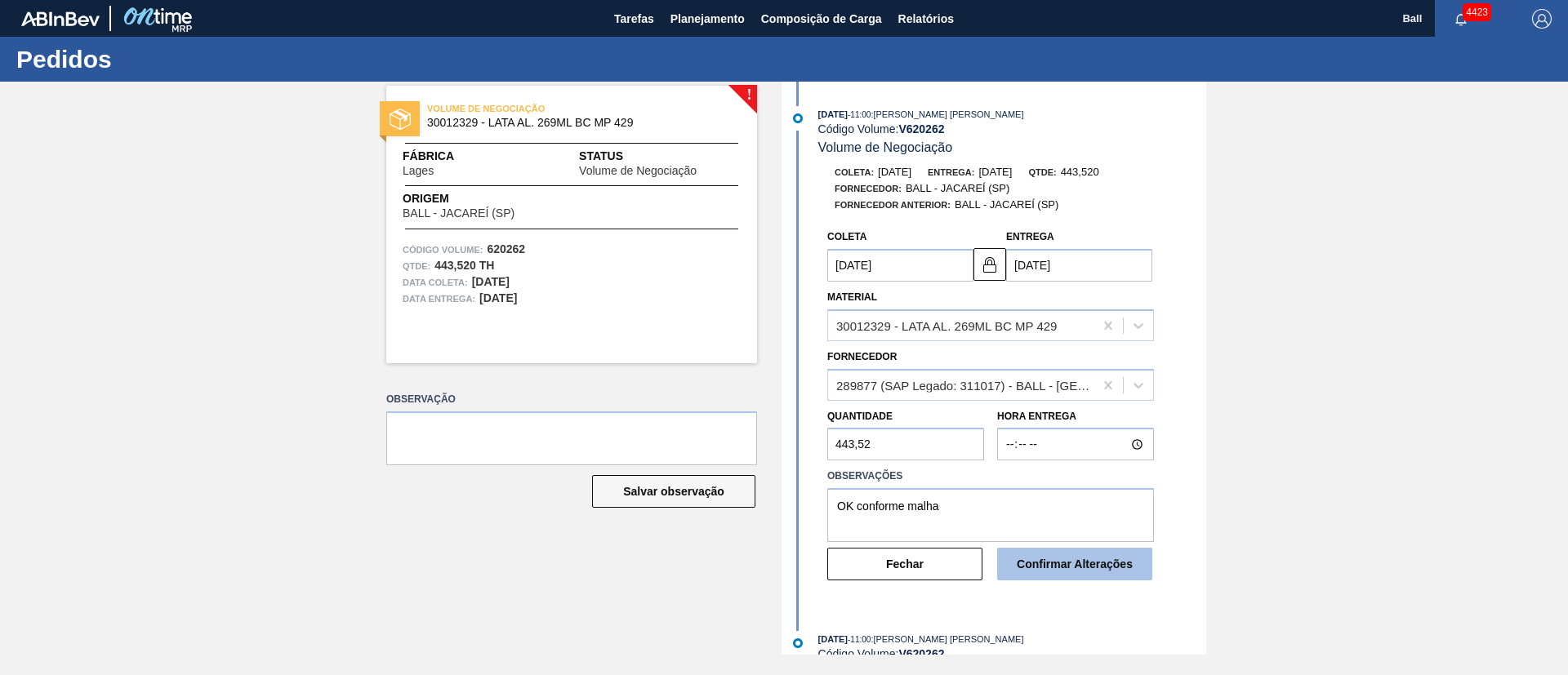
click at [1080, 564] on button "Confirmar Alterações" at bounding box center [1075, 564] width 155 height 33
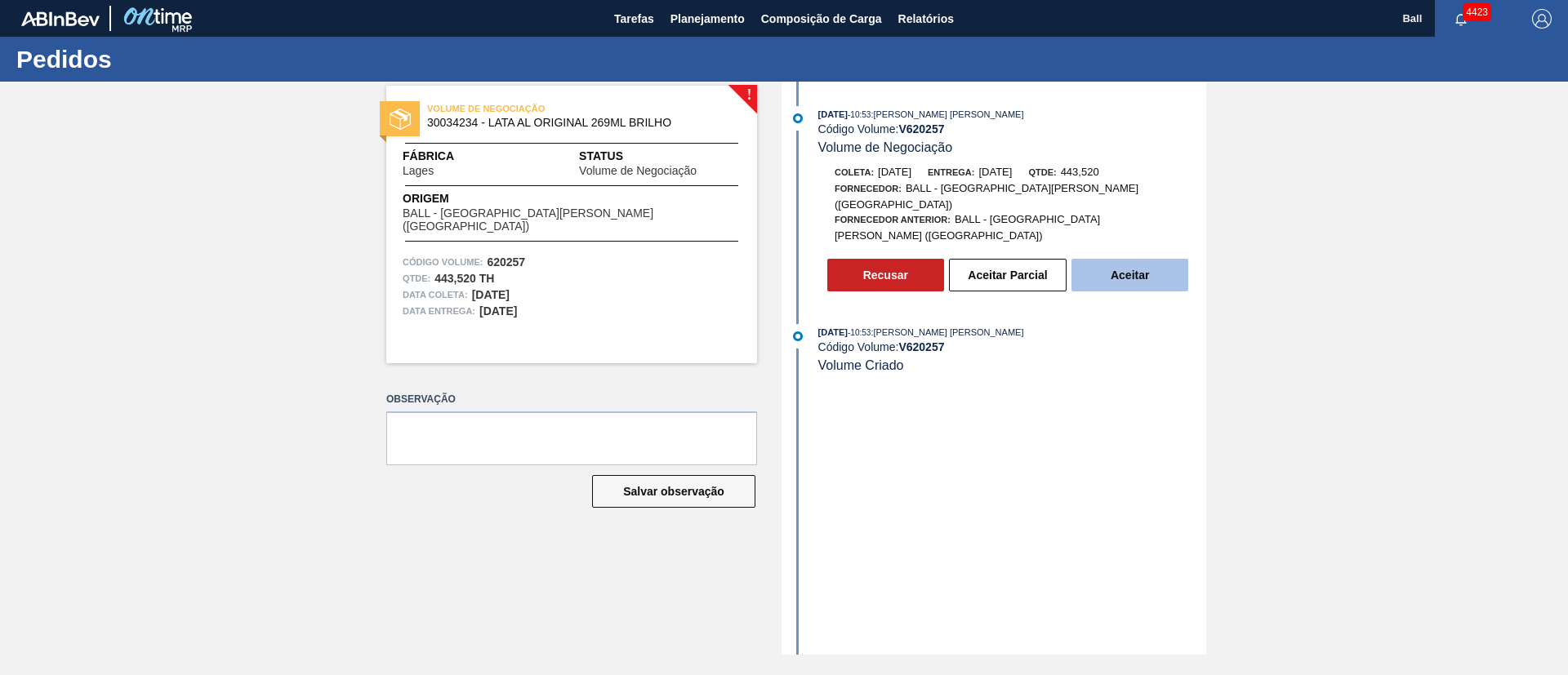
click at [1155, 259] on button "Aceitar" at bounding box center [1130, 275] width 117 height 33
click at [1102, 259] on button "Aceitar" at bounding box center [1130, 275] width 117 height 33
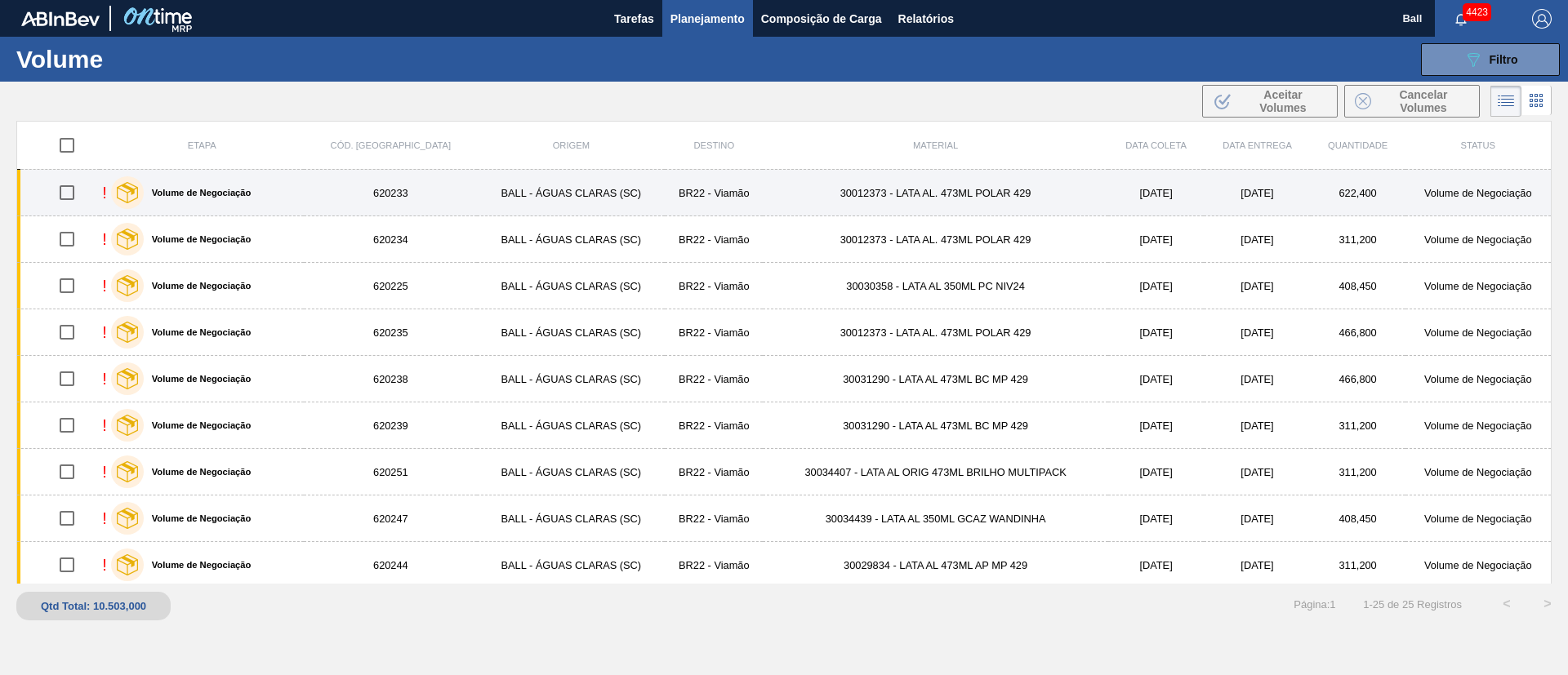
click at [378, 187] on td "620233" at bounding box center [391, 193] width 174 height 46
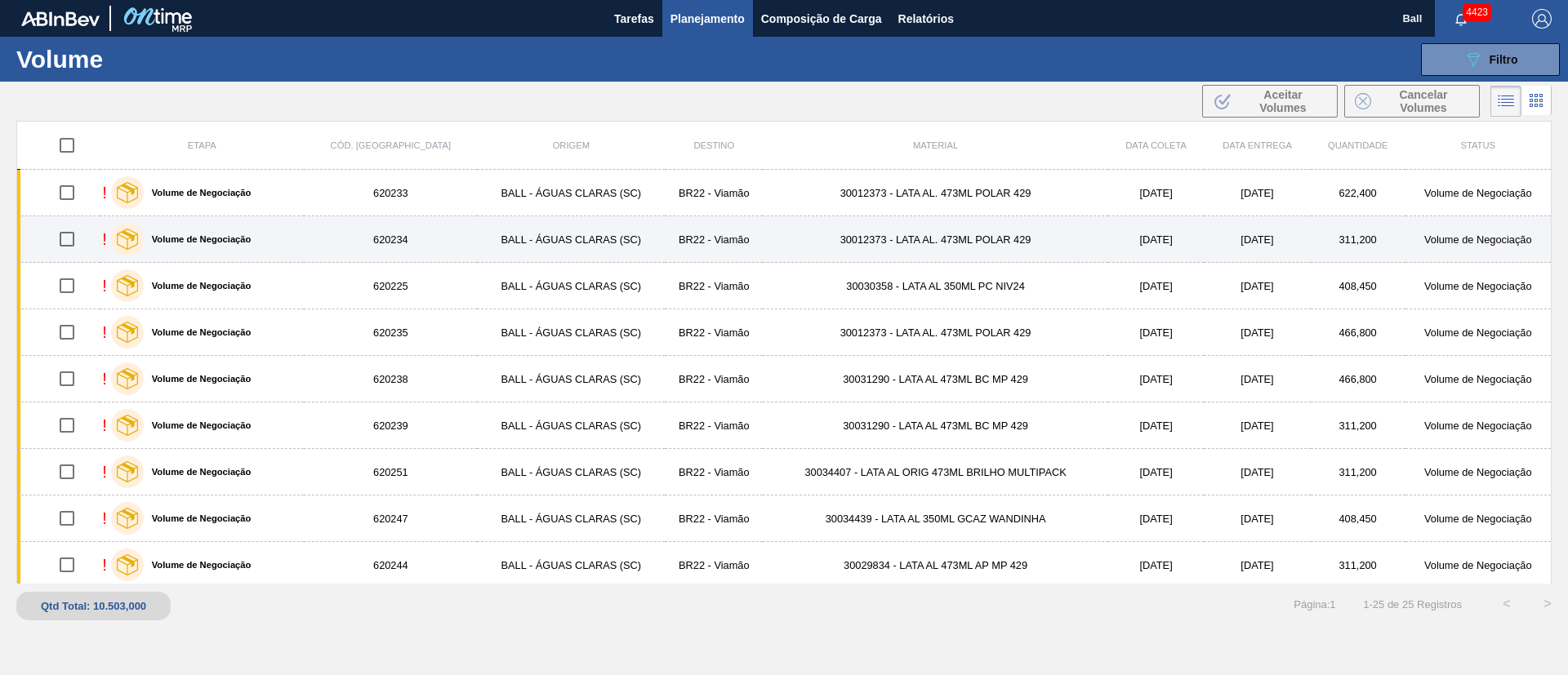
click at [361, 234] on td "620234" at bounding box center [391, 240] width 174 height 46
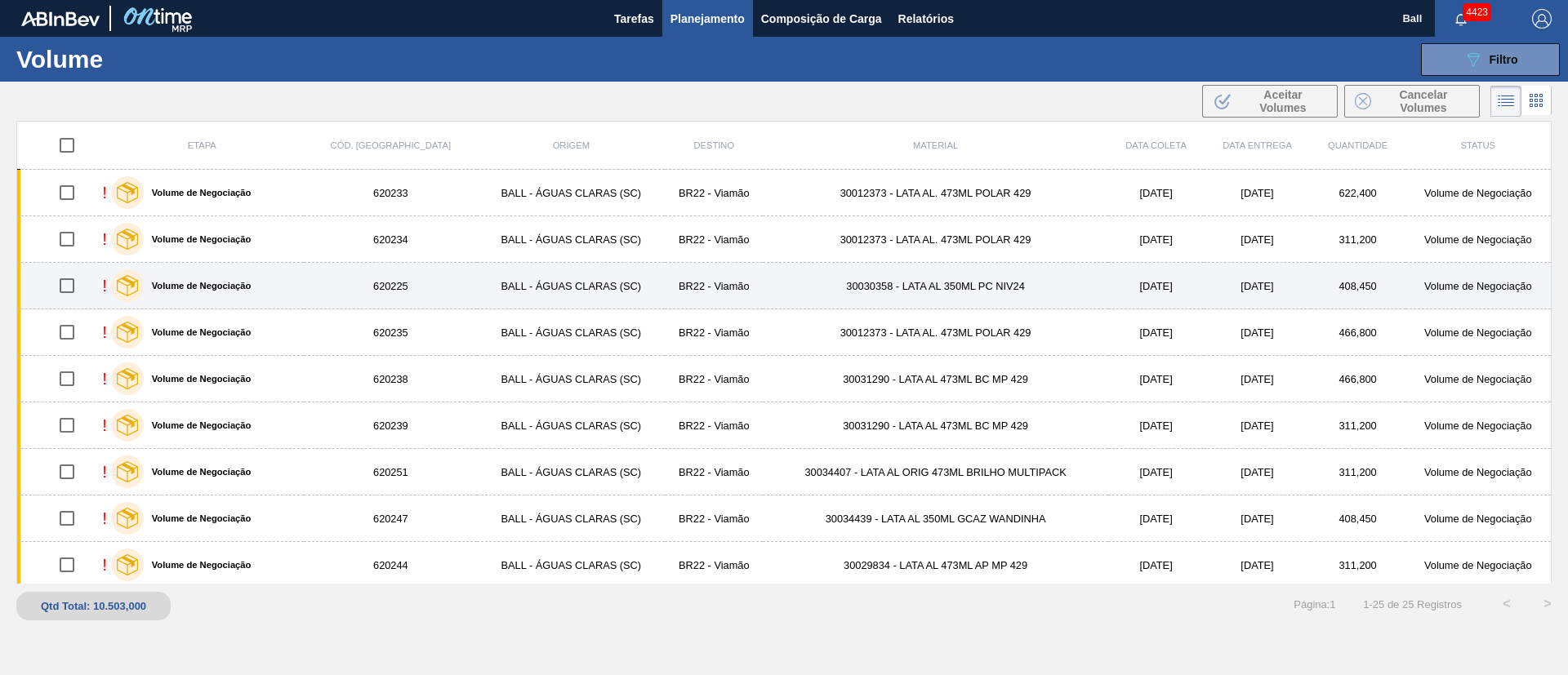
click at [361, 265] on td "620225" at bounding box center [391, 286] width 174 height 46
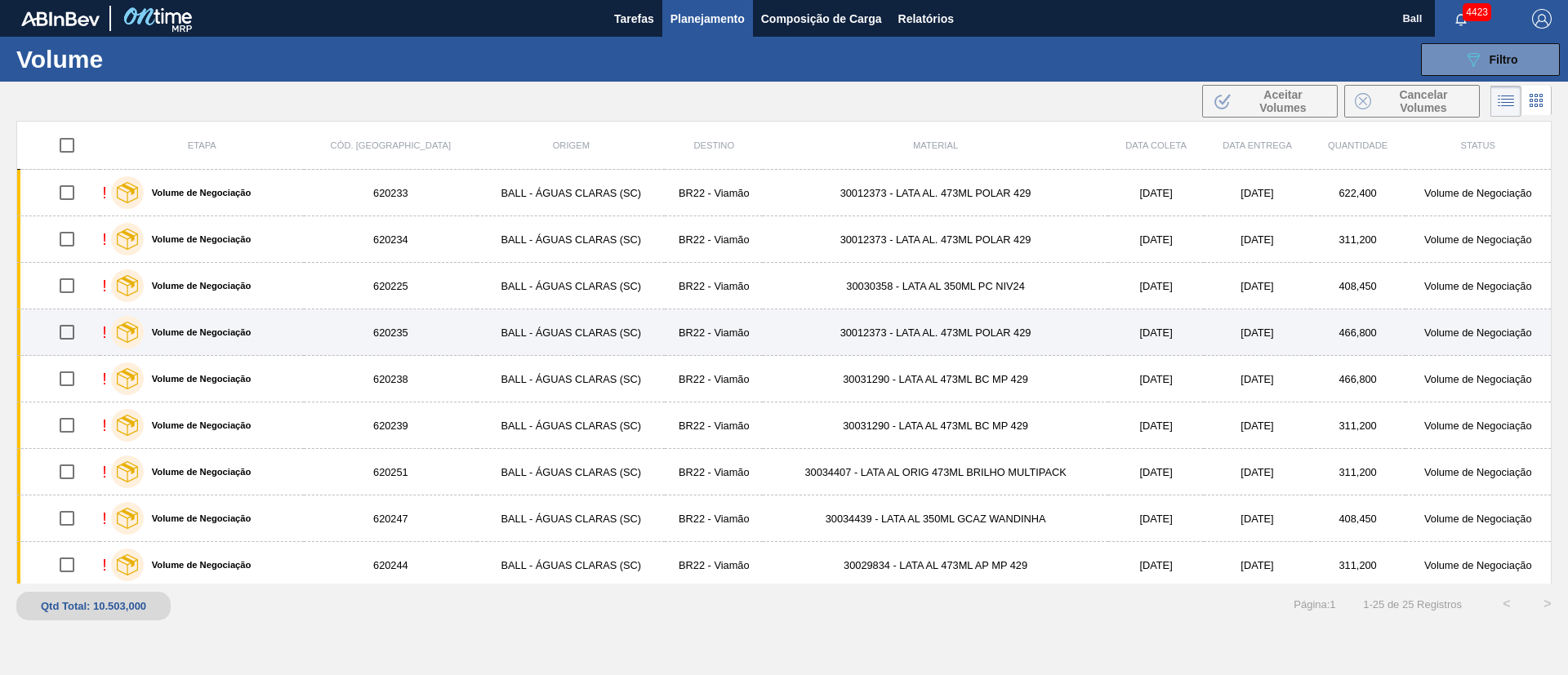
click at [369, 312] on td "620235" at bounding box center [391, 333] width 174 height 46
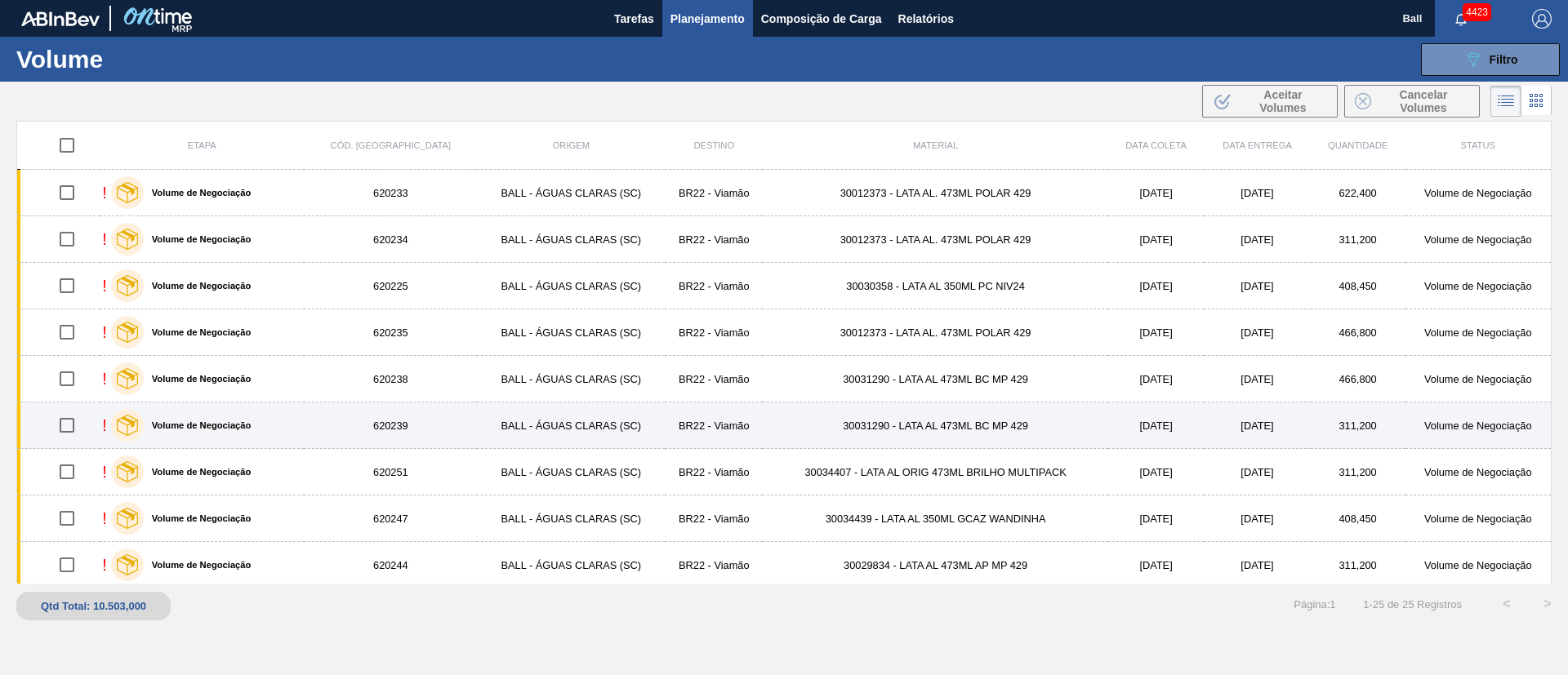
drag, startPoint x: 374, startPoint y: 371, endPoint x: 376, endPoint y: 412, distance: 41.0
click at [374, 372] on td "620238" at bounding box center [391, 379] width 174 height 46
click at [377, 427] on td "620239" at bounding box center [391, 425] width 174 height 46
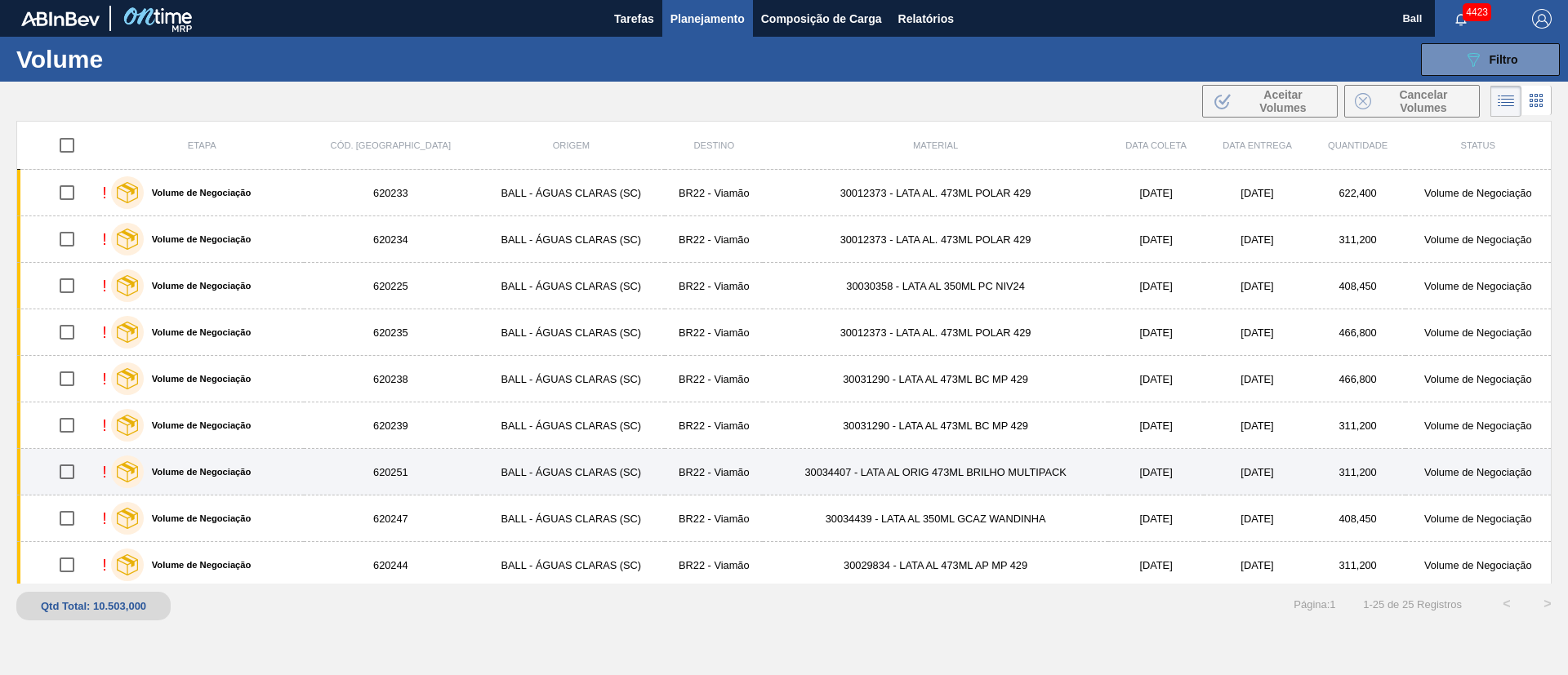
click at [383, 460] on td "620251" at bounding box center [391, 473] width 174 height 46
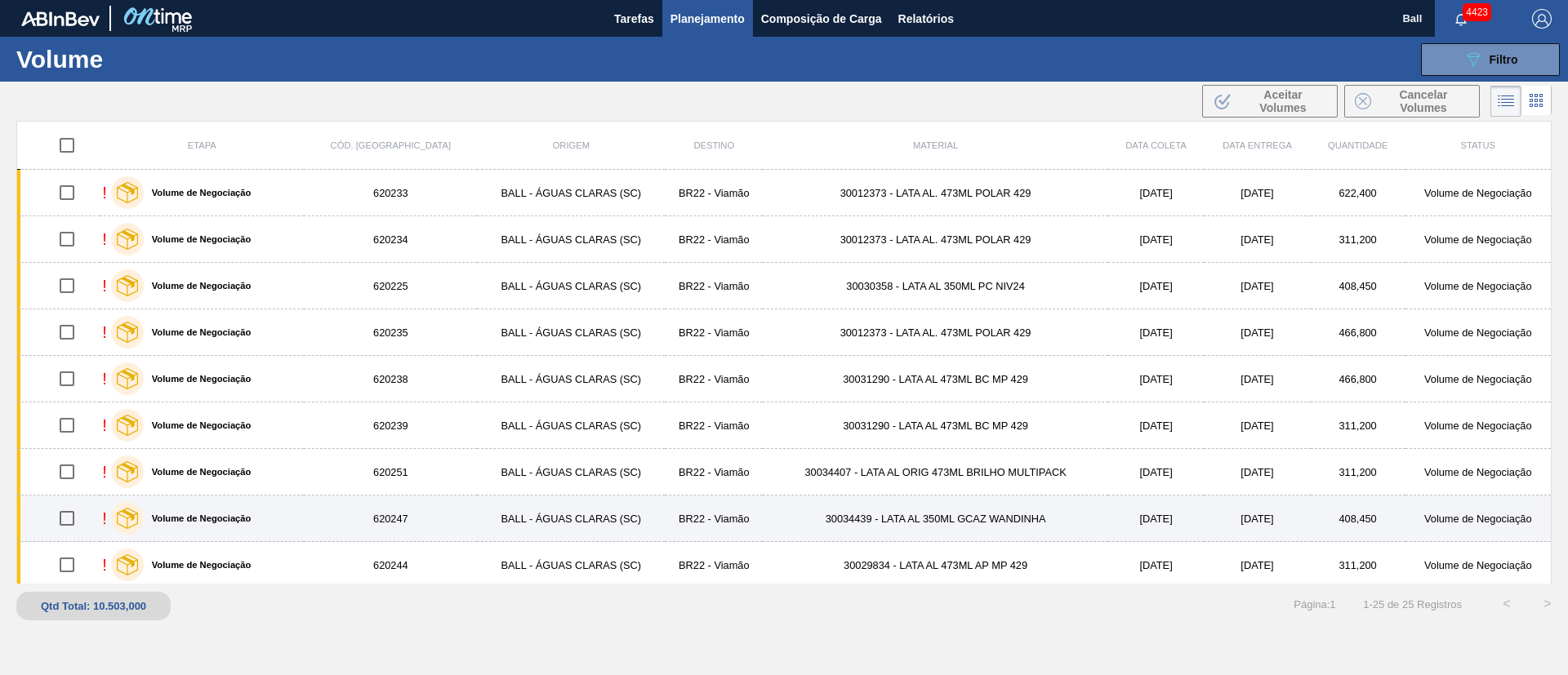
click at [381, 529] on td "620247" at bounding box center [391, 519] width 174 height 46
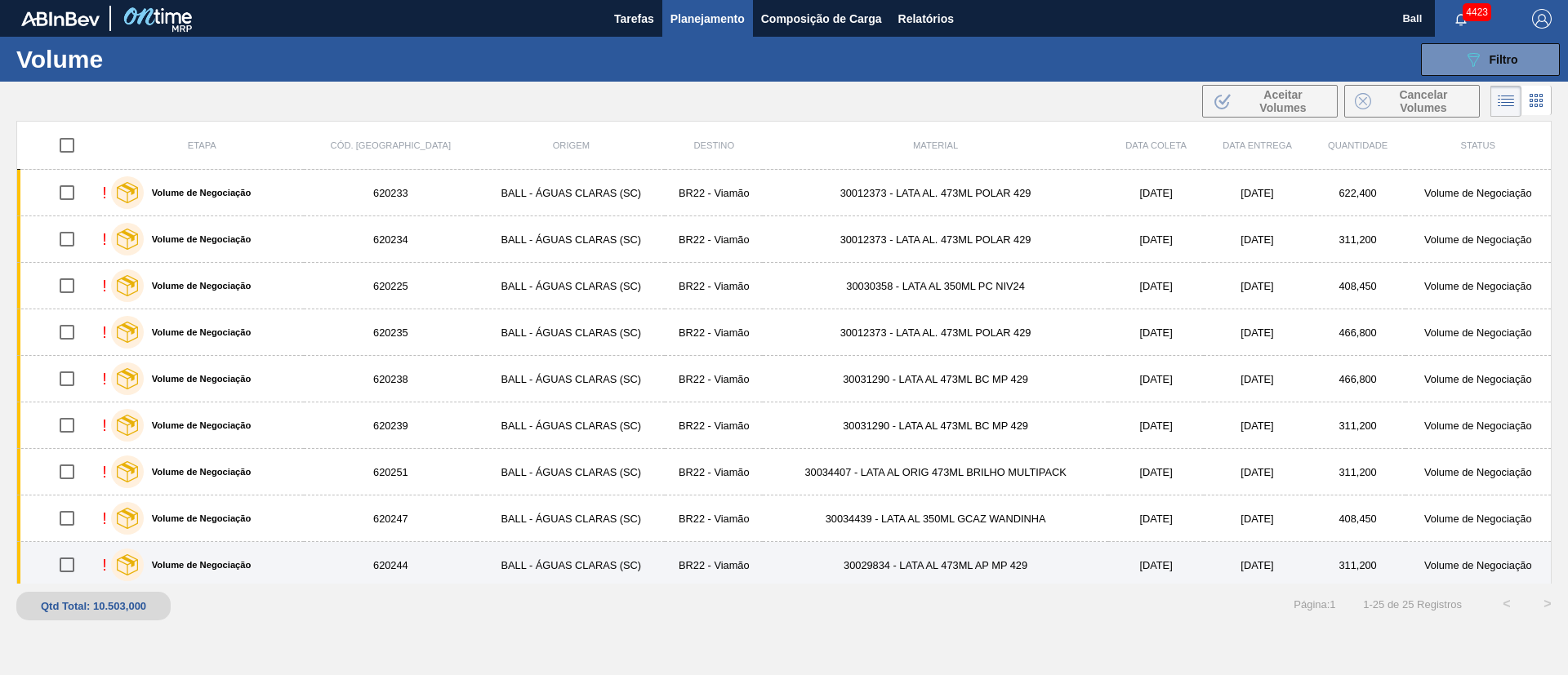
click at [388, 559] on td "620244" at bounding box center [391, 565] width 174 height 46
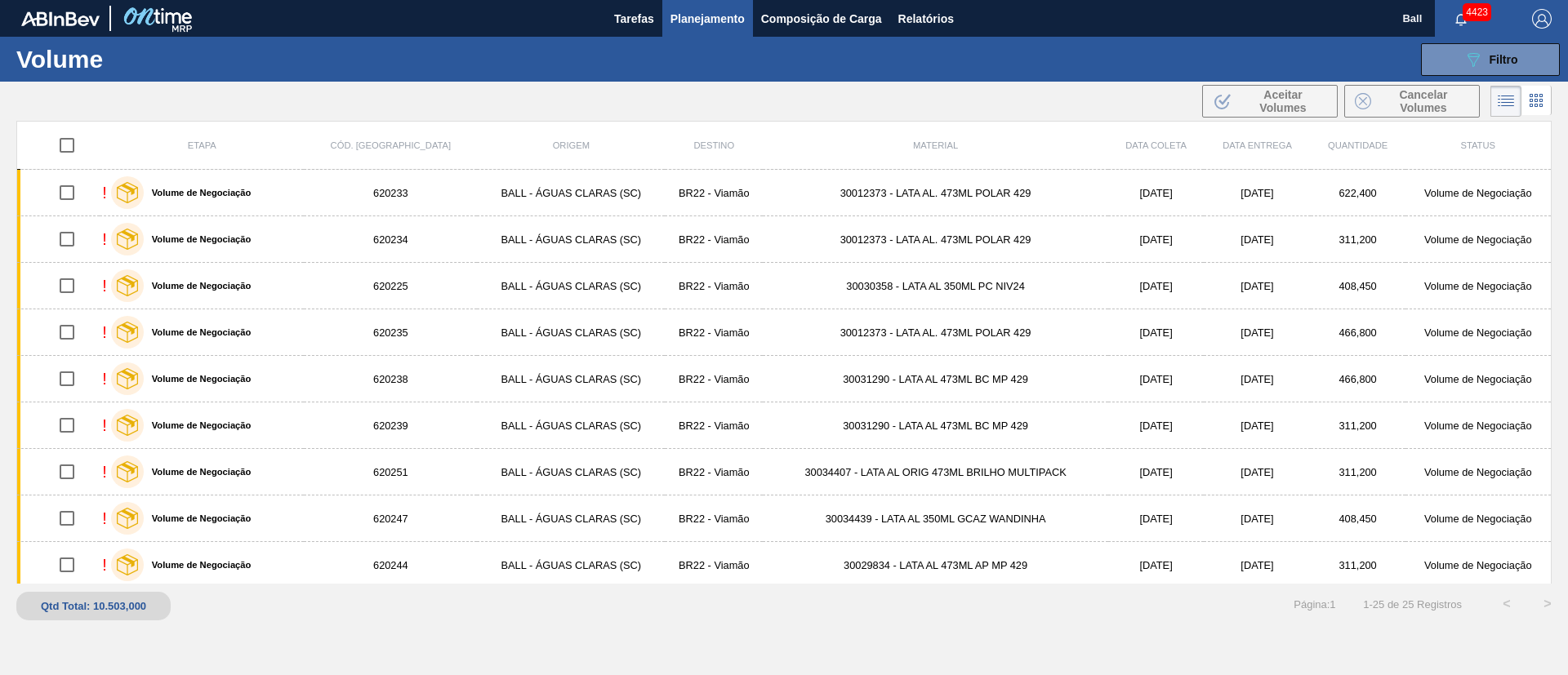
click at [65, 140] on input "checkbox" at bounding box center [67, 145] width 35 height 35
checkbox input "true"
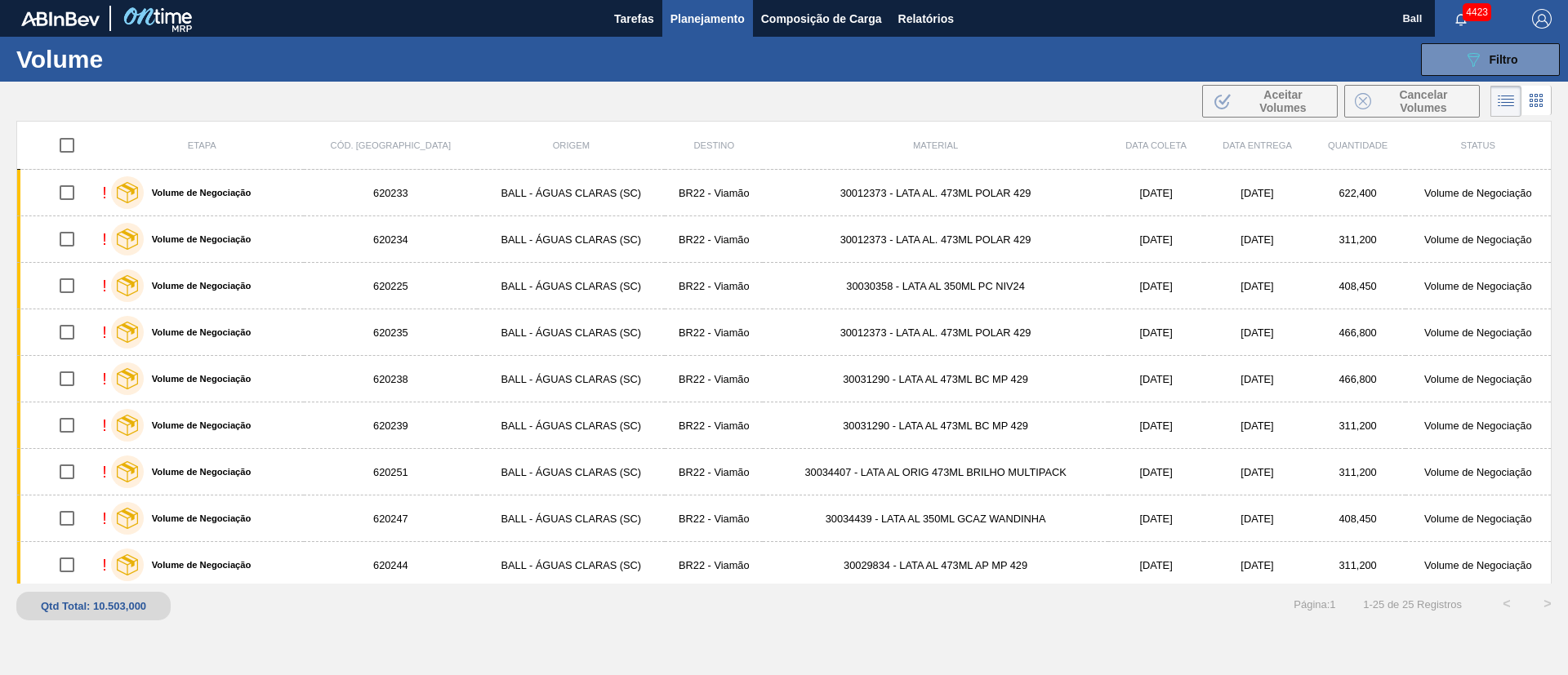
checkbox input "true"
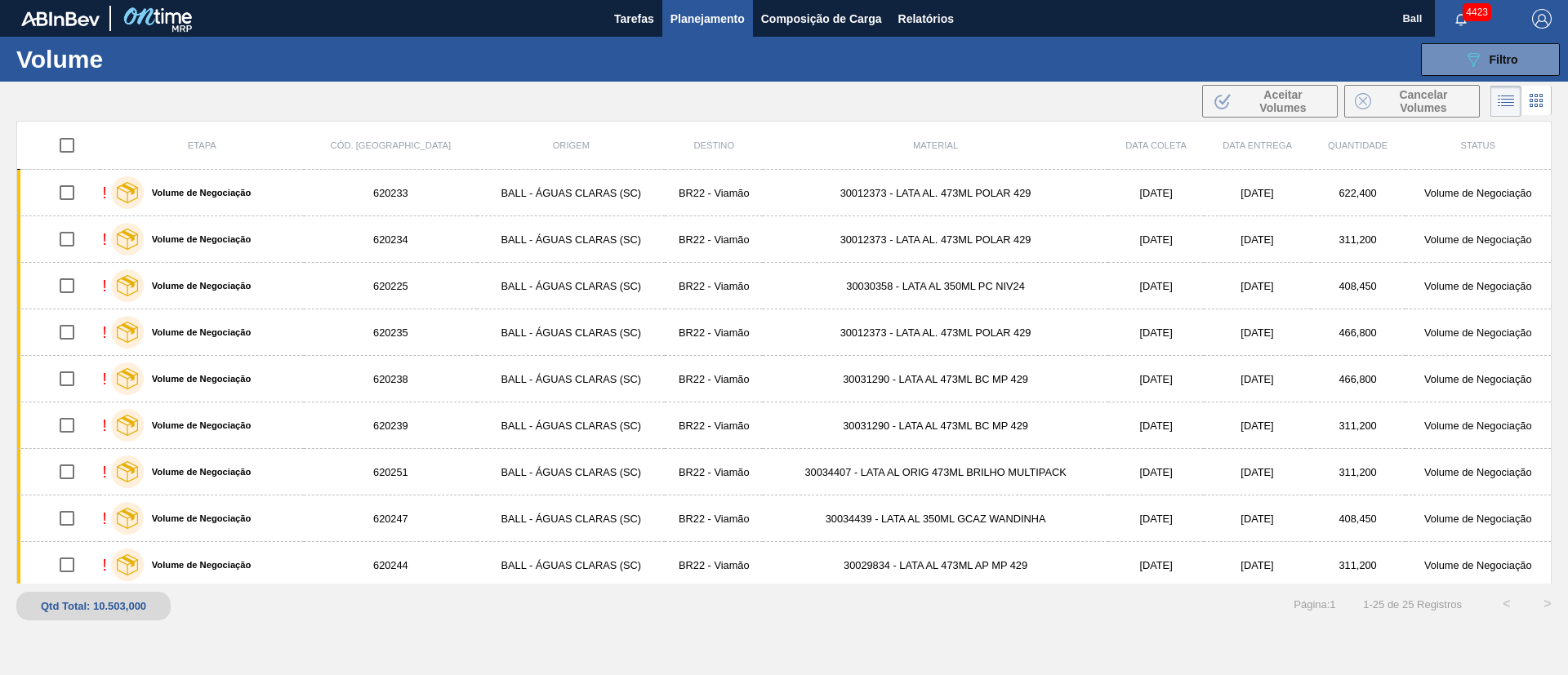
checkbox input "true"
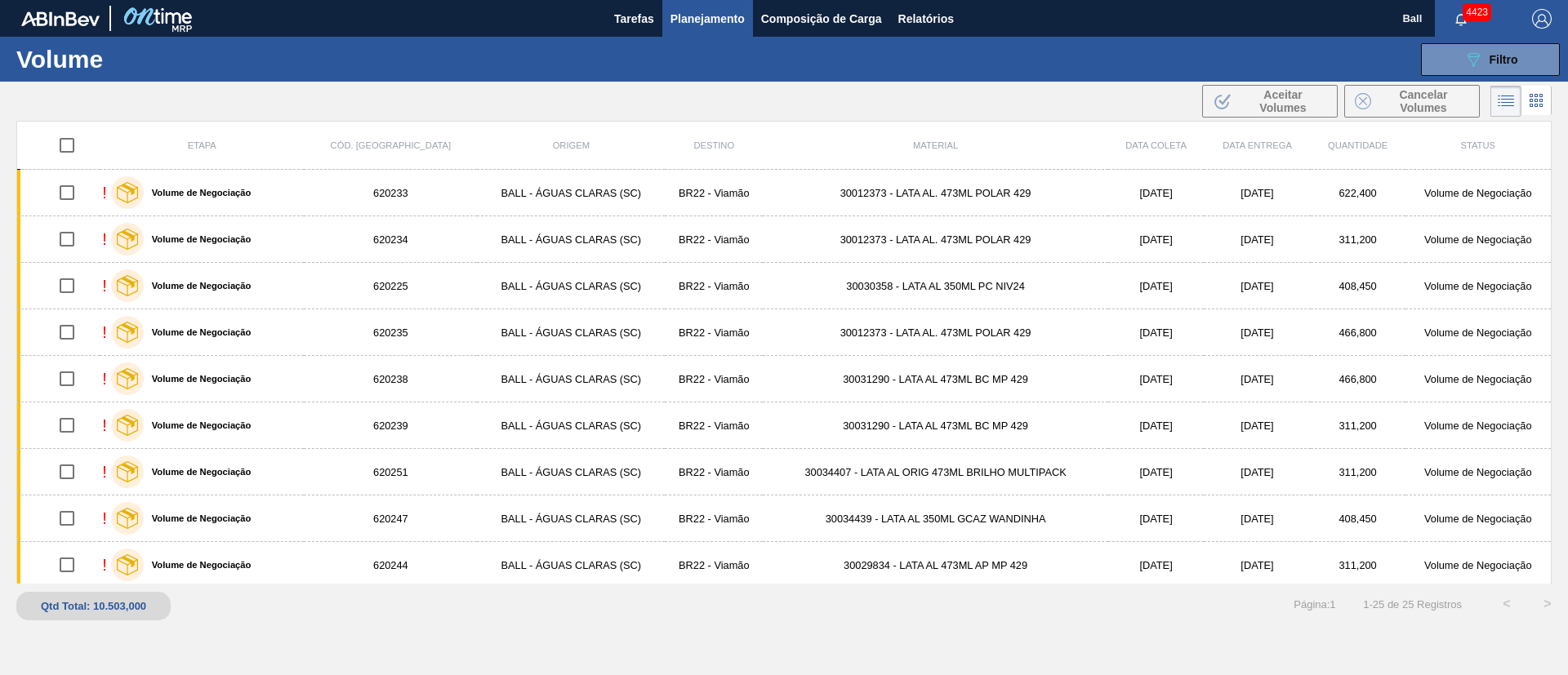
checkbox input "true"
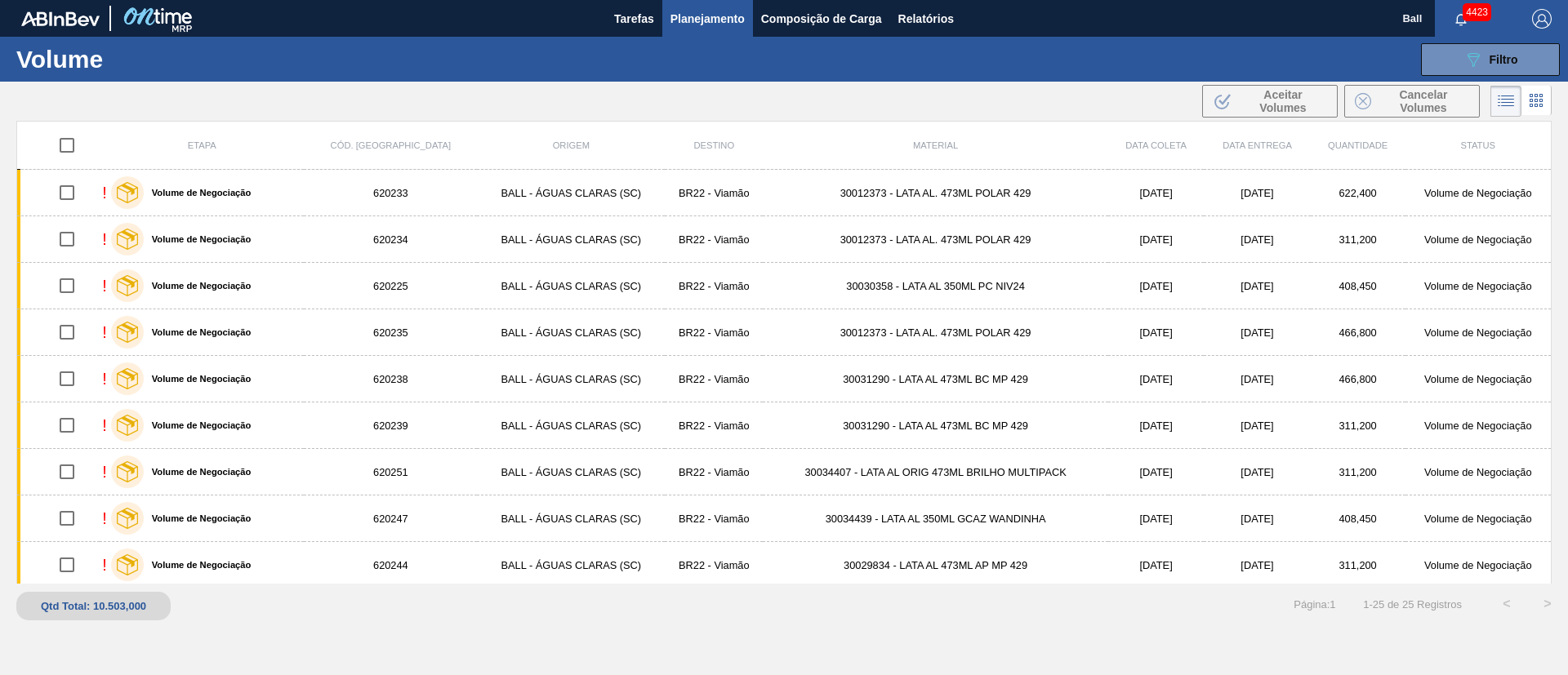
checkbox input "true"
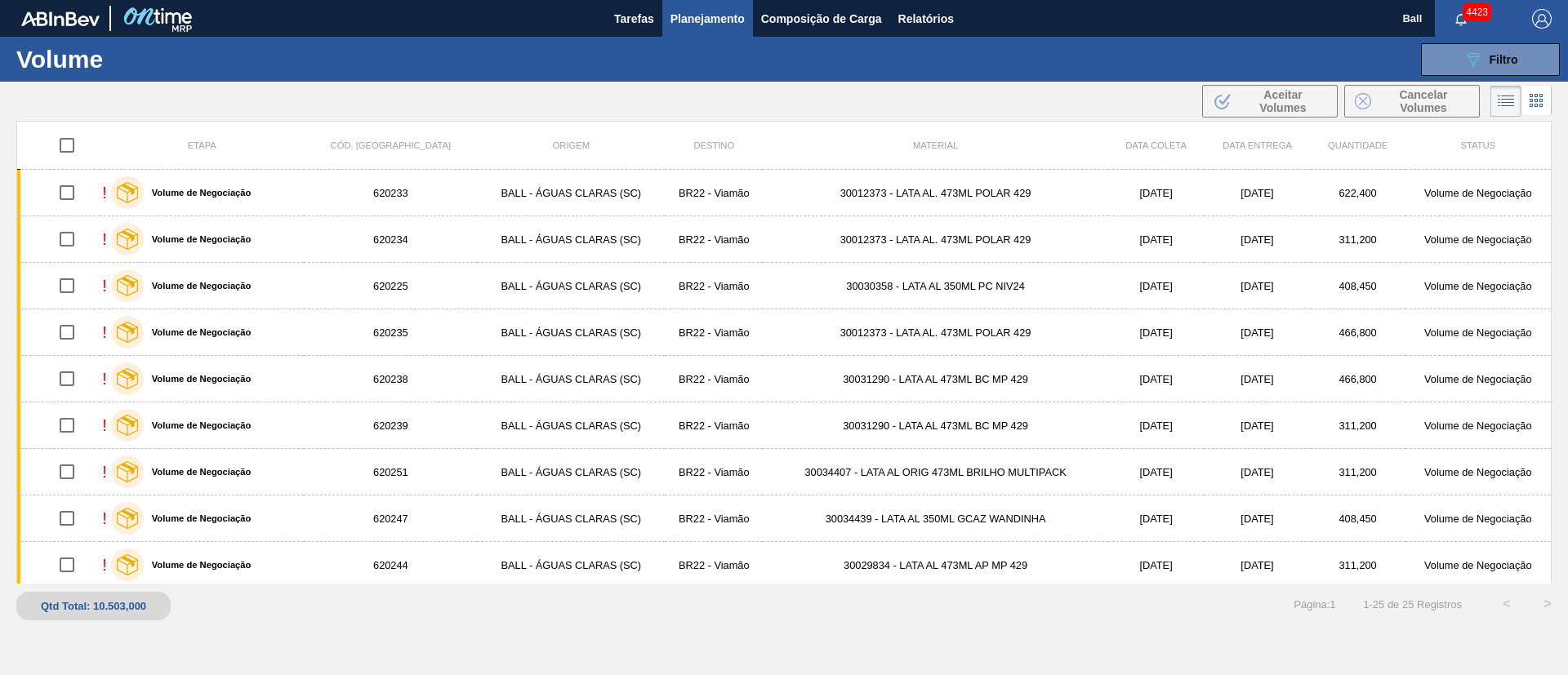
checkbox input "true"
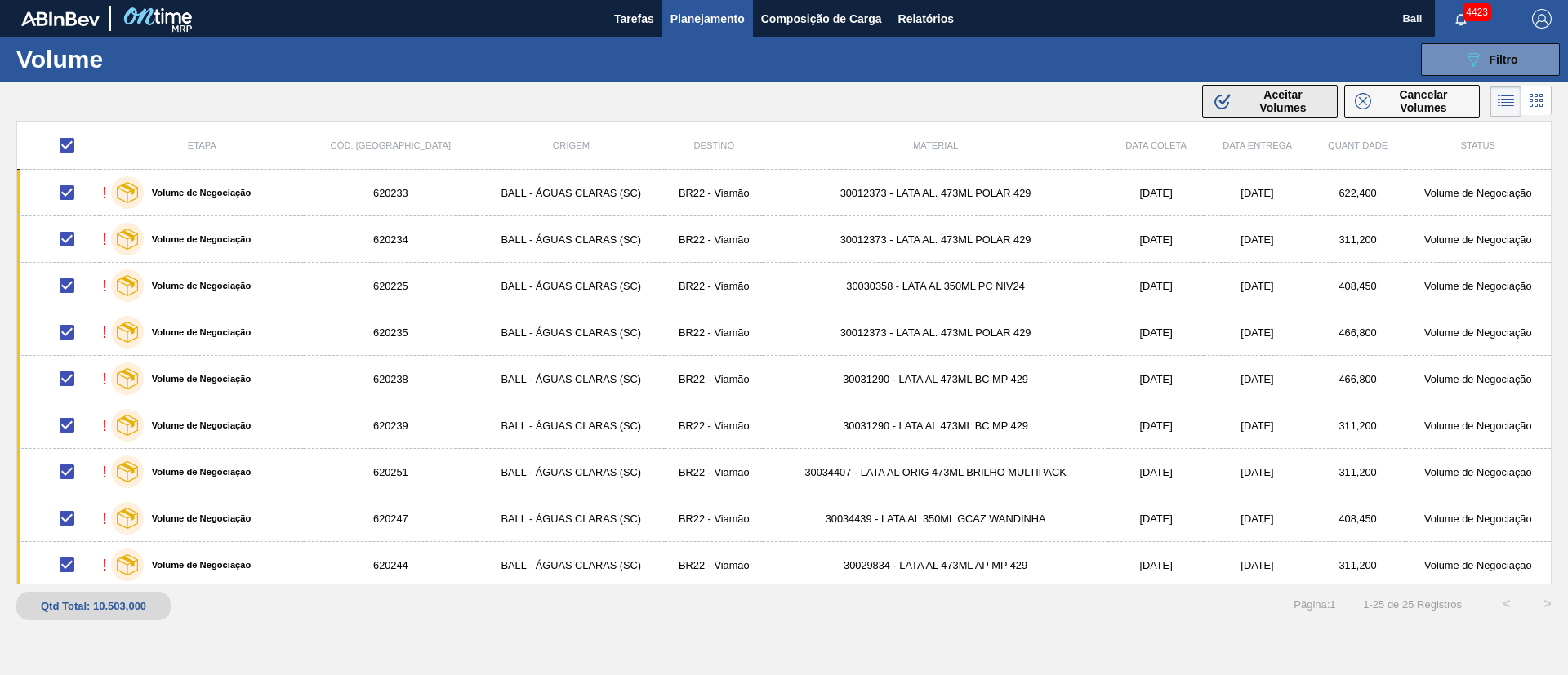
click at [1250, 95] on span "Aceitar Volumes" at bounding box center [1283, 102] width 88 height 26
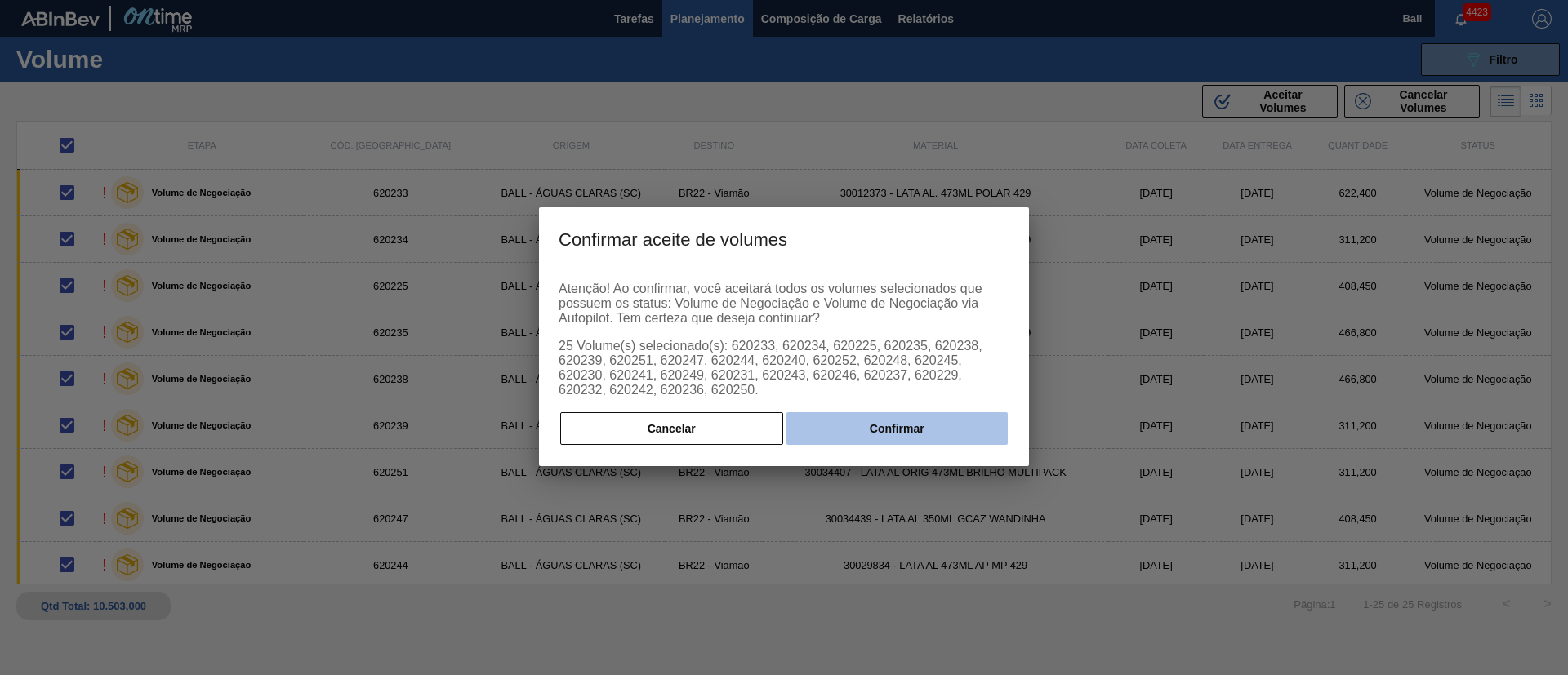
click at [888, 430] on button "Confirmar" at bounding box center [898, 429] width 222 height 33
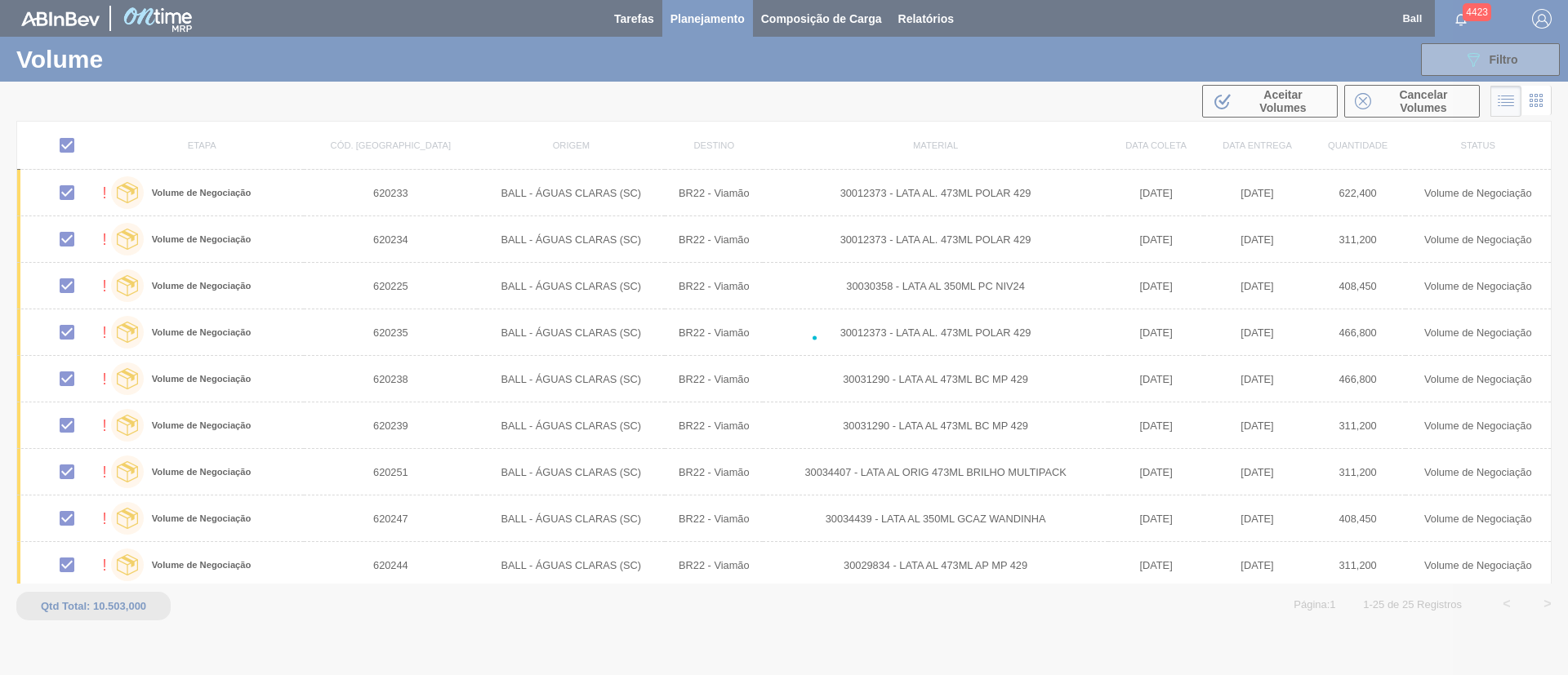
checkbox input "false"
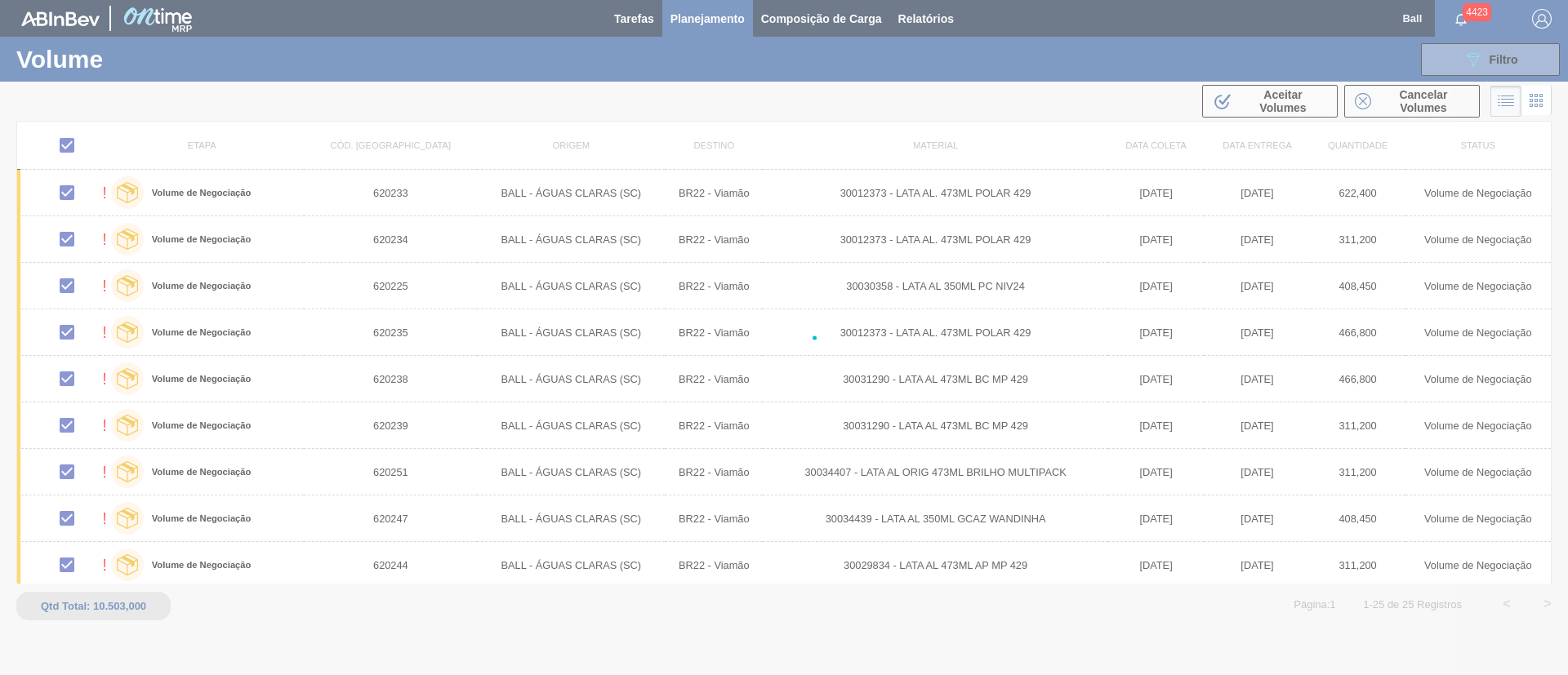
checkbox input "false"
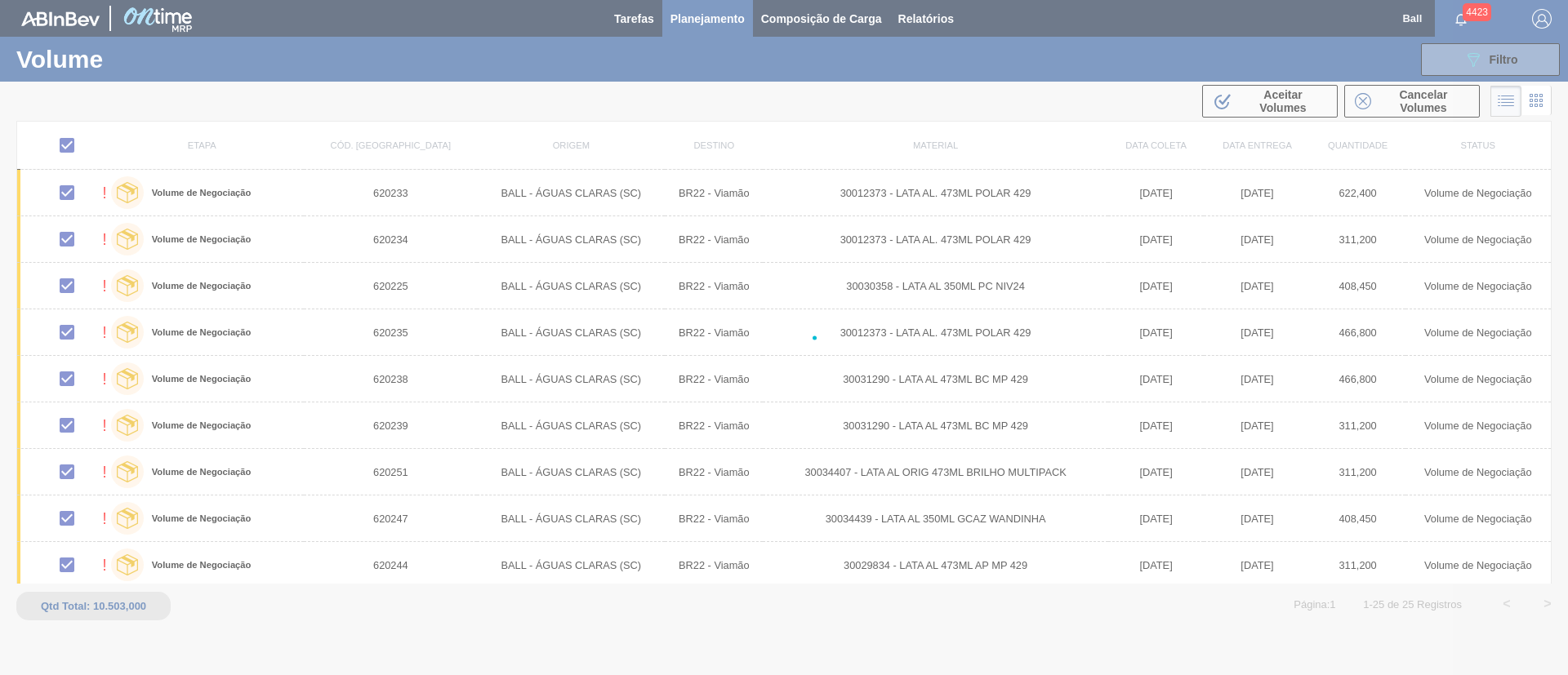
checkbox input "false"
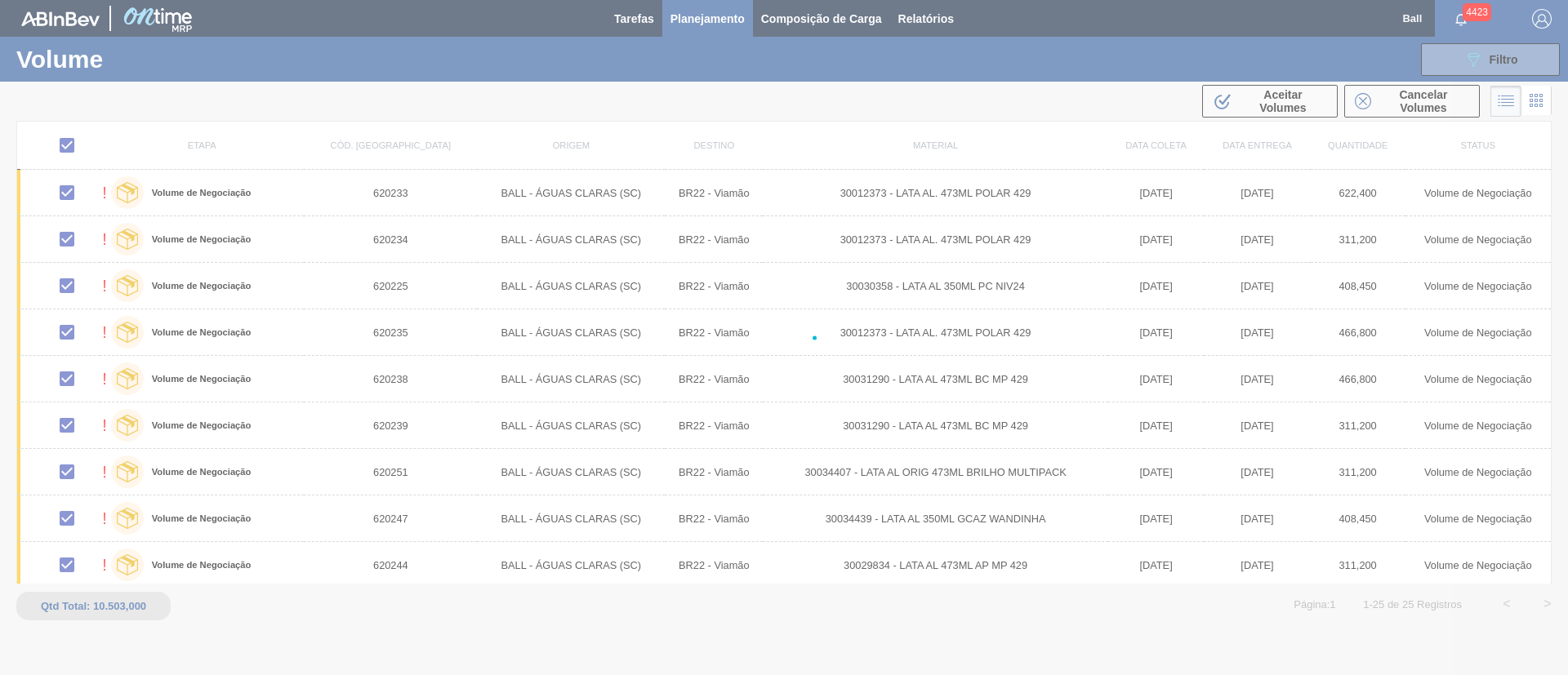
checkbox input "false"
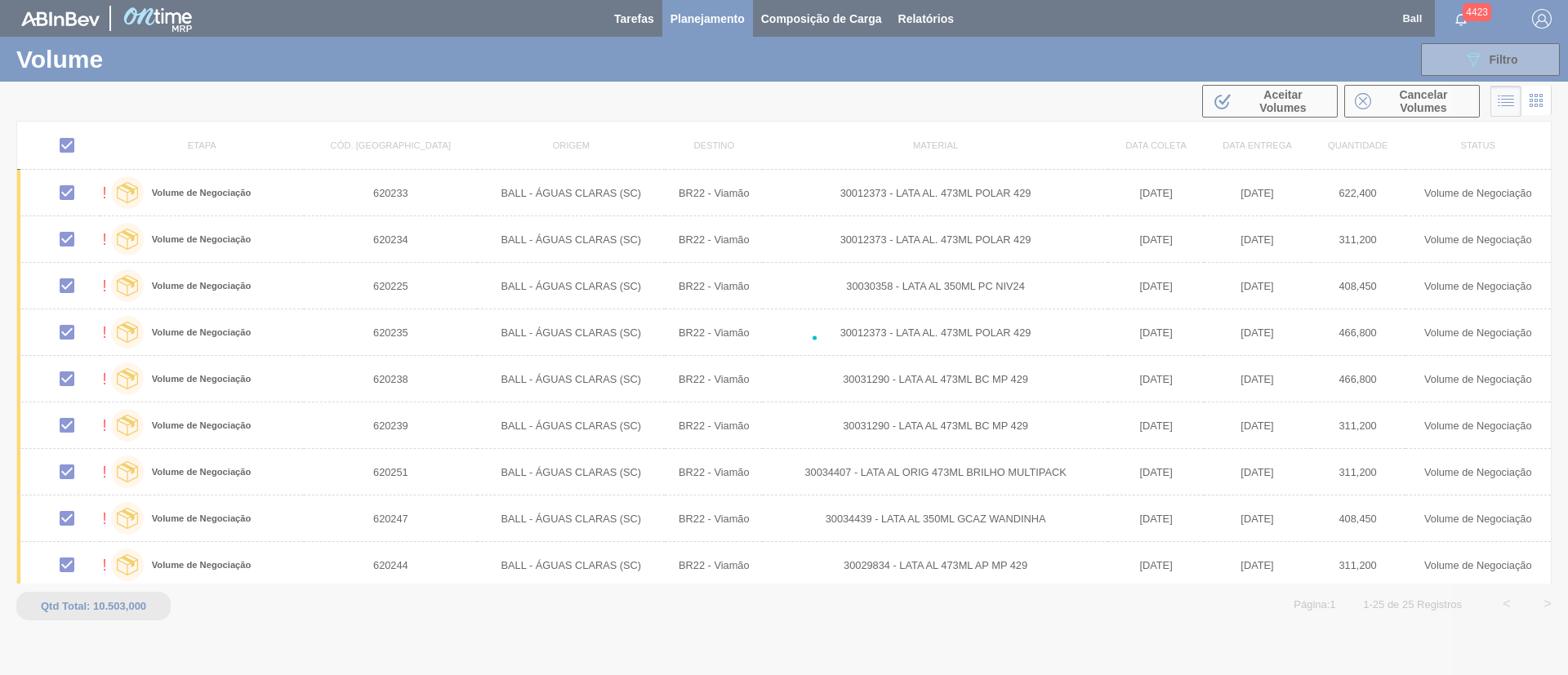
checkbox input "false"
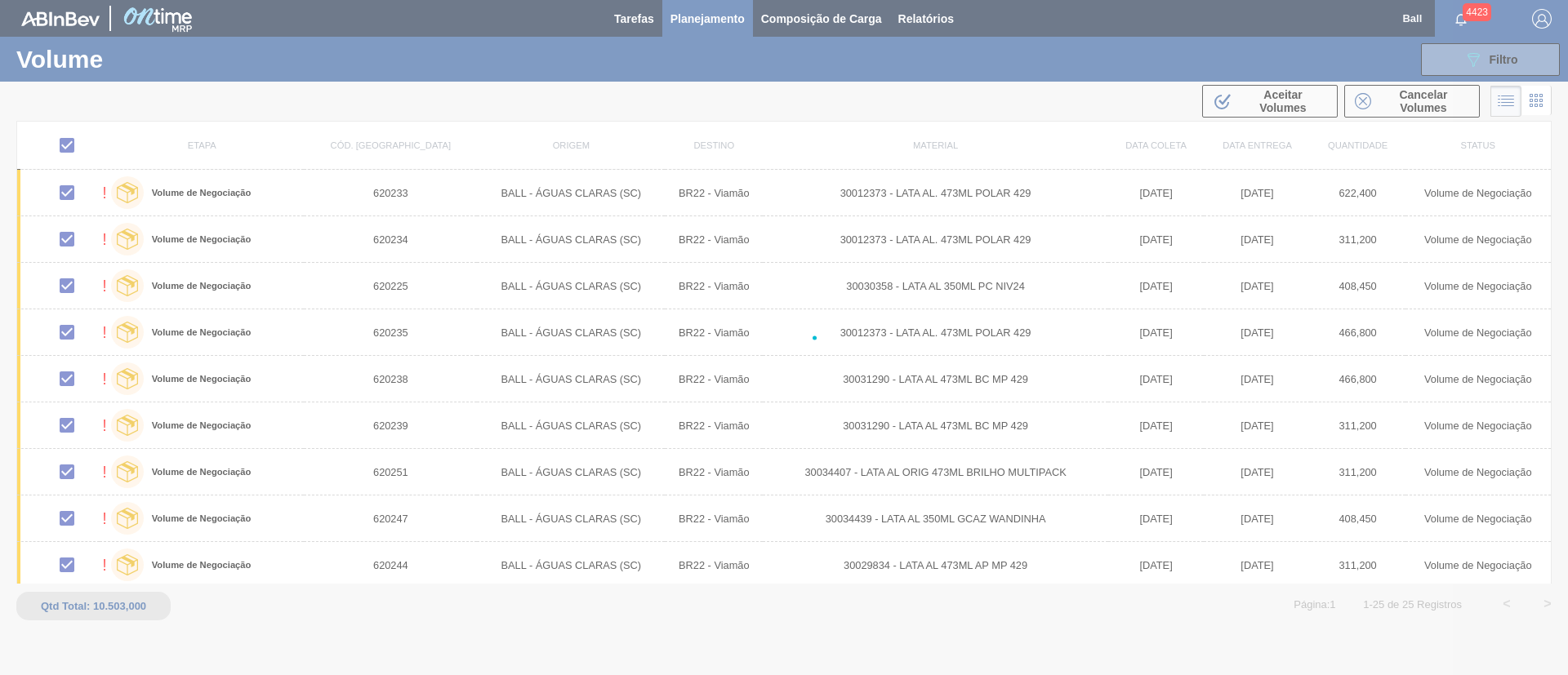
checkbox input "false"
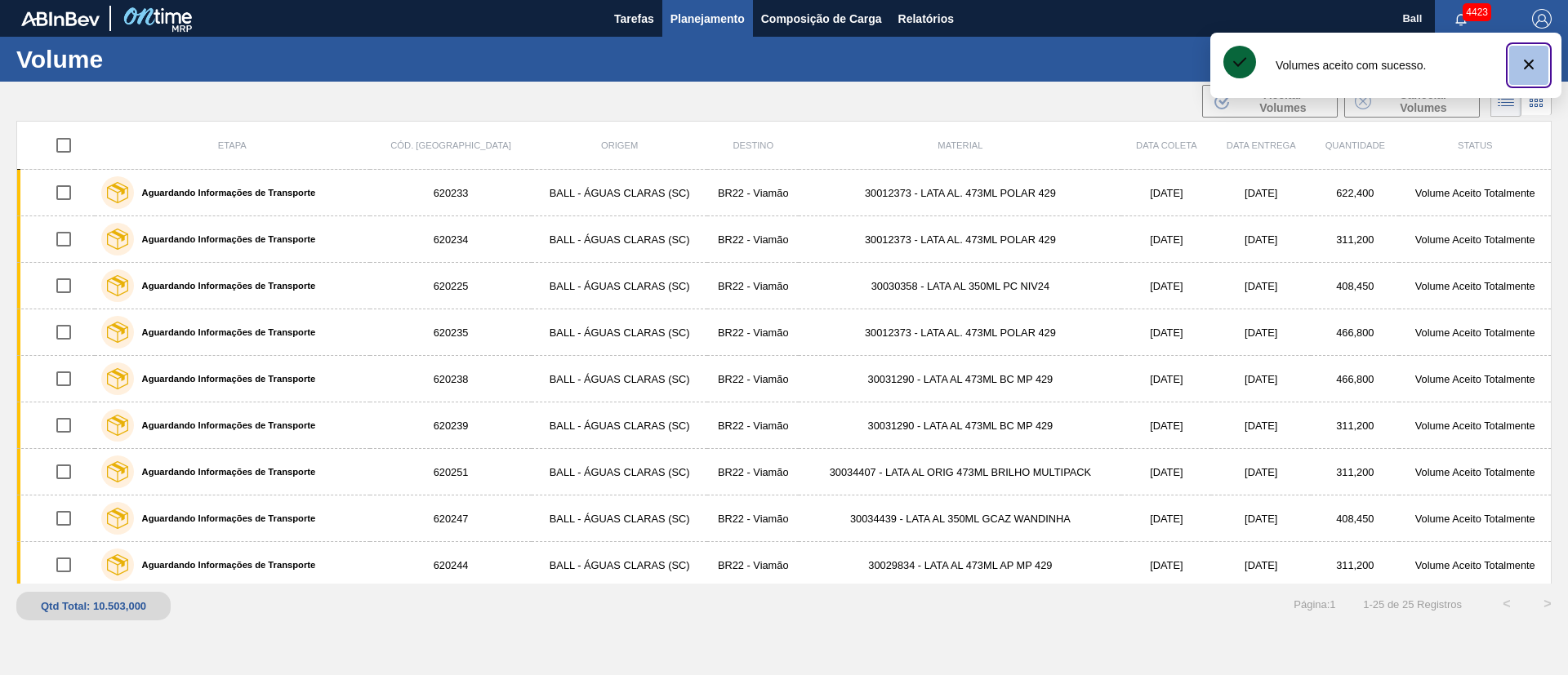
click at [1523, 53] on button "botão de ícone" at bounding box center [1528, 64] width 39 height 39
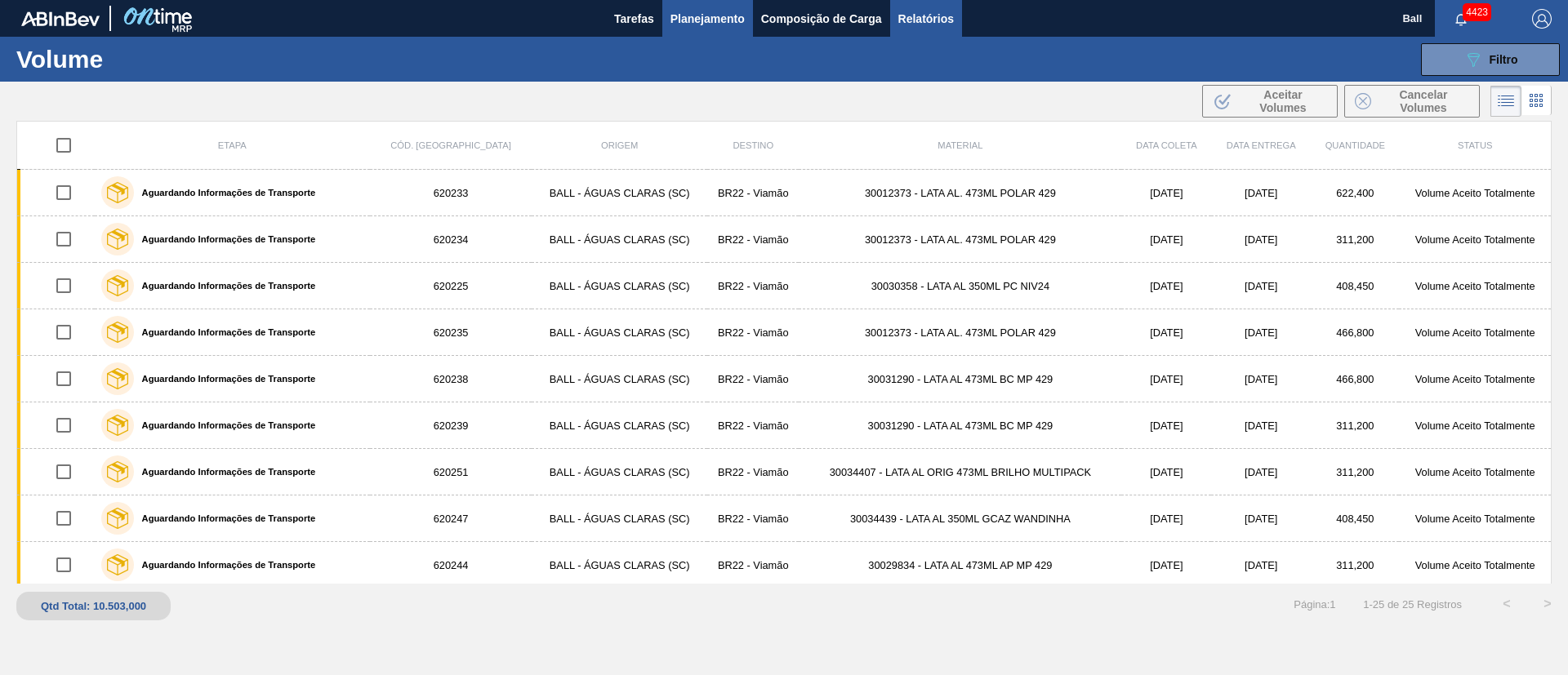
click at [920, 26] on span "Relatórios" at bounding box center [926, 19] width 55 height 20
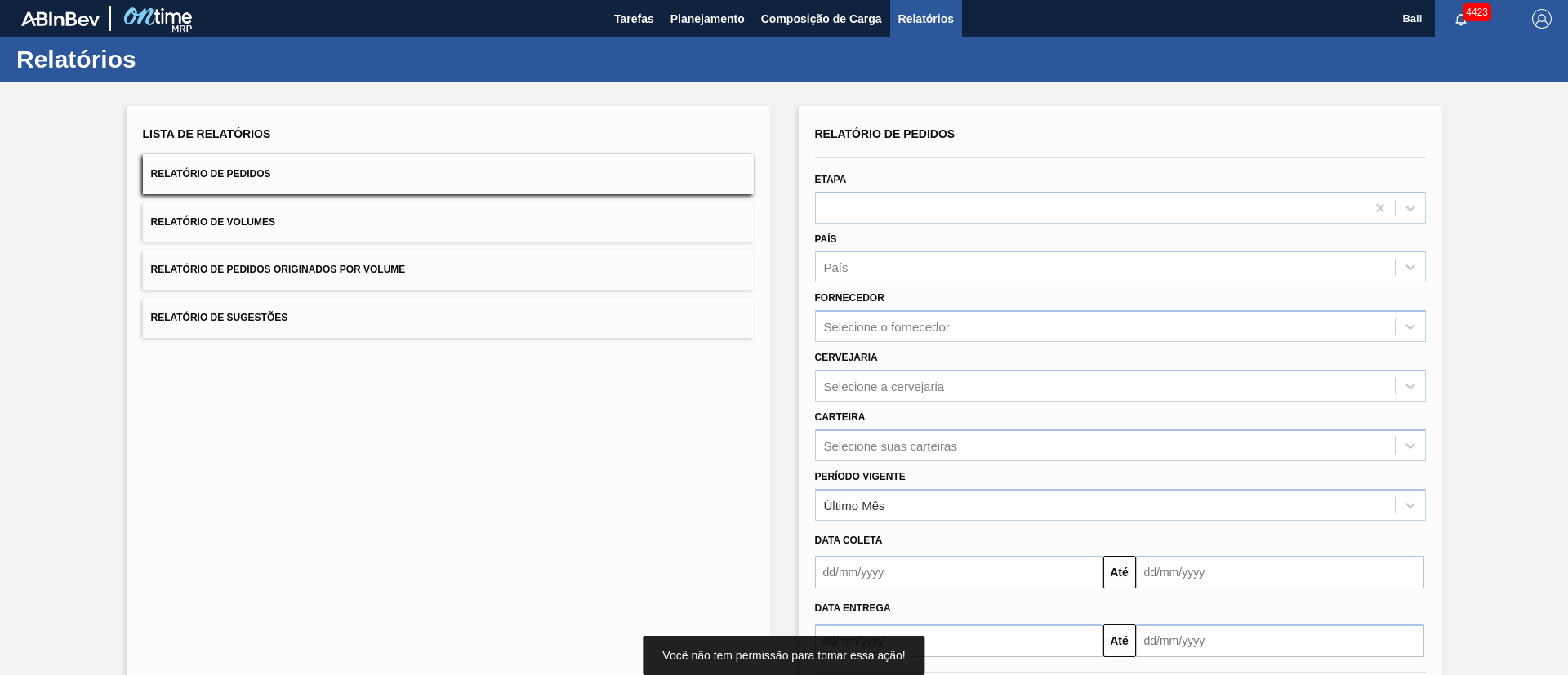
click at [881, 226] on div "País País" at bounding box center [1120, 254] width 624 height 59
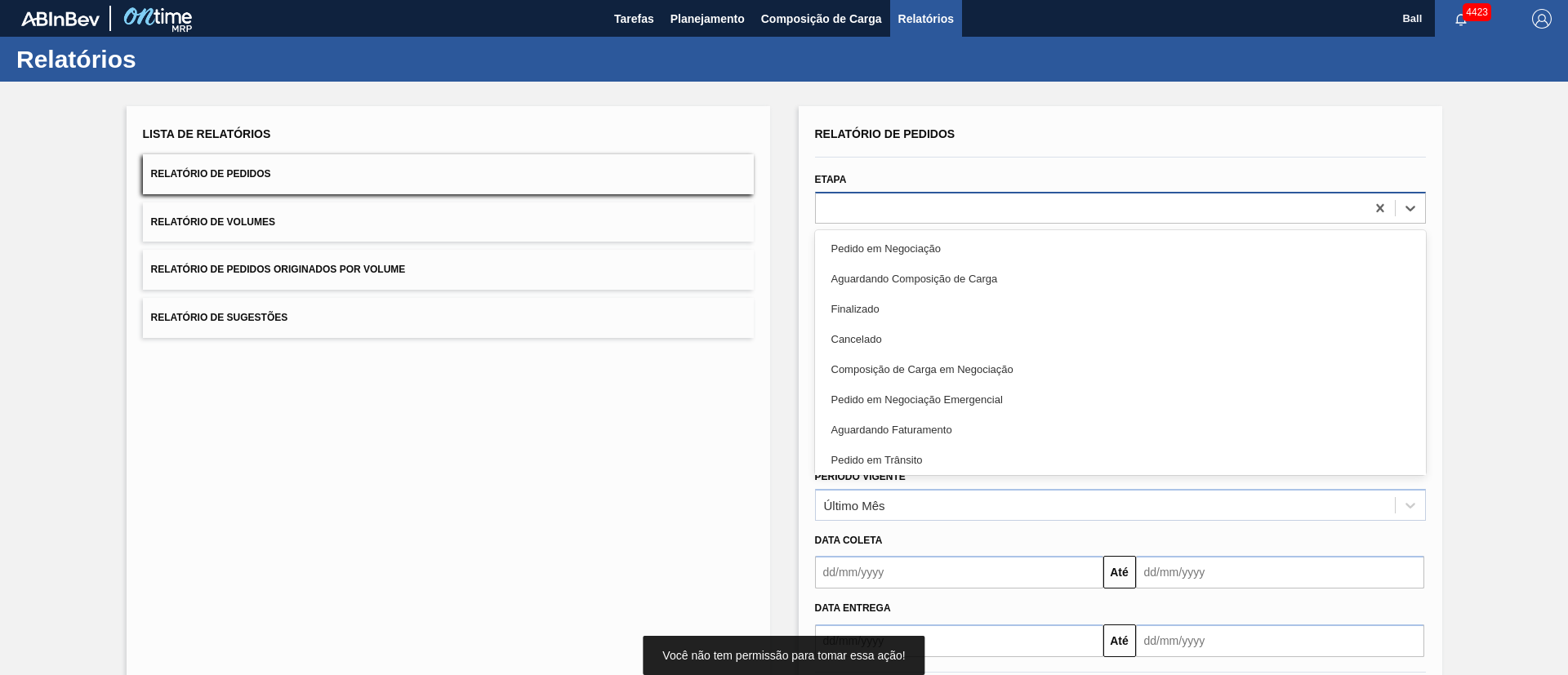
click at [889, 211] on div at bounding box center [1090, 207] width 550 height 24
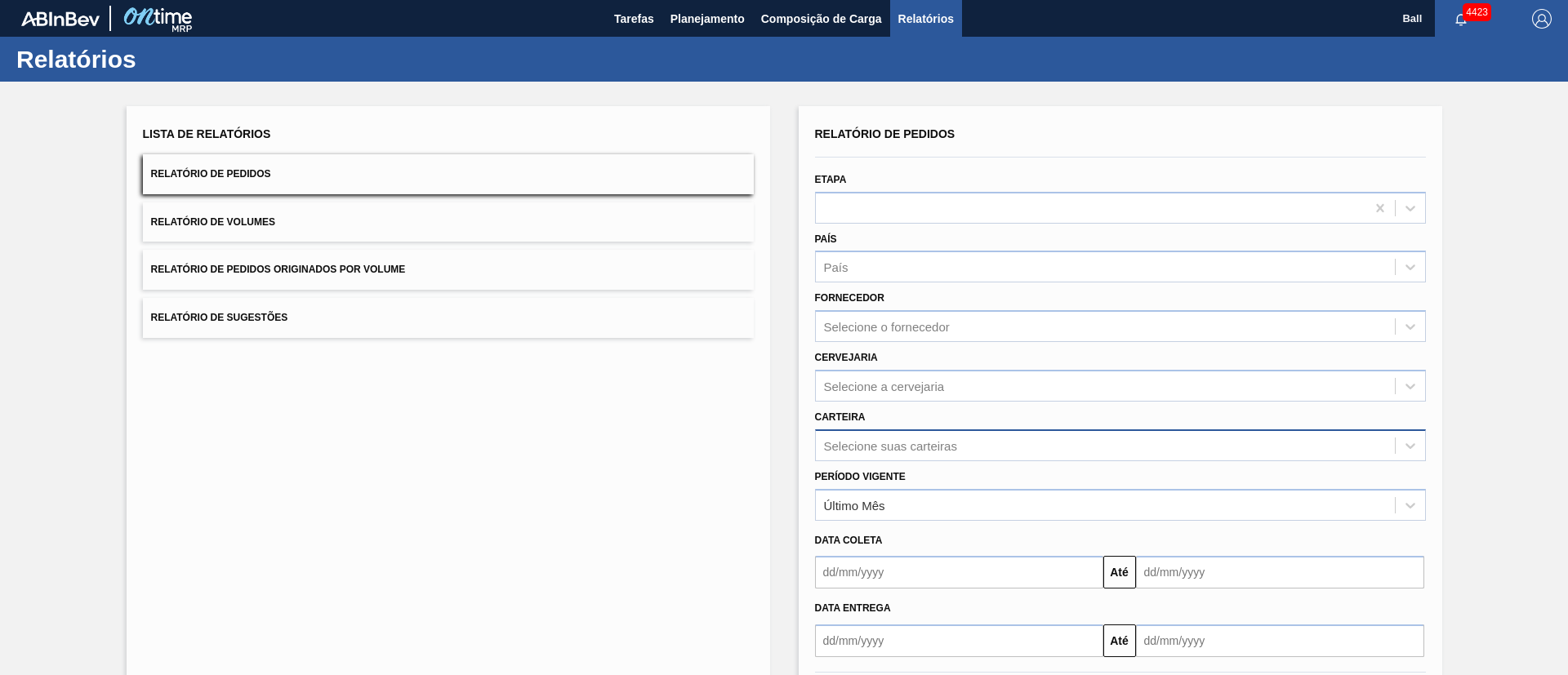
drag, startPoint x: 710, startPoint y: 373, endPoint x: 954, endPoint y: 453, distance: 256.8
click at [710, 375] on div "Lista de Relatórios Relatório de Pedidos Relatório de Volumes Relatório de Pedi…" at bounding box center [448, 421] width 644 height 630
click at [985, 388] on div "Selecione a cervejaria" at bounding box center [1105, 386] width 579 height 24
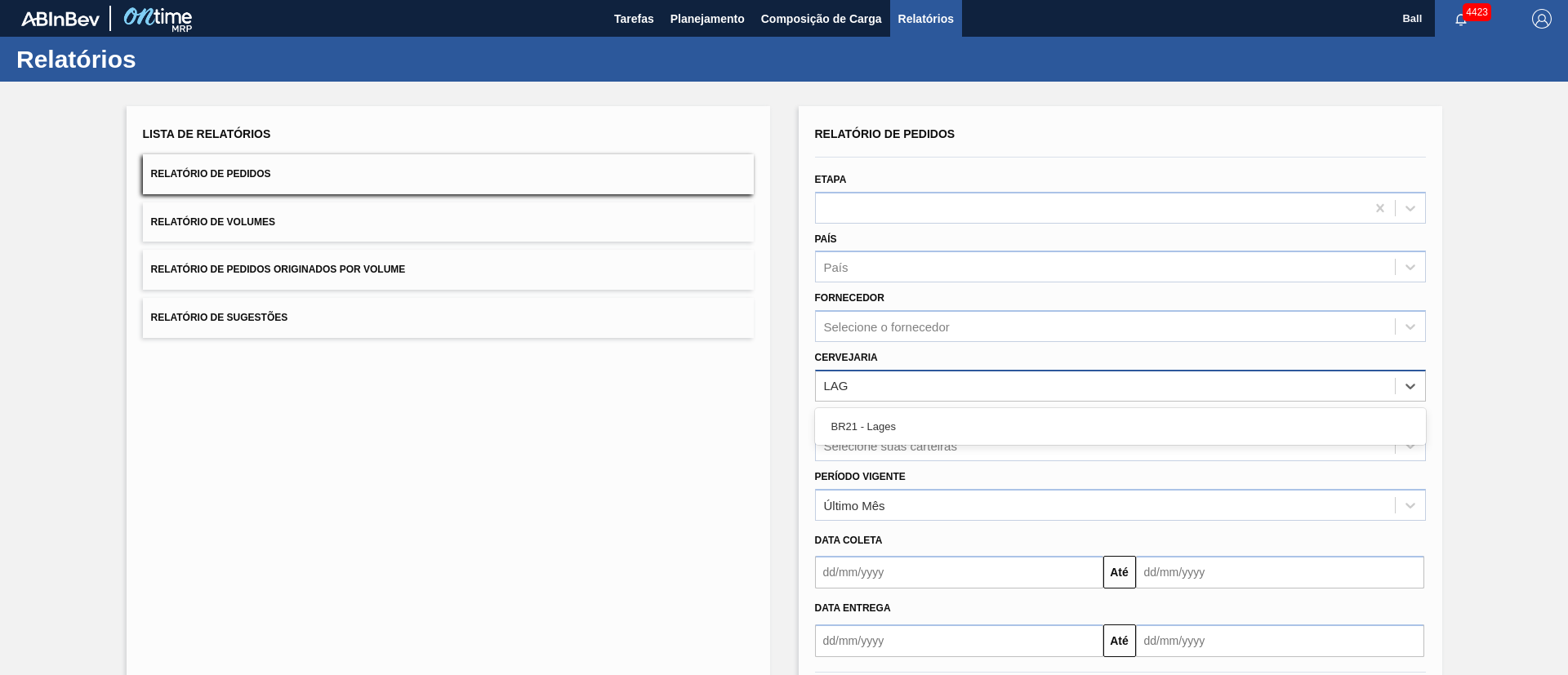
type input "LAGE"
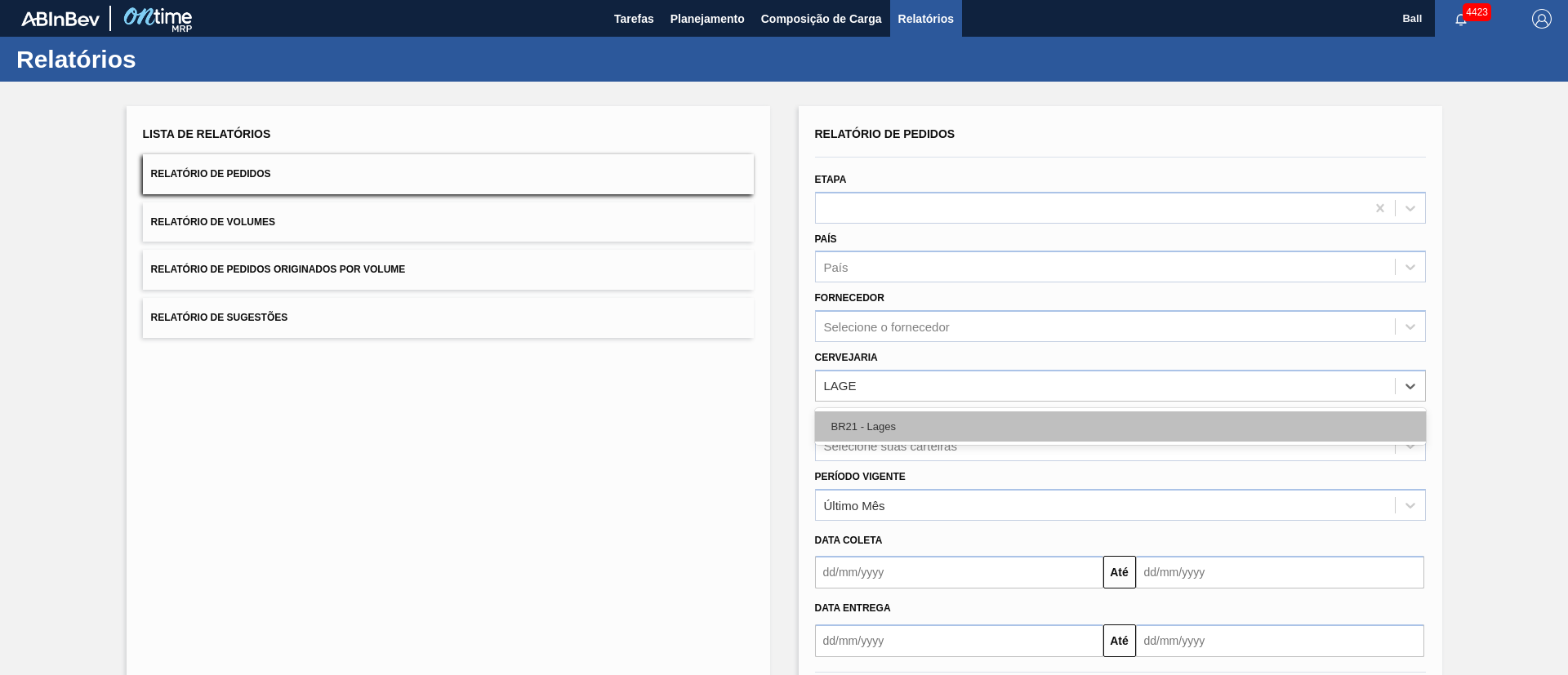
click at [978, 416] on div "BR21 - Lages" at bounding box center [1120, 426] width 611 height 31
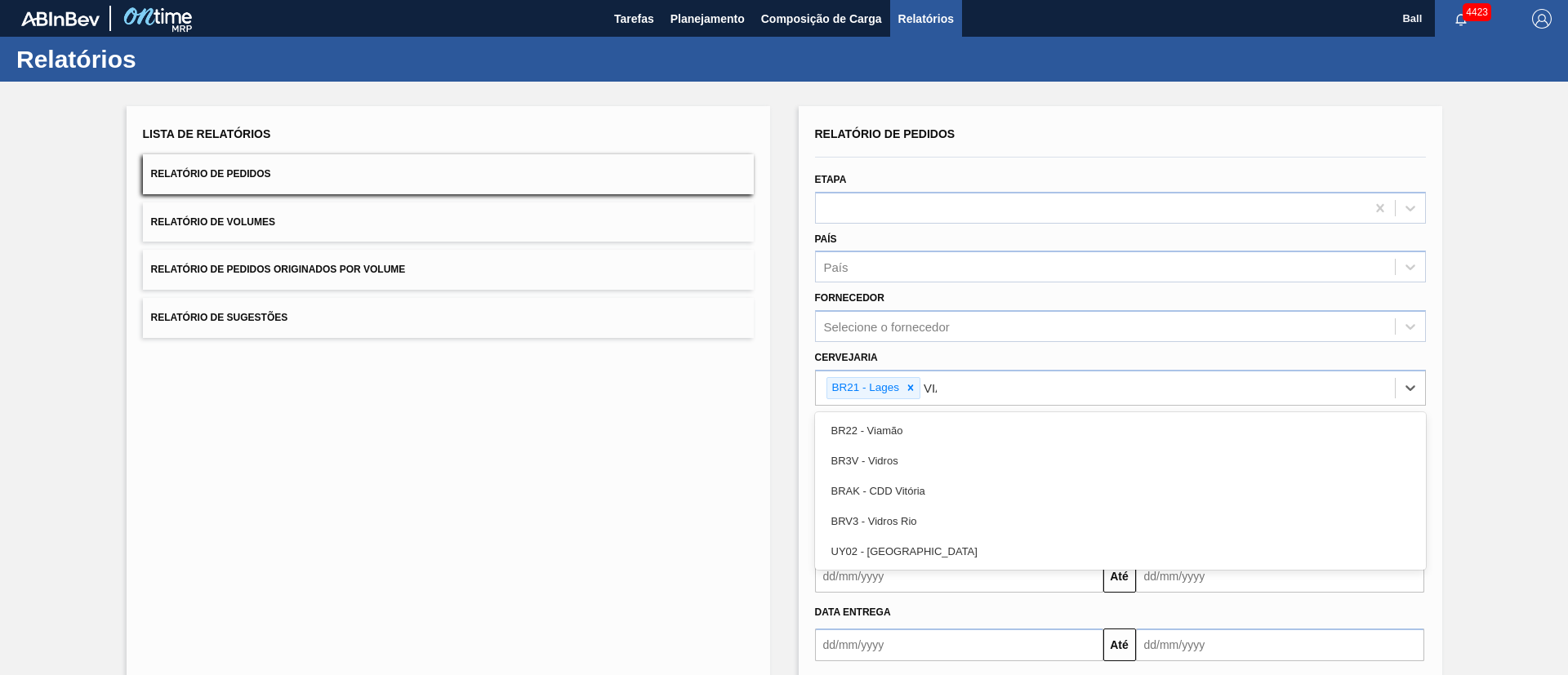
type input "VIAM"
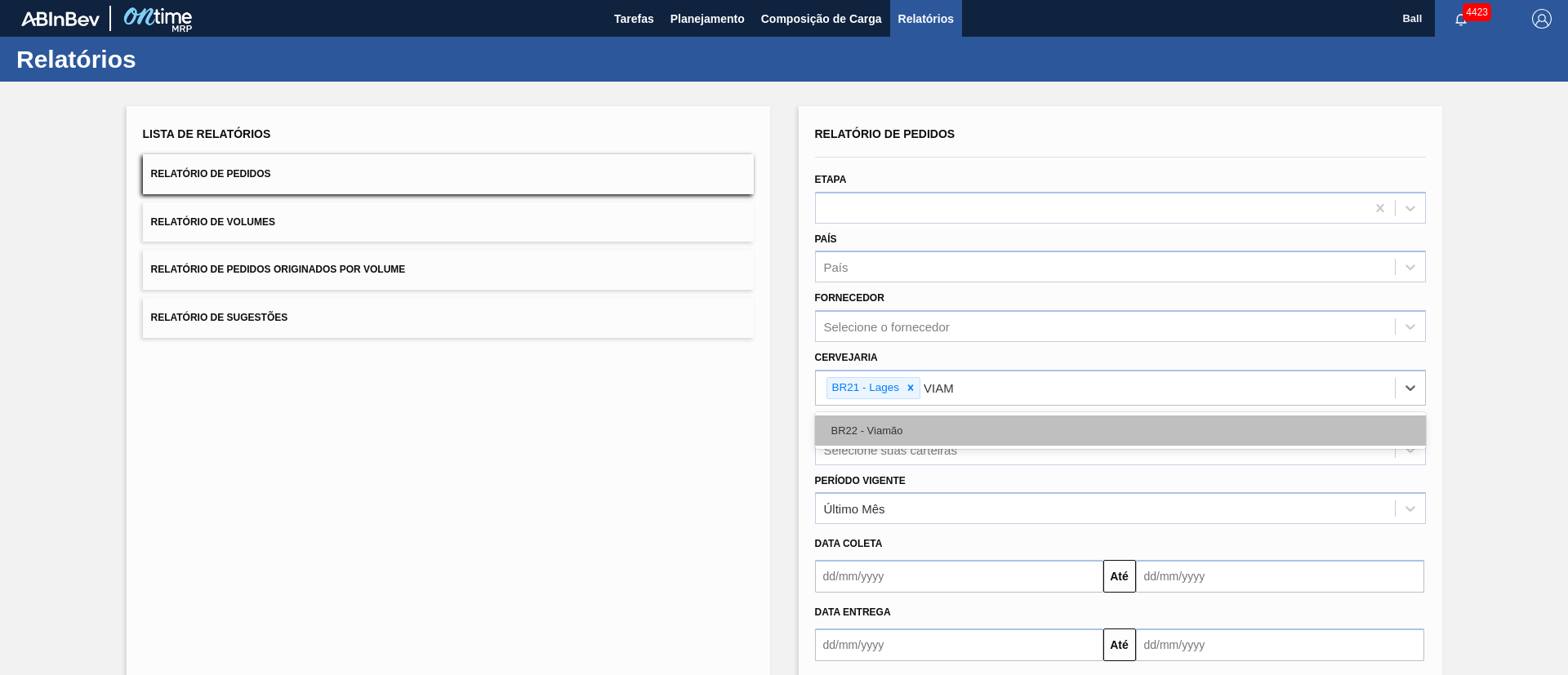
click at [976, 416] on div "BR22 - Viamão" at bounding box center [1120, 430] width 611 height 31
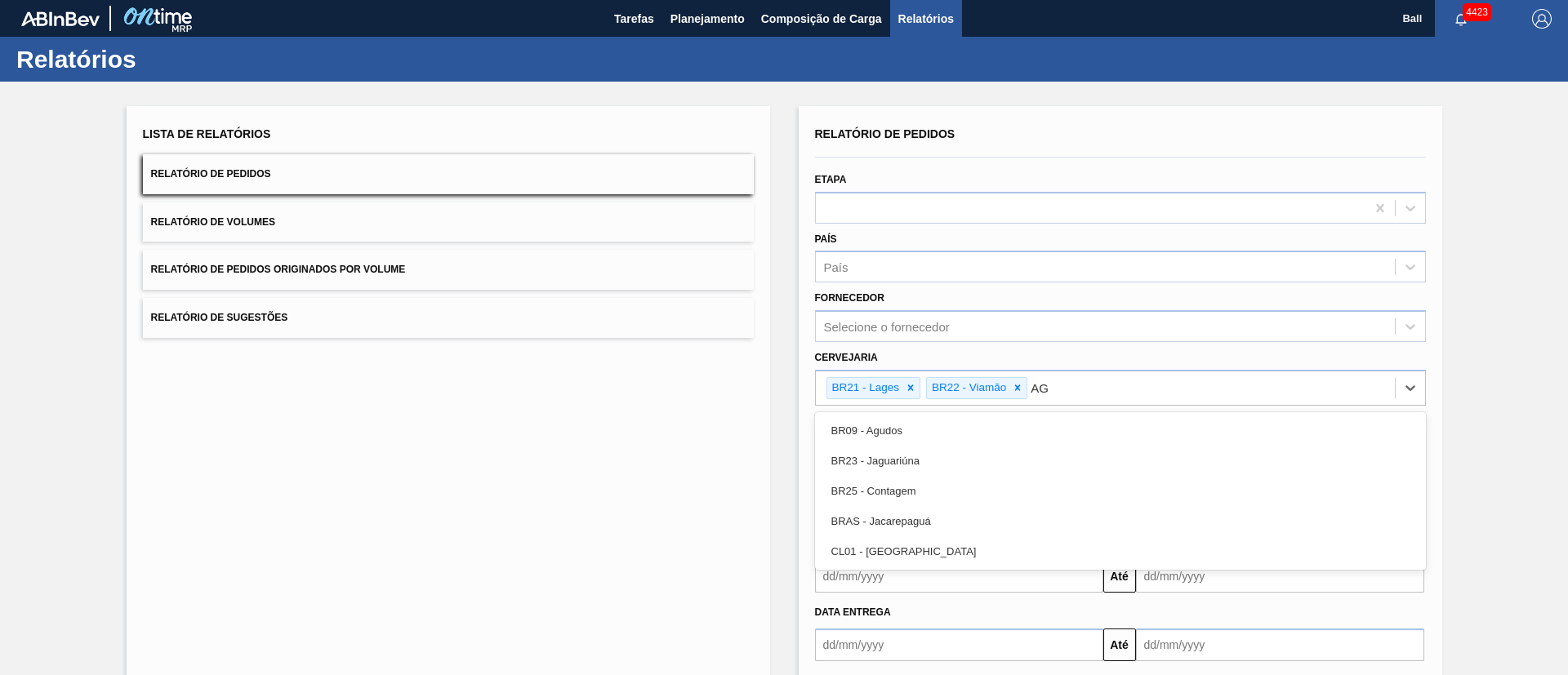
type input "AGU"
click at [976, 416] on div "BR09 - Agudos" at bounding box center [1120, 430] width 611 height 31
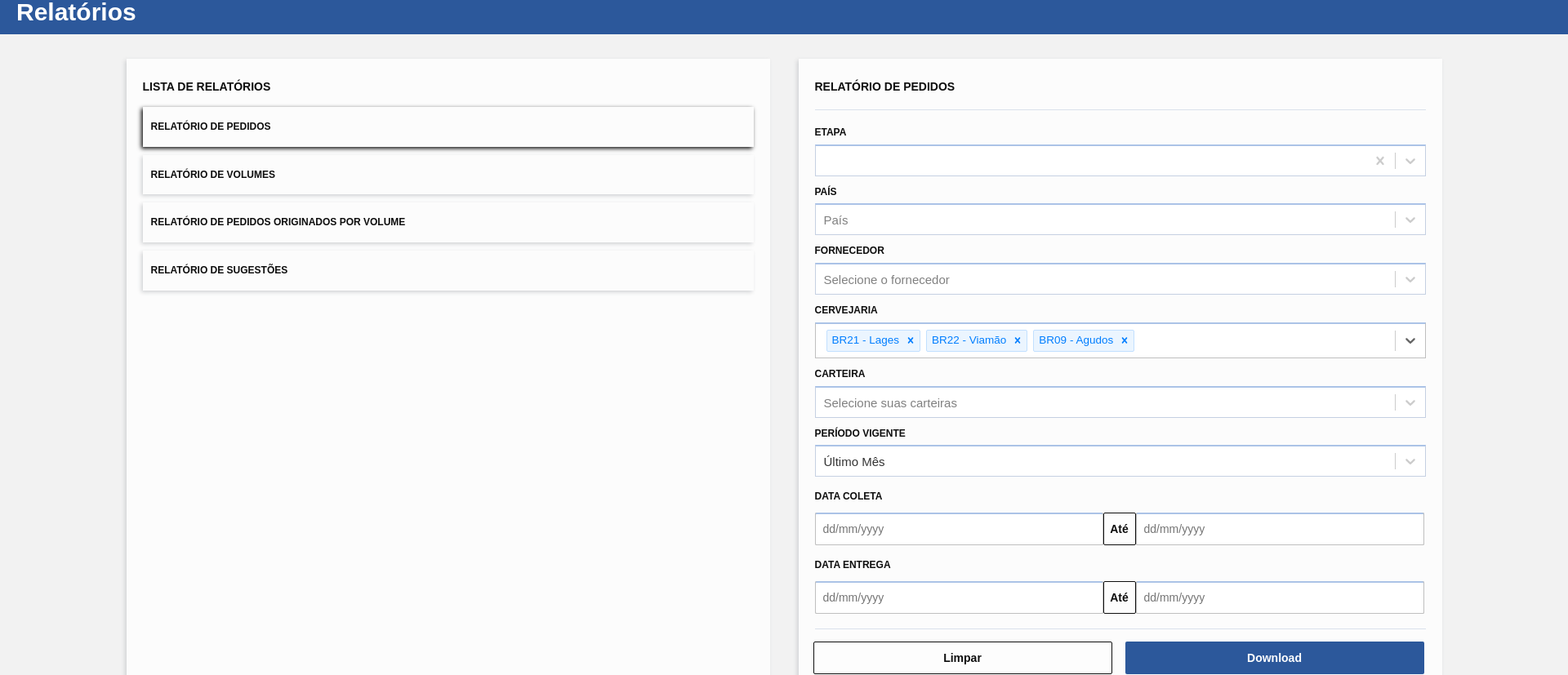
scroll to position [85, 0]
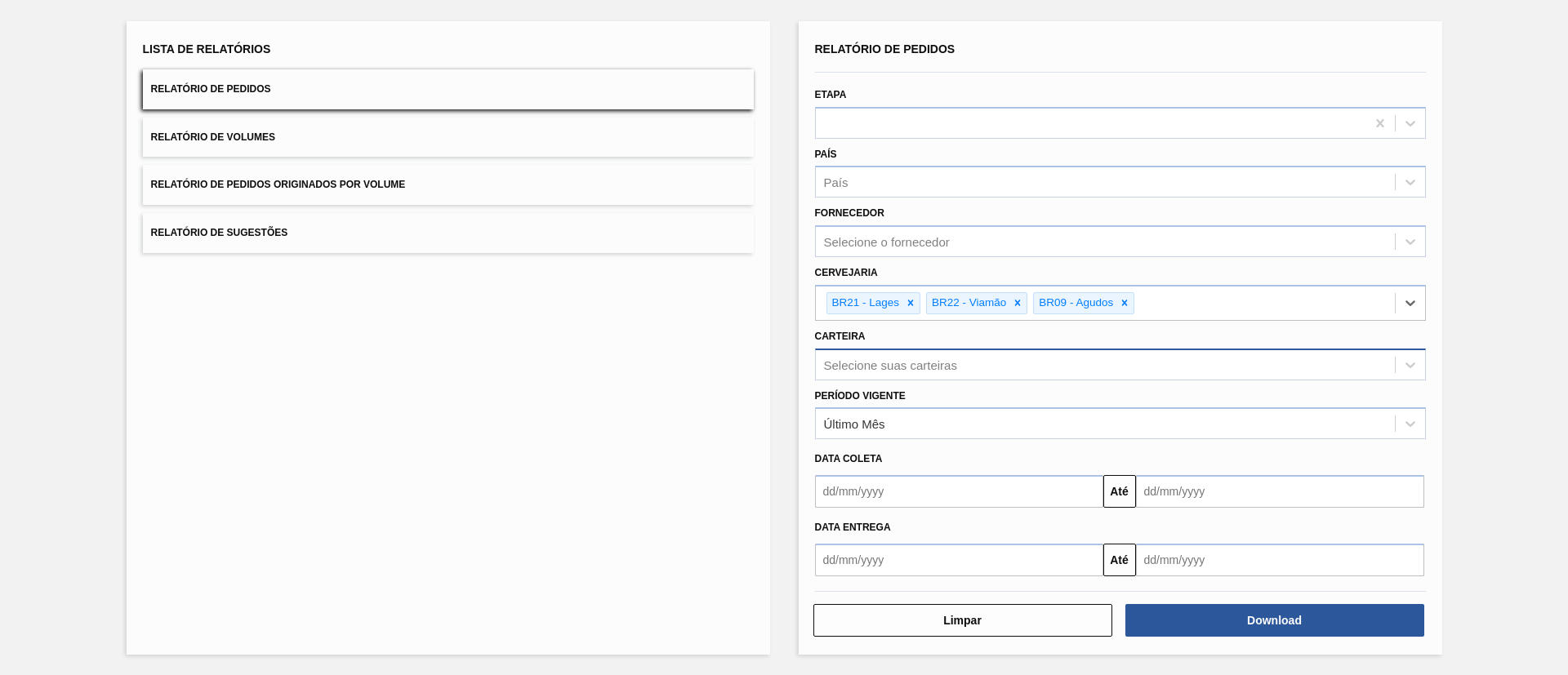
click at [894, 358] on div "Selecione suas carteiras" at bounding box center [890, 364] width 133 height 14
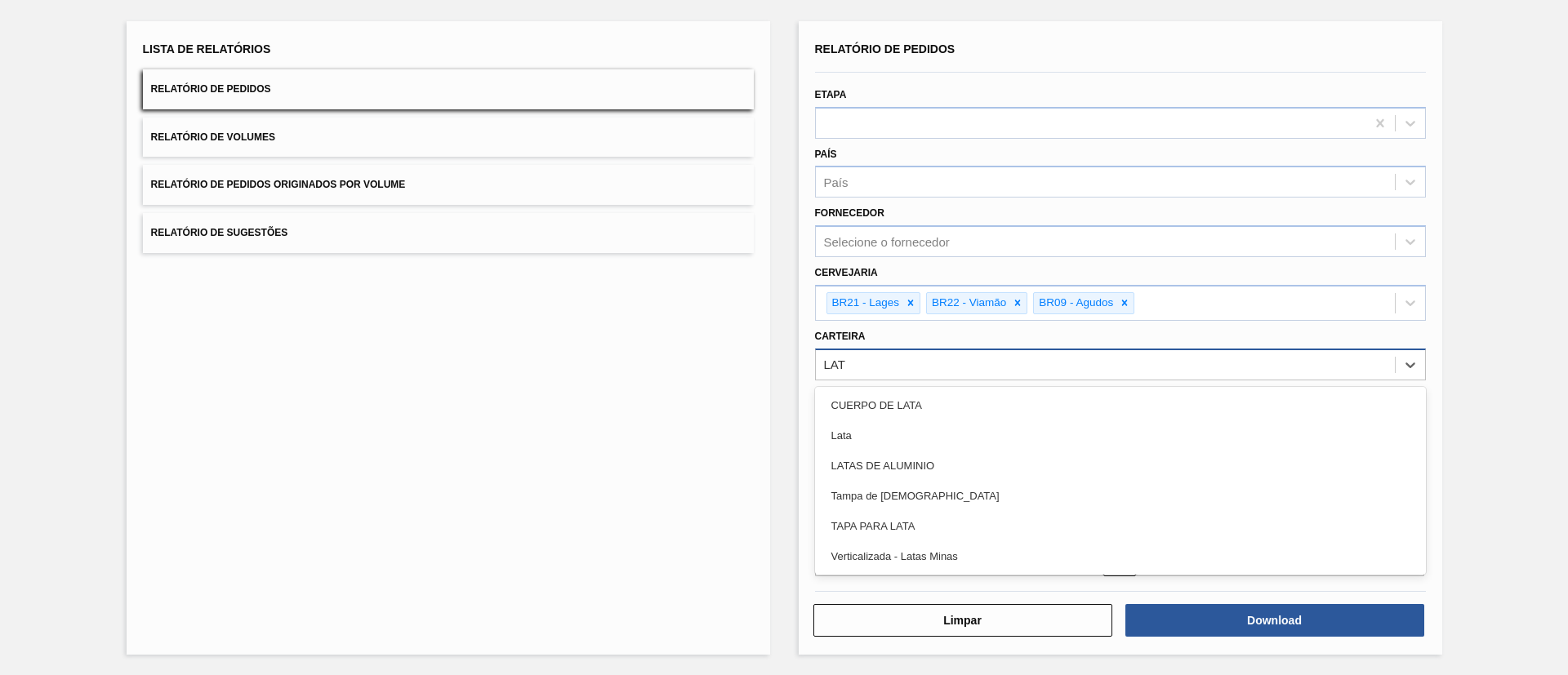
type input "LATA"
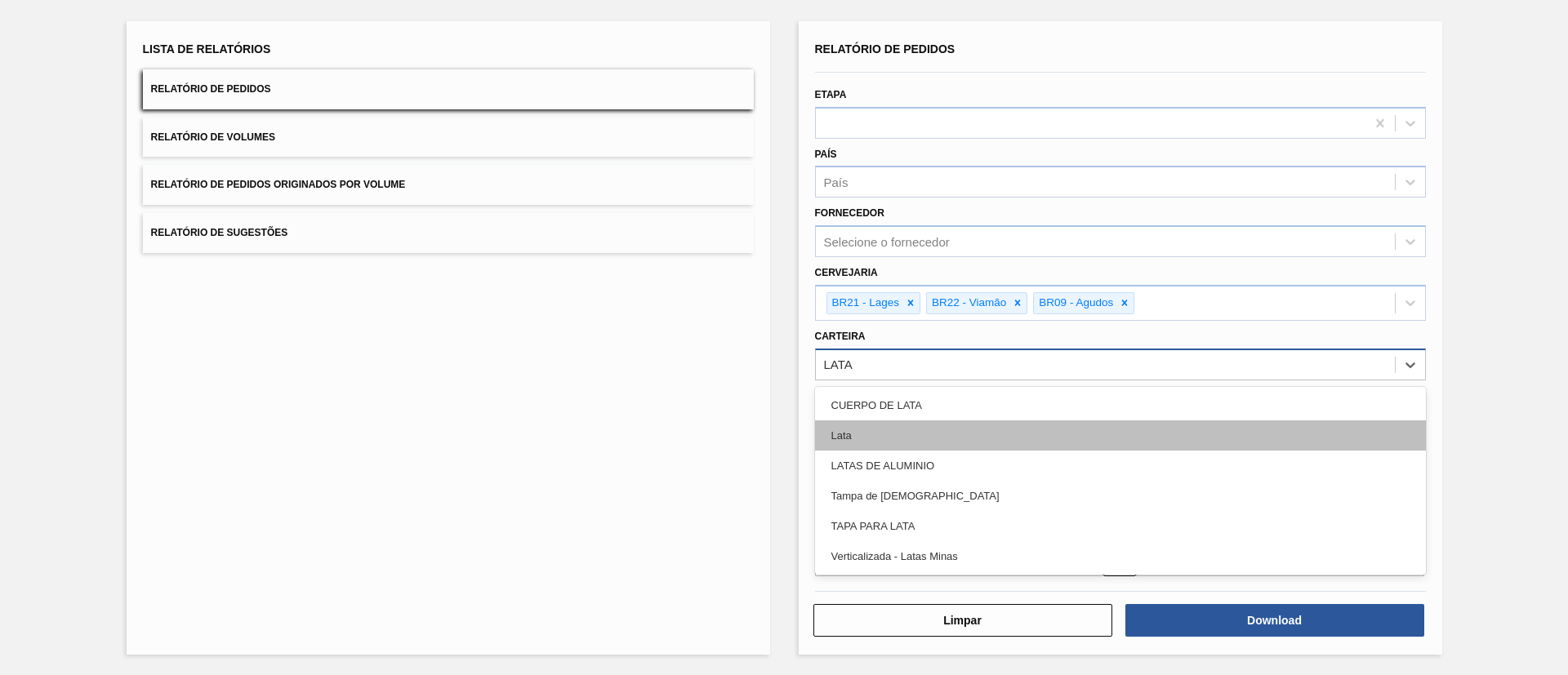
click at [914, 435] on div "Lata" at bounding box center [1120, 435] width 611 height 31
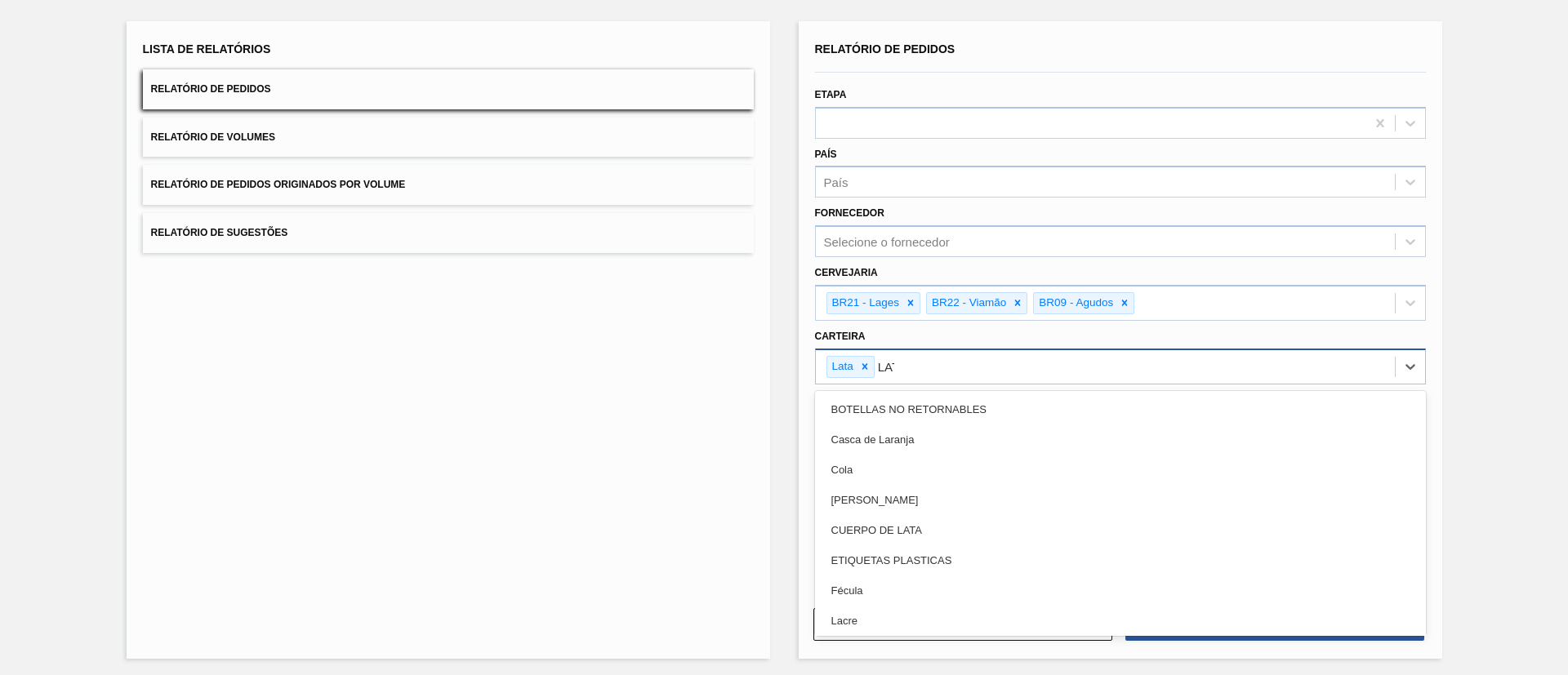
type input "LATA"
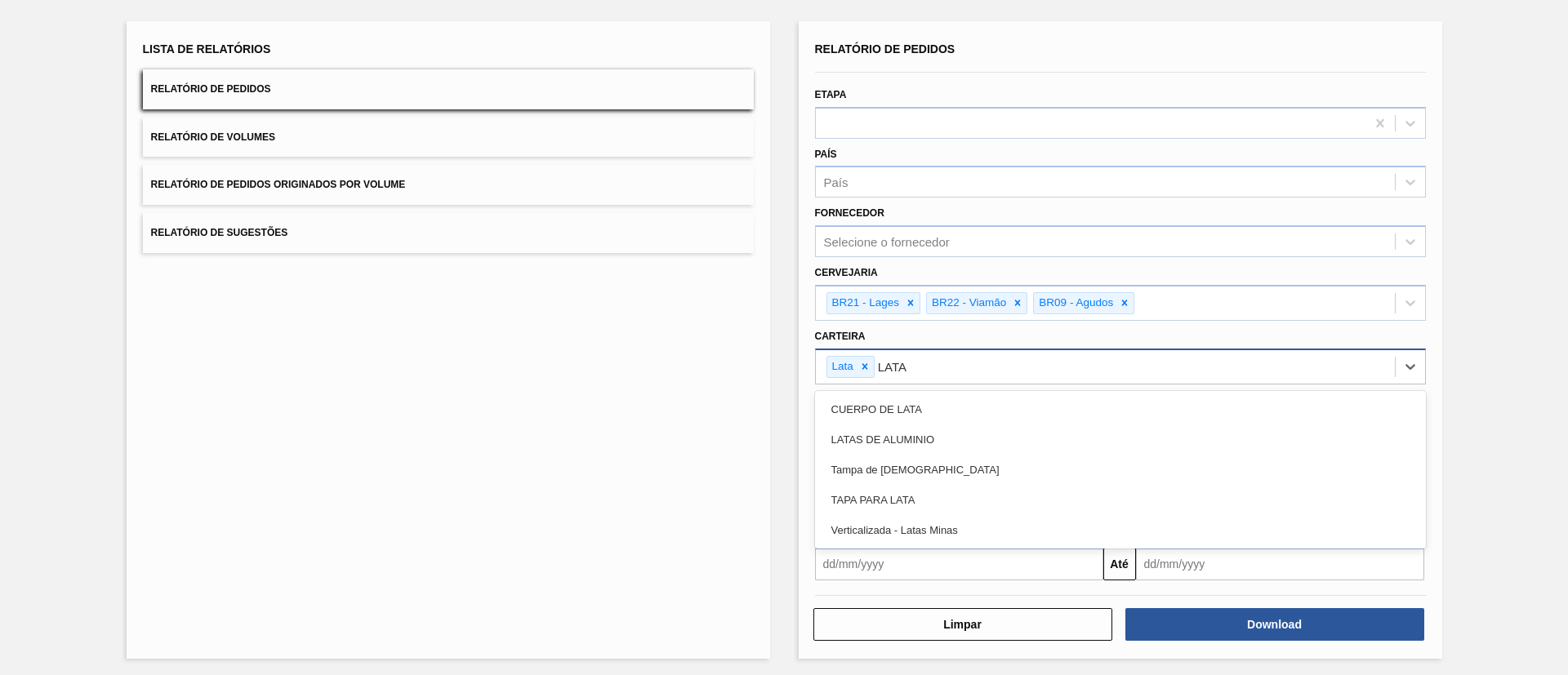
click at [914, 435] on div "LATAS DE ALUMINIO" at bounding box center [1120, 440] width 611 height 31
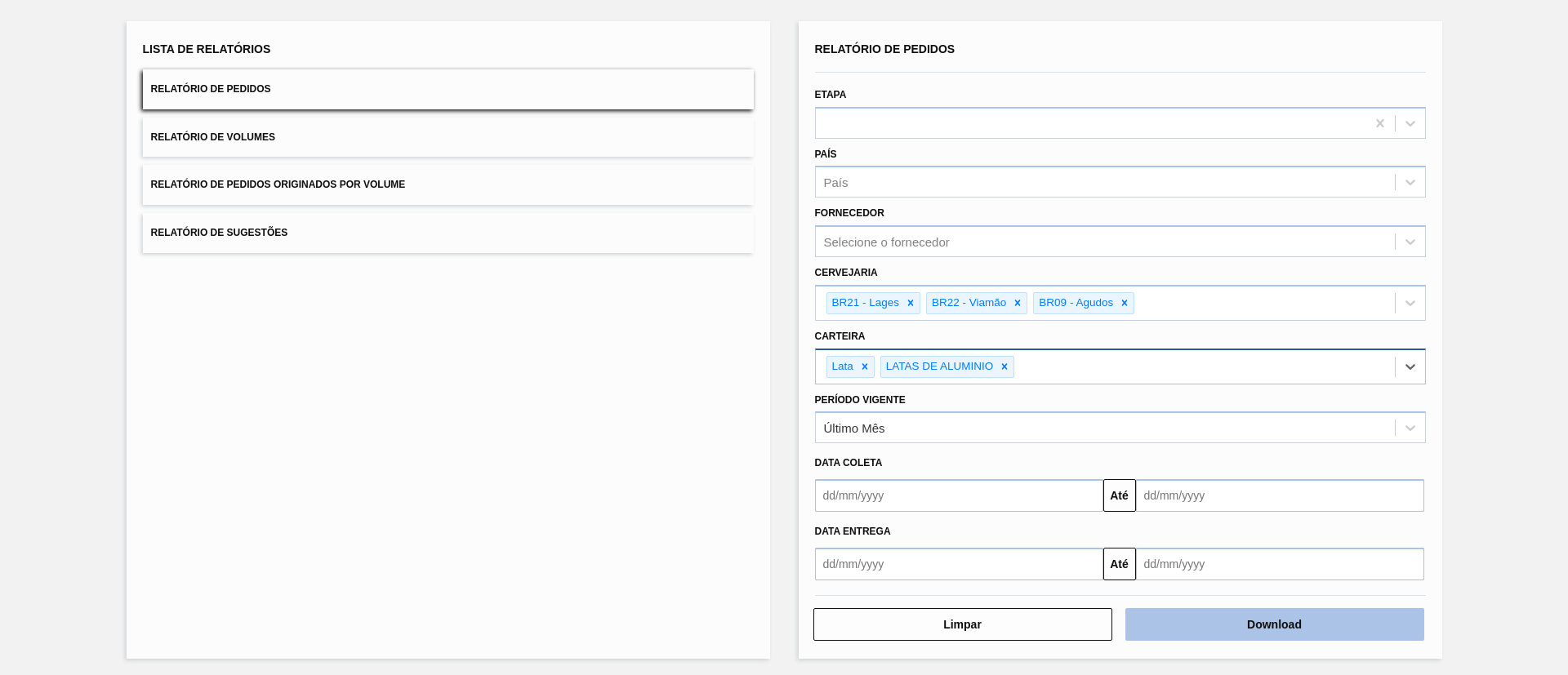
click at [1282, 622] on button "Download" at bounding box center [1275, 625] width 299 height 33
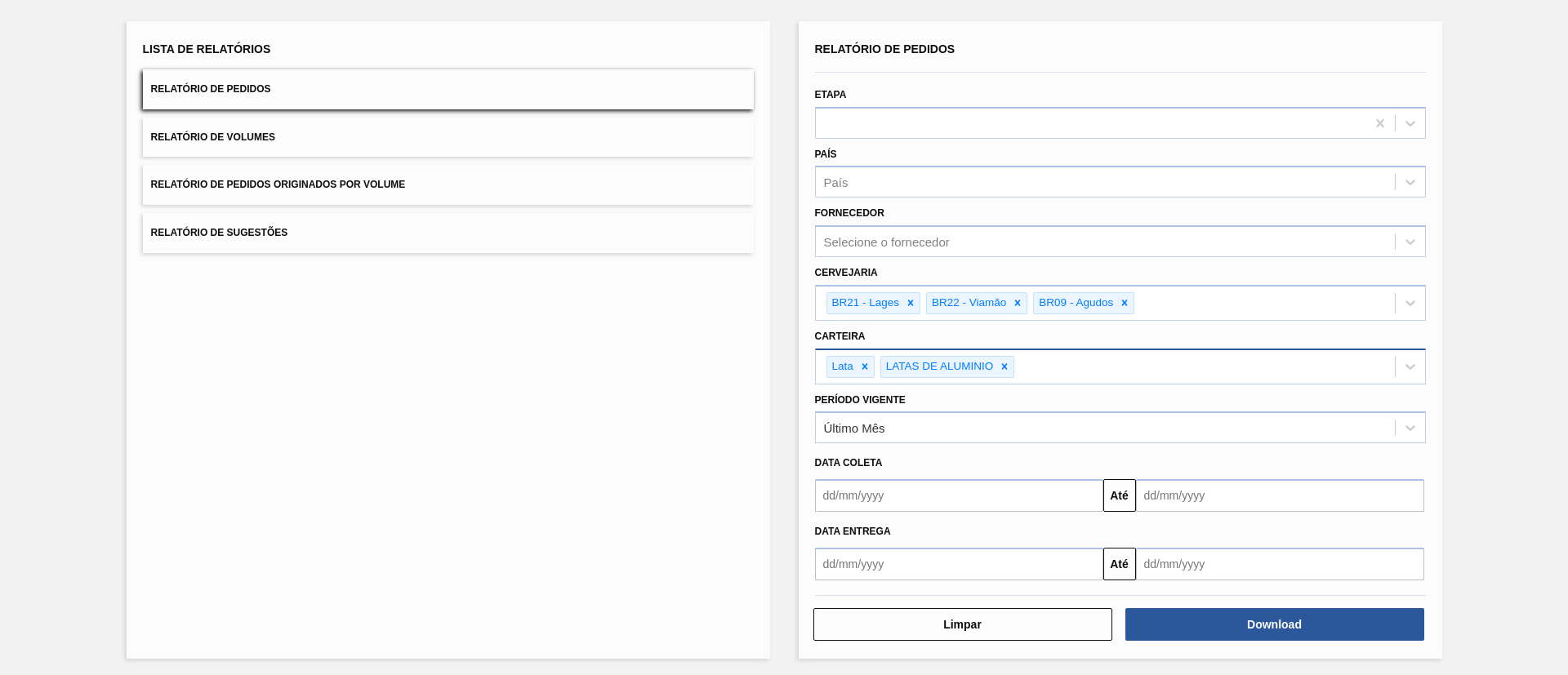
click at [342, 121] on button "Relatório de Volumes" at bounding box center [448, 137] width 611 height 40
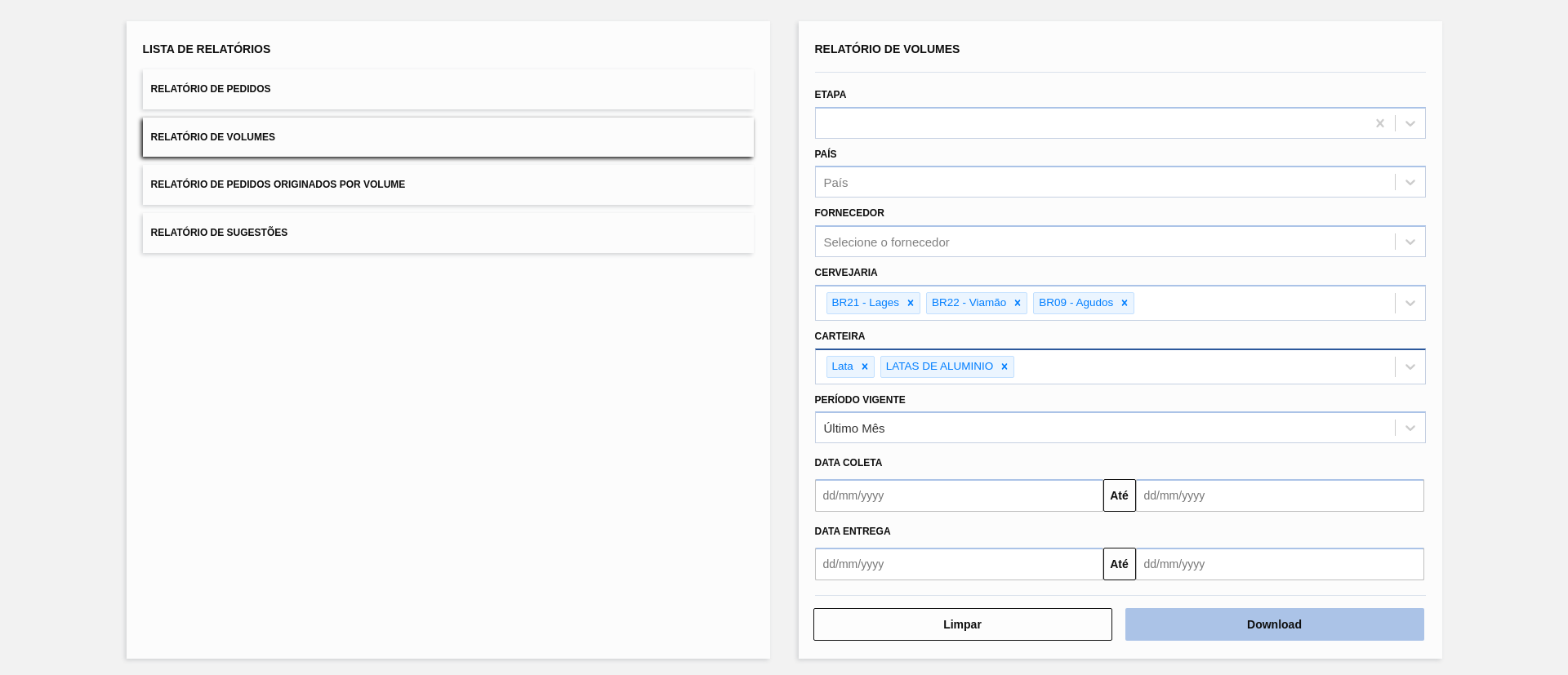
click at [1246, 620] on button "Download" at bounding box center [1275, 625] width 299 height 33
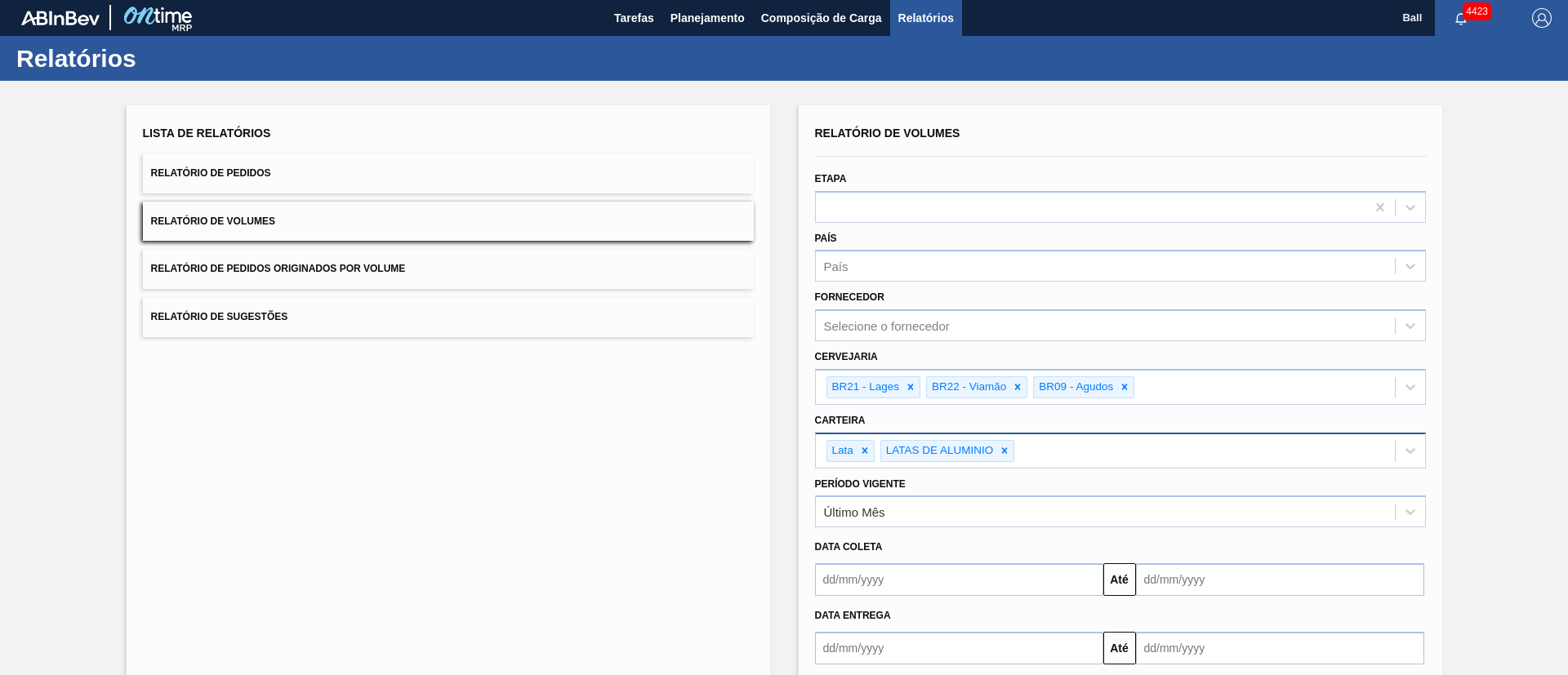
scroll to position [0, 0]
click at [722, 7] on button "Planejamento" at bounding box center [708, 18] width 91 height 36
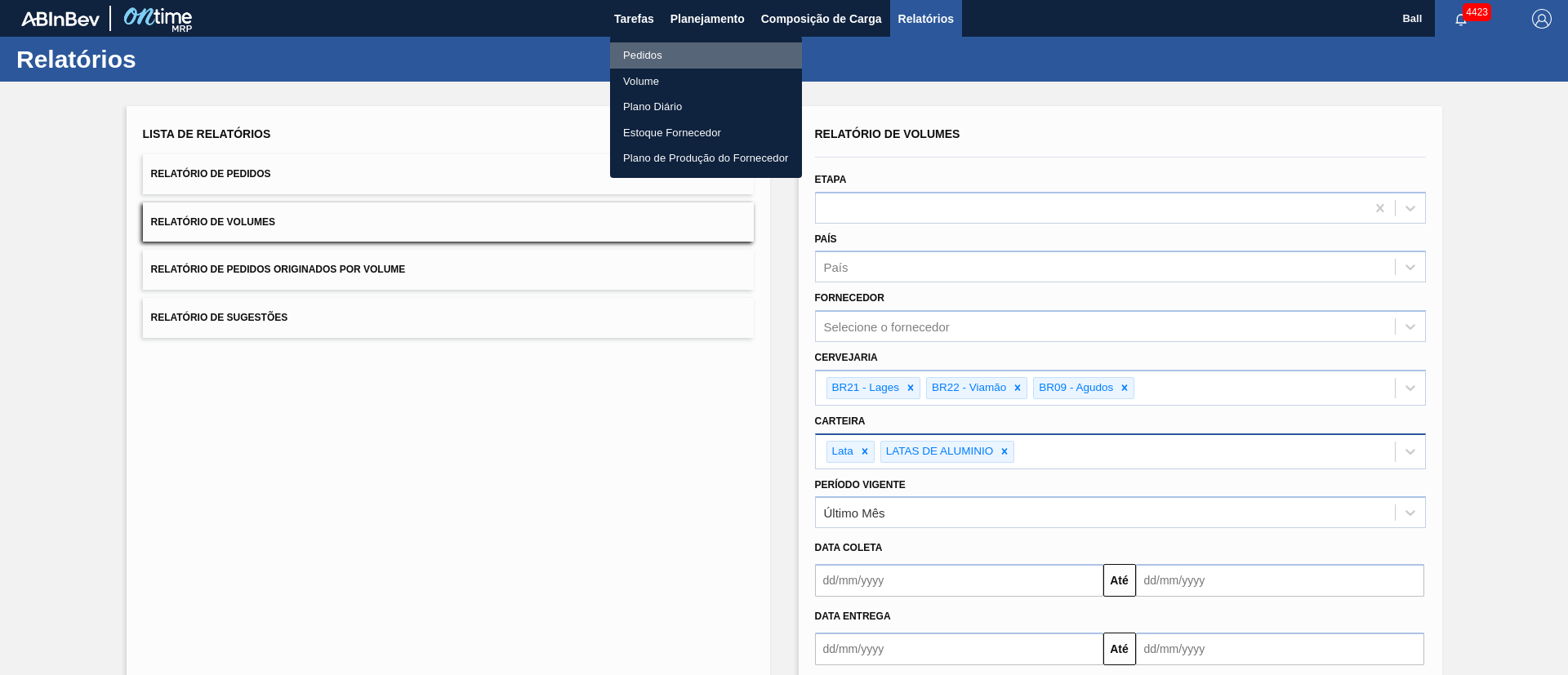
click at [653, 57] on li "Pedidos" at bounding box center [706, 55] width 192 height 26
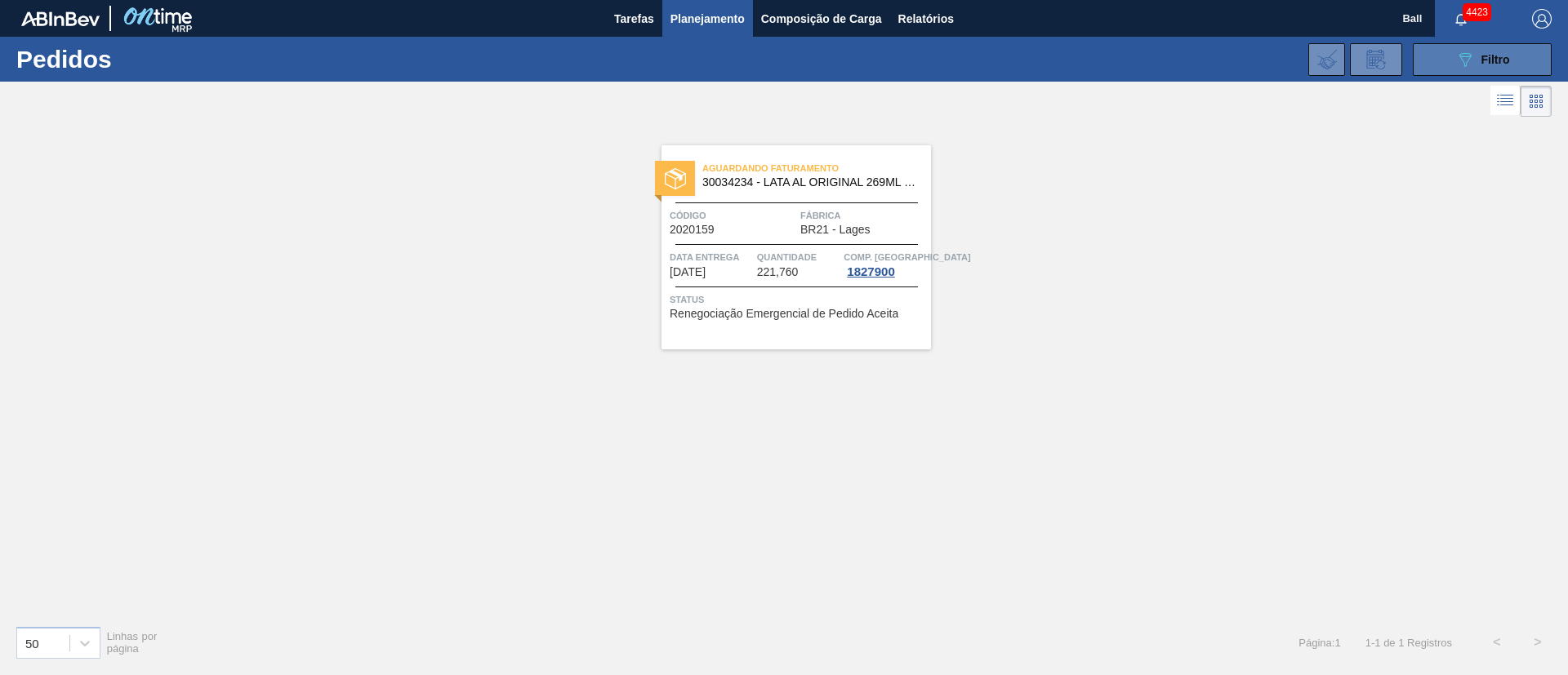
click at [1457, 56] on icon "089F7B8B-B2A5-4AFE-B5C0-19BA573D28AC" at bounding box center [1466, 59] width 20 height 20
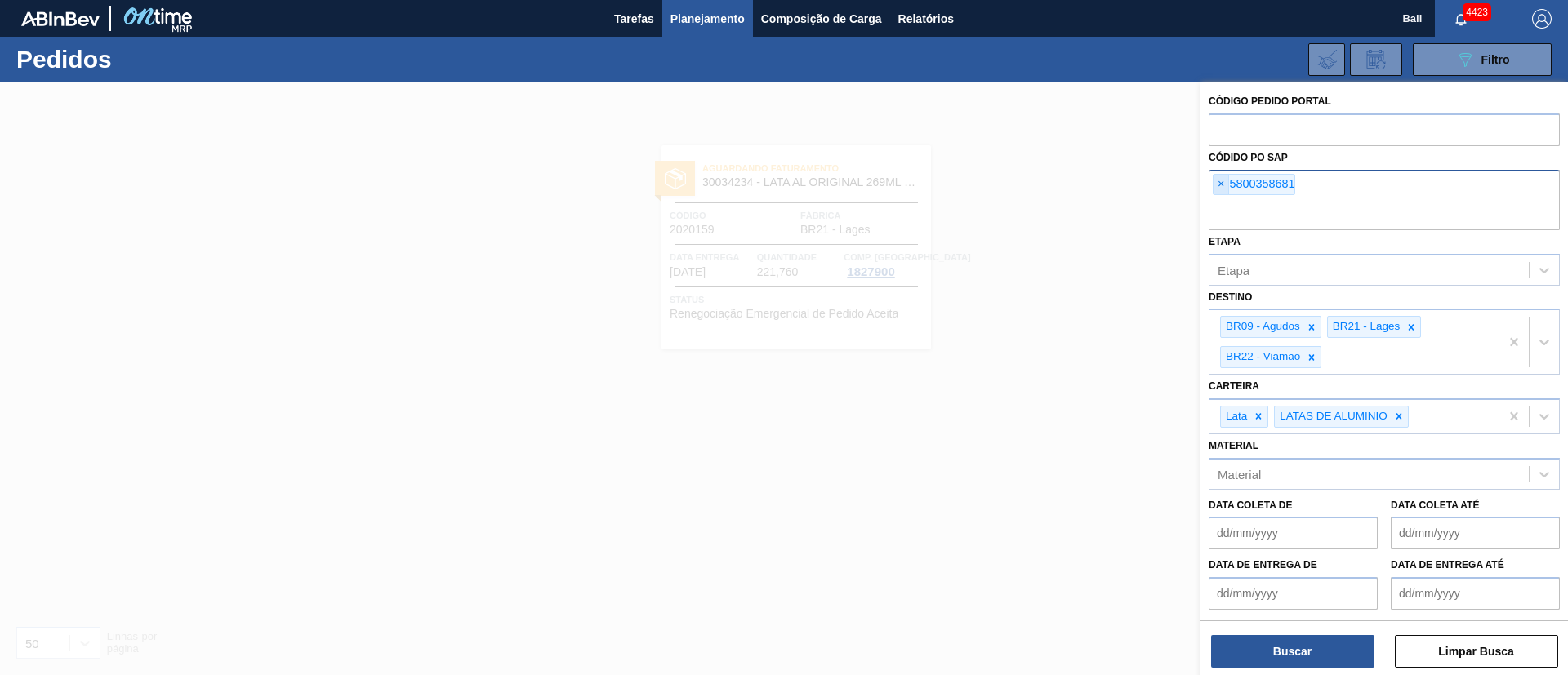
click at [1218, 183] on span "×" at bounding box center [1222, 184] width 16 height 20
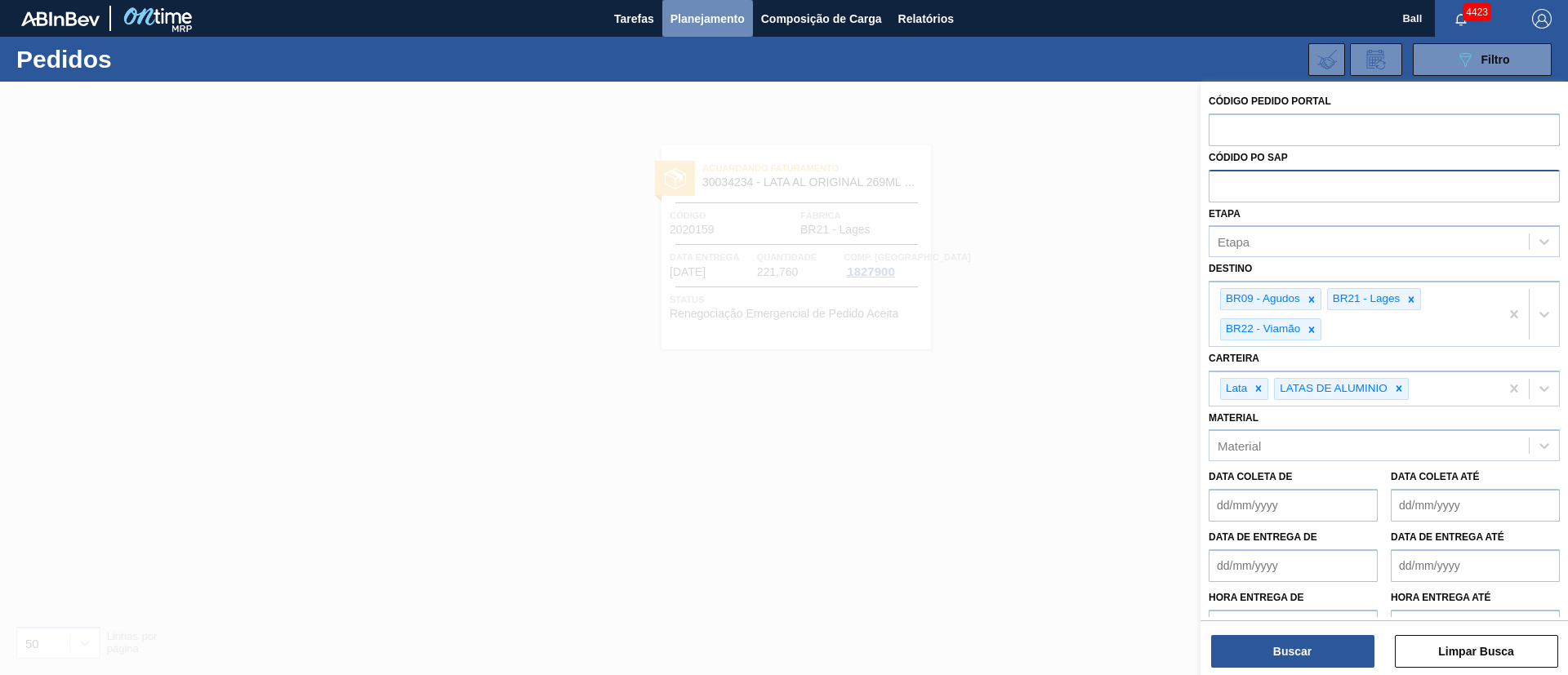
click at [726, 24] on span "Planejamento" at bounding box center [708, 19] width 74 height 20
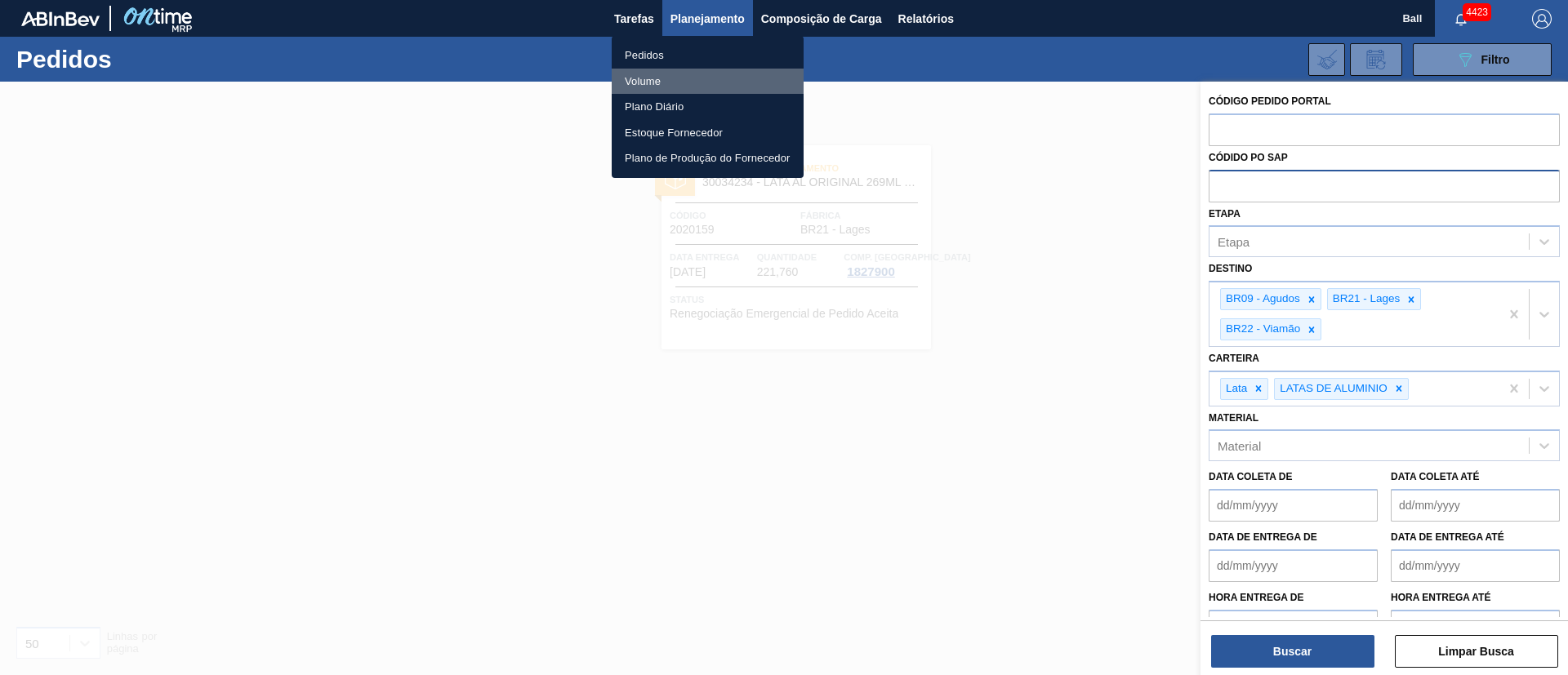
click at [656, 73] on li "Volume" at bounding box center [708, 82] width 192 height 26
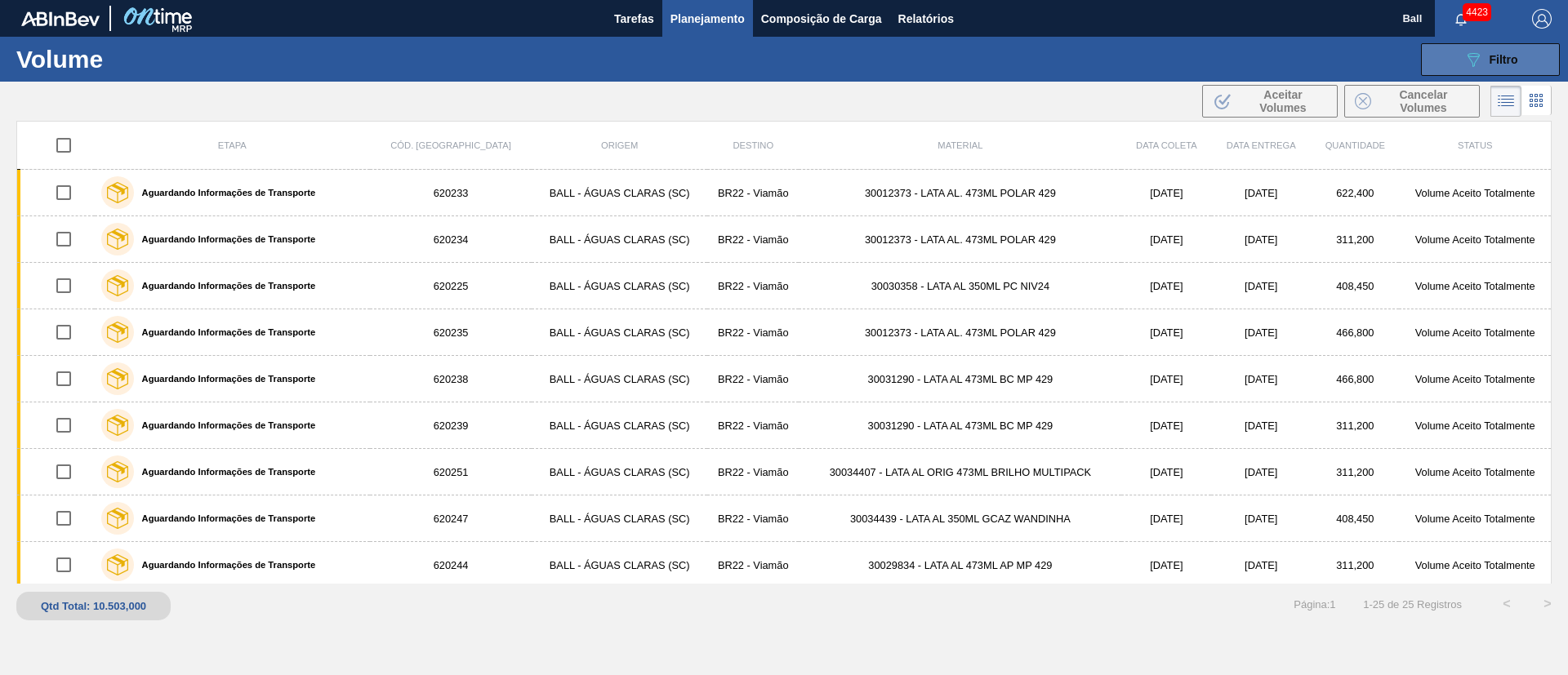
drag, startPoint x: 1484, startPoint y: 39, endPoint x: 1480, endPoint y: 50, distance: 11.7
click at [1484, 38] on div "089F7B8B-B2A5-4AFE-B5C0-19BA573D28AC Filtro Código Volume × 620250 × 620236 × 6…" at bounding box center [910, 59] width 1299 height 49
click at [1480, 50] on icon "089F7B8B-B2A5-4AFE-B5C0-19BA573D28AC" at bounding box center [1474, 59] width 20 height 20
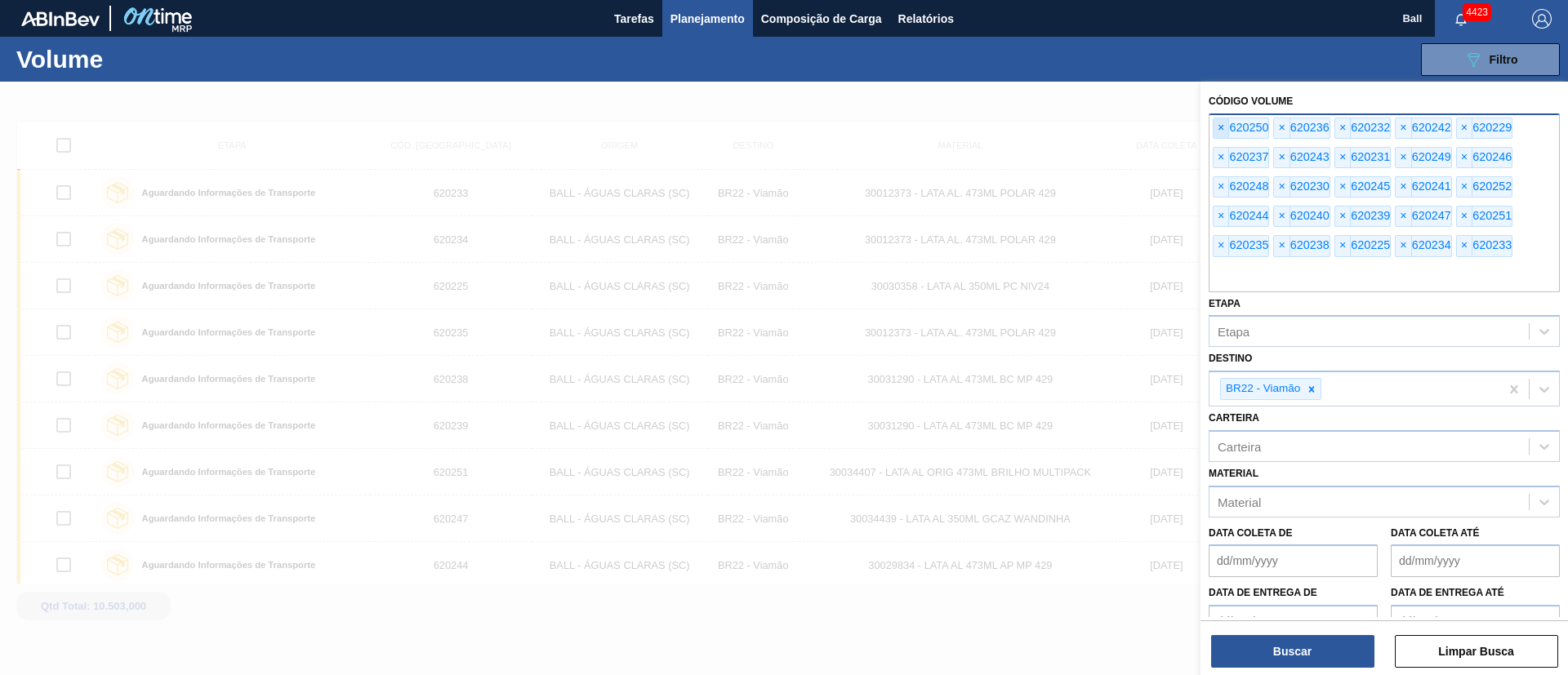
click at [1227, 127] on span "×" at bounding box center [1222, 128] width 16 height 20
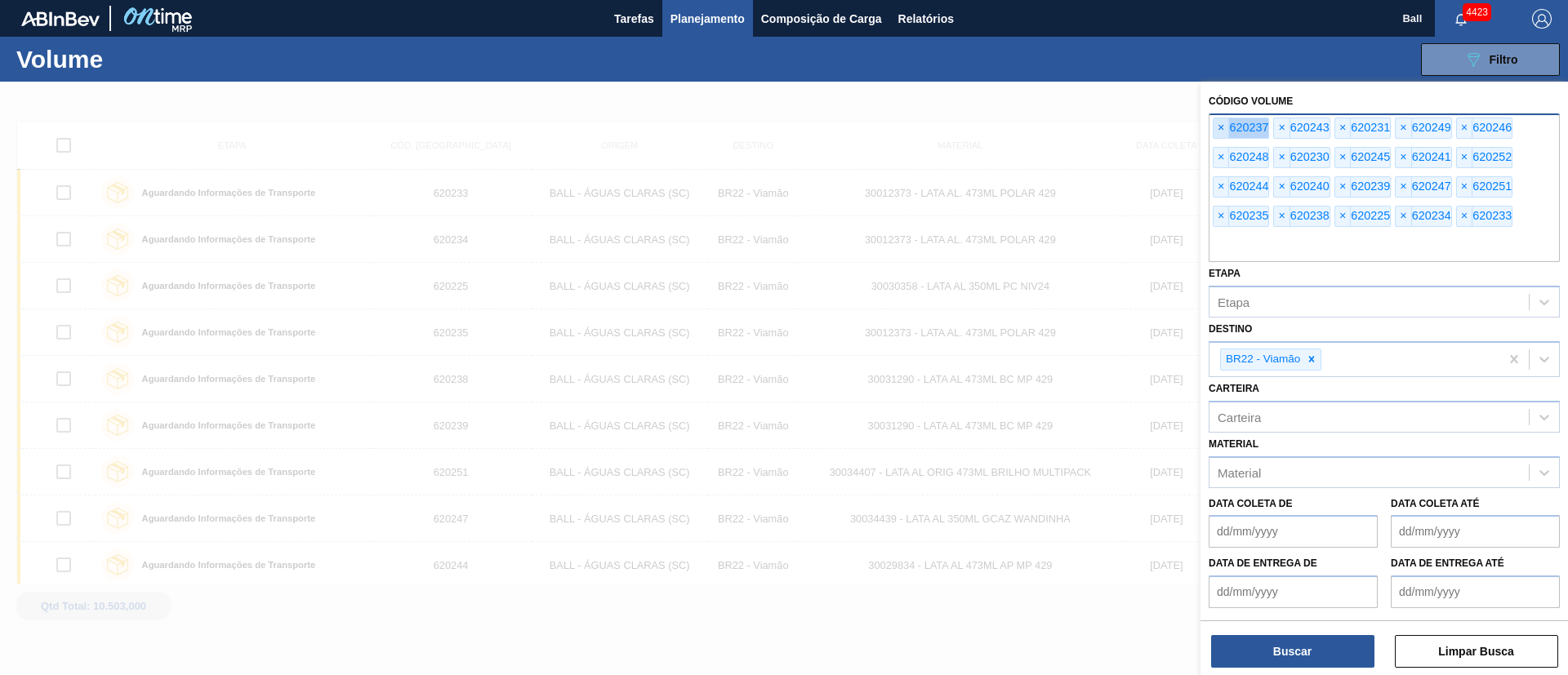
click at [1227, 127] on span "×" at bounding box center [1222, 128] width 16 height 20
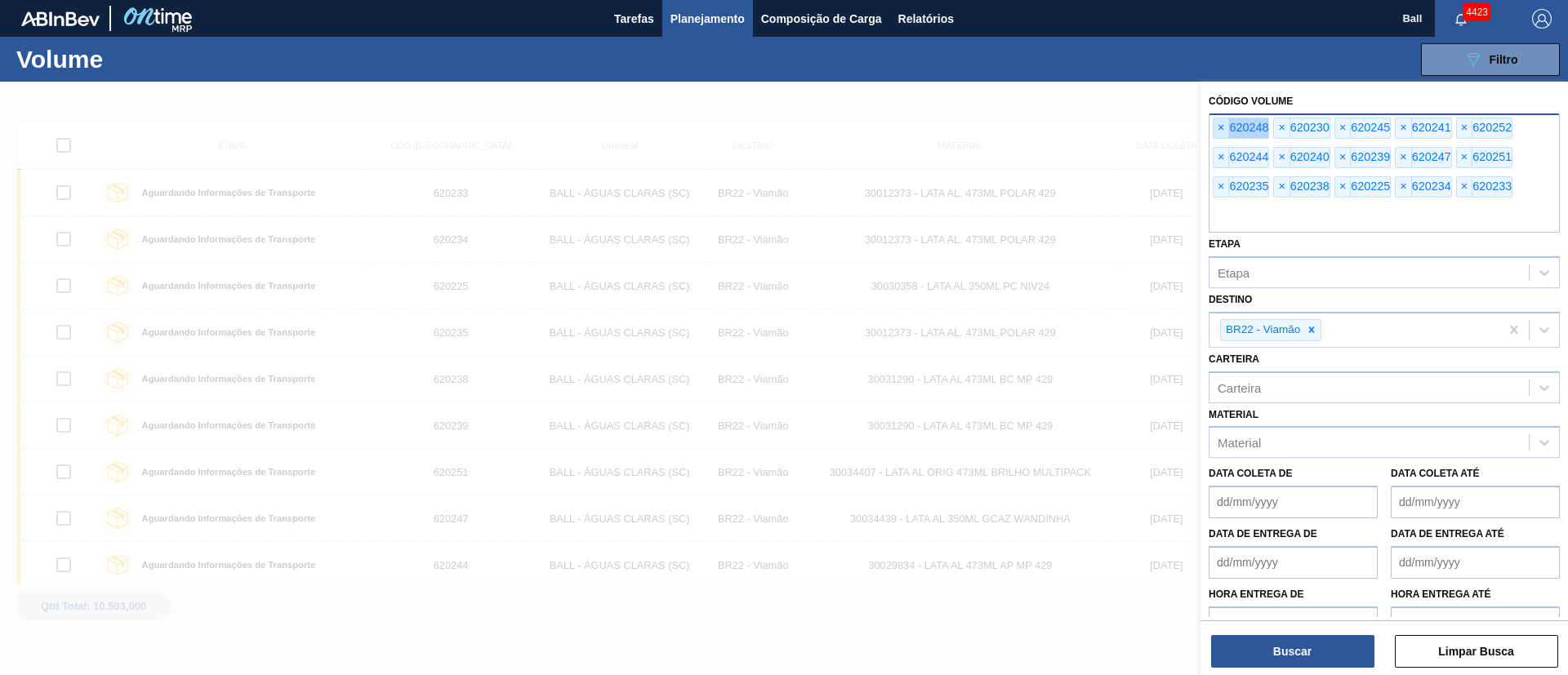
click at [1227, 127] on span "×" at bounding box center [1222, 128] width 16 height 20
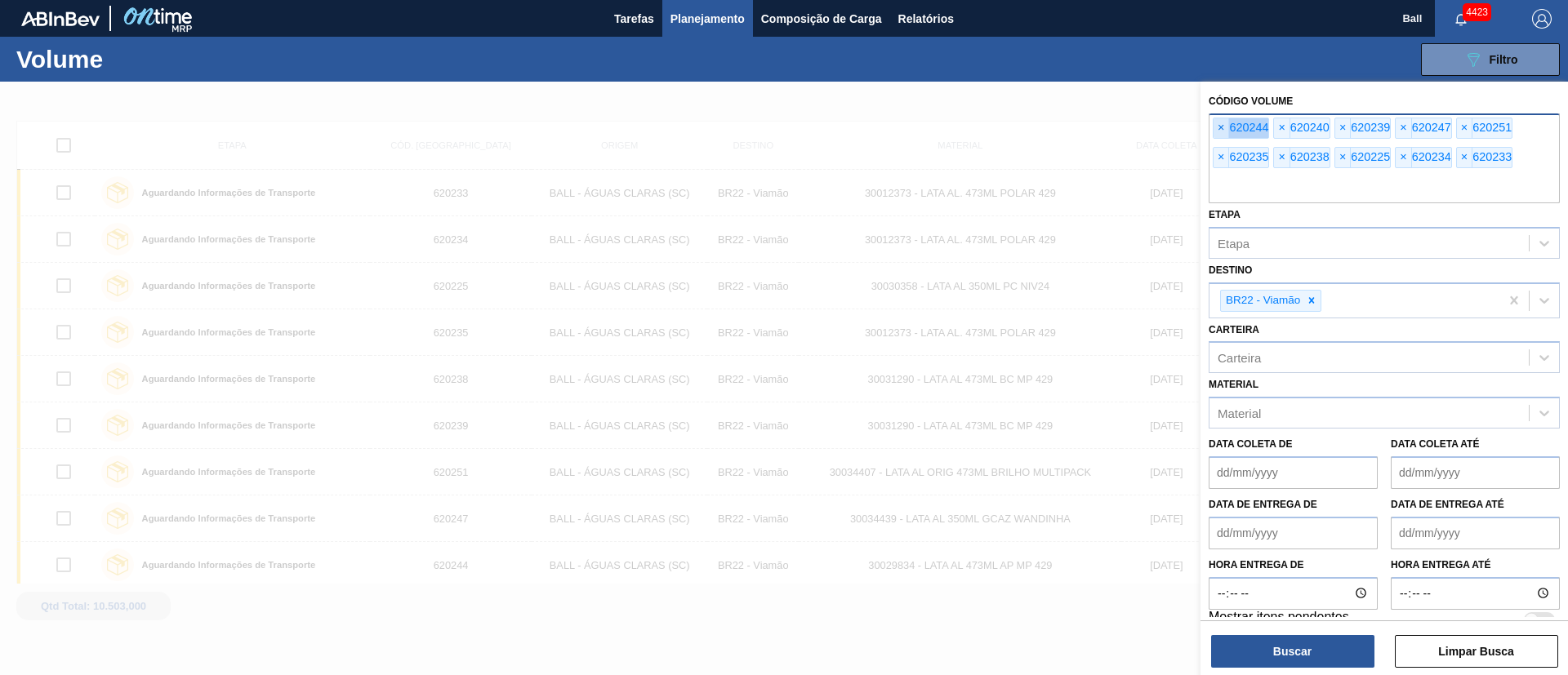
click at [1227, 127] on span "×" at bounding box center [1222, 128] width 16 height 20
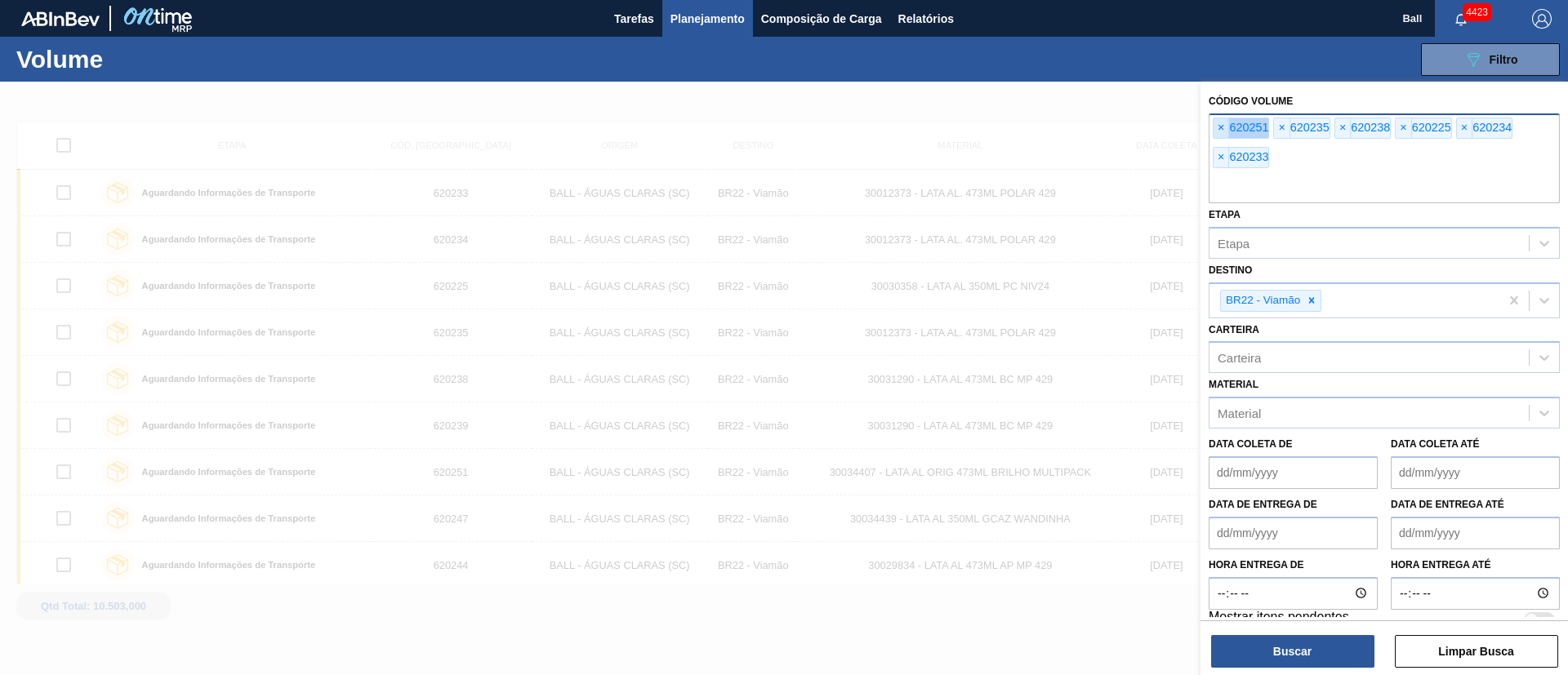
click at [1227, 127] on span "×" at bounding box center [1222, 128] width 16 height 20
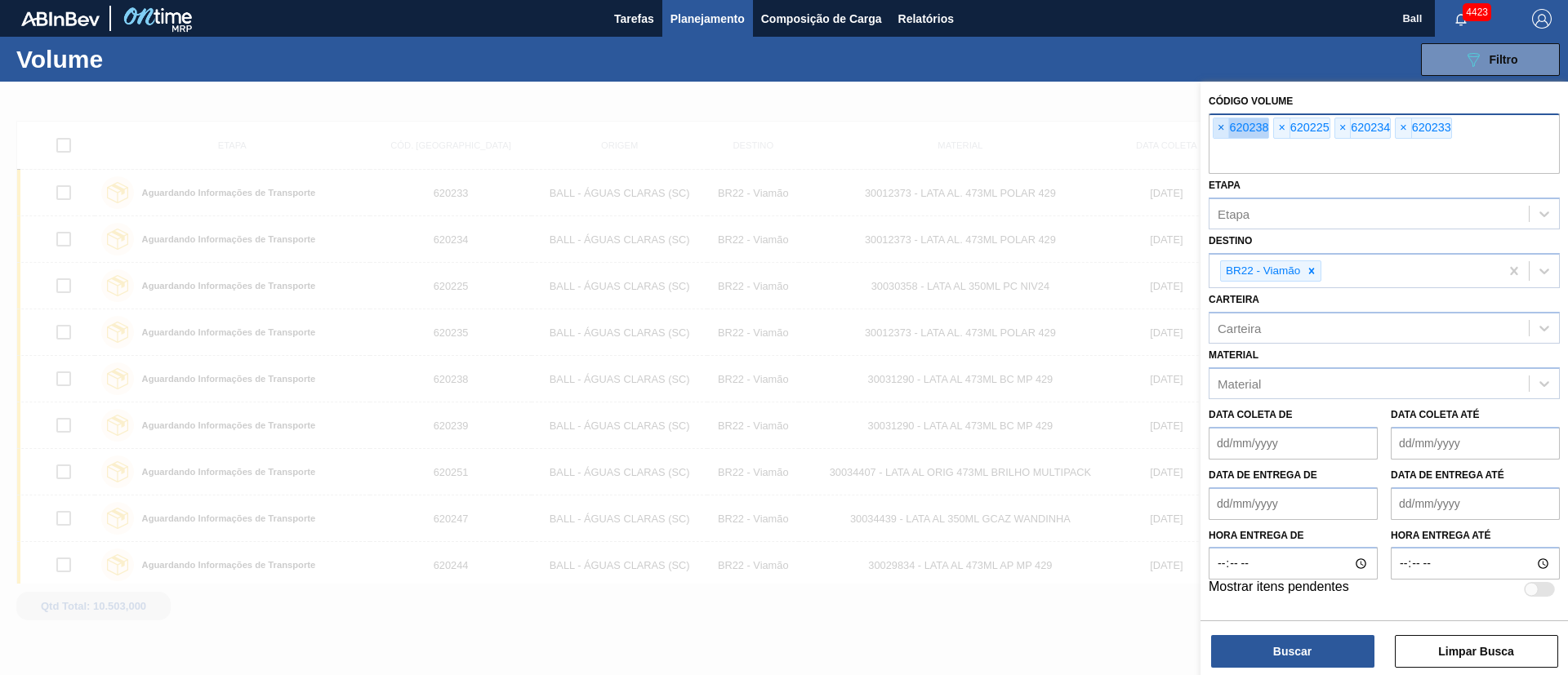
click at [1227, 127] on span "×" at bounding box center [1222, 128] width 16 height 20
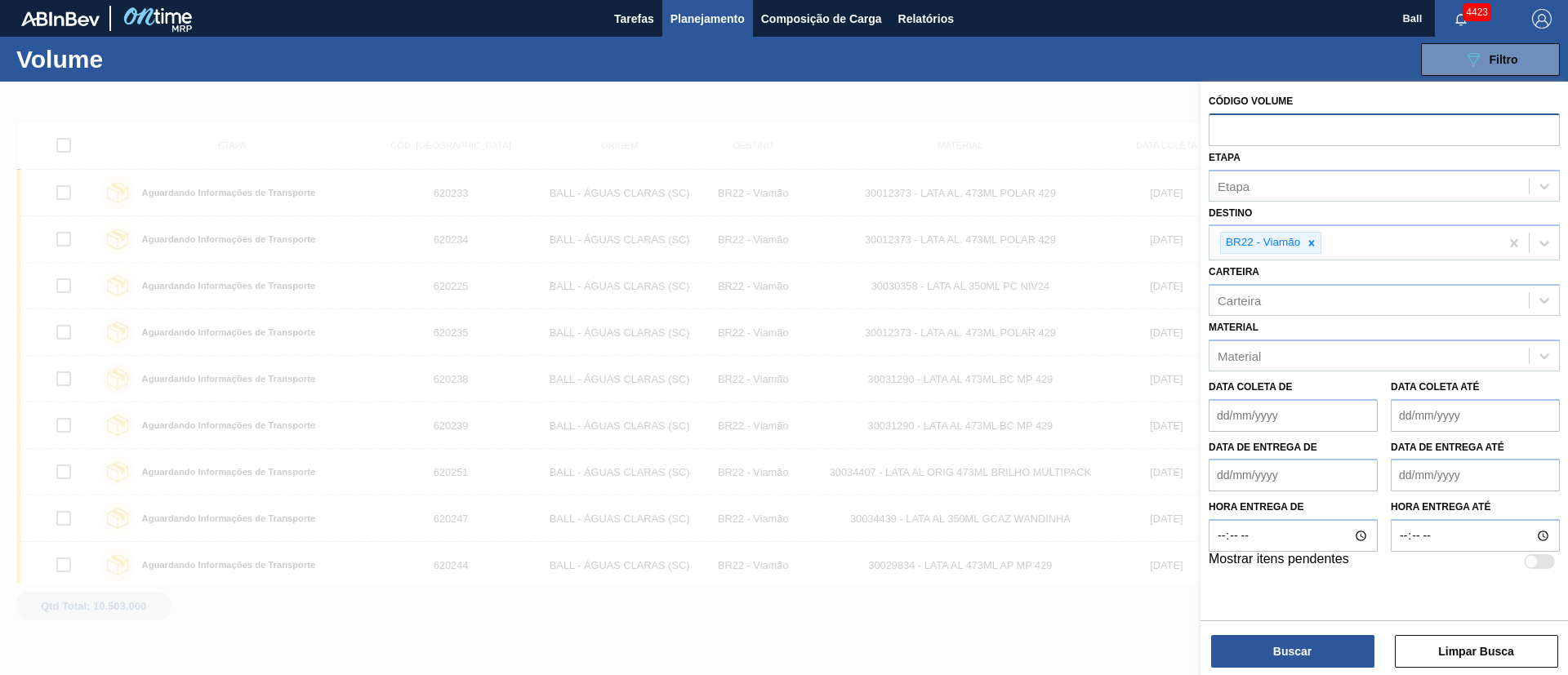
click at [1227, 127] on input "text" at bounding box center [1385, 129] width 351 height 31
paste input "V620260"
click at [1223, 126] on input "V620260" at bounding box center [1385, 129] width 351 height 31
click at [1309, 243] on icon at bounding box center [1312, 244] width 12 height 12
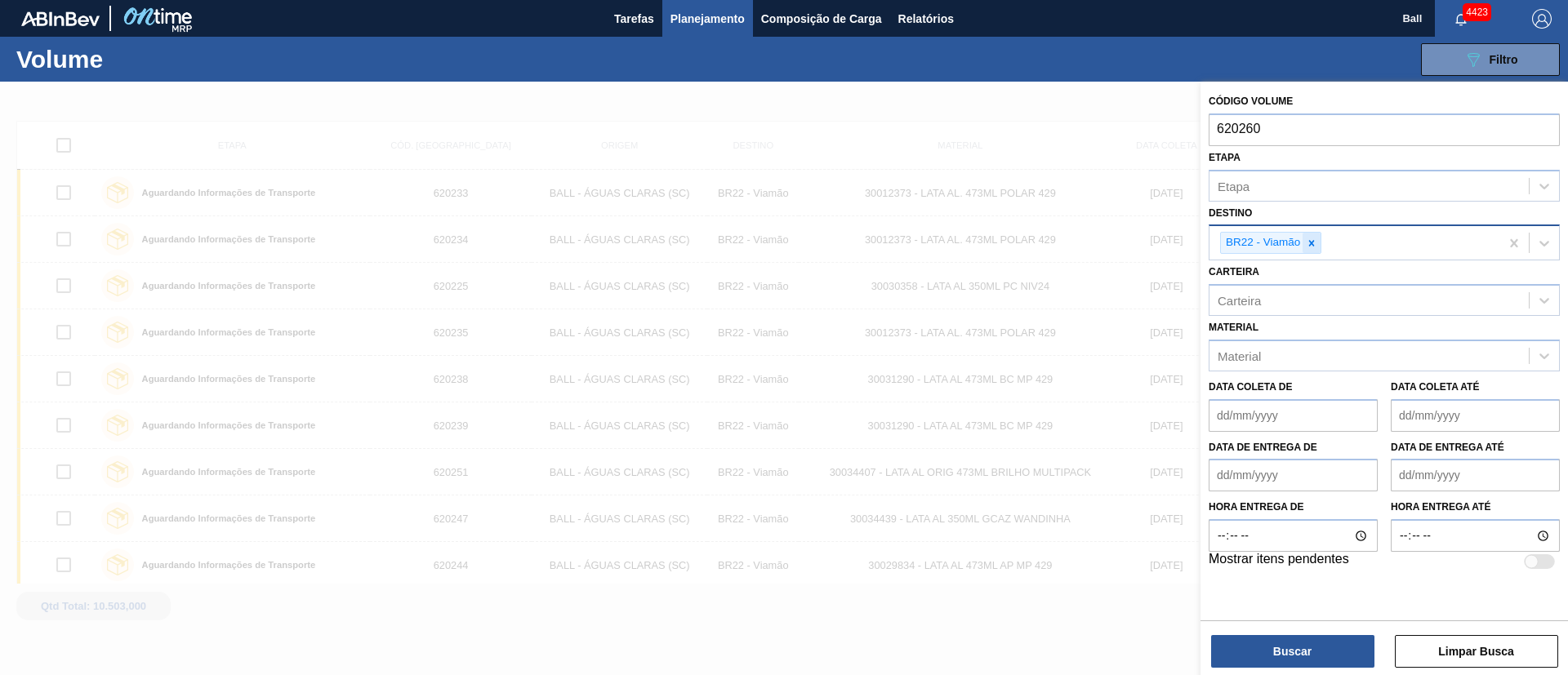
type input "620260"
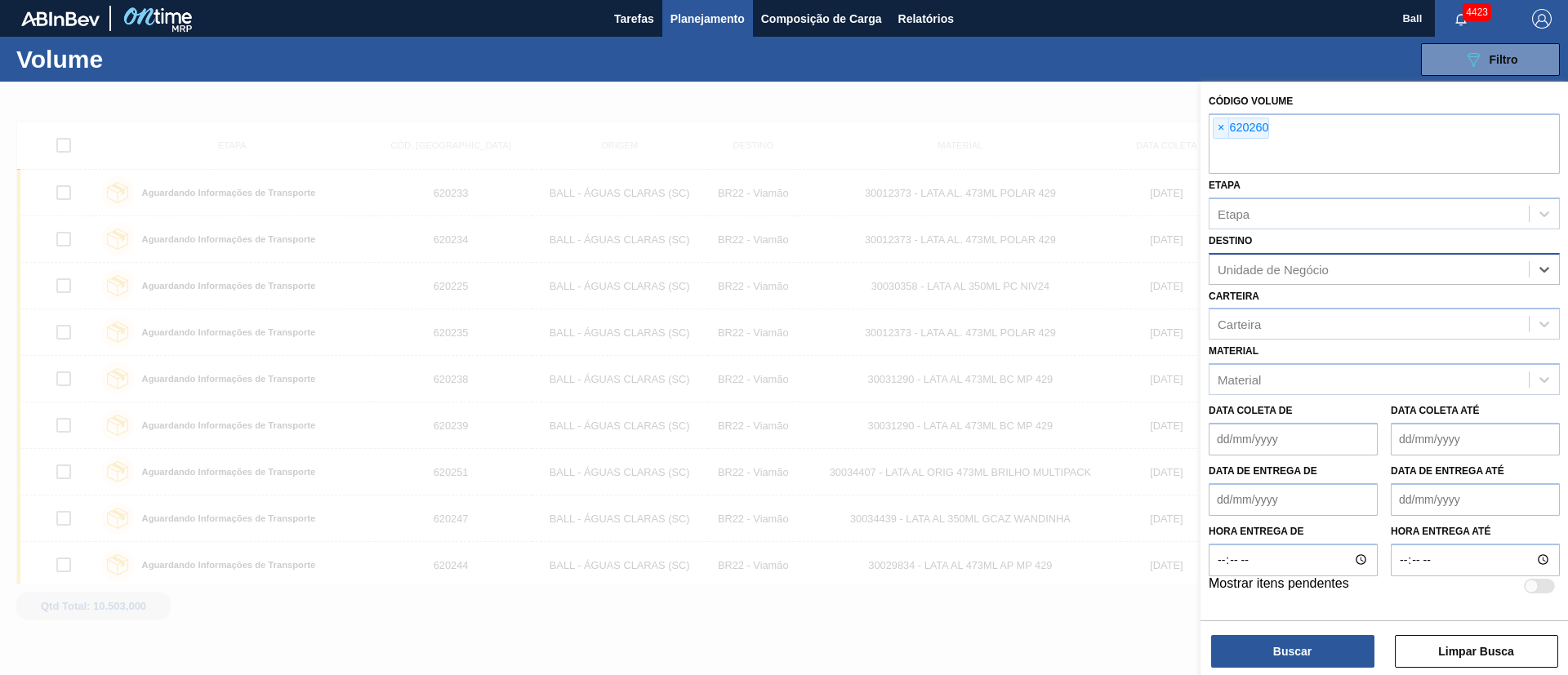
click at [1317, 243] on div "Destino option BR22 - Viamão, deselected. Select is focused ,type to refine lis…" at bounding box center [1385, 257] width 351 height 55
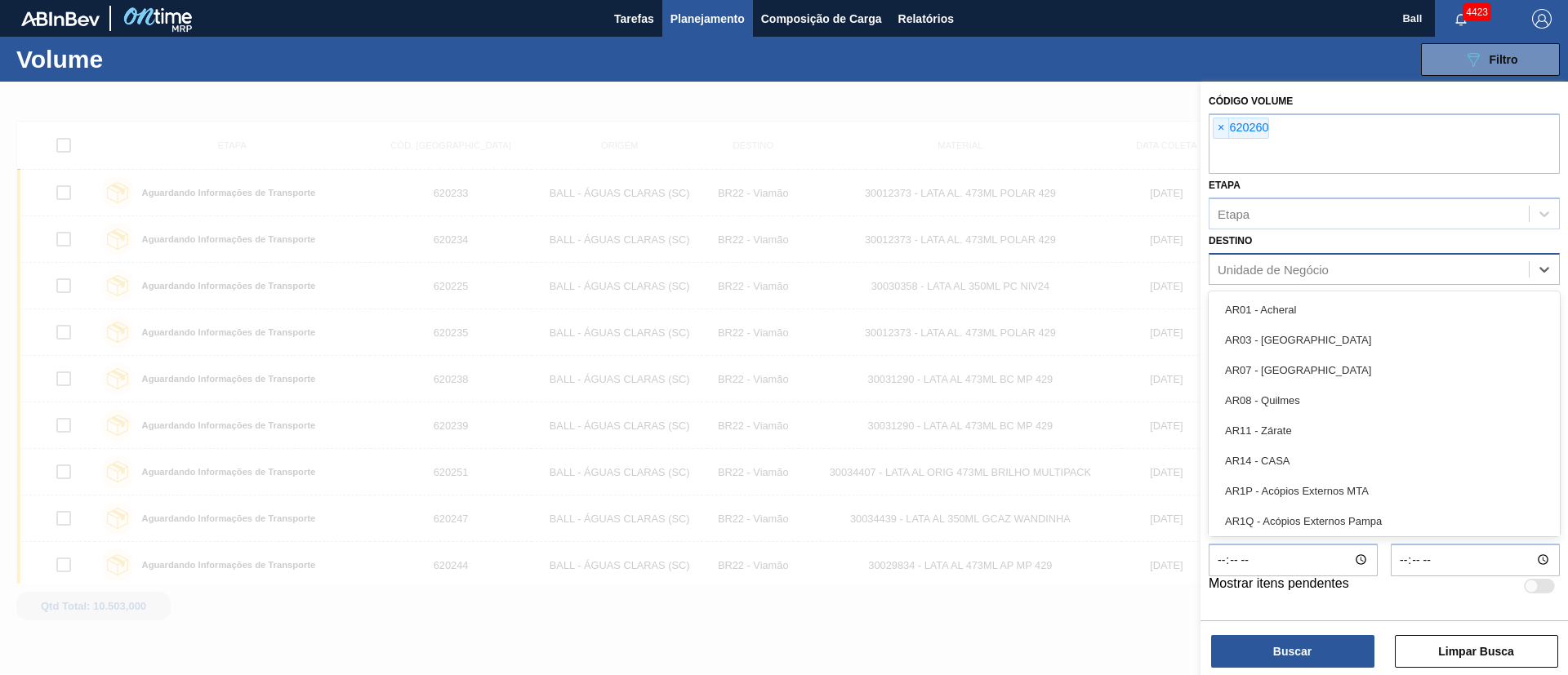
click at [1318, 260] on div "Unidade de Negócio" at bounding box center [1370, 269] width 319 height 24
type input "lag"
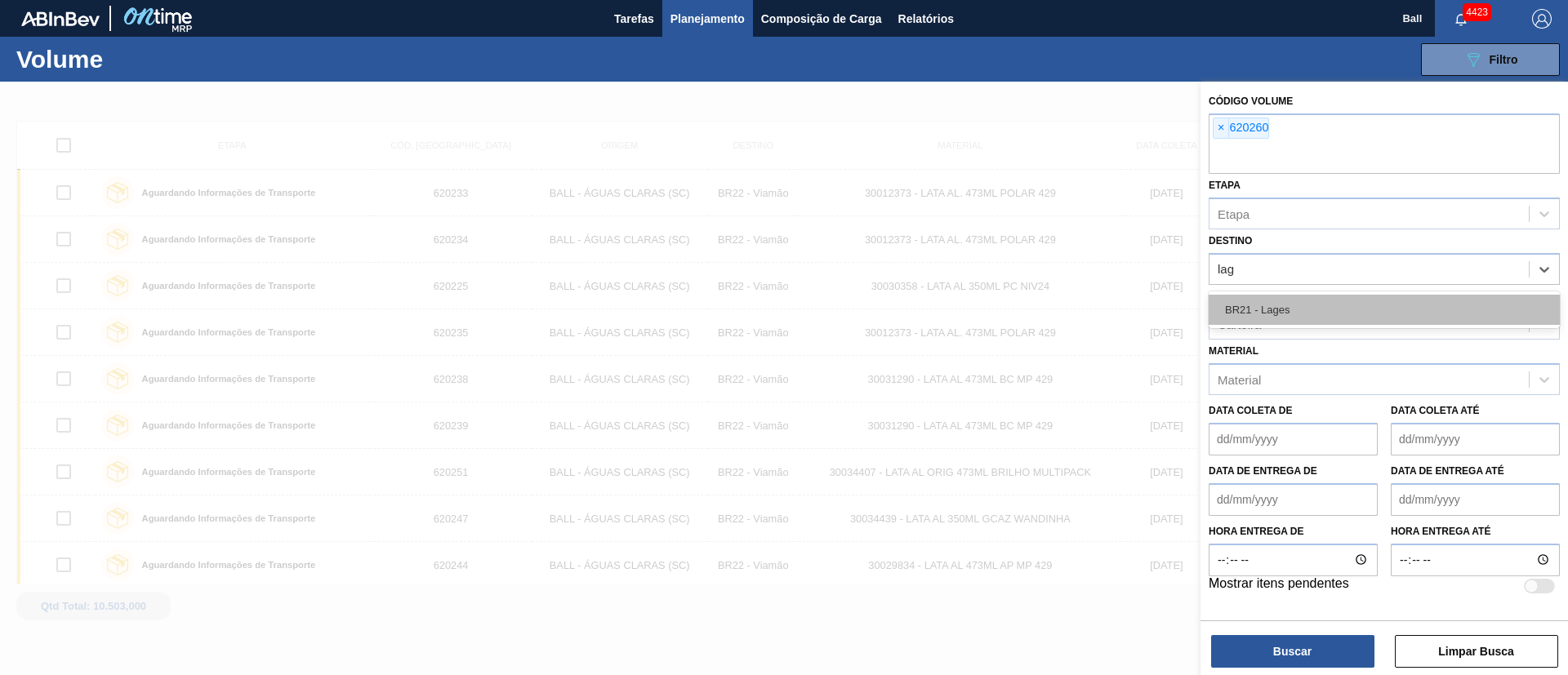
click at [1287, 310] on div "BR21 - Lages" at bounding box center [1385, 310] width 351 height 31
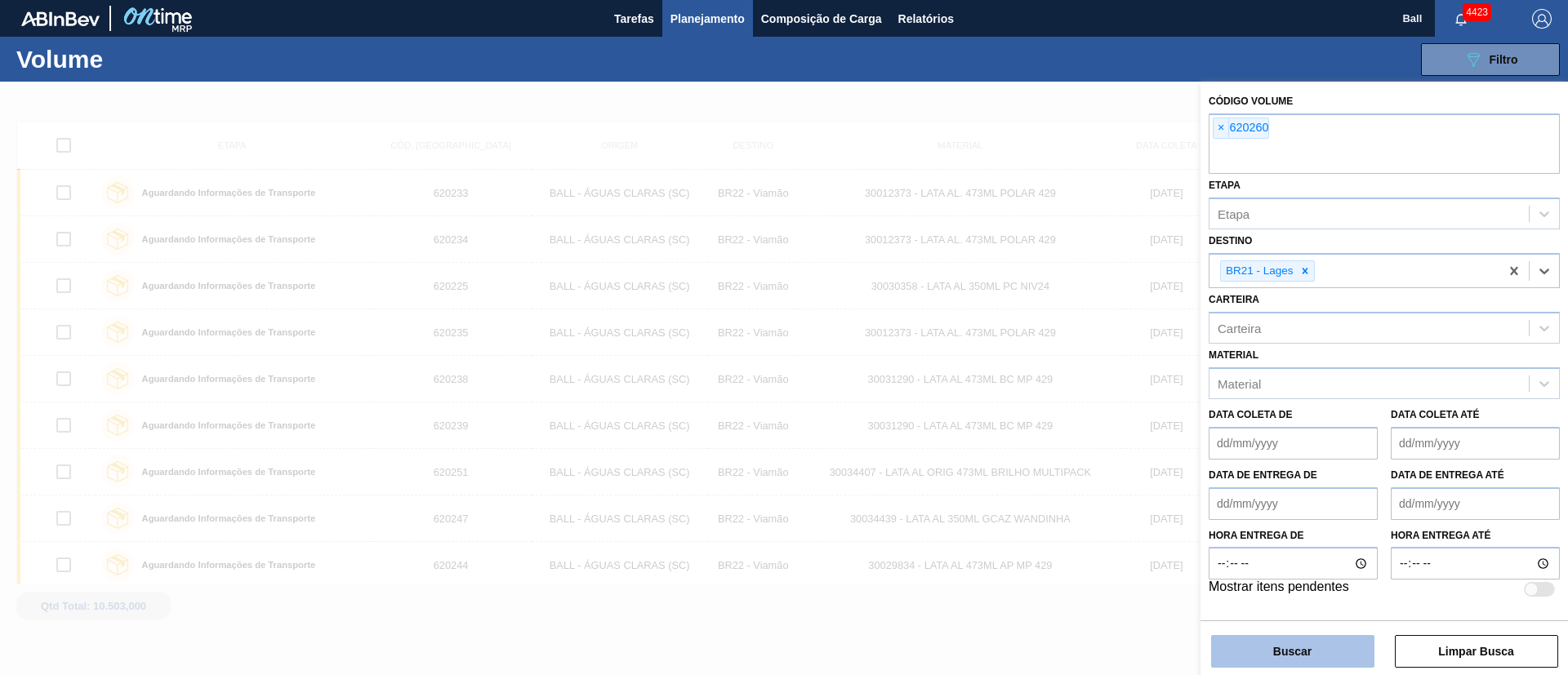
click at [1341, 654] on button "Buscar" at bounding box center [1294, 652] width 164 height 33
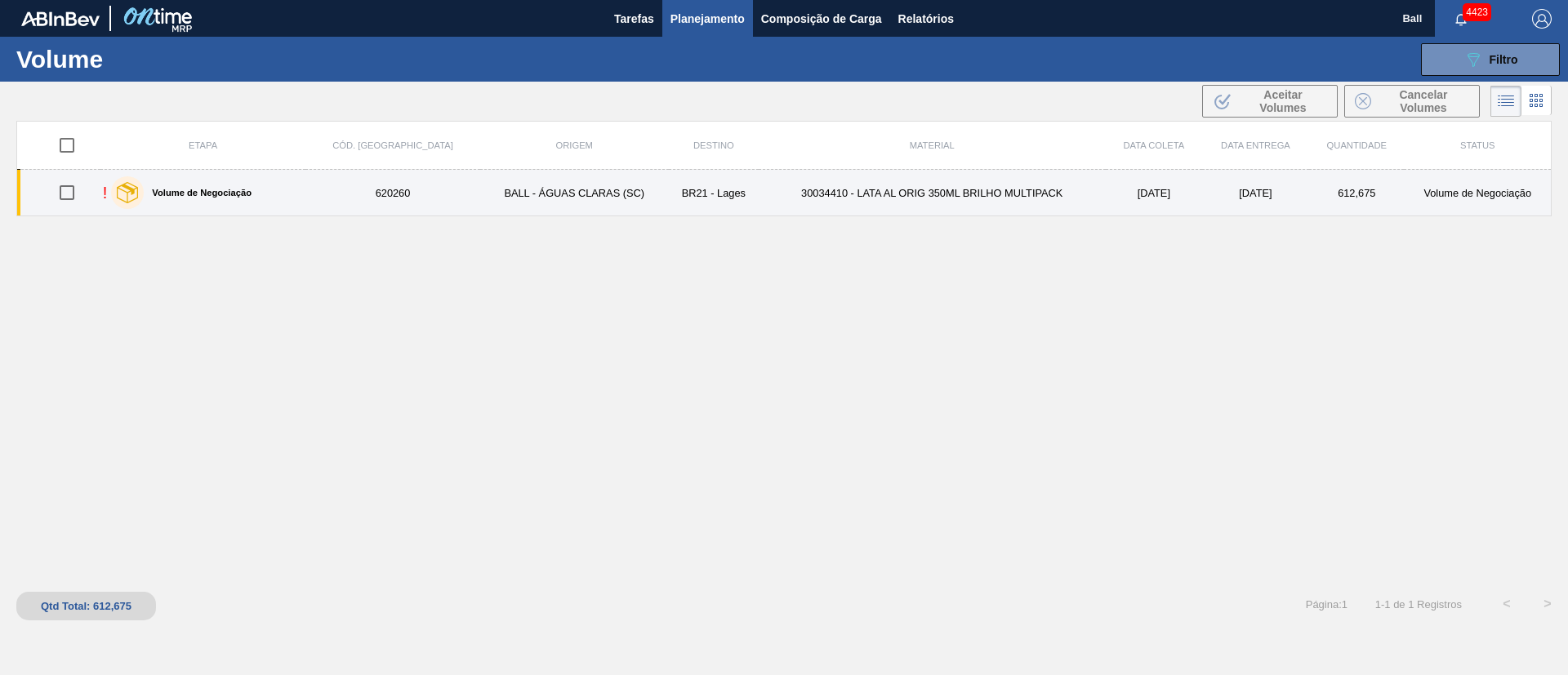
click at [941, 189] on td "30034410 - LATA AL ORIG 350ML BRILHO MULTIPACK" at bounding box center [932, 193] width 347 height 46
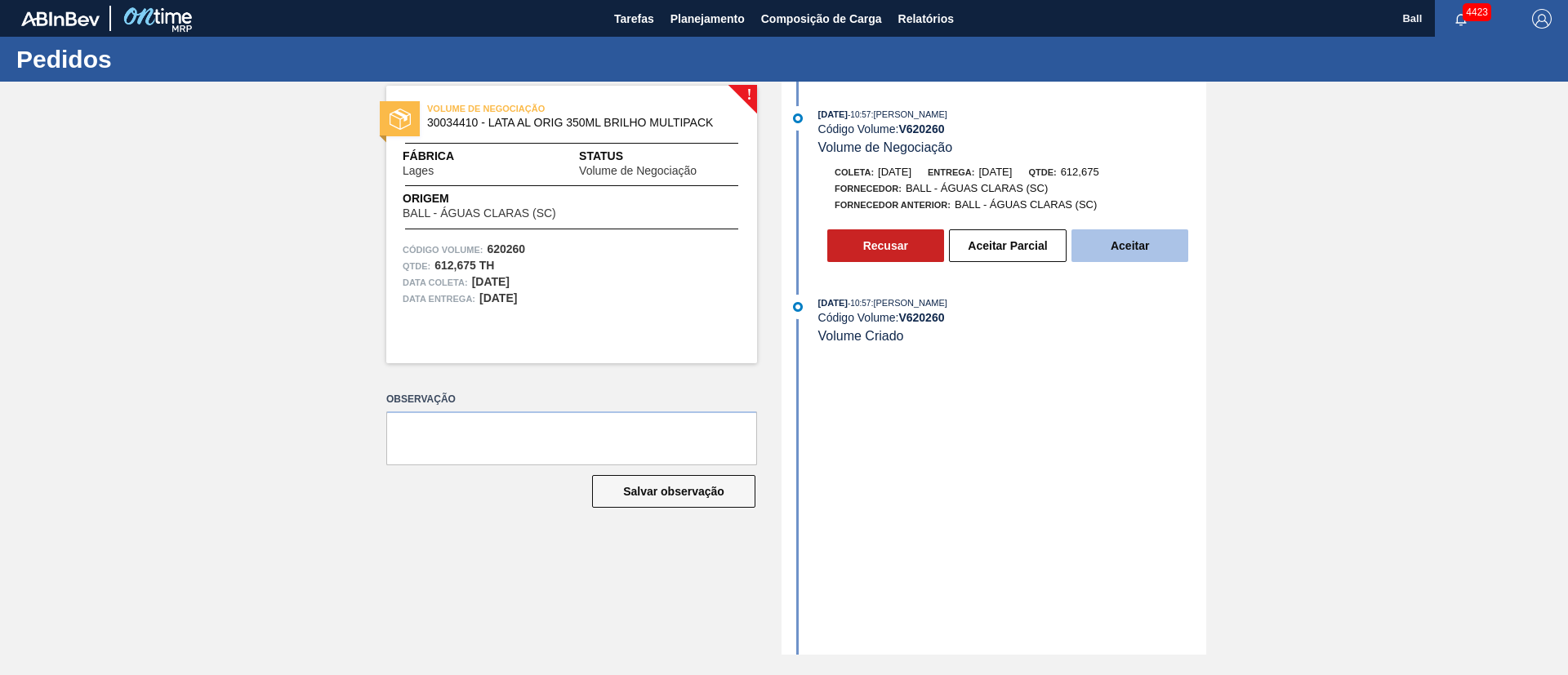
click at [1153, 250] on button "Aceitar" at bounding box center [1130, 246] width 117 height 33
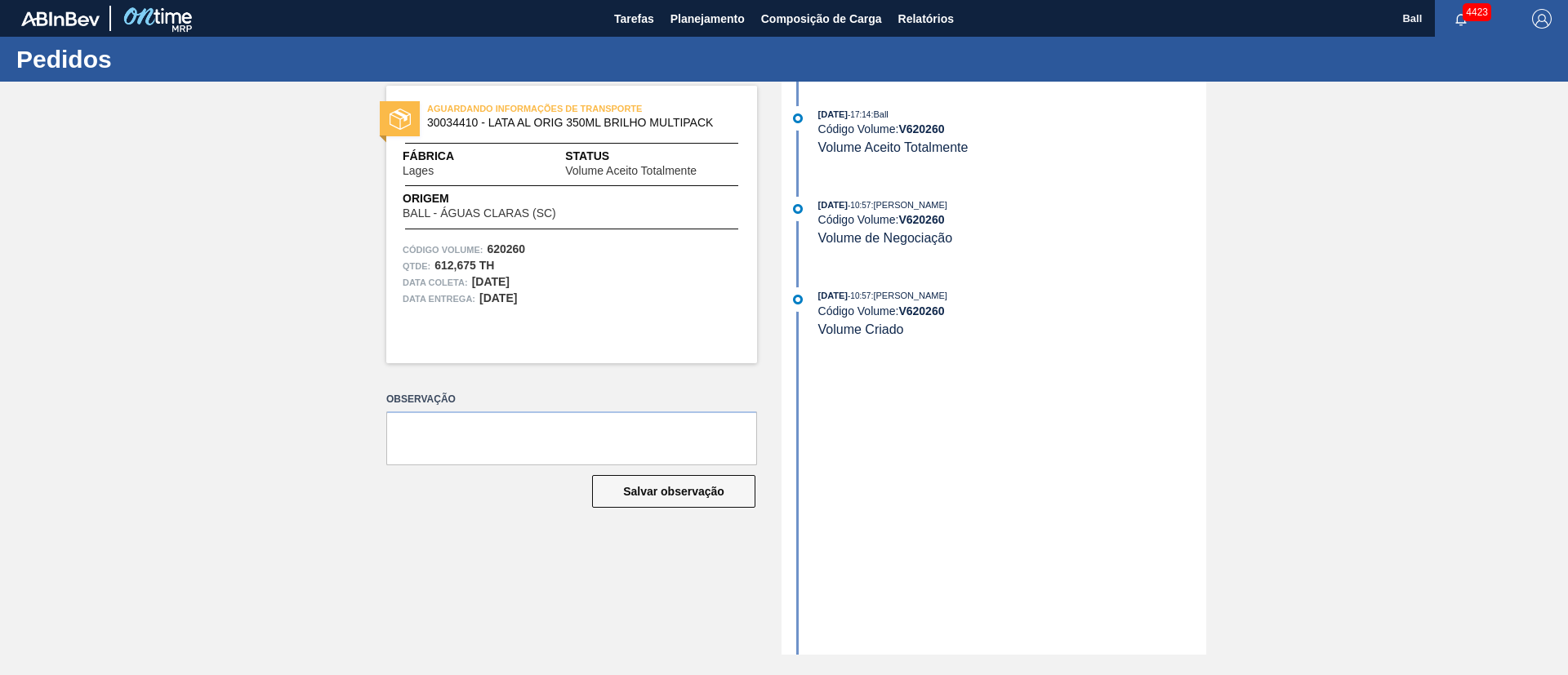
click at [1008, 483] on div "03/09/2025 - 17:14 : Ball Código Volume: V 620260 Volume Aceito Totalmente 03/0…" at bounding box center [996, 368] width 421 height 573
click at [655, 15] on button "Tarefas" at bounding box center [634, 18] width 56 height 36
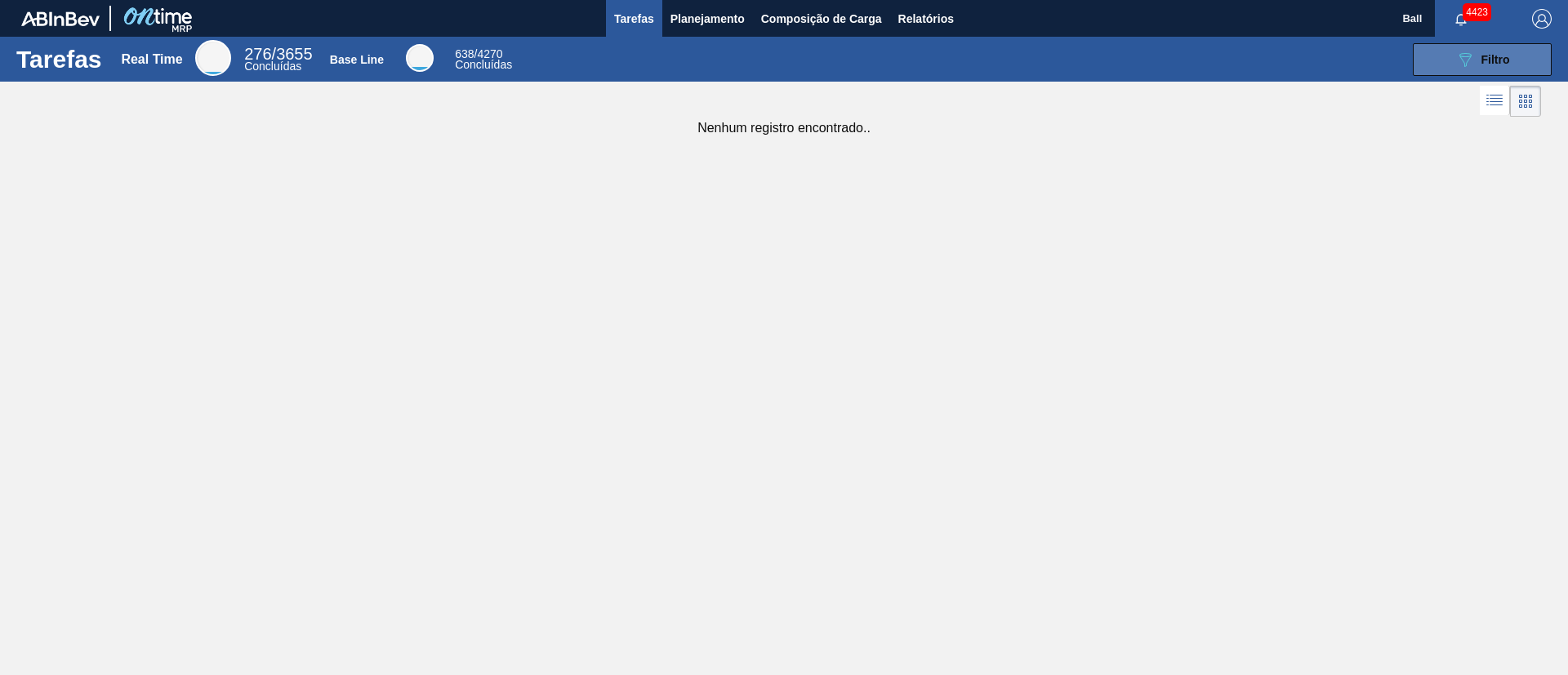
click at [1491, 59] on span "Filtro" at bounding box center [1496, 59] width 29 height 13
